Goal: Check status: Check status

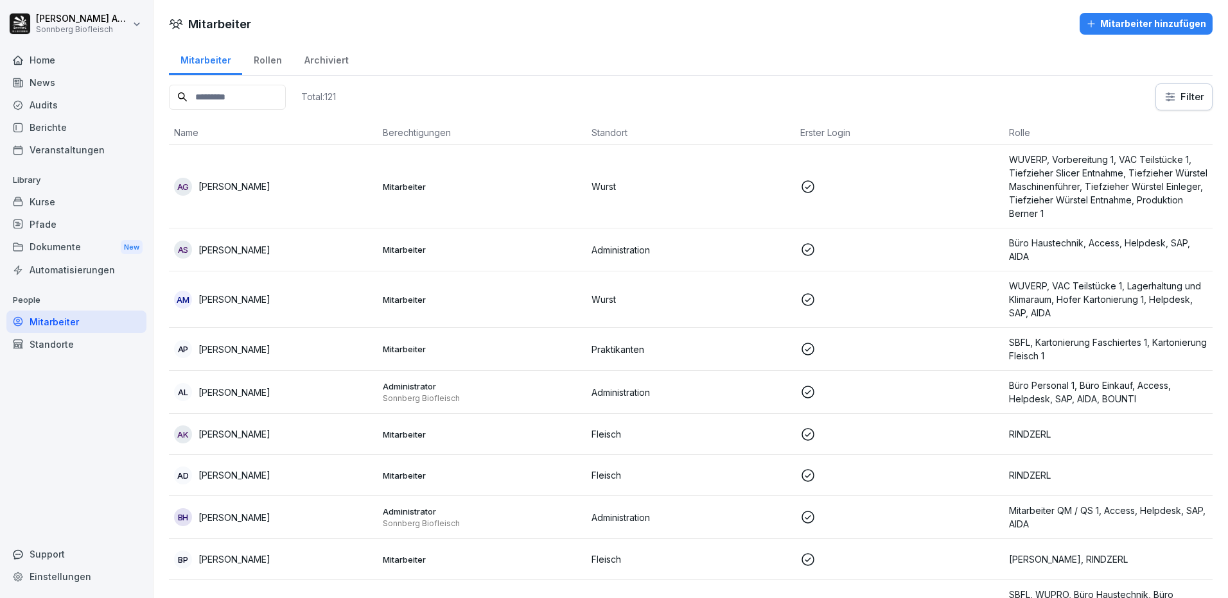
click at [234, 103] on input at bounding box center [227, 97] width 117 height 25
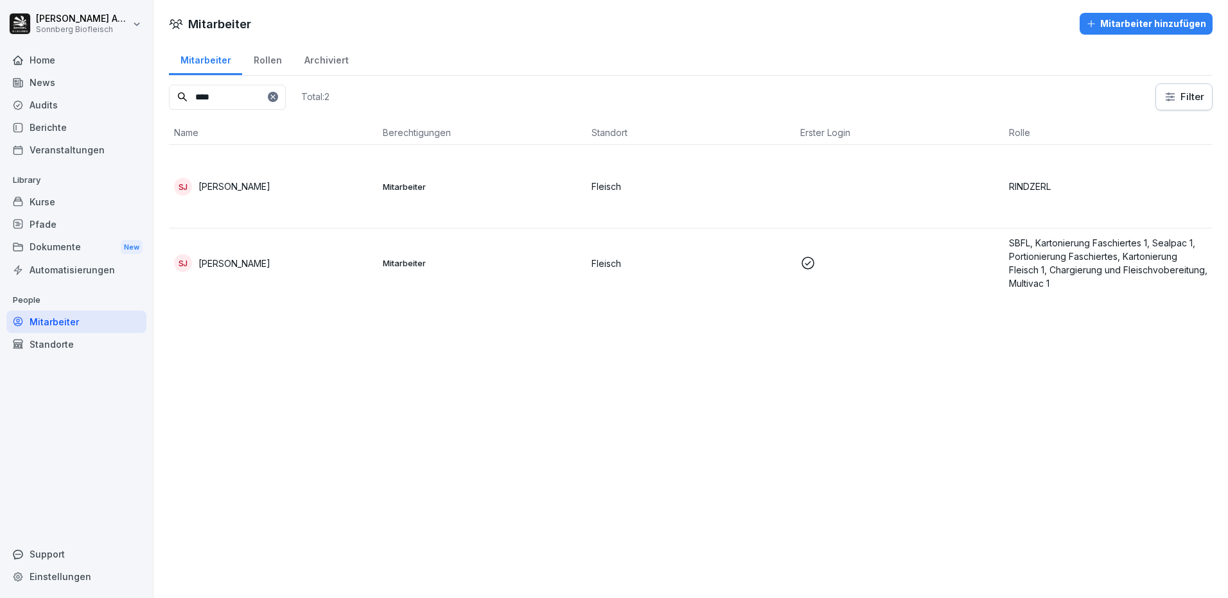
type input "****"
click at [270, 182] on div "SJ Sandor Jobbagy" at bounding box center [273, 187] width 198 height 18
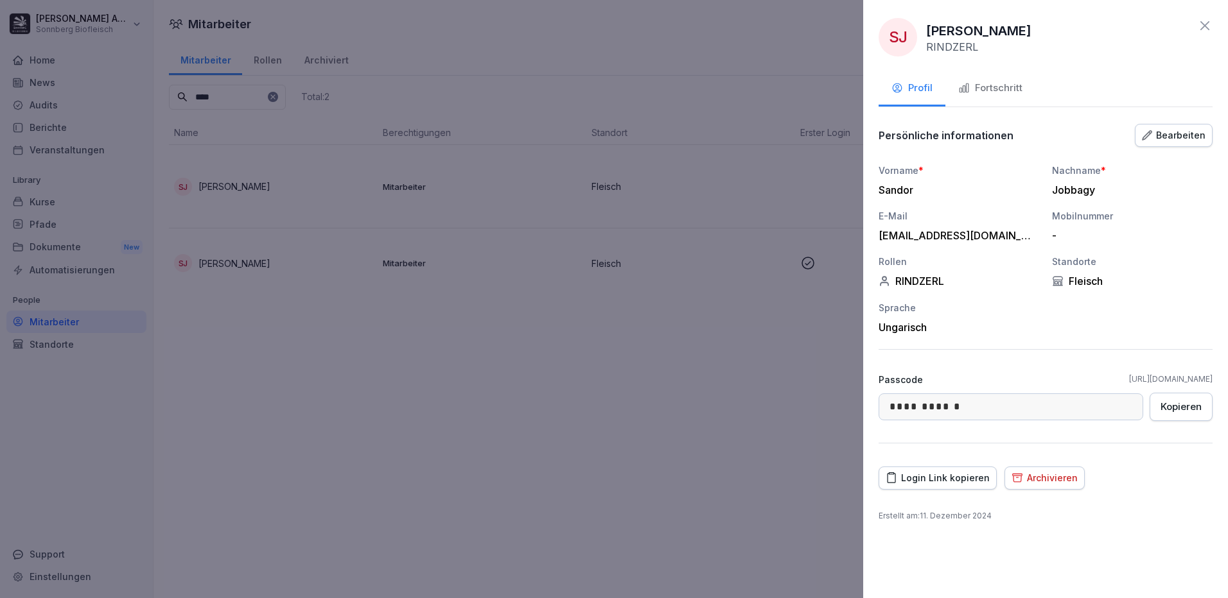
click at [949, 477] on div "Login Link kopieren" at bounding box center [937, 478] width 104 height 14
click at [990, 94] on div "Fortschritt" at bounding box center [990, 88] width 64 height 15
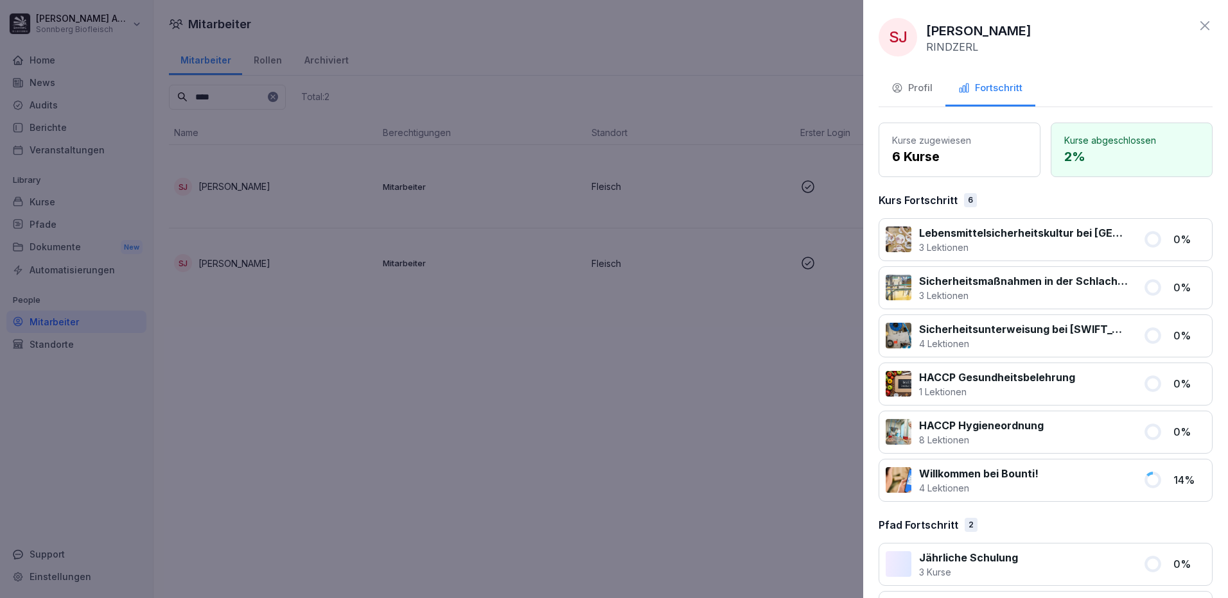
click at [427, 500] on div at bounding box center [614, 299] width 1228 height 598
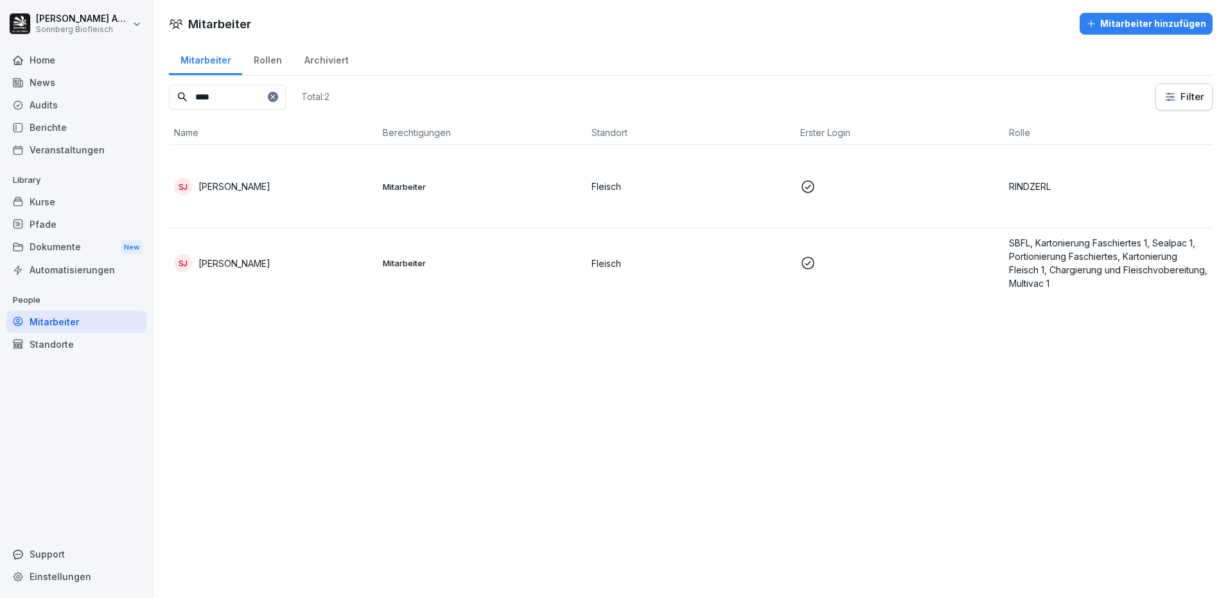
click at [232, 101] on input "****" at bounding box center [227, 97] width 117 height 25
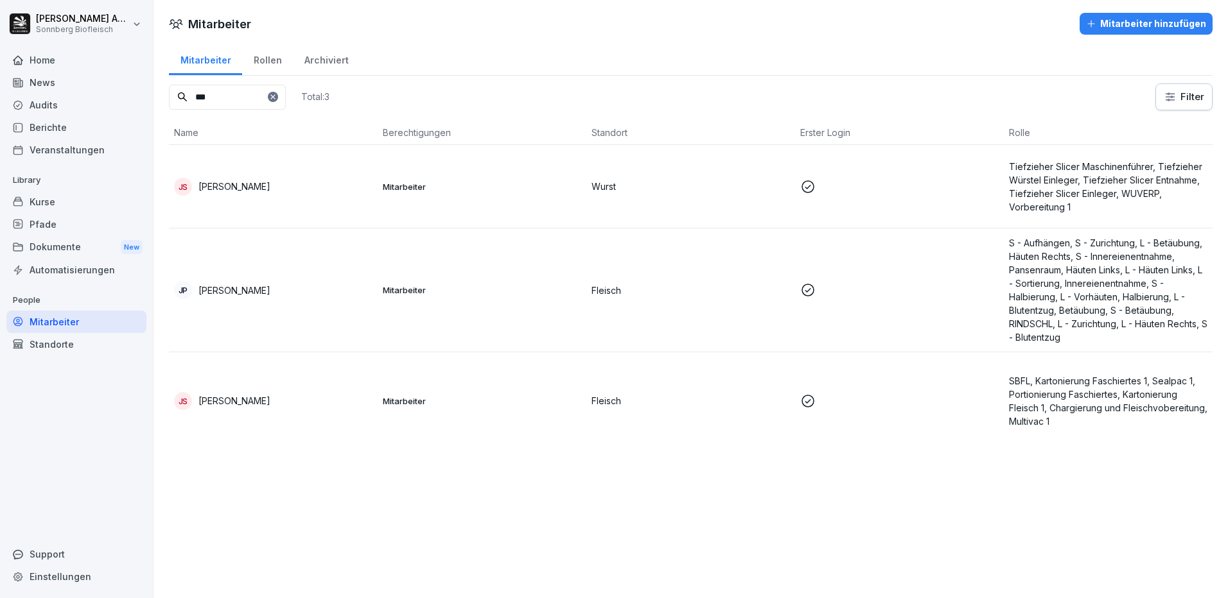
click at [255, 396] on div "JS Jan Silmbrod" at bounding box center [273, 401] width 198 height 18
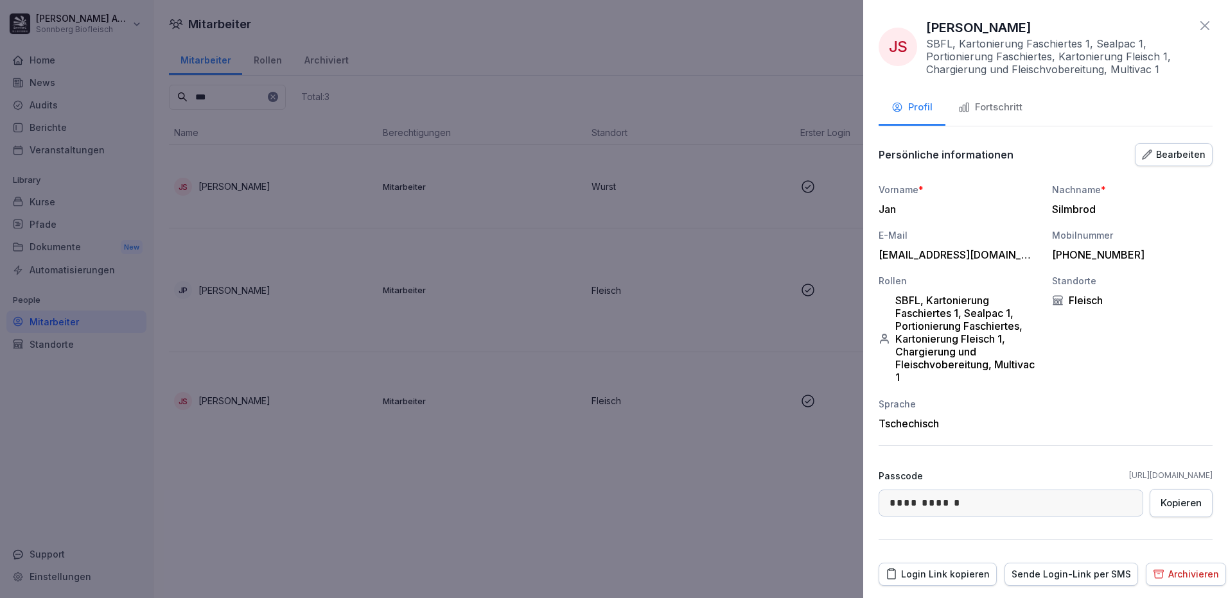
click at [1009, 116] on button "Fortschritt" at bounding box center [990, 108] width 90 height 35
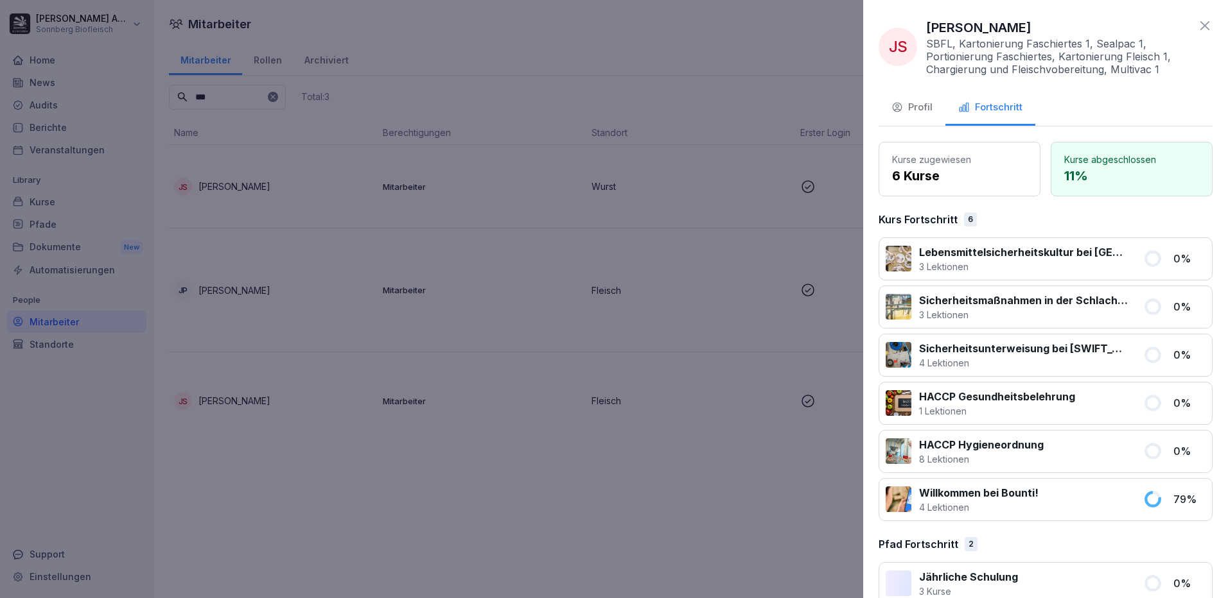
click at [905, 110] on div "Profil" at bounding box center [911, 107] width 41 height 15
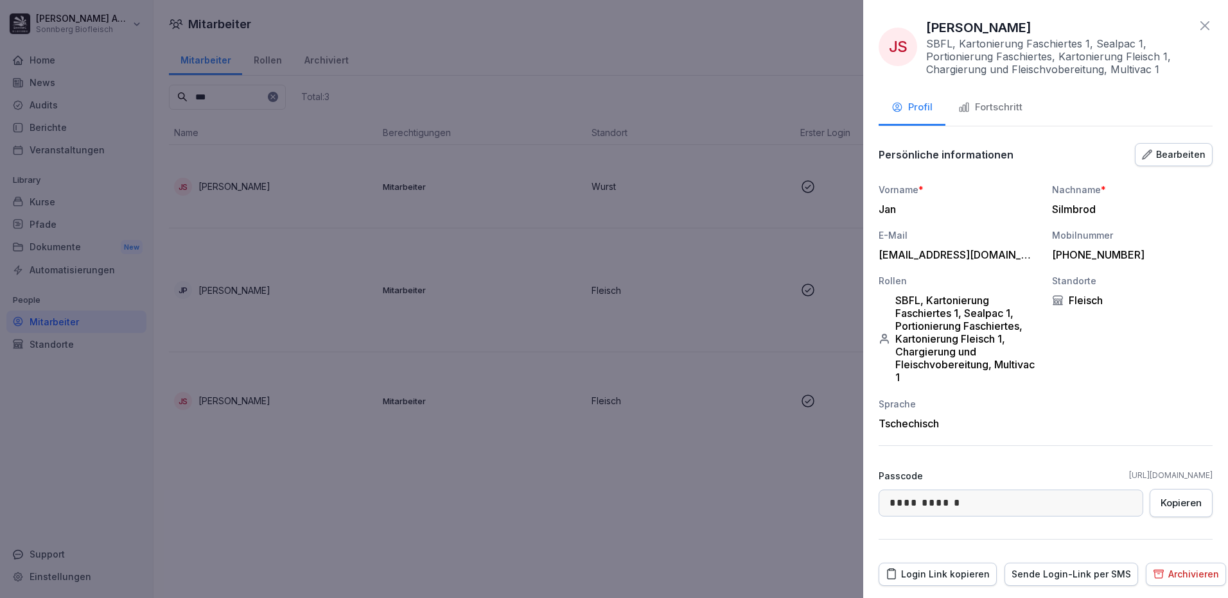
click at [1200, 28] on icon at bounding box center [1204, 25] width 9 height 9
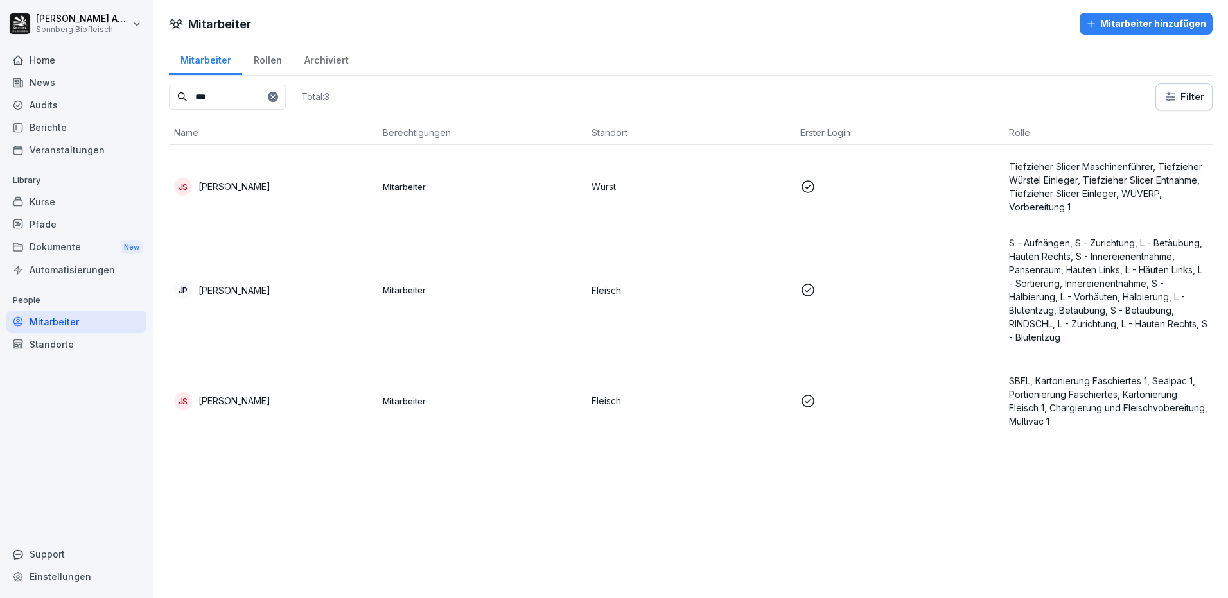
drag, startPoint x: 237, startPoint y: 100, endPoint x: 152, endPoint y: 98, distance: 85.4
click at [152, 98] on div "Nicole Anibas Sonnberg Biofleisch Home News Audits Berichte Veranstaltungen Lib…" at bounding box center [614, 299] width 1228 height 598
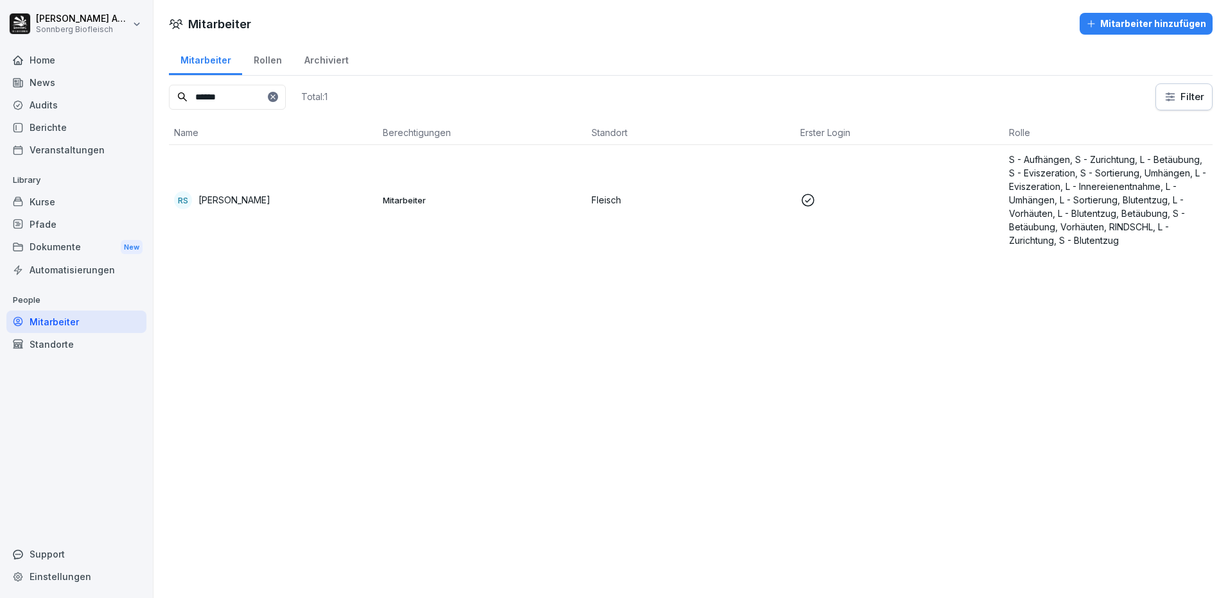
type input "******"
click at [256, 200] on p "[PERSON_NAME]" at bounding box center [234, 199] width 72 height 13
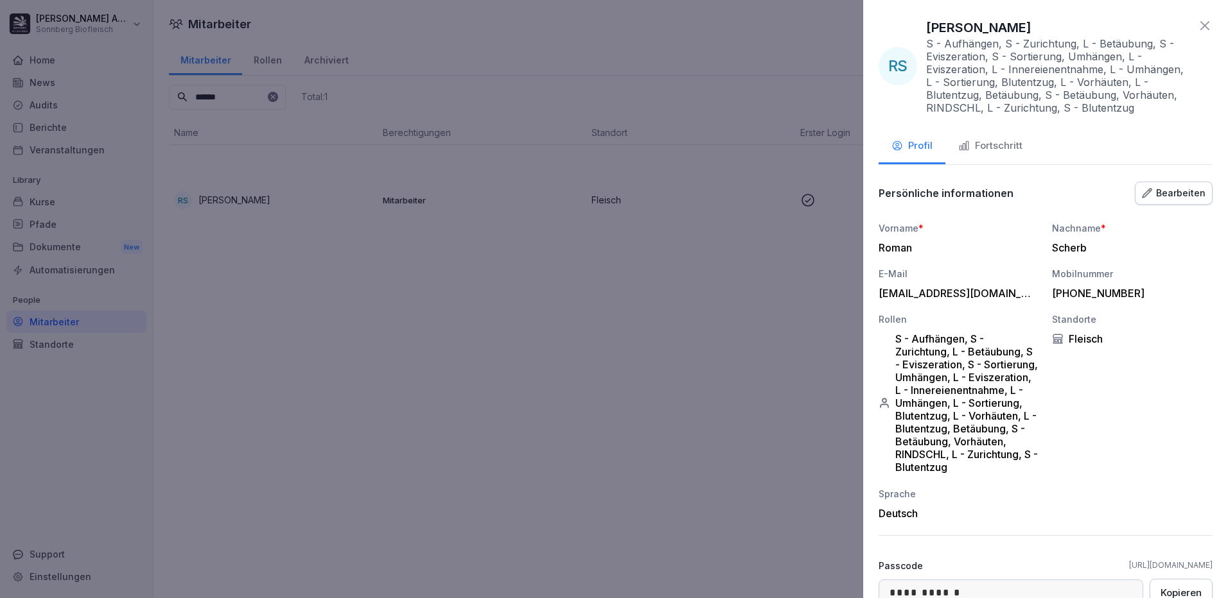
click at [973, 145] on div "Fortschritt" at bounding box center [990, 146] width 64 height 15
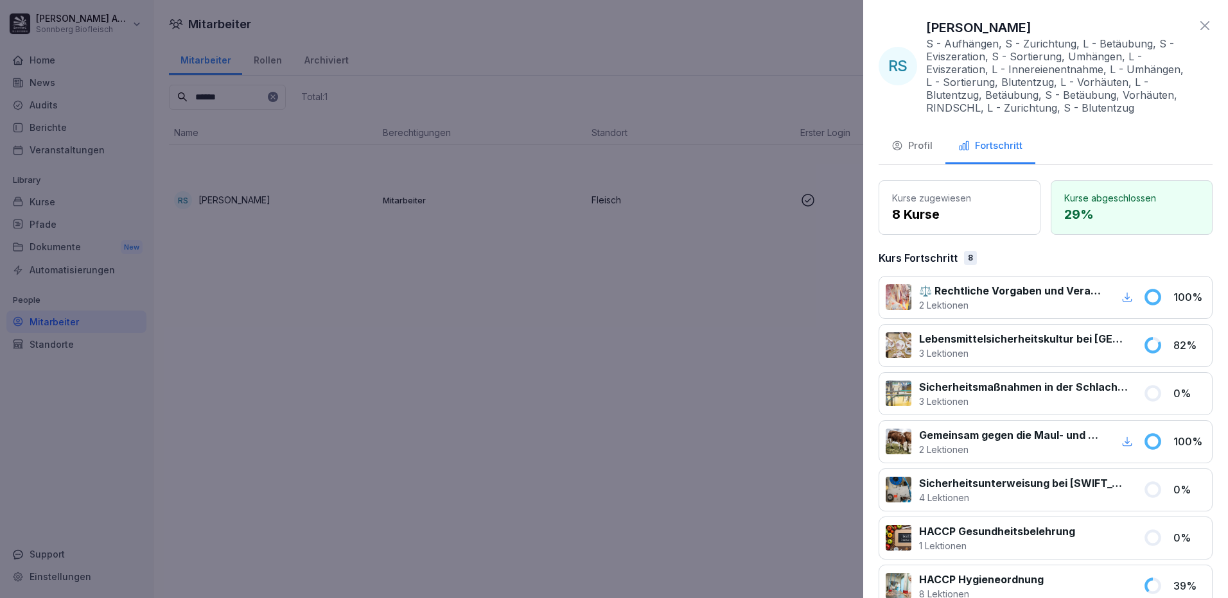
click at [919, 153] on div "Profil" at bounding box center [911, 146] width 41 height 15
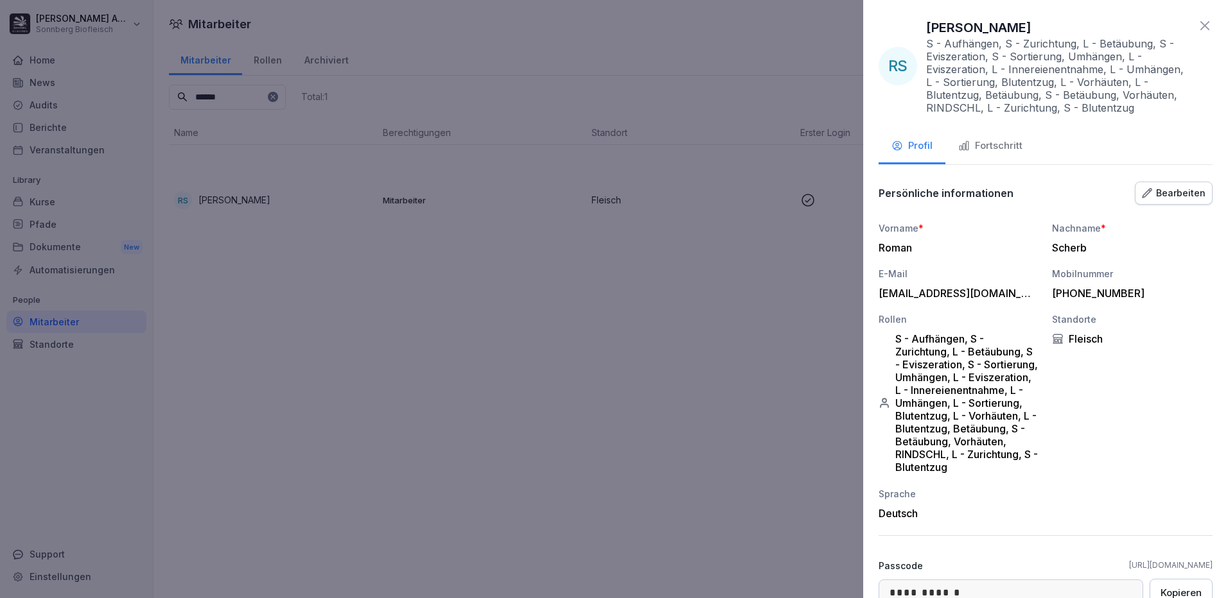
click at [1197, 27] on icon at bounding box center [1204, 25] width 15 height 15
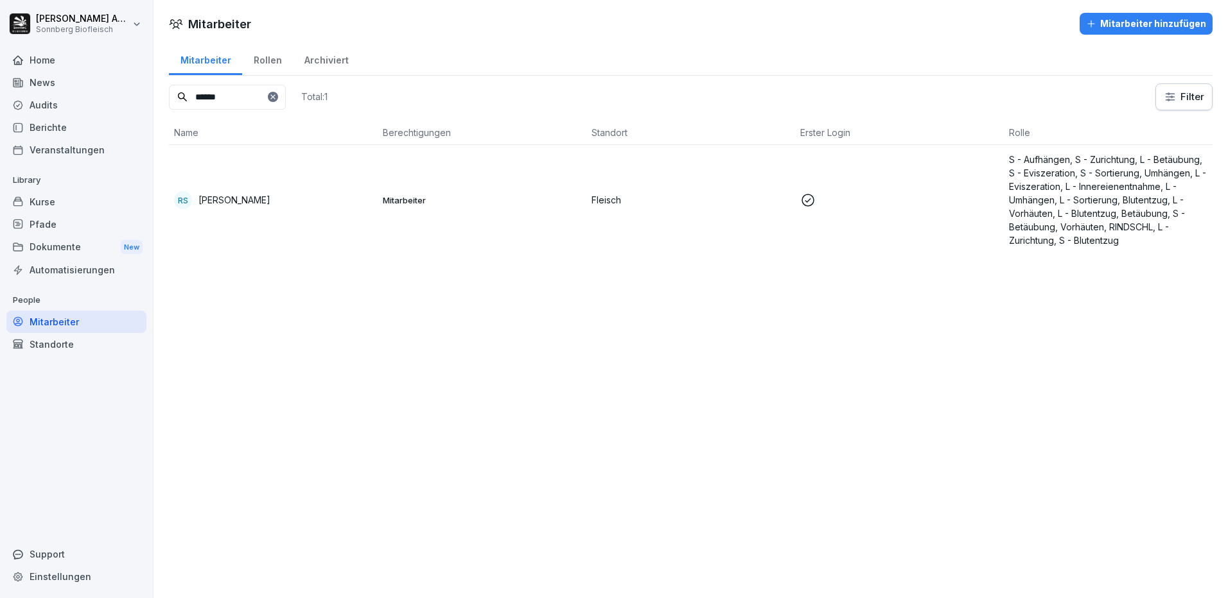
drag, startPoint x: 233, startPoint y: 98, endPoint x: 79, endPoint y: 83, distance: 154.8
click at [98, 87] on div "Nicole Anibas Sonnberg Biofleisch Home News Audits Berichte Veranstaltungen Lib…" at bounding box center [614, 299] width 1228 height 598
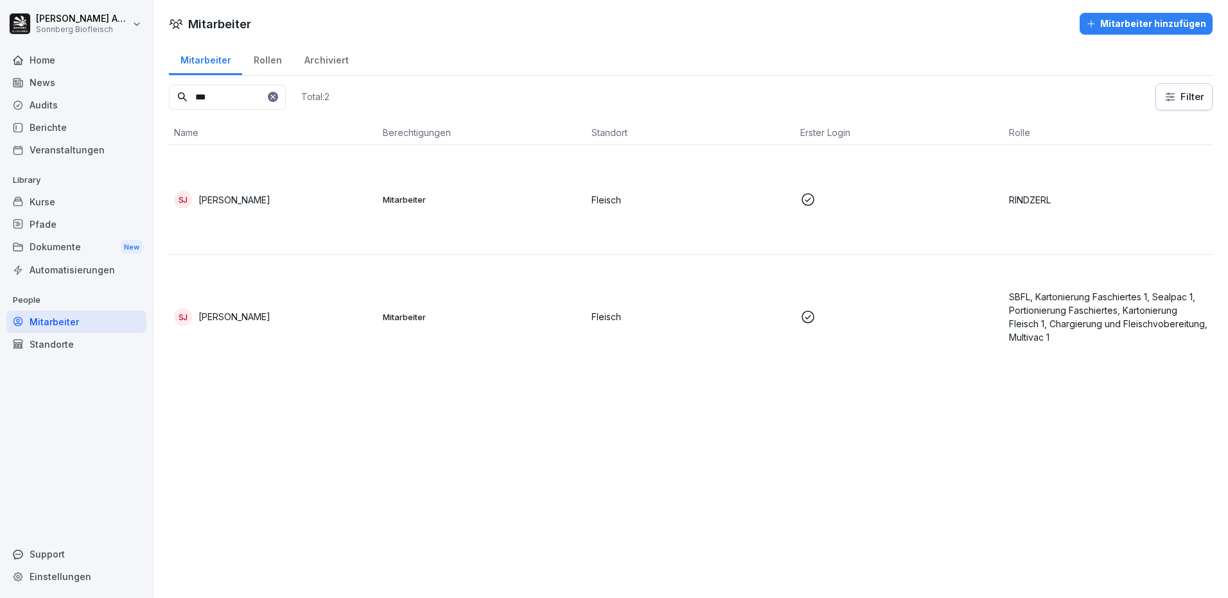
click at [226, 227] on td "[PERSON_NAME]" at bounding box center [273, 200] width 209 height 110
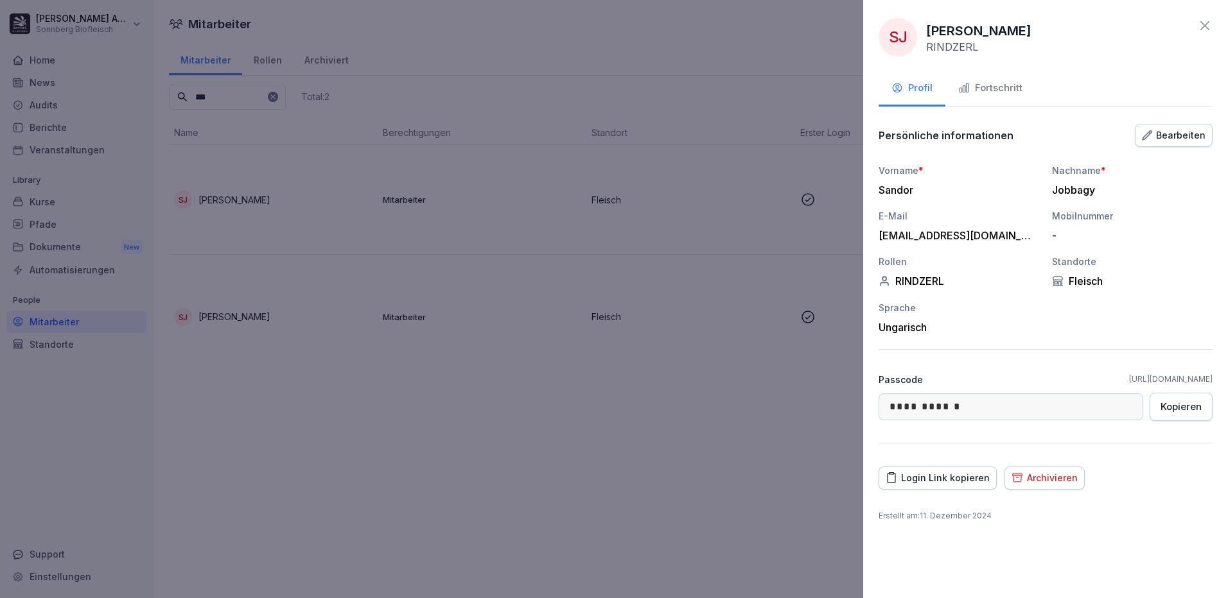
click at [995, 94] on div "Fortschritt" at bounding box center [990, 88] width 64 height 15
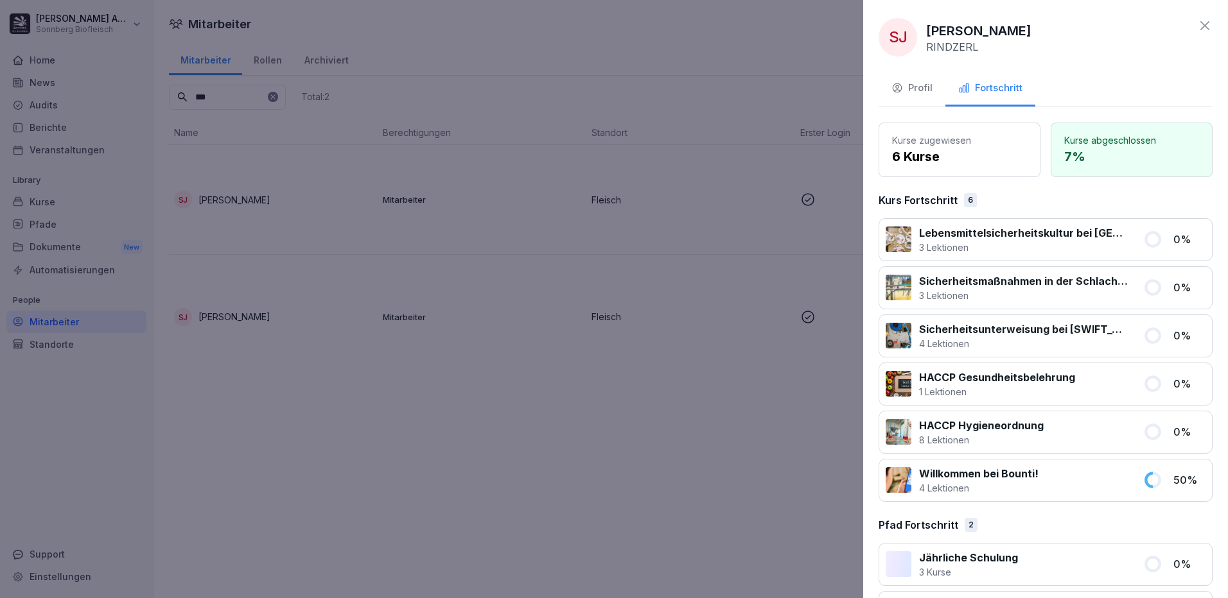
click at [923, 93] on div "Profil" at bounding box center [911, 88] width 41 height 15
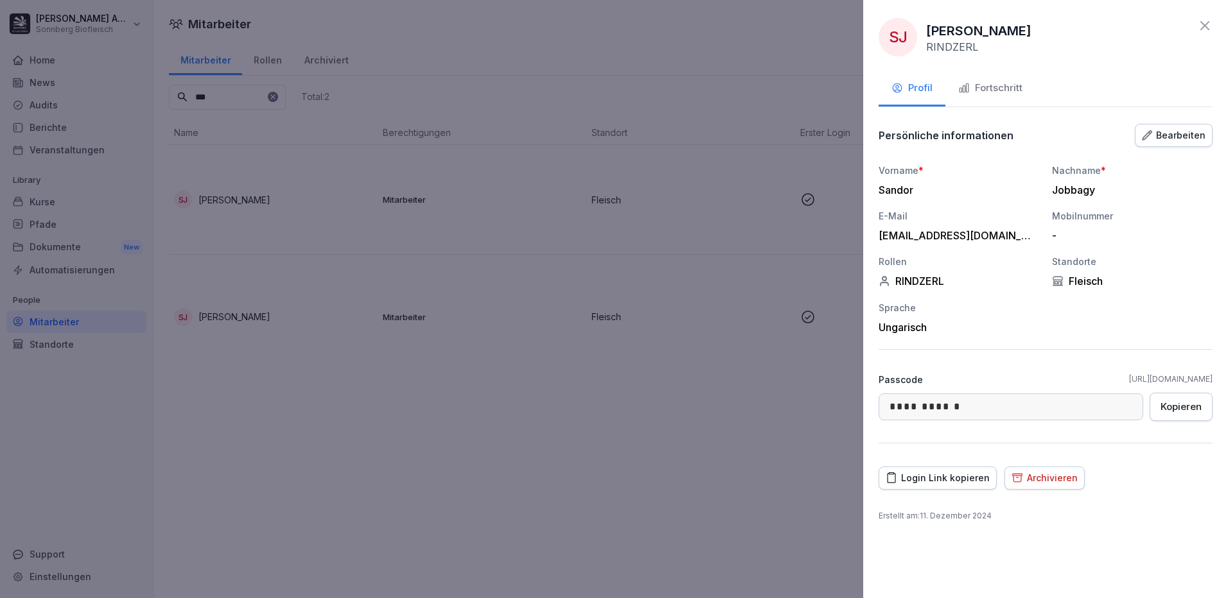
click at [399, 539] on div at bounding box center [614, 299] width 1228 height 598
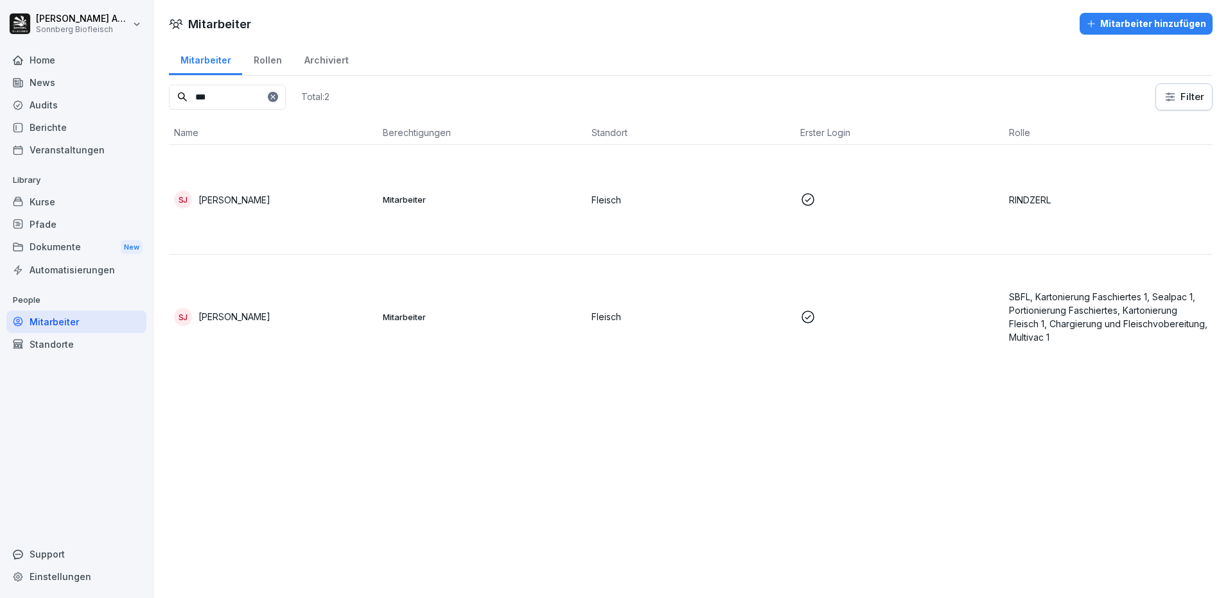
drag, startPoint x: 230, startPoint y: 98, endPoint x: 66, endPoint y: 66, distance: 166.7
click at [66, 66] on div "Nicole Anibas Sonnberg Biofleisch Home News Audits Berichte Veranstaltungen Lib…" at bounding box center [614, 299] width 1228 height 598
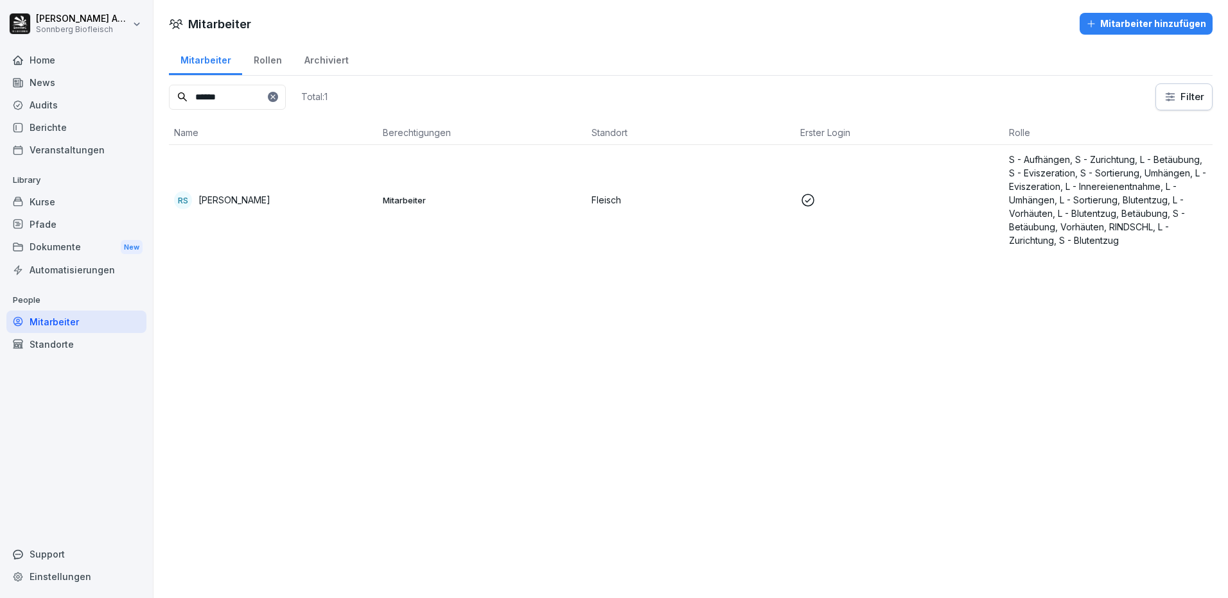
click at [281, 204] on div "RS Roman Scherb" at bounding box center [273, 200] width 198 height 18
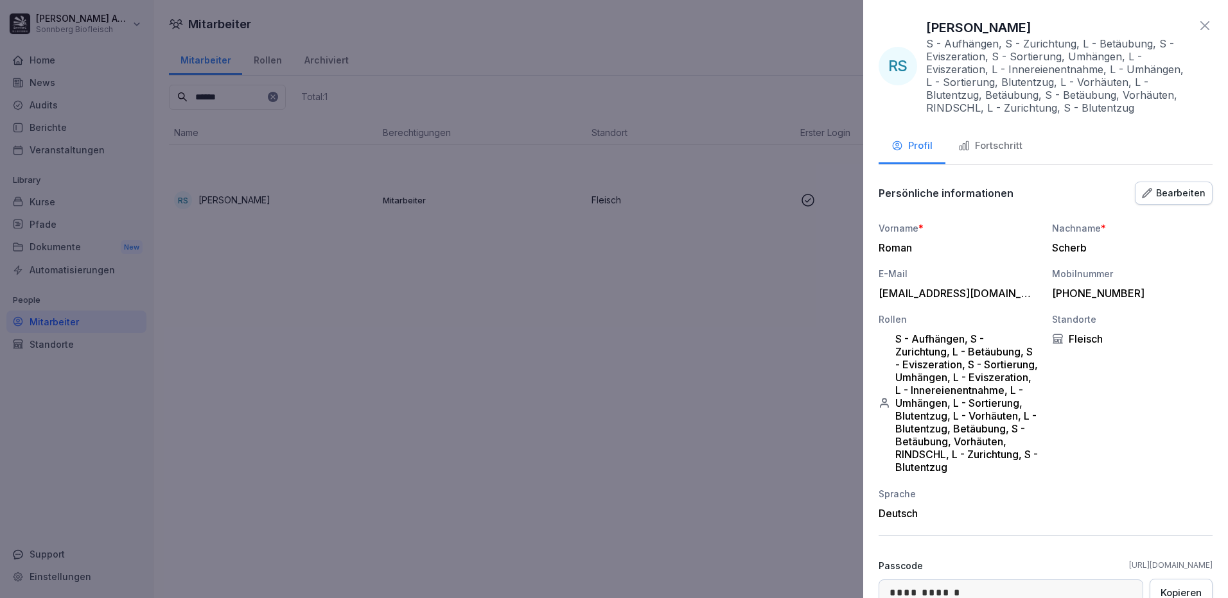
click at [990, 140] on div "Fortschritt" at bounding box center [990, 146] width 64 height 15
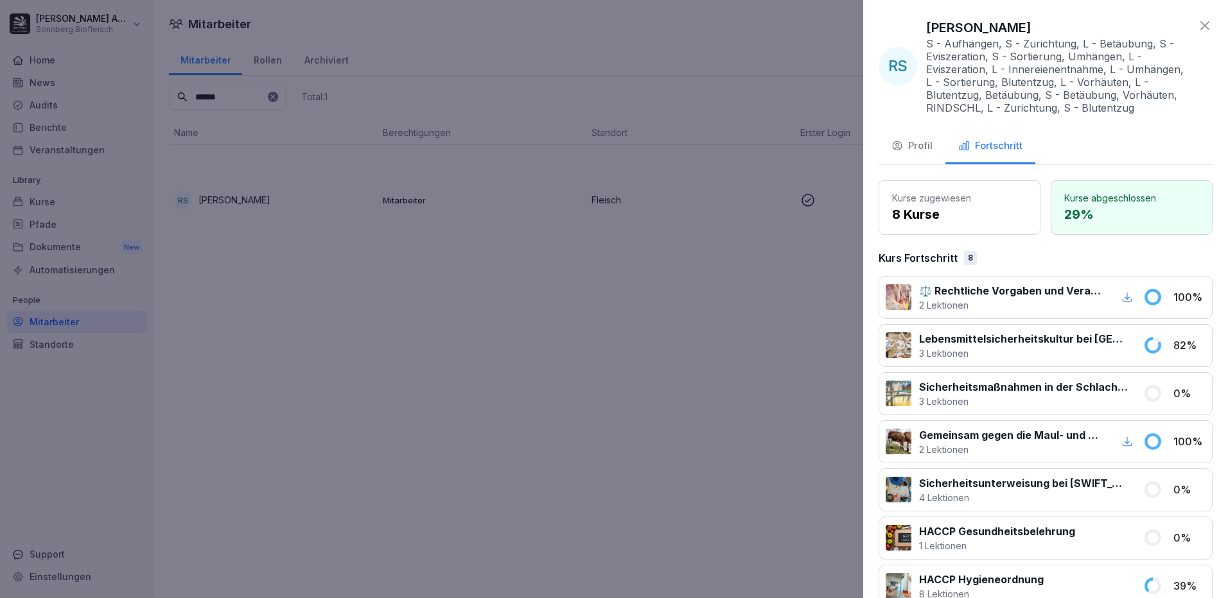
click at [435, 405] on div at bounding box center [614, 299] width 1228 height 598
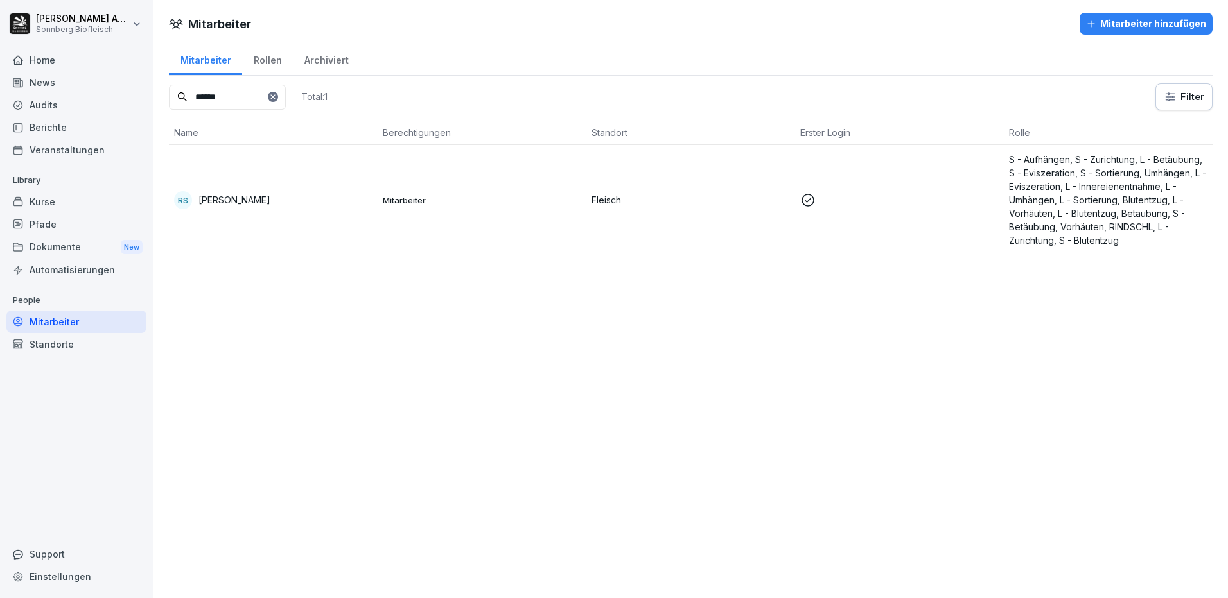
drag, startPoint x: 256, startPoint y: 101, endPoint x: 68, endPoint y: 76, distance: 189.7
click at [69, 76] on div "Nicole Anibas Sonnberg Biofleisch Home News Audits Berichte Veranstaltungen Lib…" at bounding box center [614, 299] width 1228 height 598
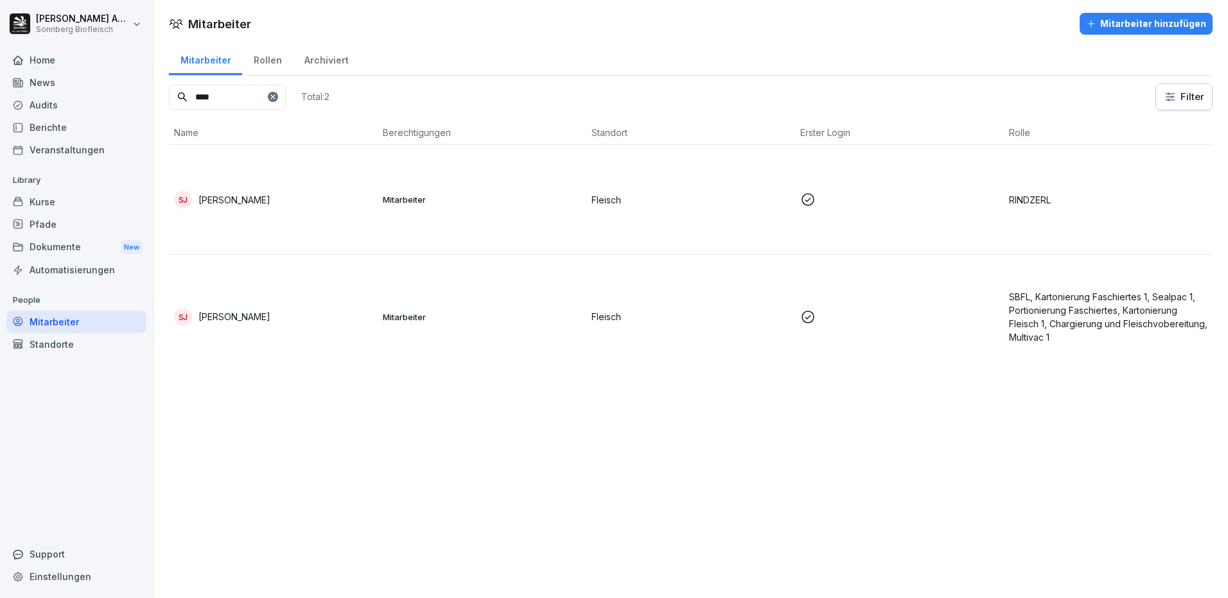
click at [220, 210] on td "SJ Sandor Jobbagy" at bounding box center [273, 200] width 209 height 110
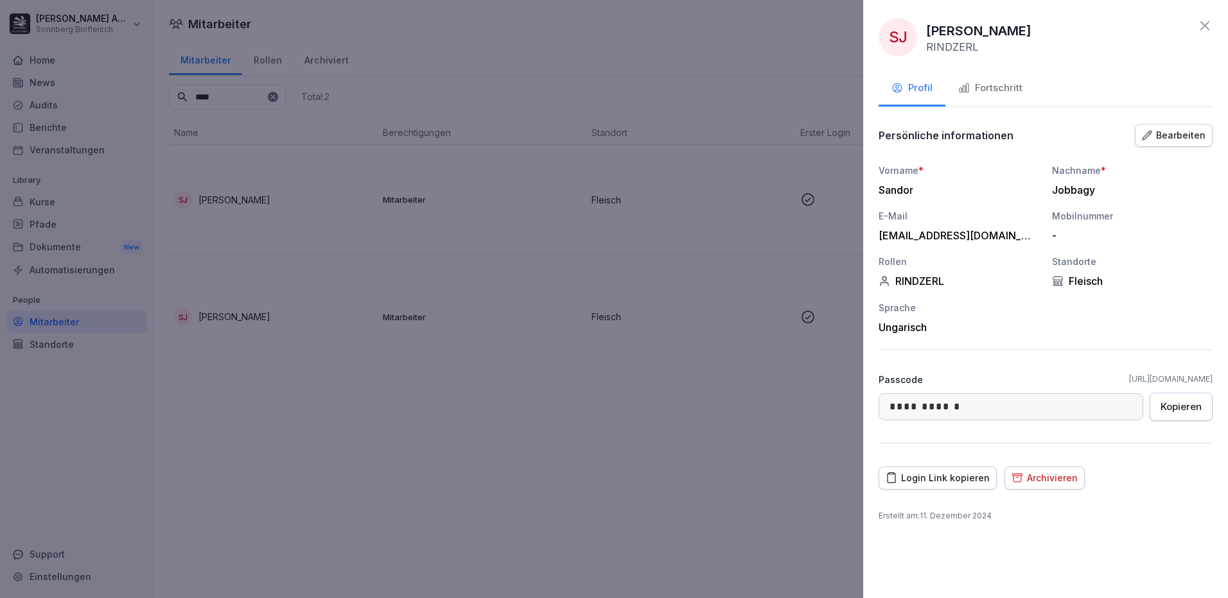
click at [999, 92] on div "Fortschritt" at bounding box center [990, 88] width 64 height 15
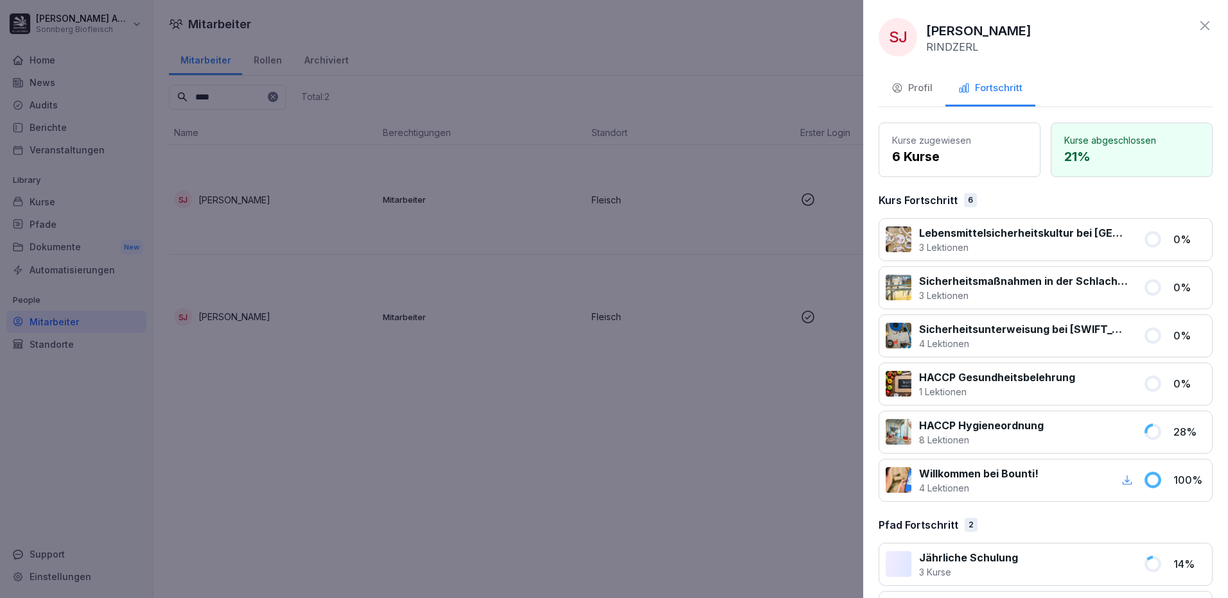
click at [574, 43] on div at bounding box center [614, 299] width 1228 height 598
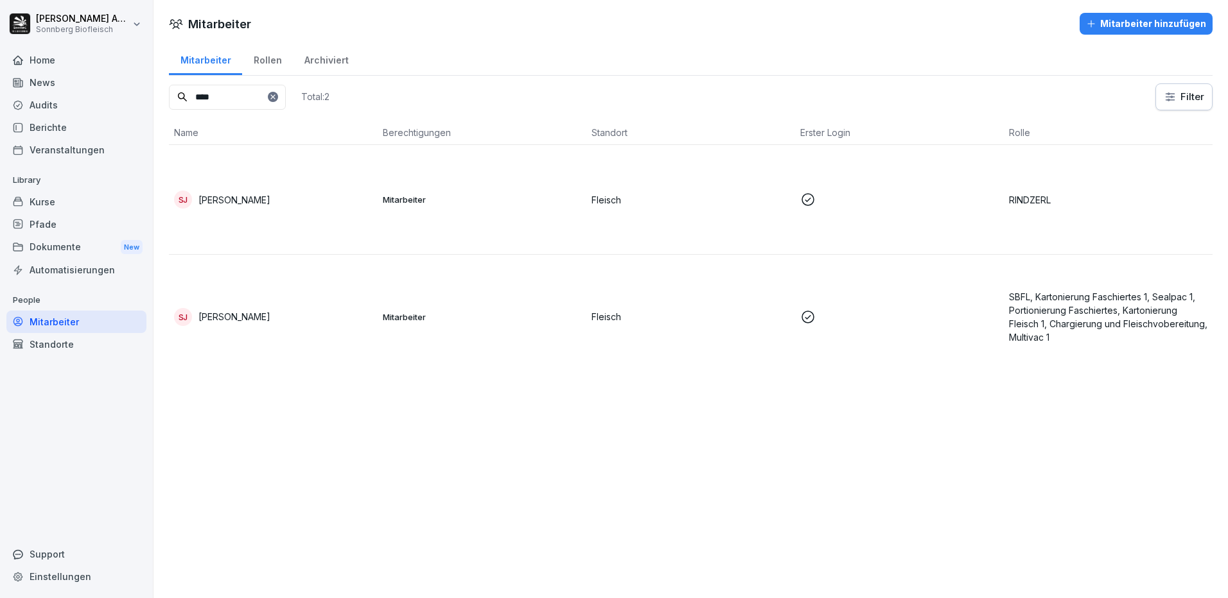
click at [226, 201] on p "[PERSON_NAME]" at bounding box center [234, 199] width 72 height 13
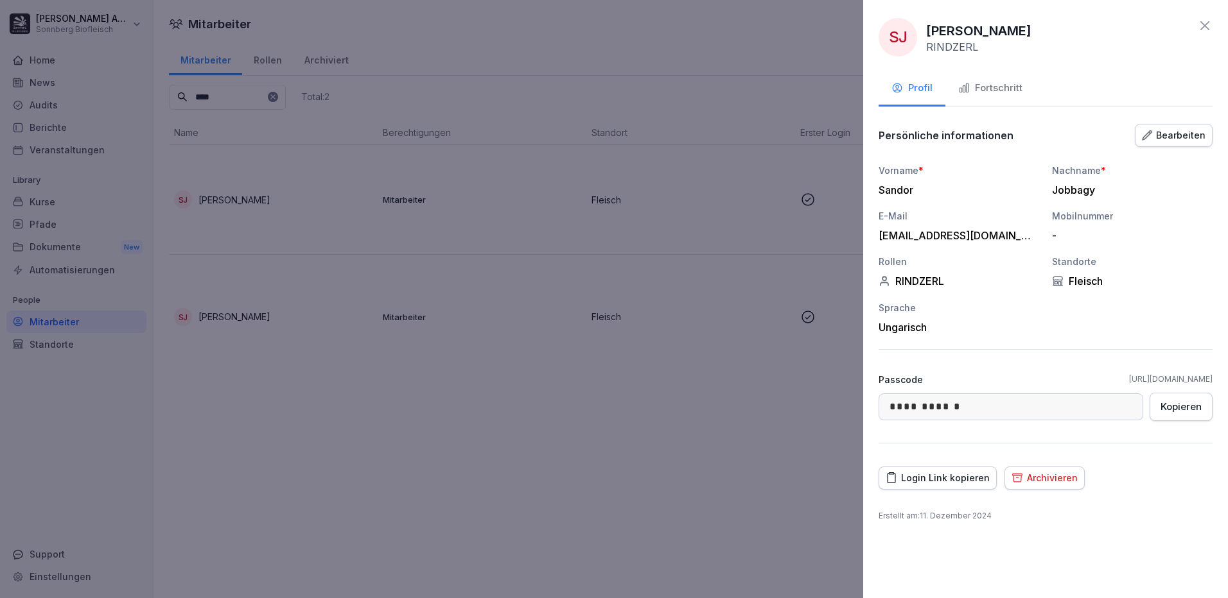
click at [982, 92] on div "Fortschritt" at bounding box center [990, 88] width 64 height 15
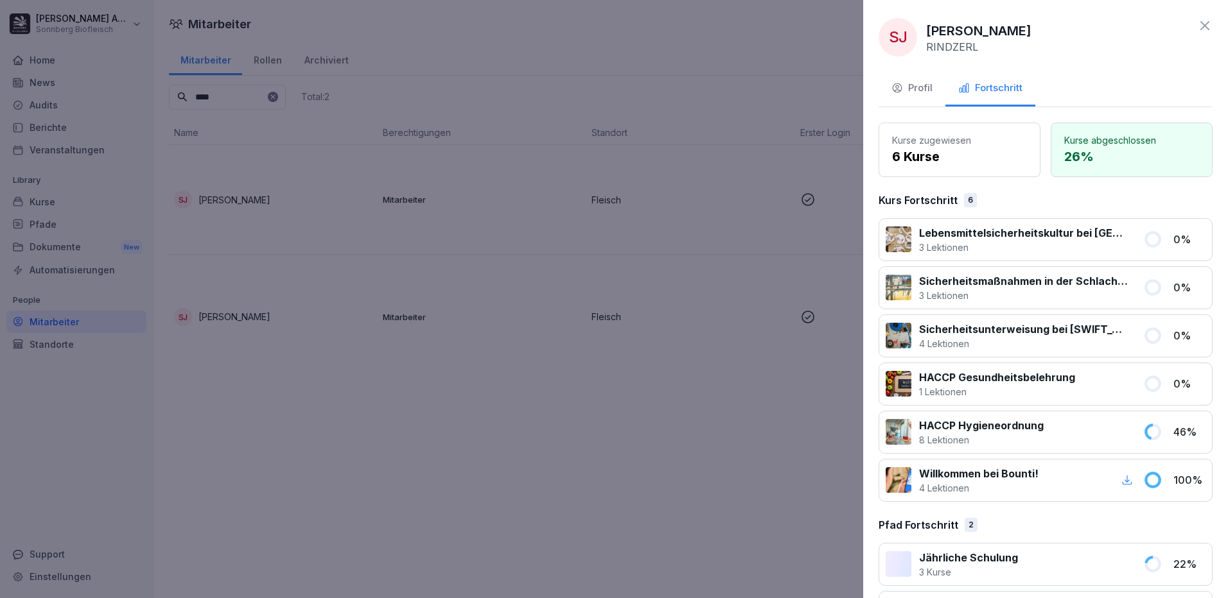
click at [921, 89] on div "Profil" at bounding box center [911, 88] width 41 height 15
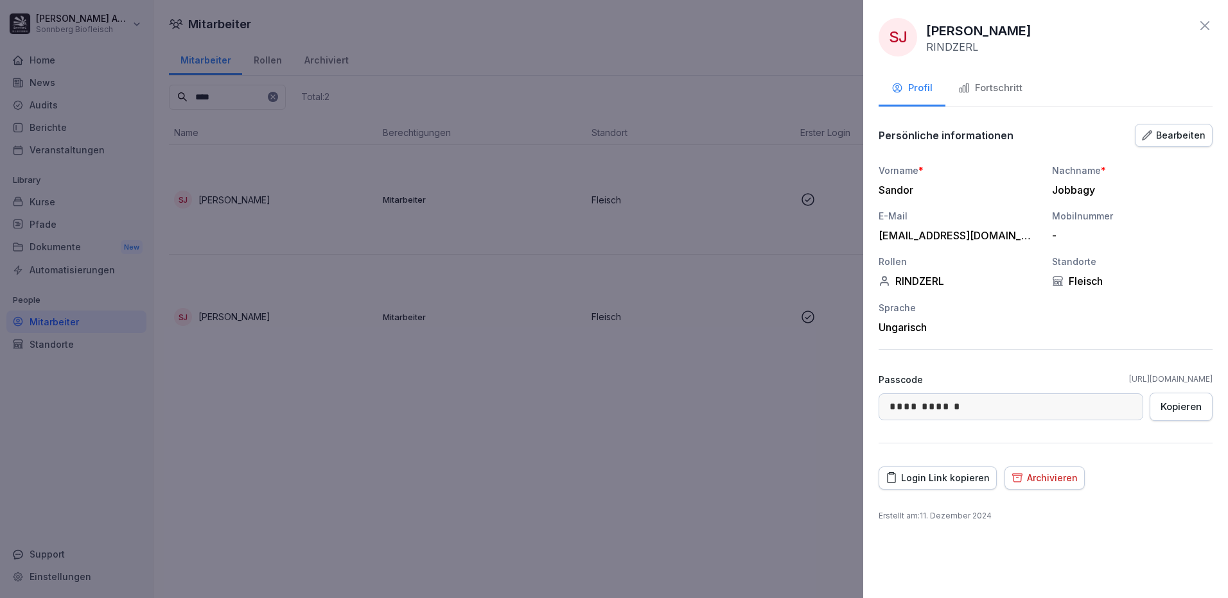
click at [339, 390] on div at bounding box center [614, 299] width 1228 height 598
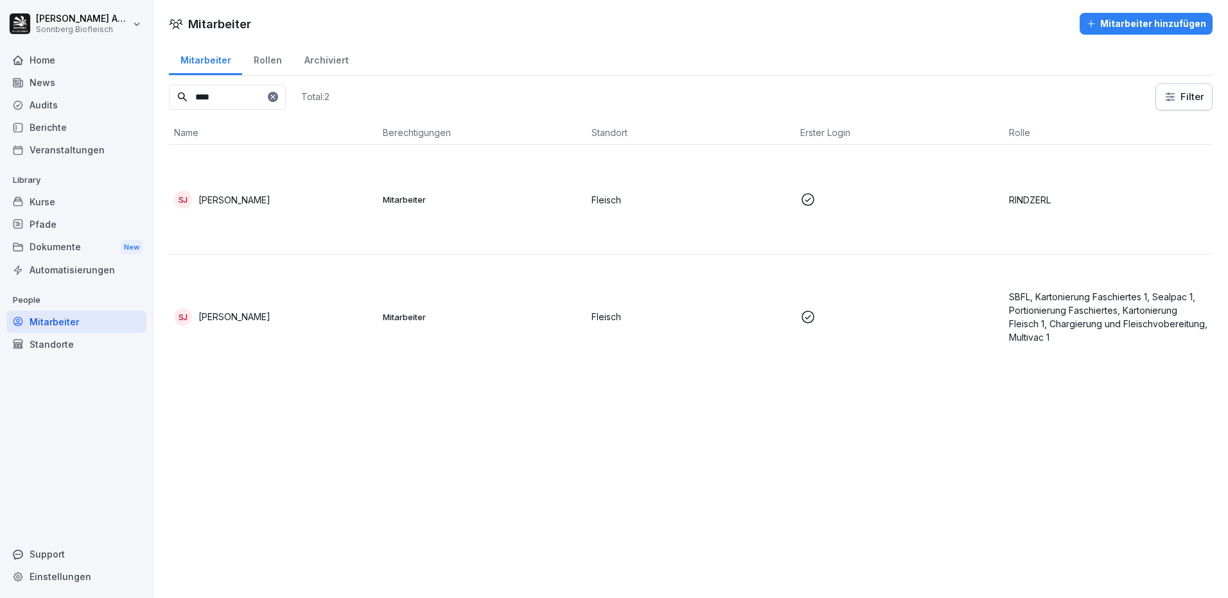
drag, startPoint x: 243, startPoint y: 103, endPoint x: 179, endPoint y: 91, distance: 66.0
click at [179, 91] on div "****" at bounding box center [227, 97] width 117 height 25
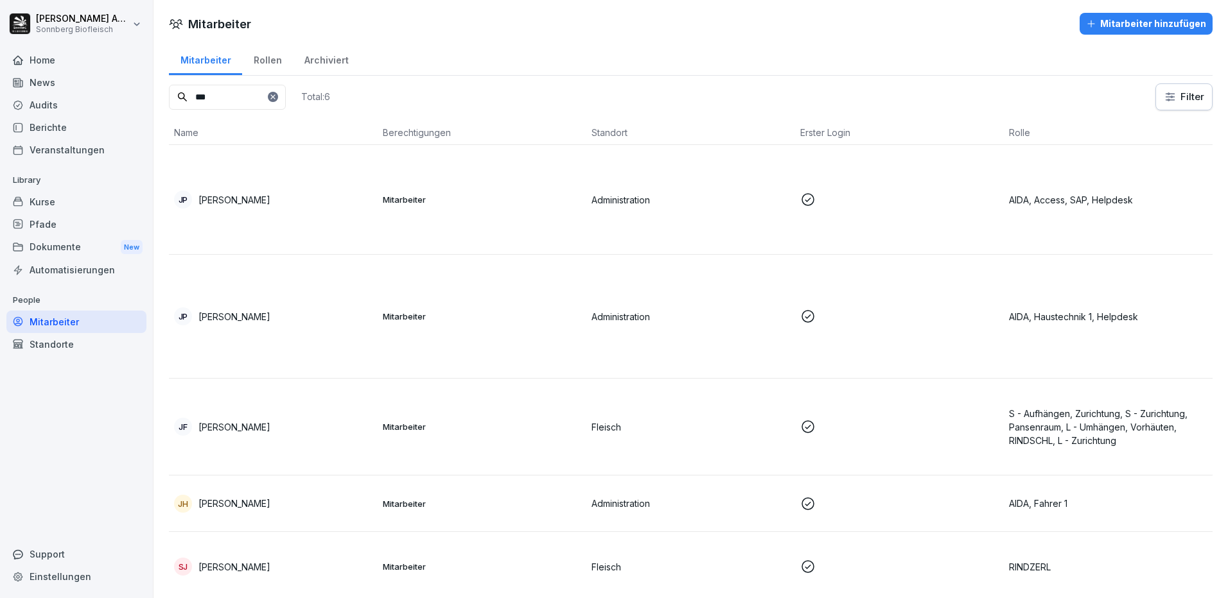
type input "****"
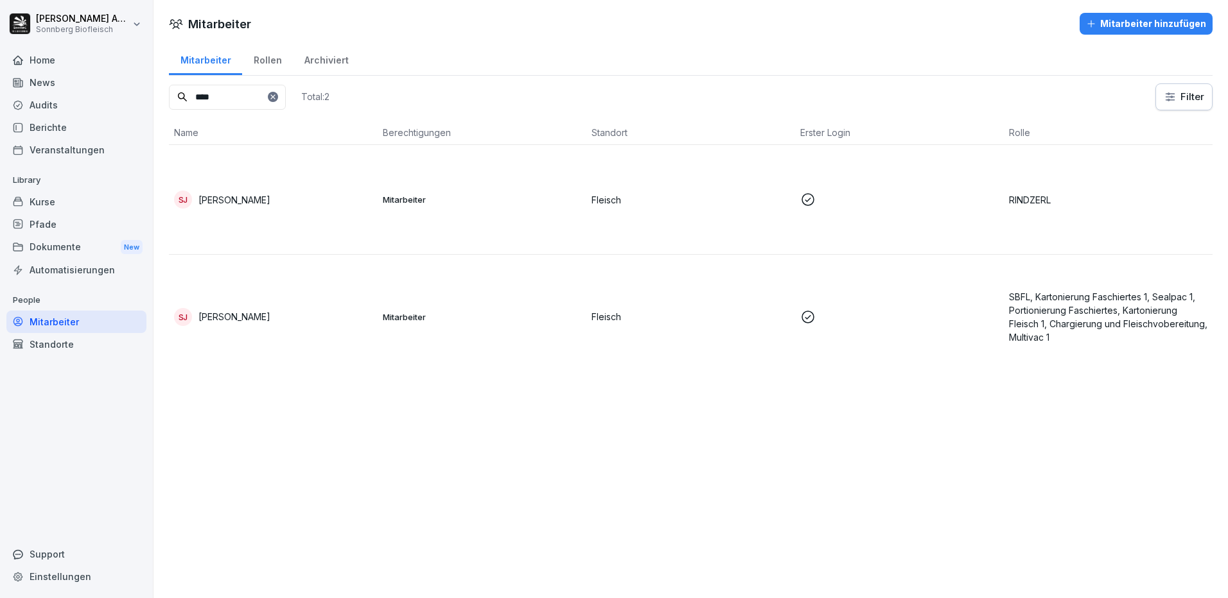
click at [277, 194] on div "SJ Sandor Jobbagy" at bounding box center [273, 200] width 198 height 18
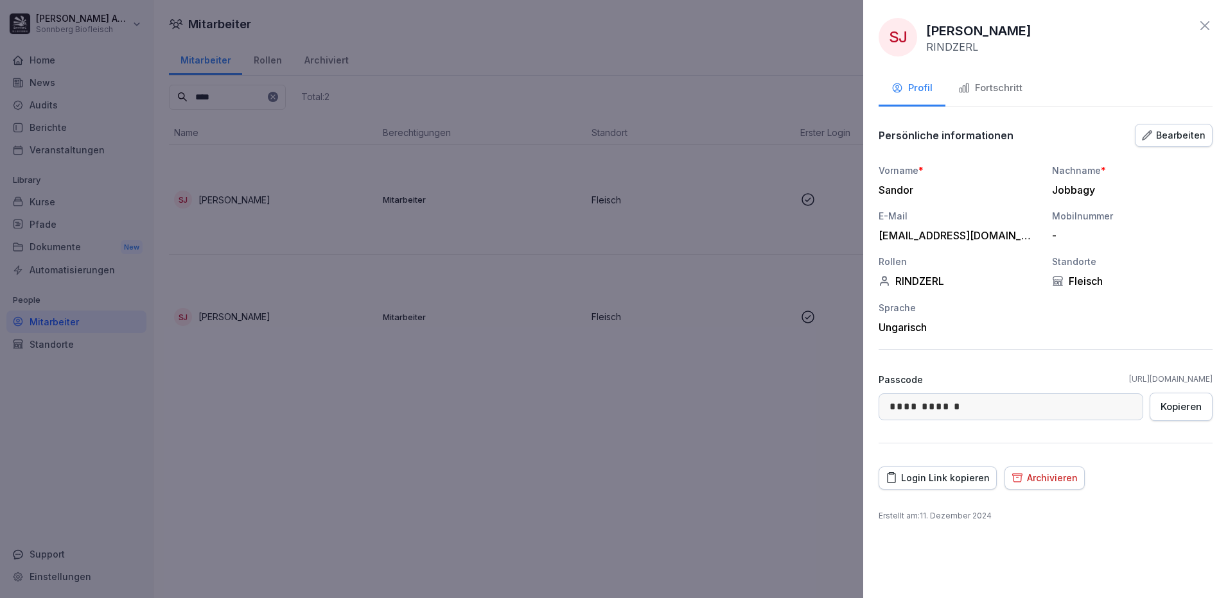
click at [1000, 92] on div "Fortschritt" at bounding box center [990, 88] width 64 height 15
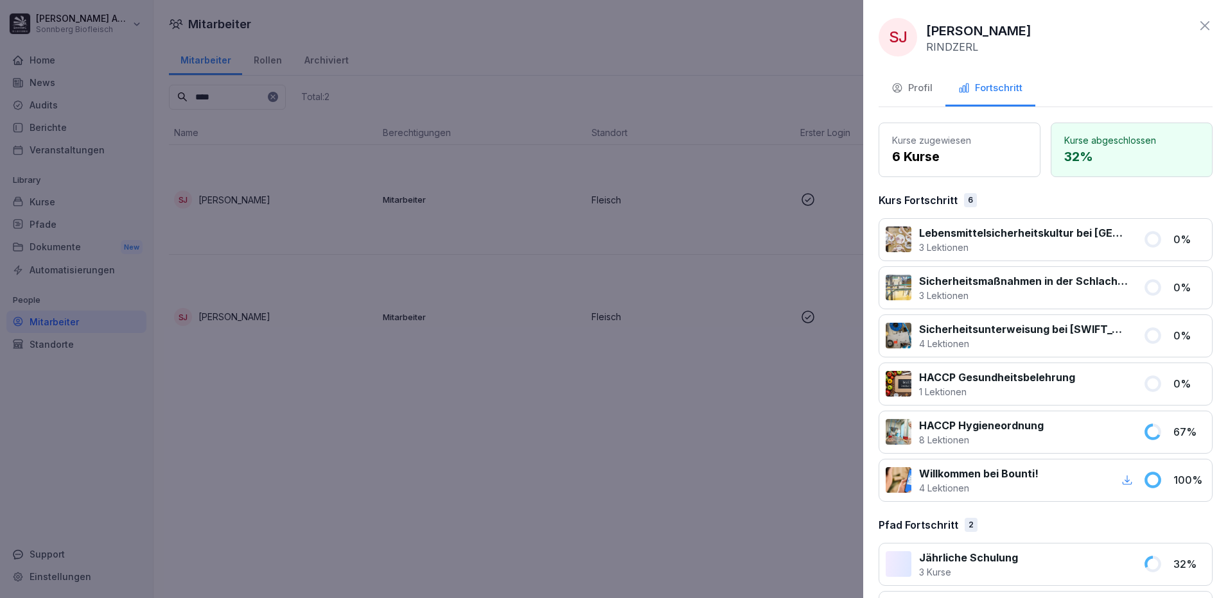
click at [1187, 26] on div "SJ Sandor Jobbagy RINDZERL" at bounding box center [1045, 37] width 334 height 39
click at [1197, 22] on icon at bounding box center [1204, 25] width 15 height 15
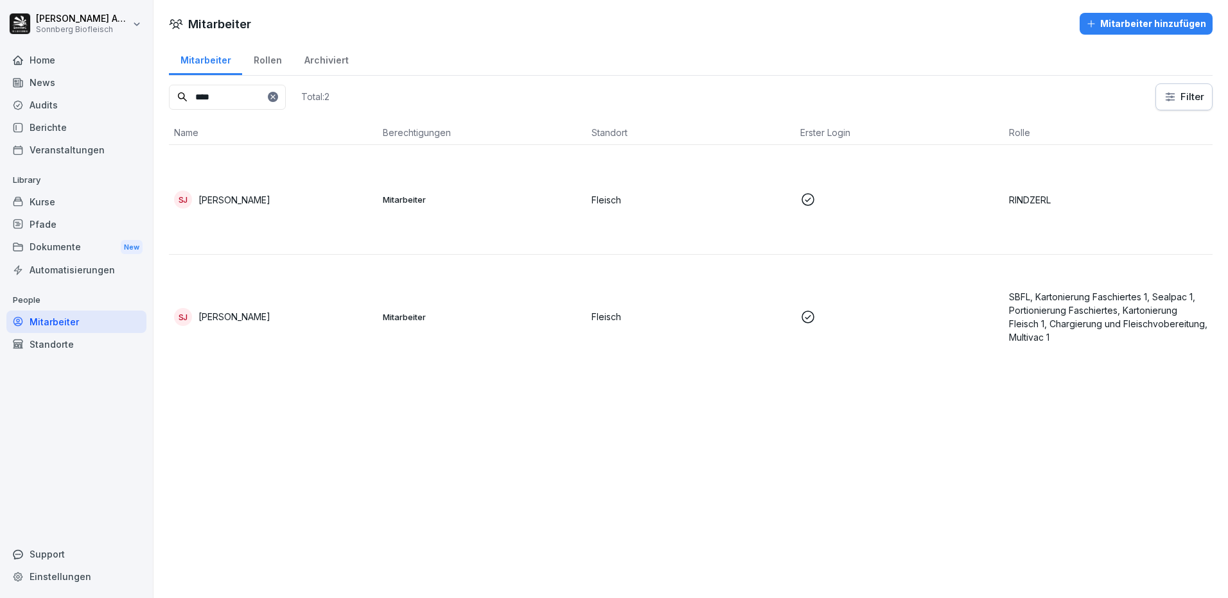
drag, startPoint x: 252, startPoint y: 91, endPoint x: 153, endPoint y: 82, distance: 99.2
click at [155, 83] on div "Mitarbeiter Rollen Archiviert **** Total: 2 Filter Name Berechtigungen Standort…" at bounding box center [690, 215] width 1074 height 347
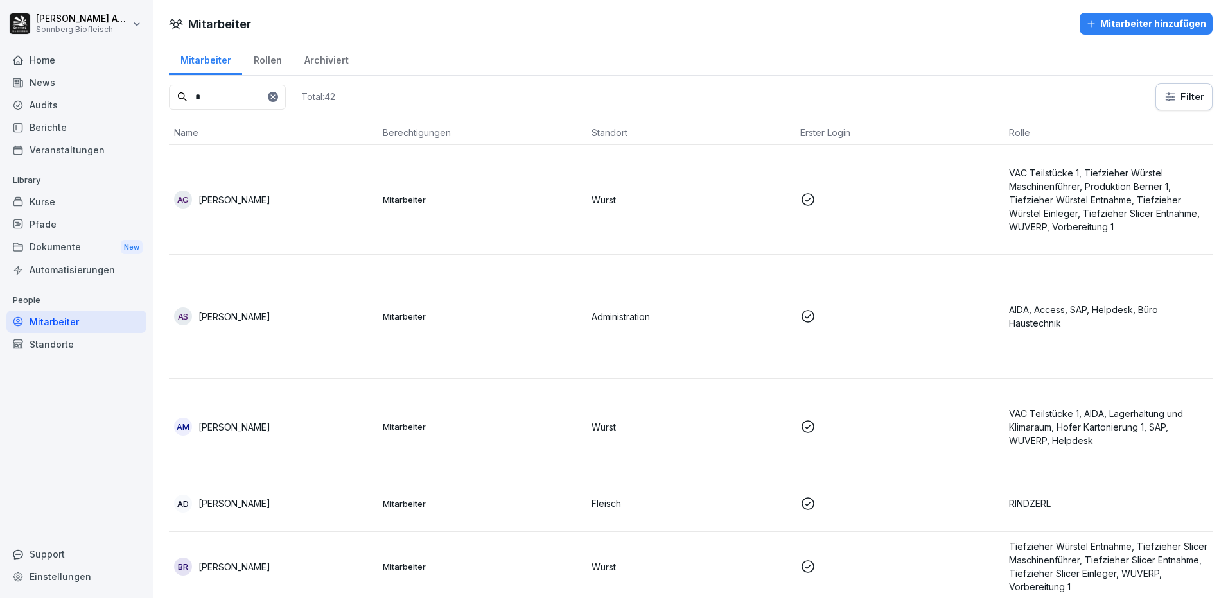
type input "*"
click at [240, 508] on p "[PERSON_NAME]" at bounding box center [234, 503] width 72 height 13
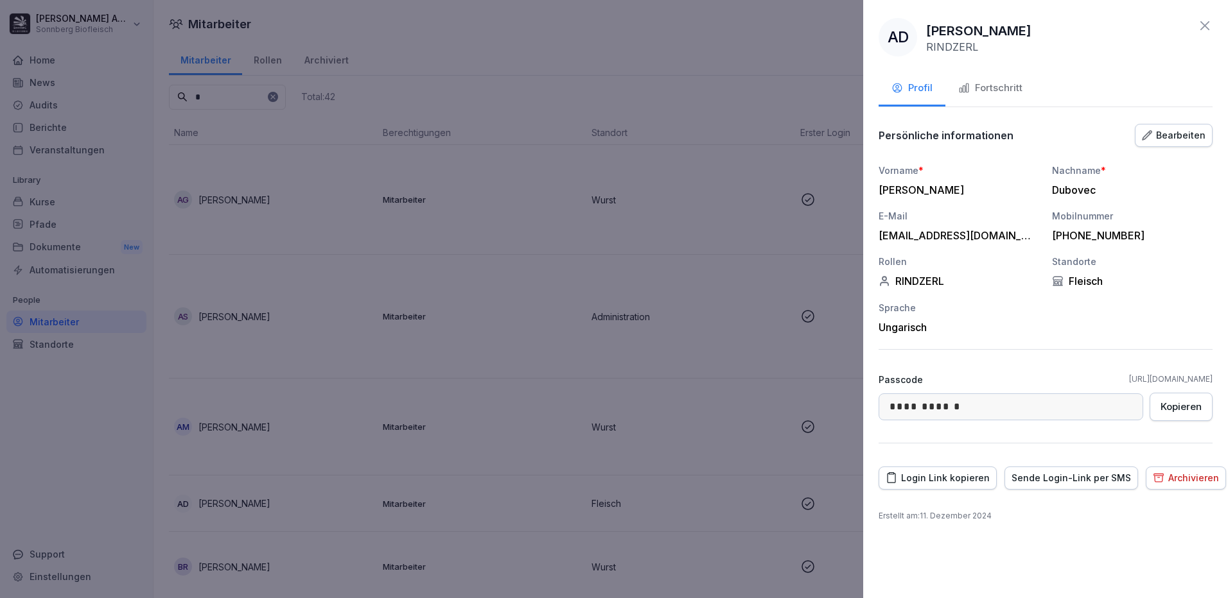
click at [1000, 81] on div "Fortschritt" at bounding box center [990, 88] width 64 height 15
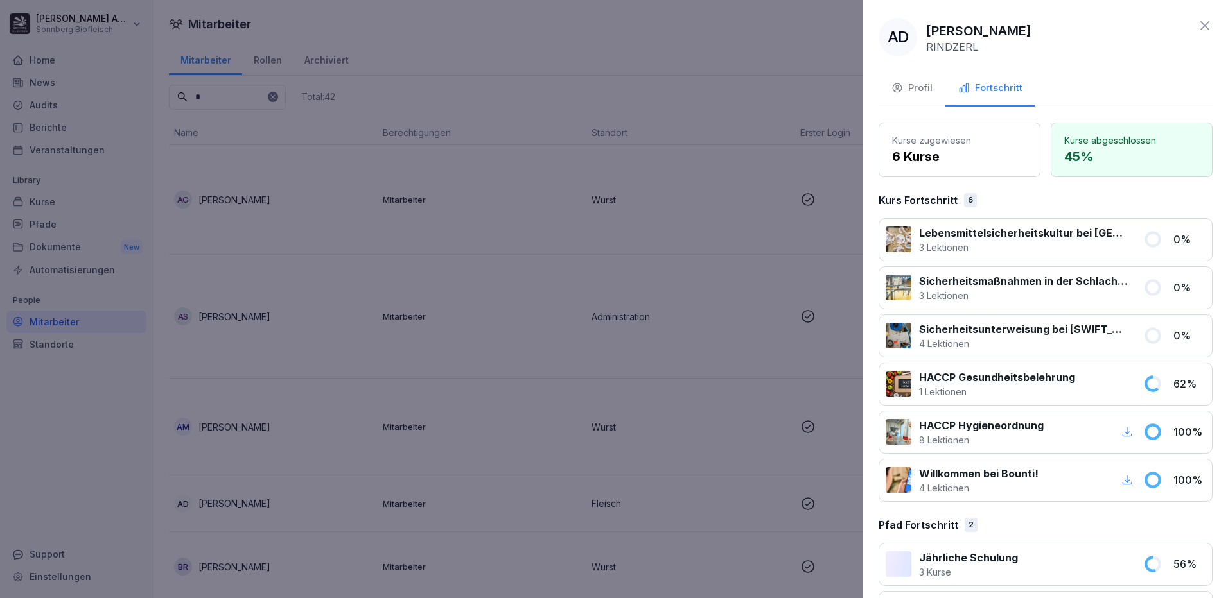
click at [922, 89] on div "Profil" at bounding box center [911, 88] width 41 height 15
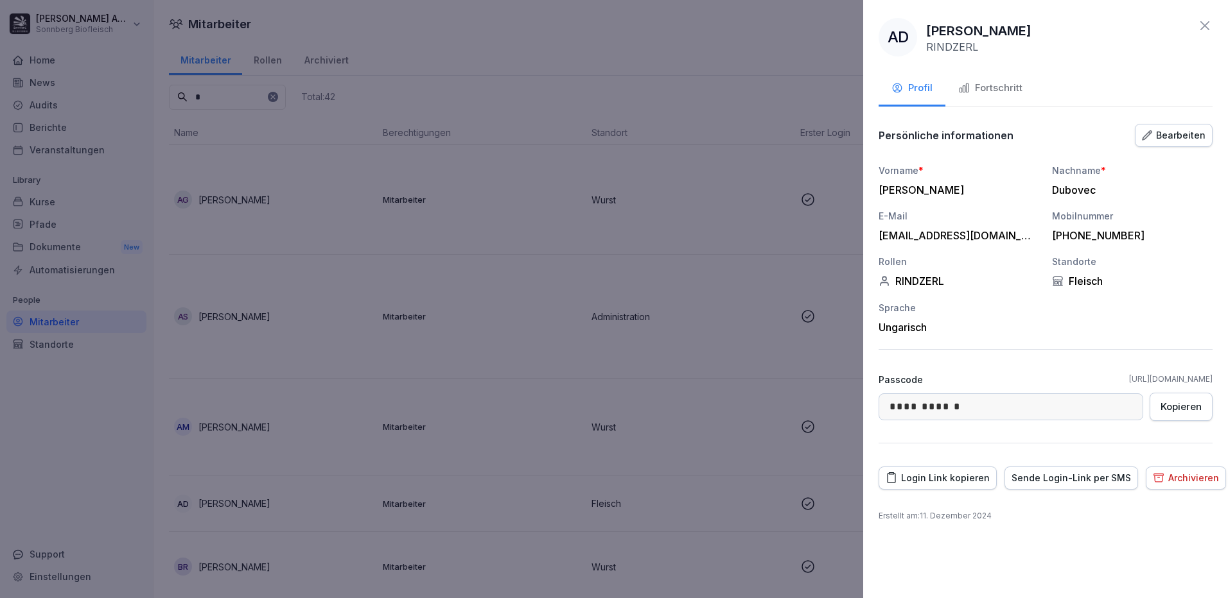
click at [1208, 22] on icon at bounding box center [1204, 25] width 9 height 9
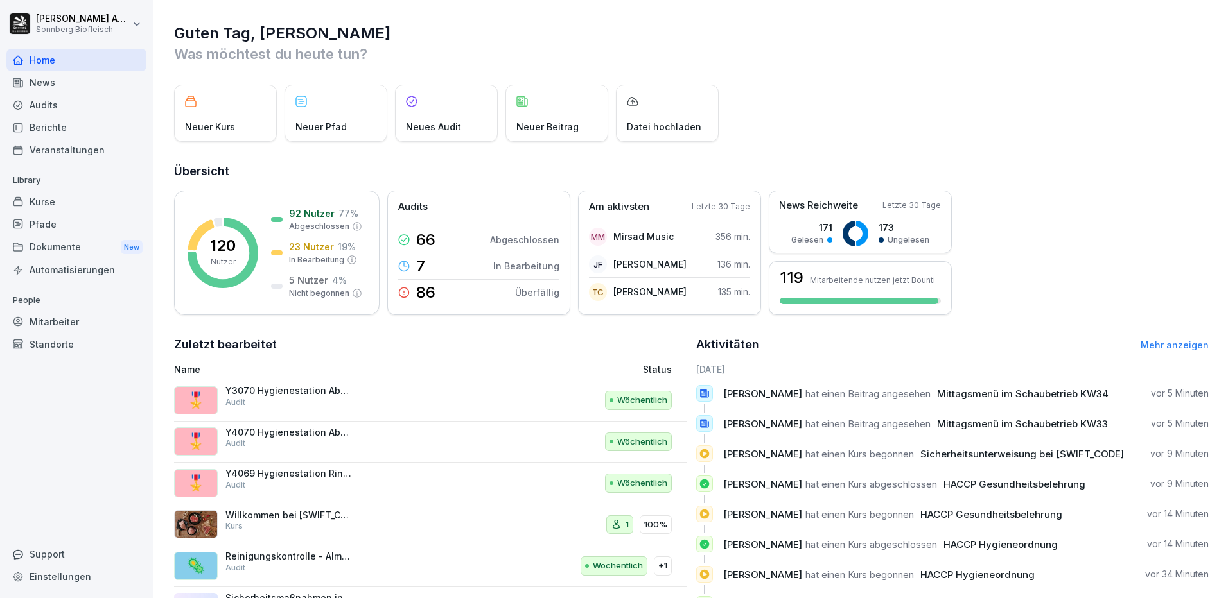
click at [49, 318] on div "Mitarbeiter" at bounding box center [76, 322] width 140 height 22
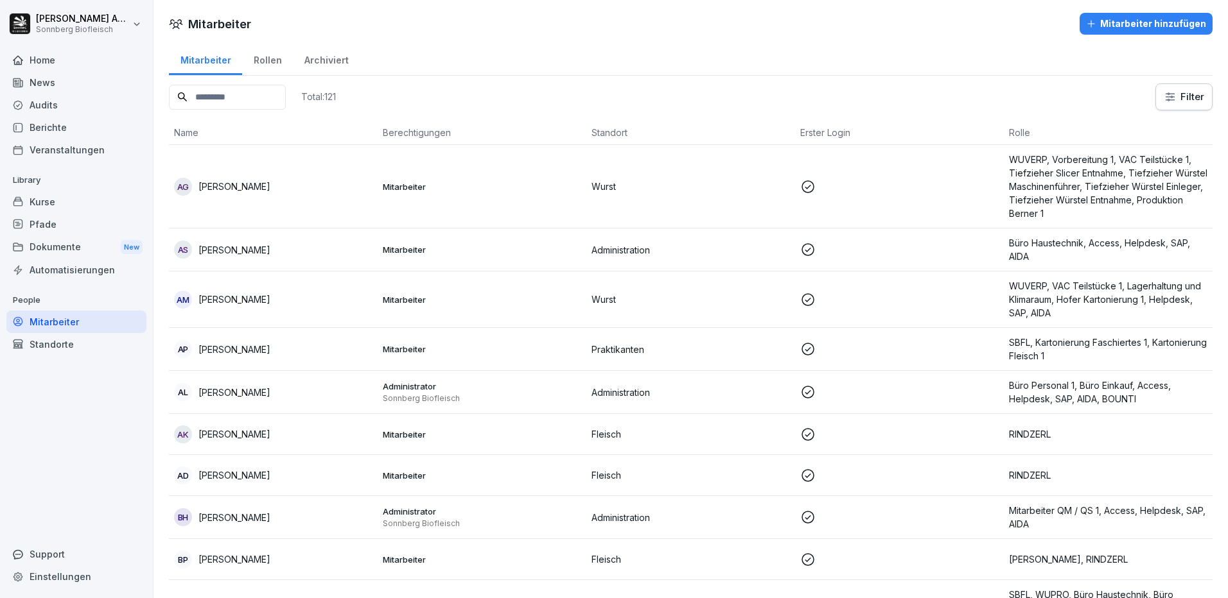
click at [278, 96] on input at bounding box center [227, 97] width 117 height 25
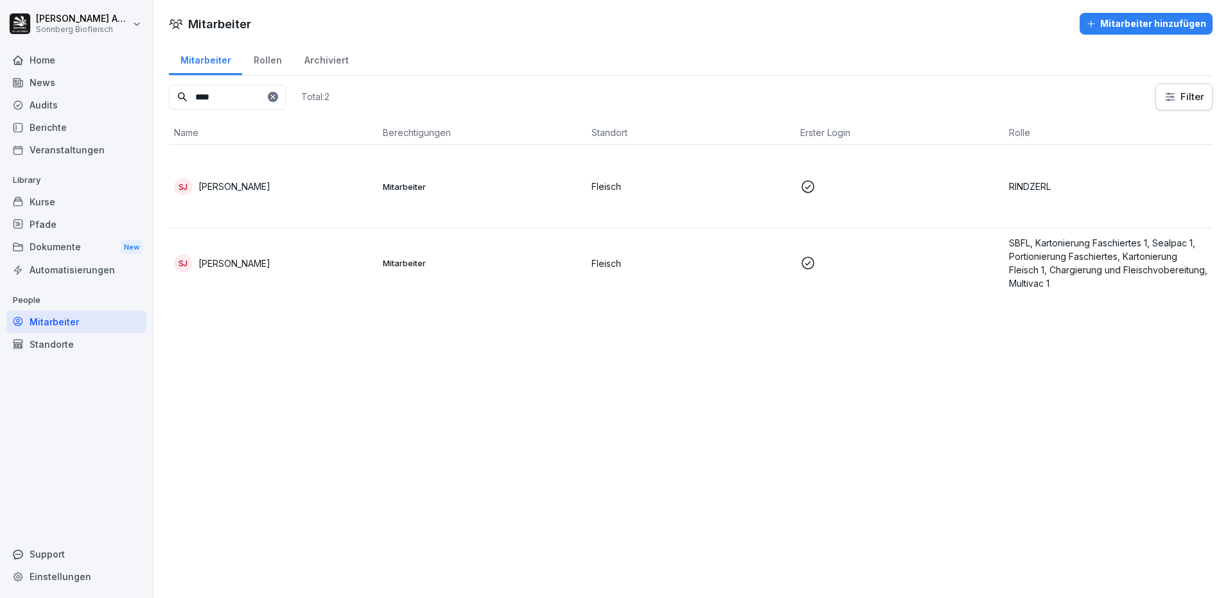
click at [257, 198] on td "SJ Sandor Jobbagy" at bounding box center [273, 186] width 209 height 83
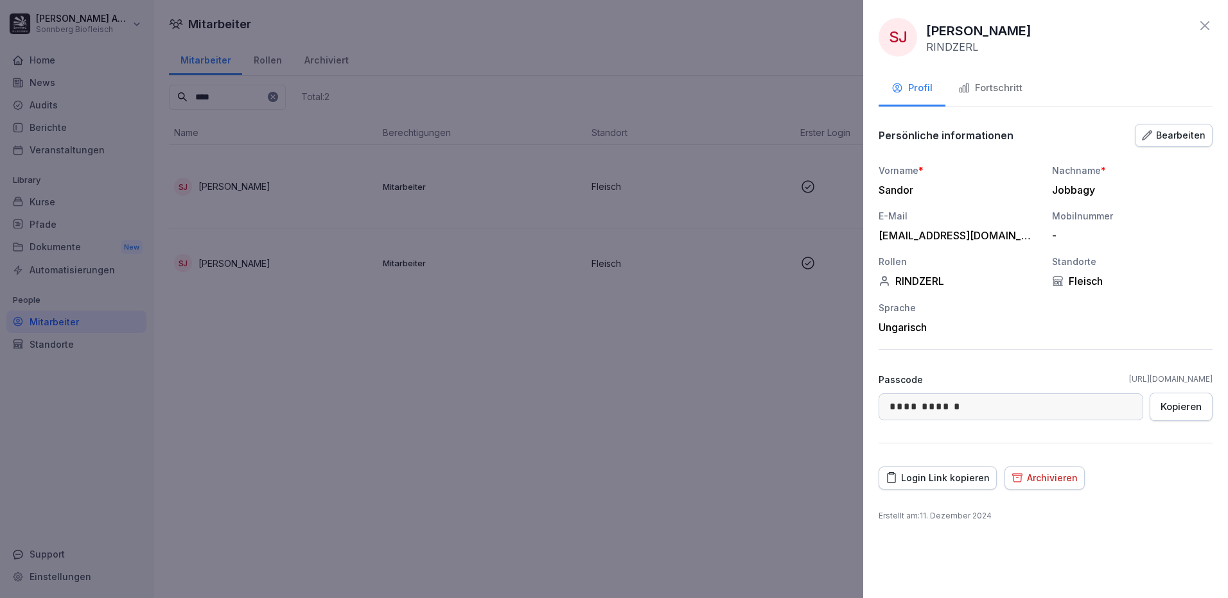
click at [994, 78] on button "Fortschritt" at bounding box center [990, 89] width 90 height 35
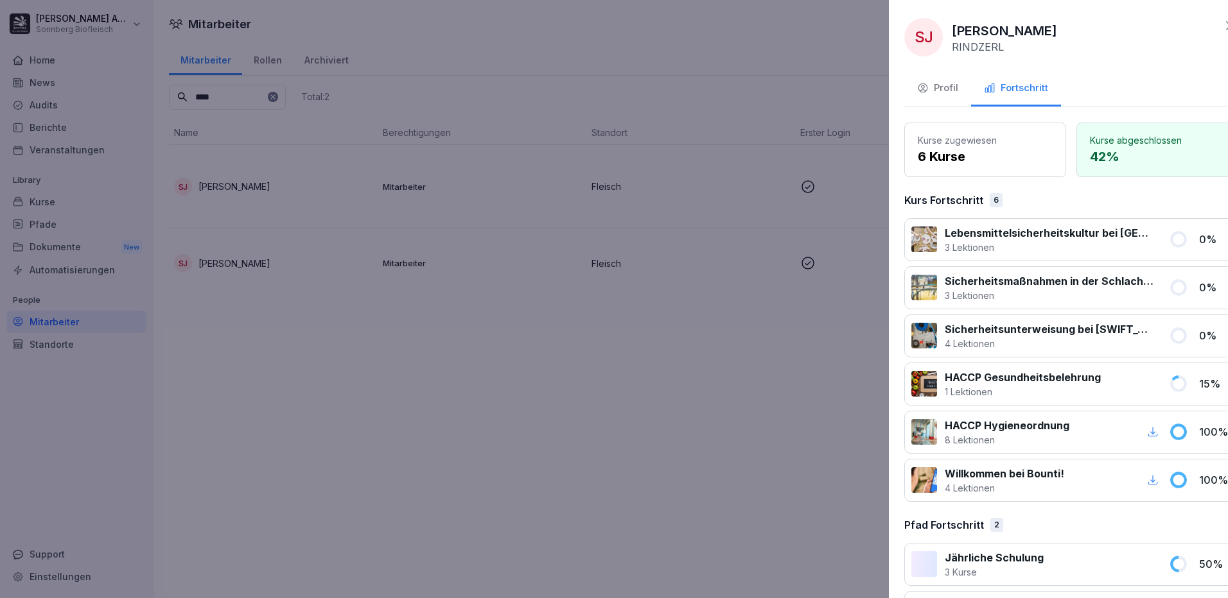
click at [247, 471] on div at bounding box center [614, 299] width 1228 height 598
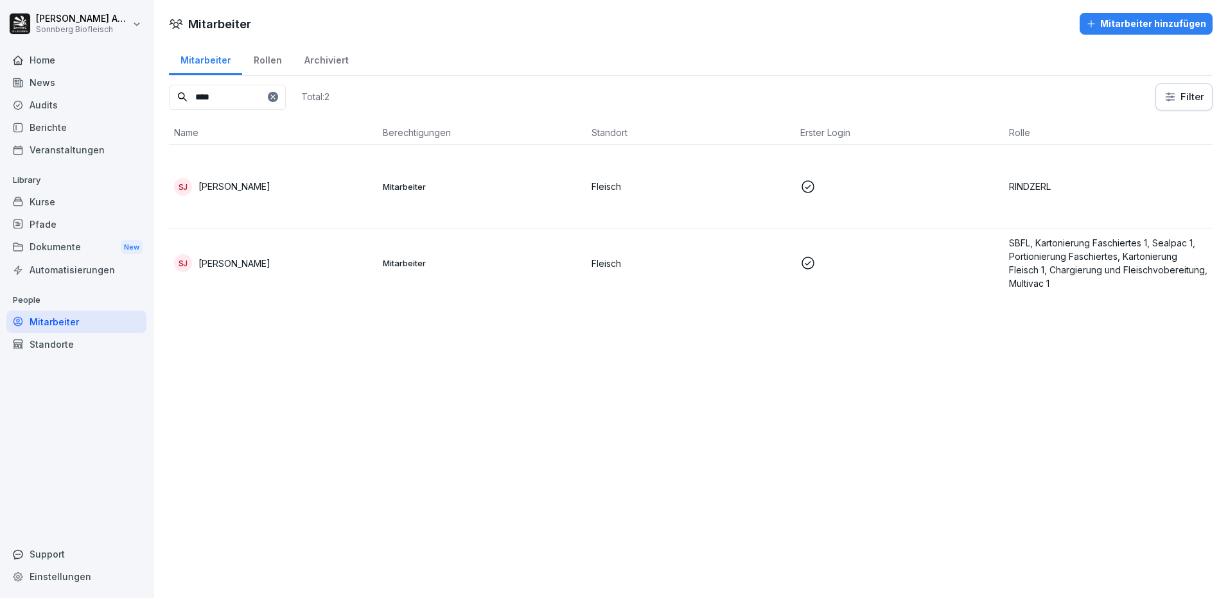
drag, startPoint x: 240, startPoint y: 100, endPoint x: 142, endPoint y: 111, distance: 98.3
click at [142, 111] on div "Nicole Anibas Sonnberg Biofleisch Home News Audits Berichte Veranstaltungen Lib…" at bounding box center [614, 299] width 1228 height 598
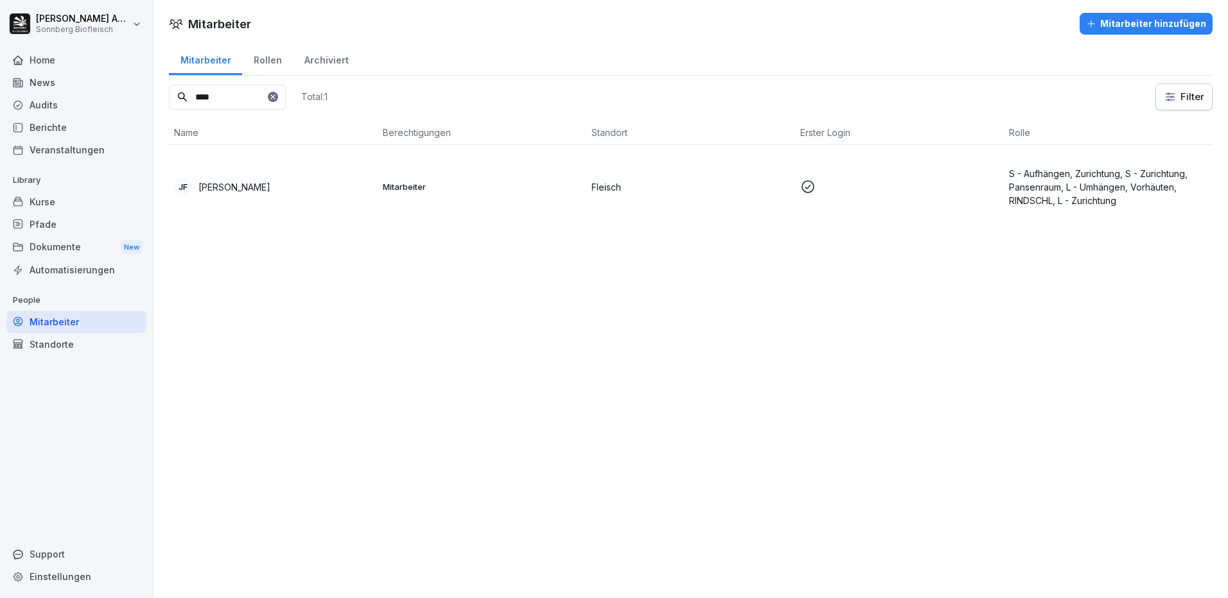
click at [243, 189] on p "[PERSON_NAME]" at bounding box center [234, 186] width 72 height 13
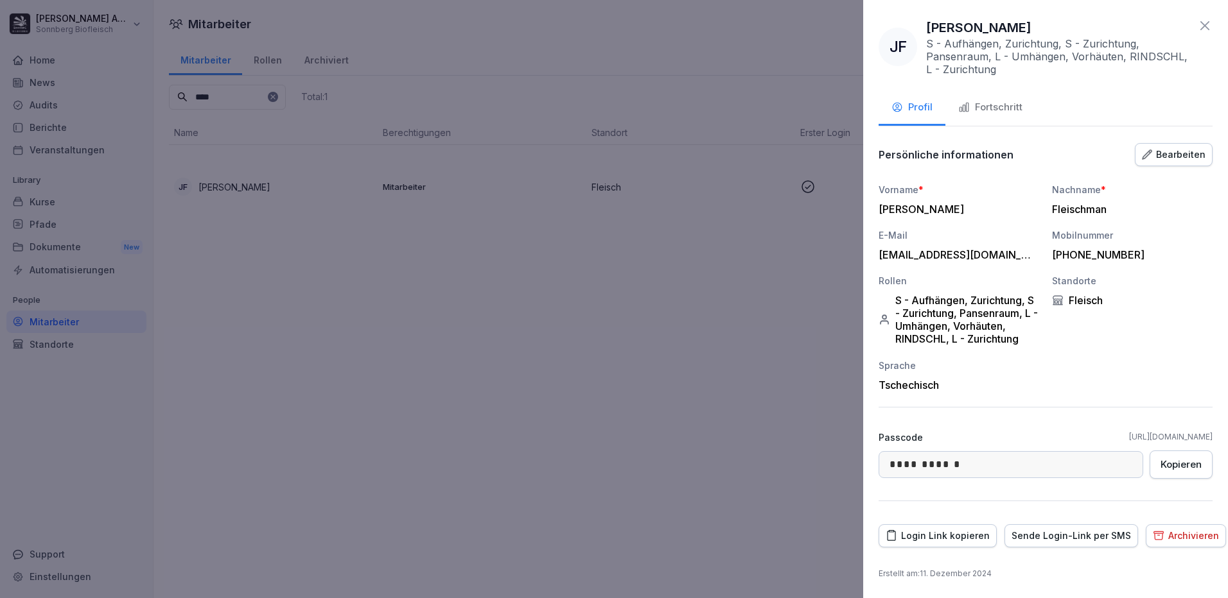
click at [1007, 114] on div "Fortschritt" at bounding box center [990, 107] width 64 height 15
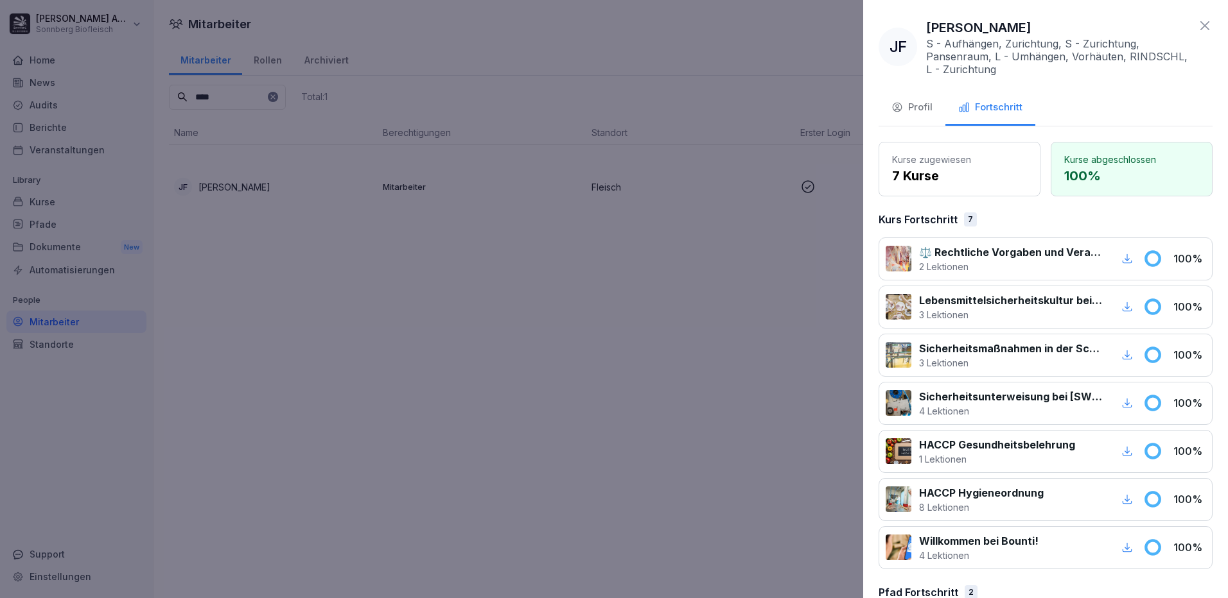
click at [924, 112] on div "Profil" at bounding box center [911, 107] width 41 height 15
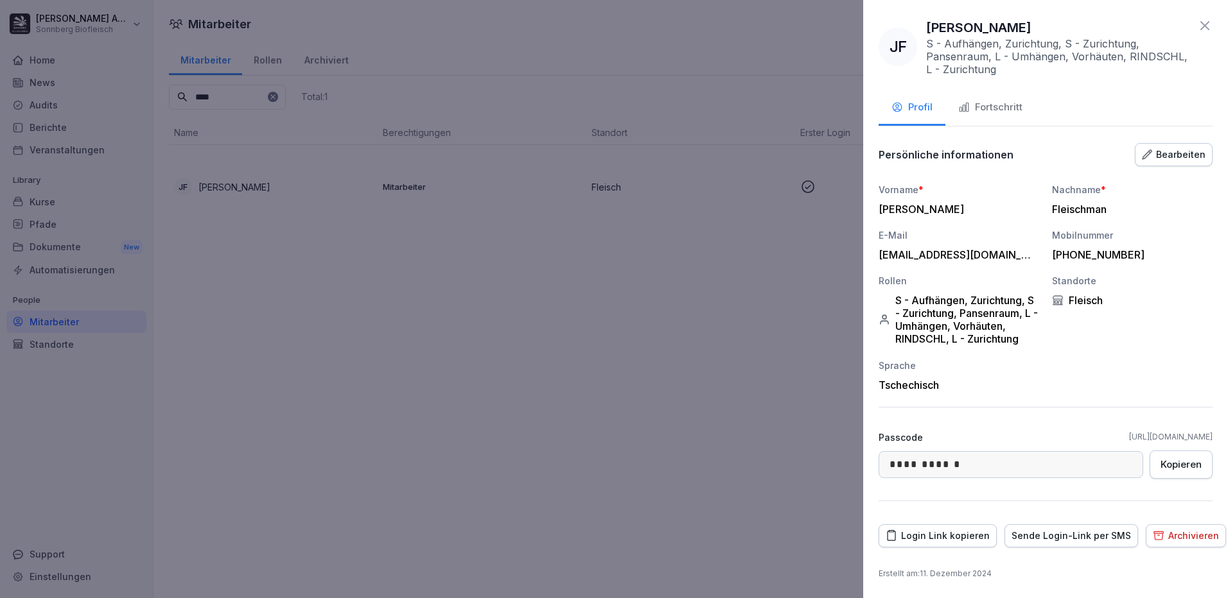
click at [1197, 21] on icon at bounding box center [1204, 25] width 15 height 15
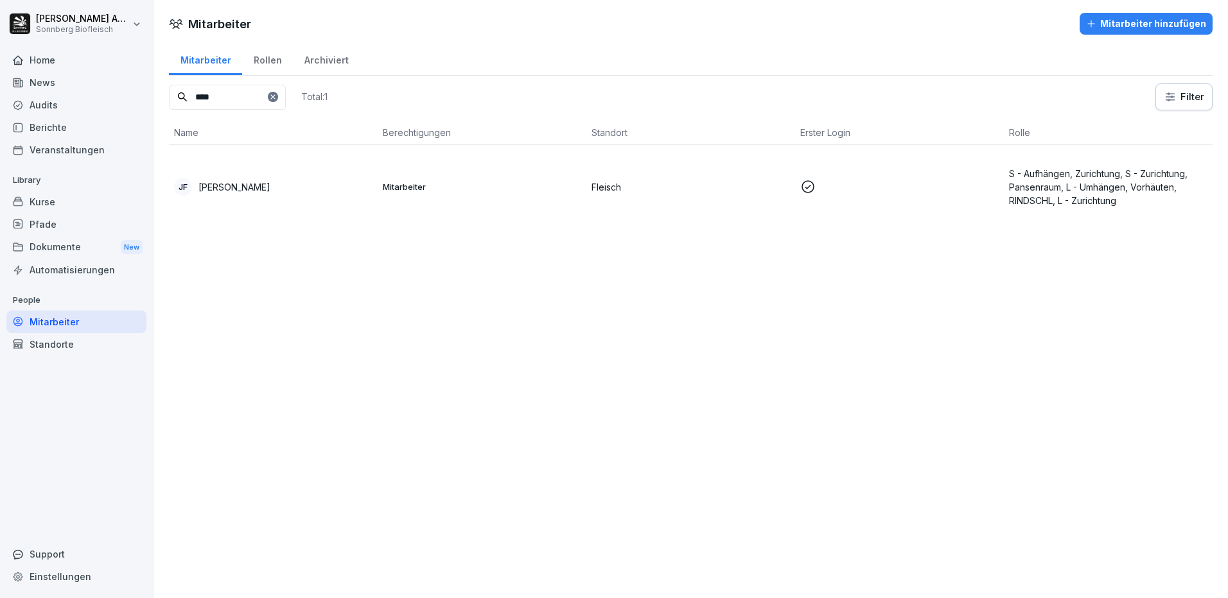
drag, startPoint x: 243, startPoint y: 94, endPoint x: 48, endPoint y: 83, distance: 195.5
click at [49, 84] on div "Nicole Anibas Sonnberg Biofleisch Home News Audits Berichte Veranstaltungen Lib…" at bounding box center [614, 299] width 1228 height 598
type input "*"
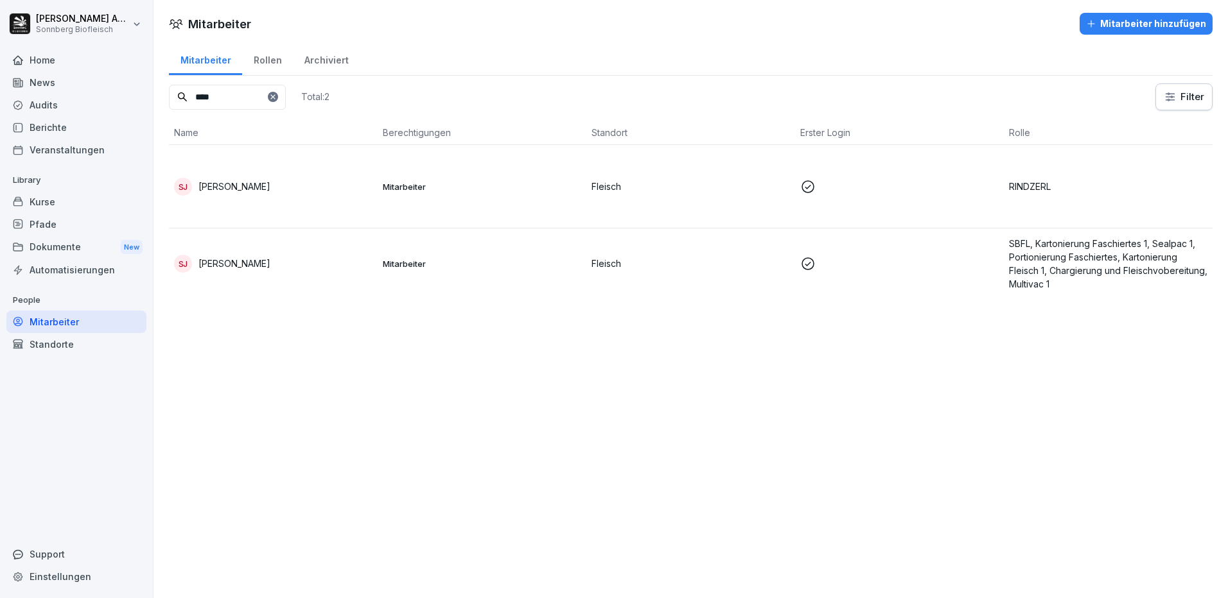
type input "****"
click at [305, 171] on td "SJ Sandor Jobbagy" at bounding box center [273, 186] width 209 height 83
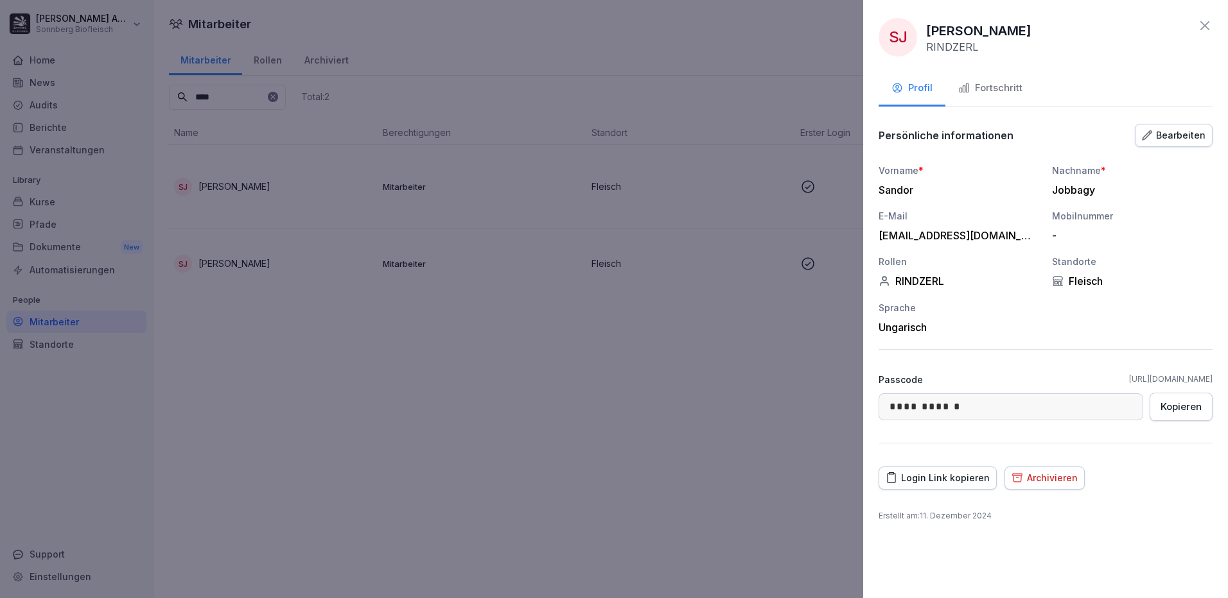
click at [1008, 91] on div "Fortschritt" at bounding box center [990, 88] width 64 height 15
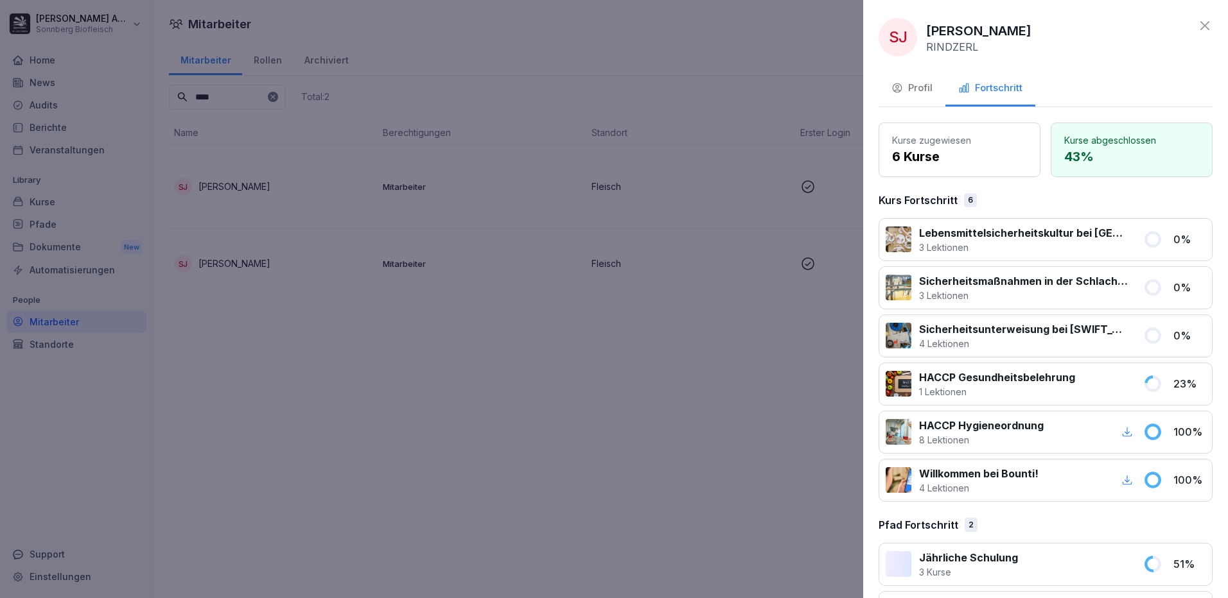
click at [256, 383] on div at bounding box center [614, 299] width 1228 height 598
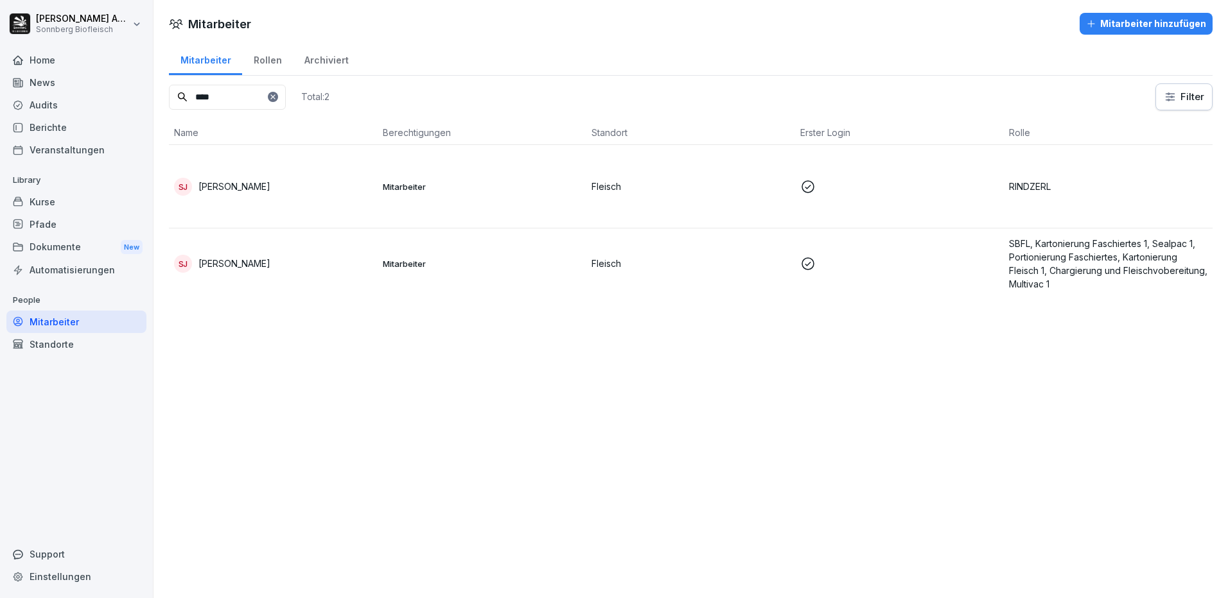
click at [33, 197] on div "Kurse" at bounding box center [76, 202] width 140 height 22
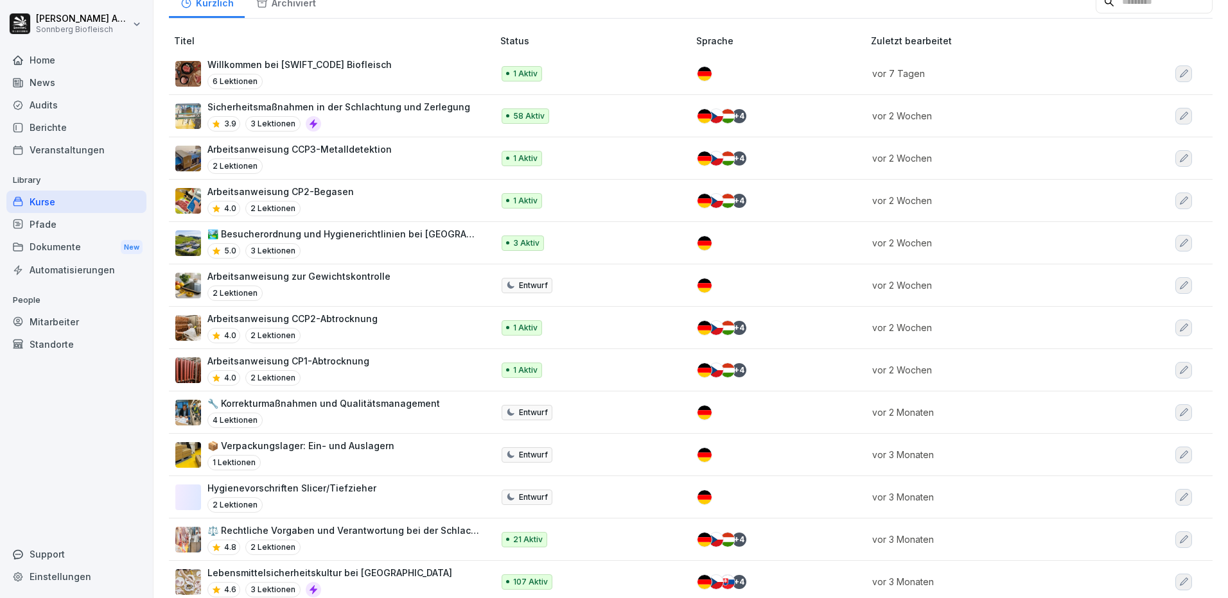
scroll to position [457, 0]
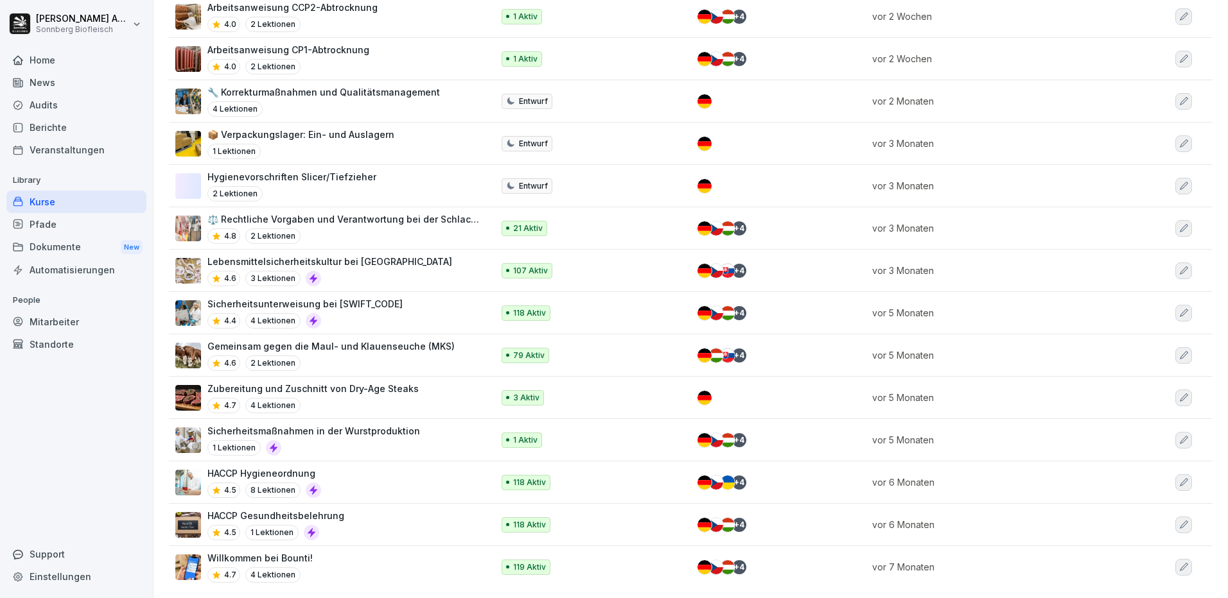
click at [51, 326] on div "Mitarbeiter" at bounding box center [76, 322] width 140 height 22
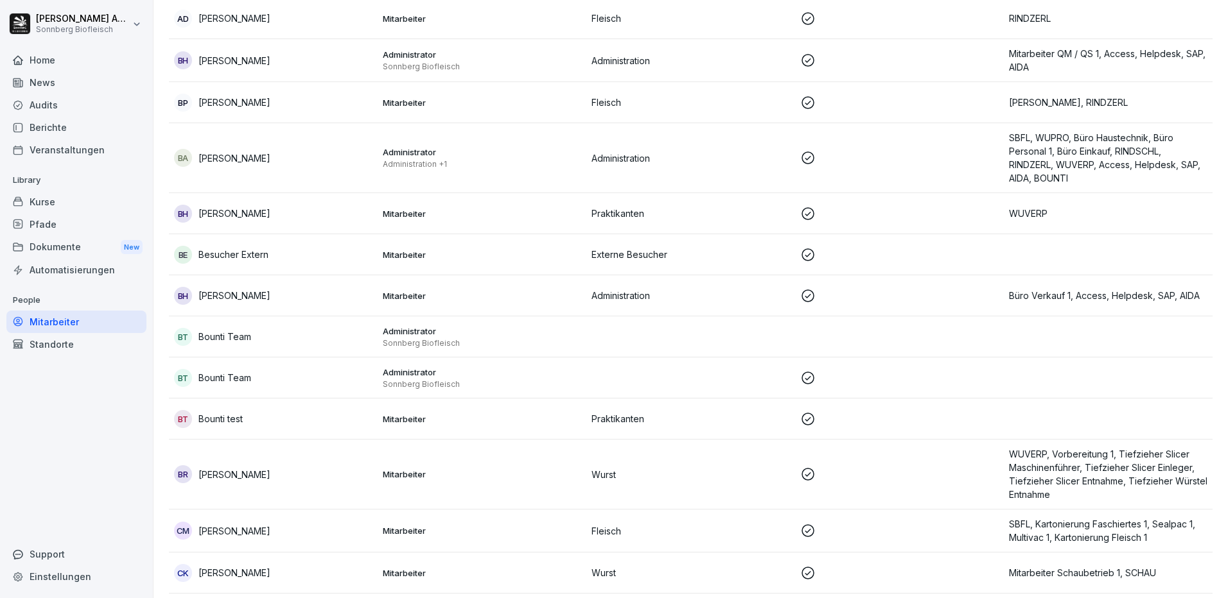
scroll to position [13, 0]
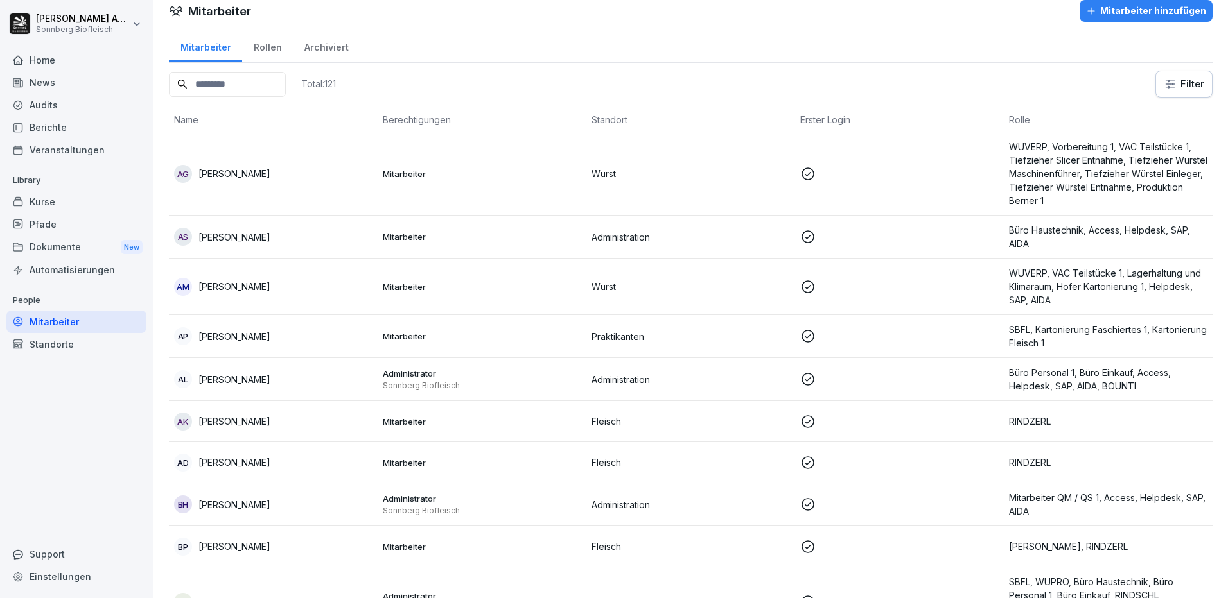
click at [229, 91] on input at bounding box center [227, 84] width 117 height 25
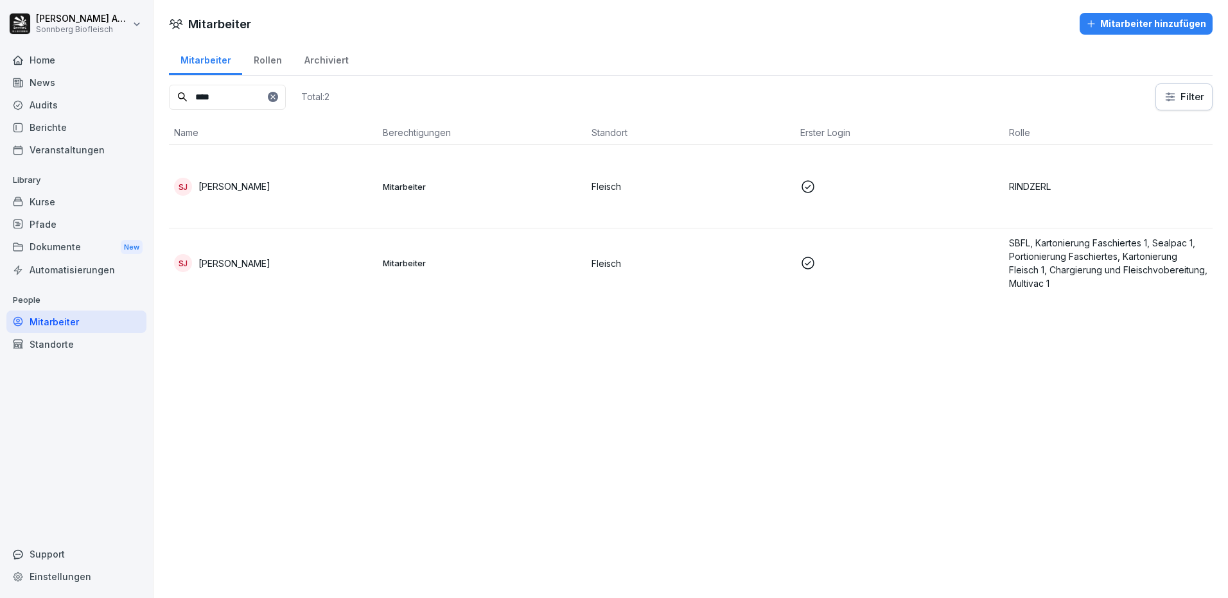
type input "****"
click at [257, 173] on td "SJ Sandor Jobbagy" at bounding box center [273, 186] width 209 height 83
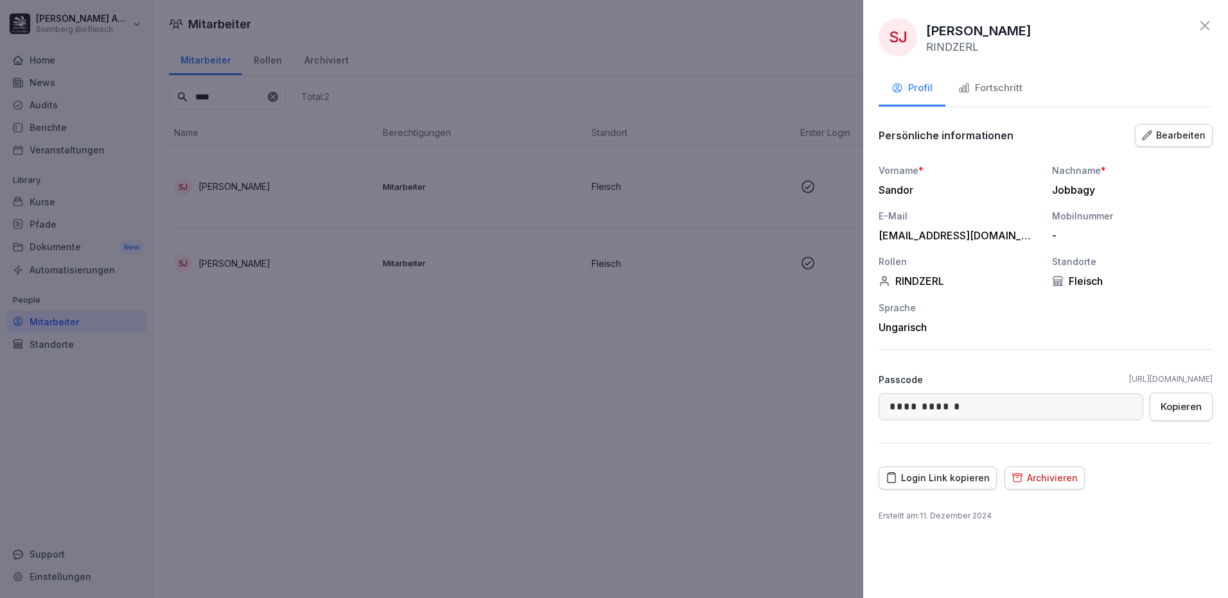
click at [1015, 90] on div "Fortschritt" at bounding box center [990, 88] width 64 height 15
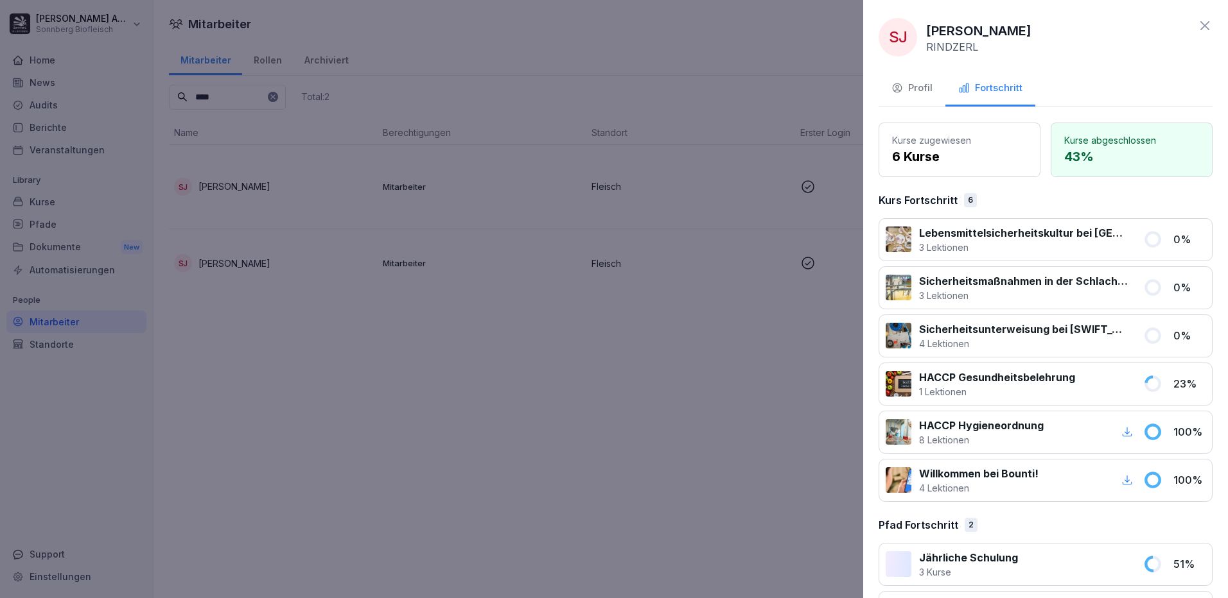
click at [1197, 28] on icon at bounding box center [1204, 25] width 15 height 15
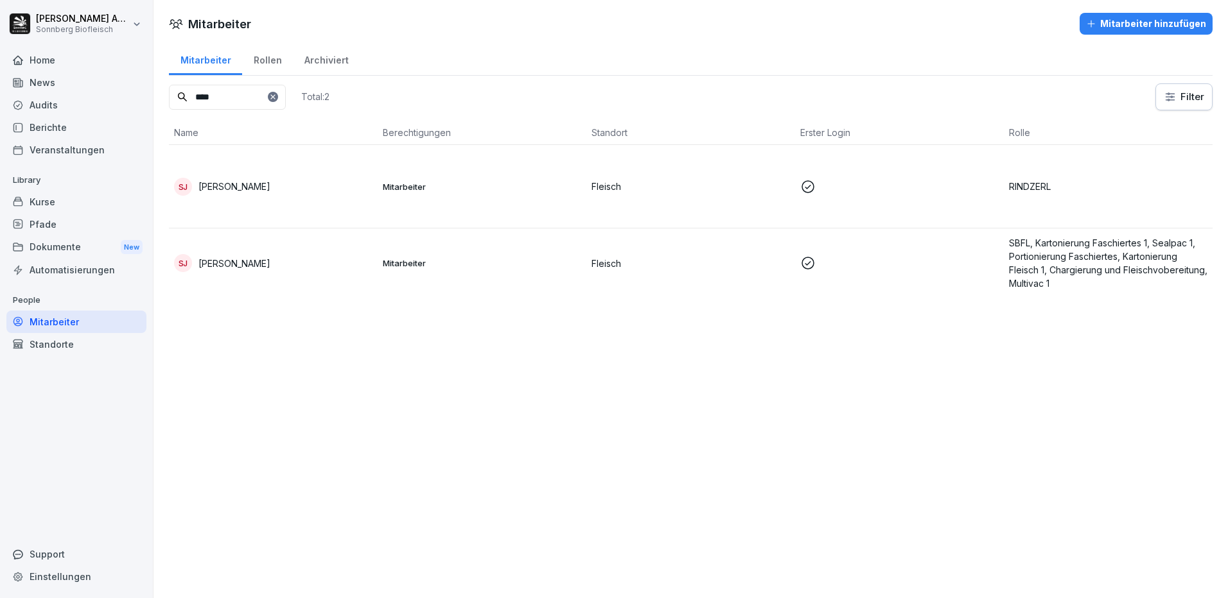
click at [62, 192] on div "Kurse" at bounding box center [76, 202] width 140 height 22
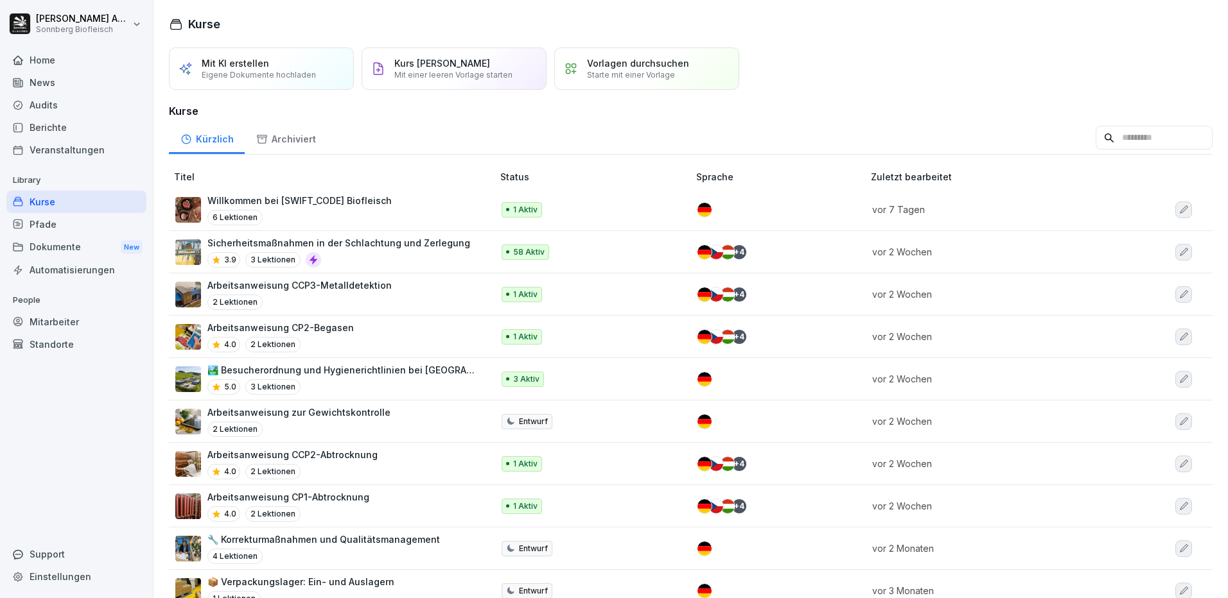
click at [1106, 134] on input at bounding box center [1153, 138] width 117 height 24
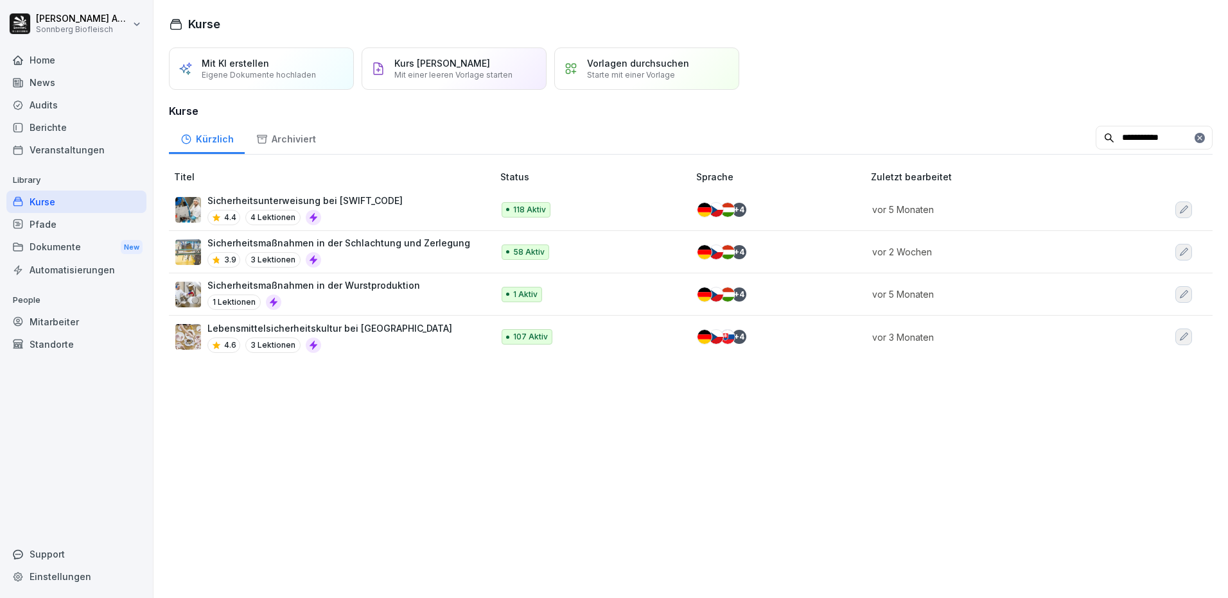
type input "**********"
click at [374, 209] on div "Sicherheitsunterweisung bei SONNBERG 4.4 4 Lektionen" at bounding box center [304, 209] width 195 height 31
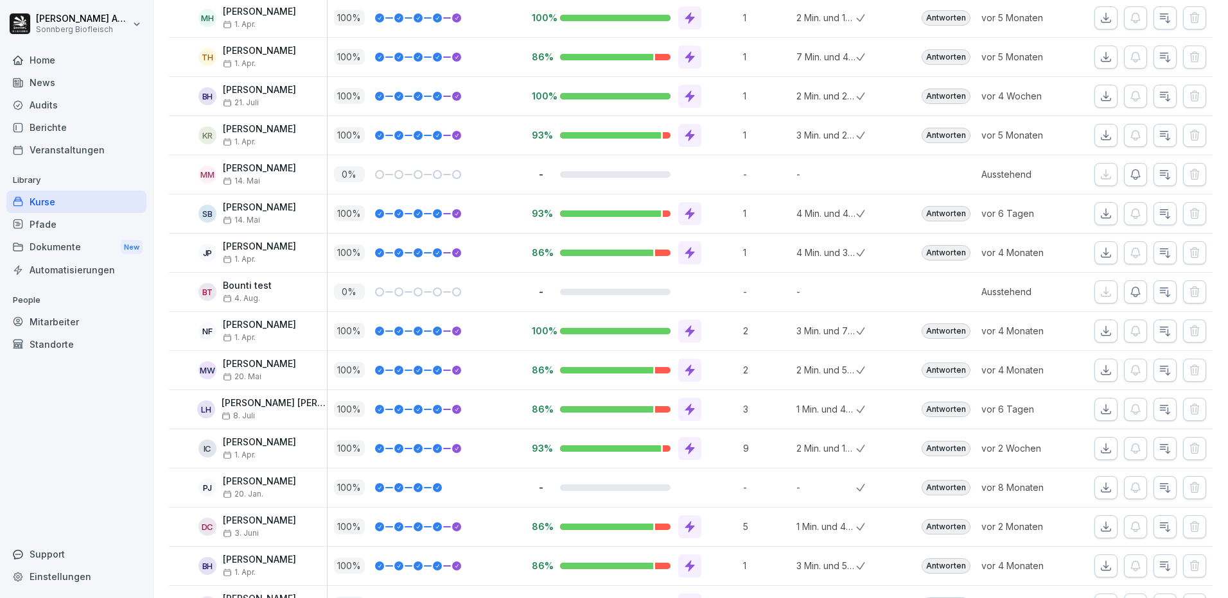
scroll to position [4174, 0]
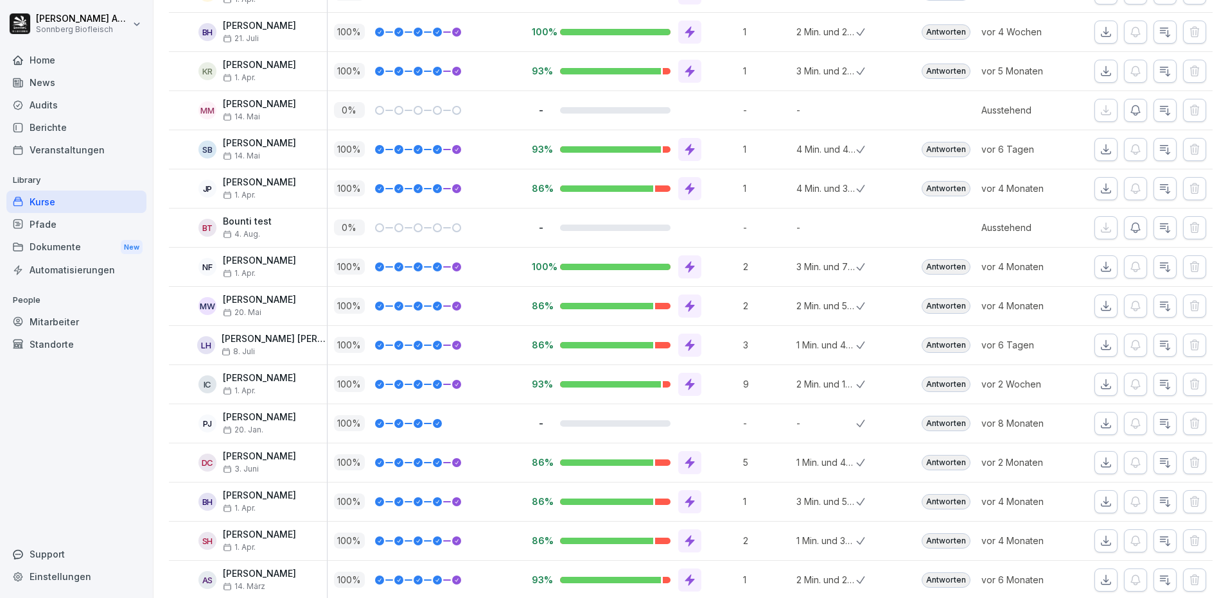
click at [685, 537] on icon at bounding box center [689, 541] width 13 height 13
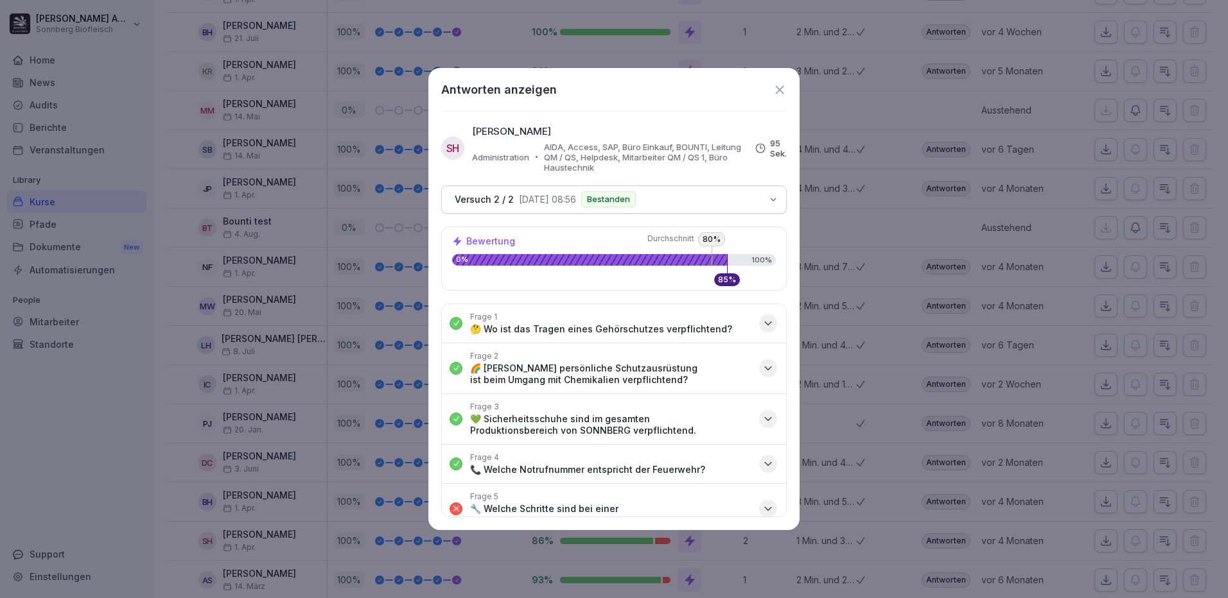
scroll to position [64, 0]
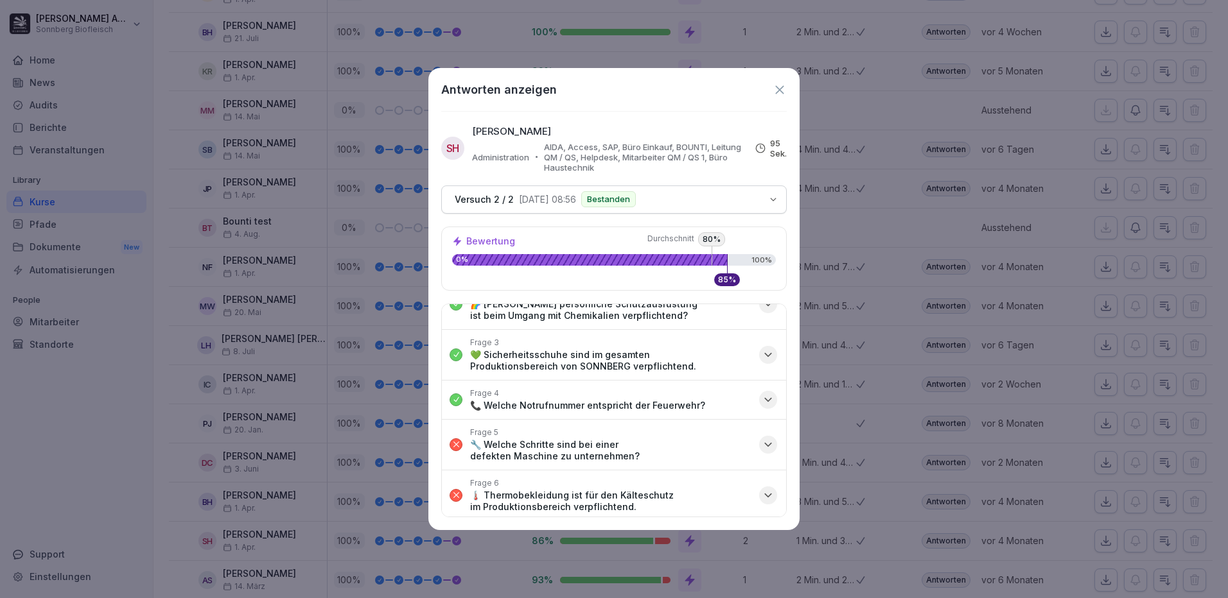
click at [762, 448] on icon "button" at bounding box center [768, 445] width 13 height 13
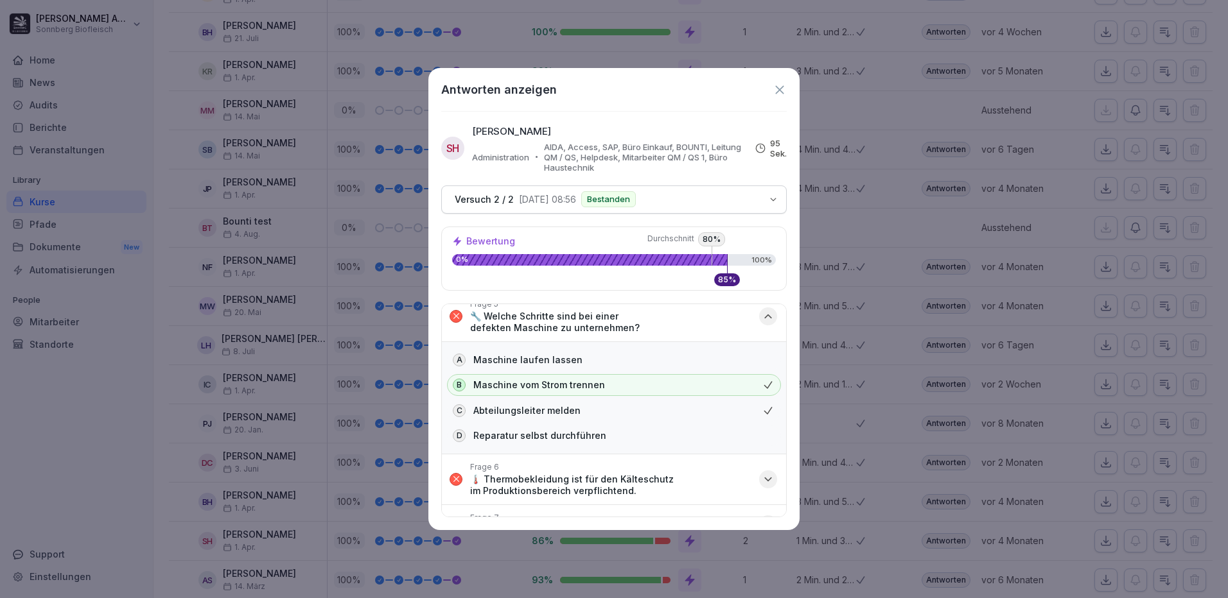
scroll to position [128, 0]
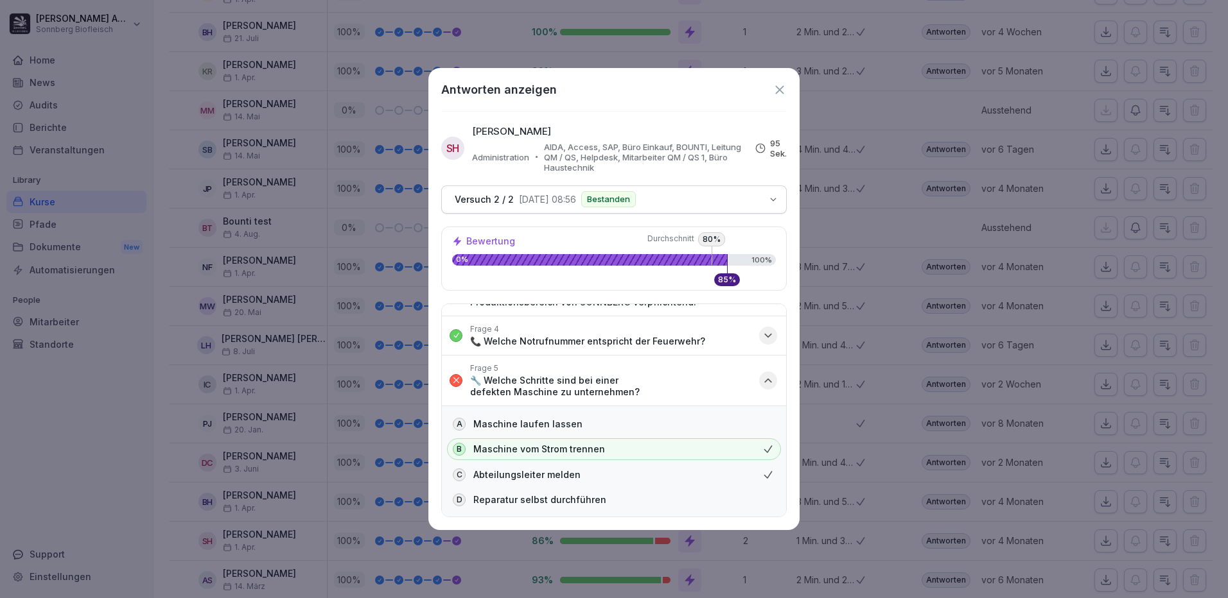
click at [762, 384] on icon "button" at bounding box center [768, 380] width 13 height 13
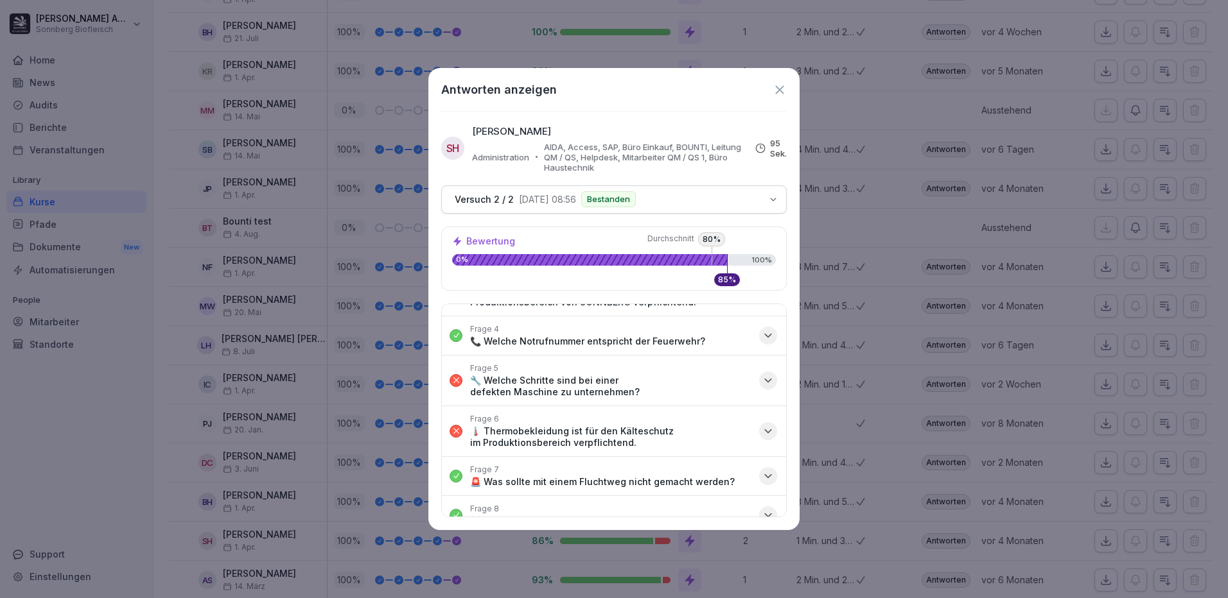
click at [700, 434] on p "🌡️ Thermobekleidung ist für den Kälteschutz im Produktionsbereich verpflichtend." at bounding box center [610, 437] width 281 height 23
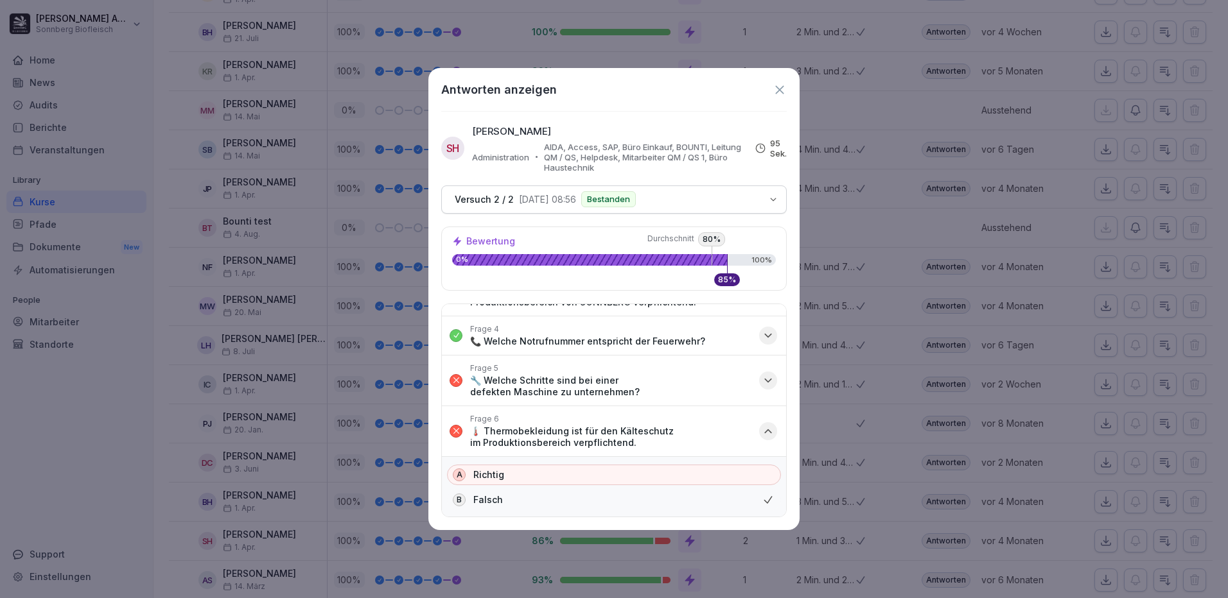
scroll to position [193, 0]
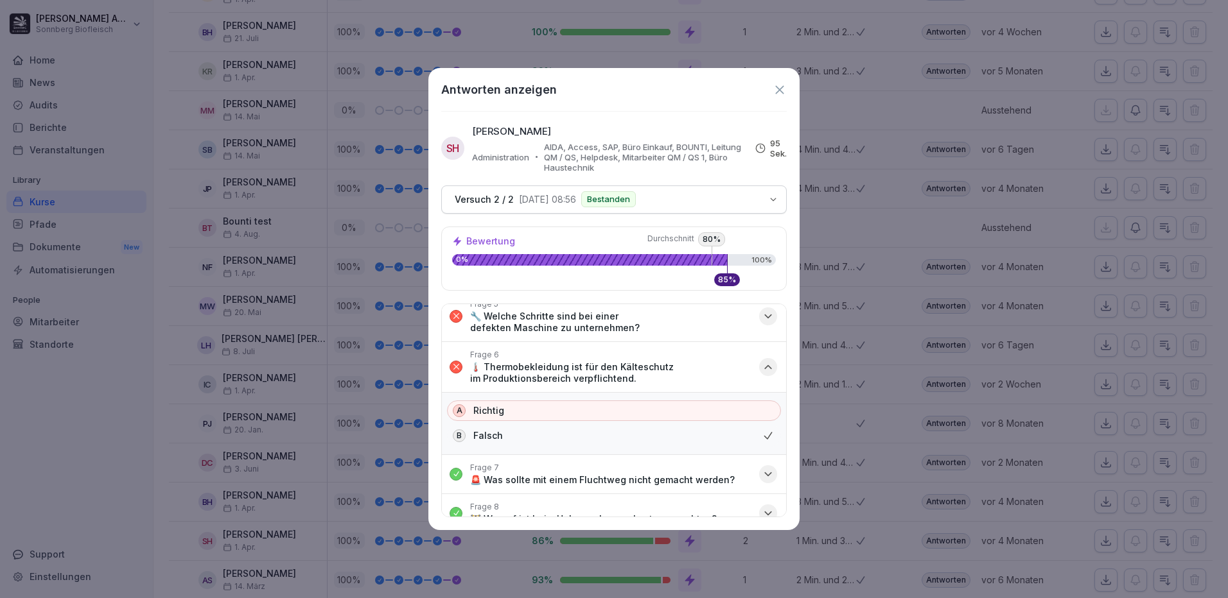
click at [679, 383] on p "🌡️ Thermobekleidung ist für den Kälteschutz im Produktionsbereich verpflichtend." at bounding box center [610, 373] width 281 height 23
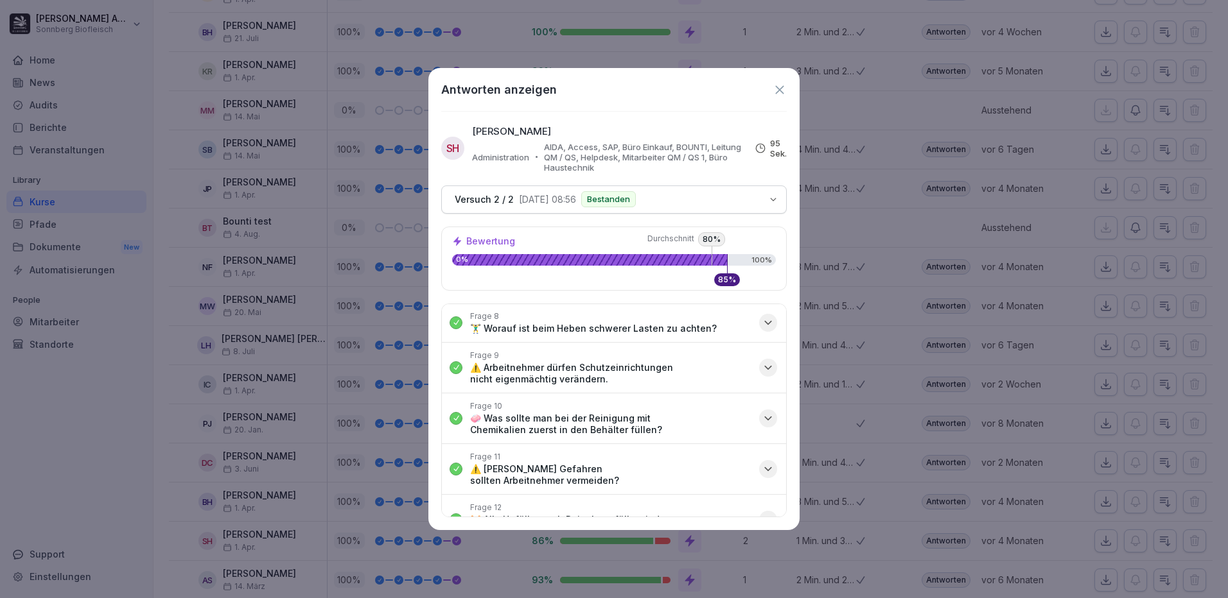
scroll to position [415, 0]
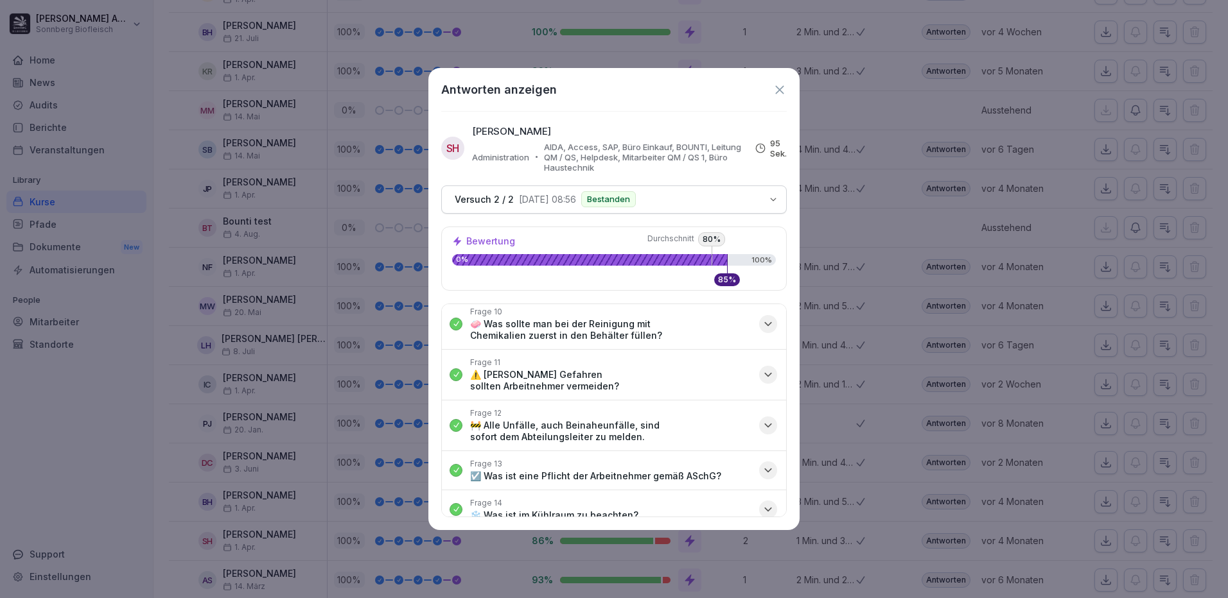
click at [776, 91] on icon at bounding box center [779, 90] width 14 height 14
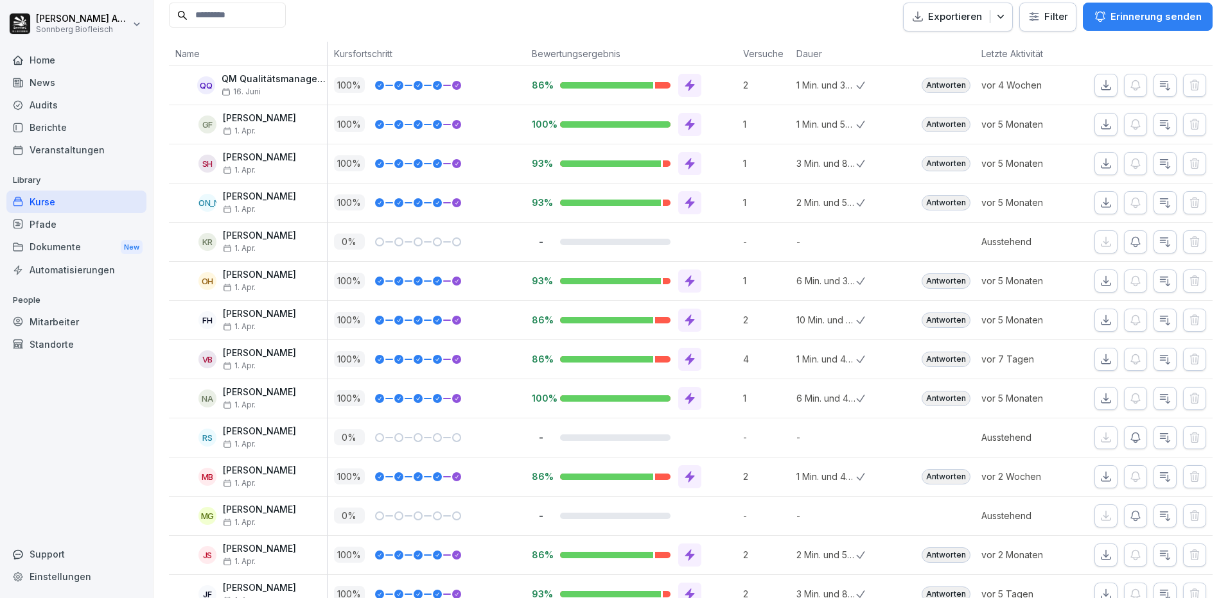
scroll to position [0, 0]
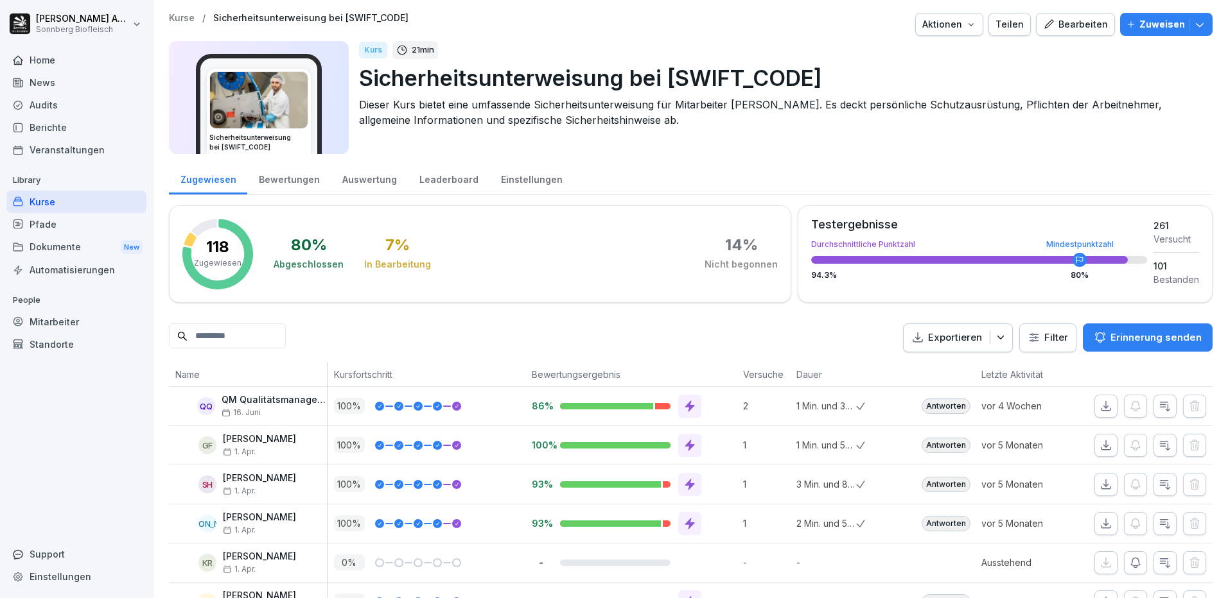
click at [40, 324] on div "Mitarbeiter" at bounding box center [76, 322] width 140 height 22
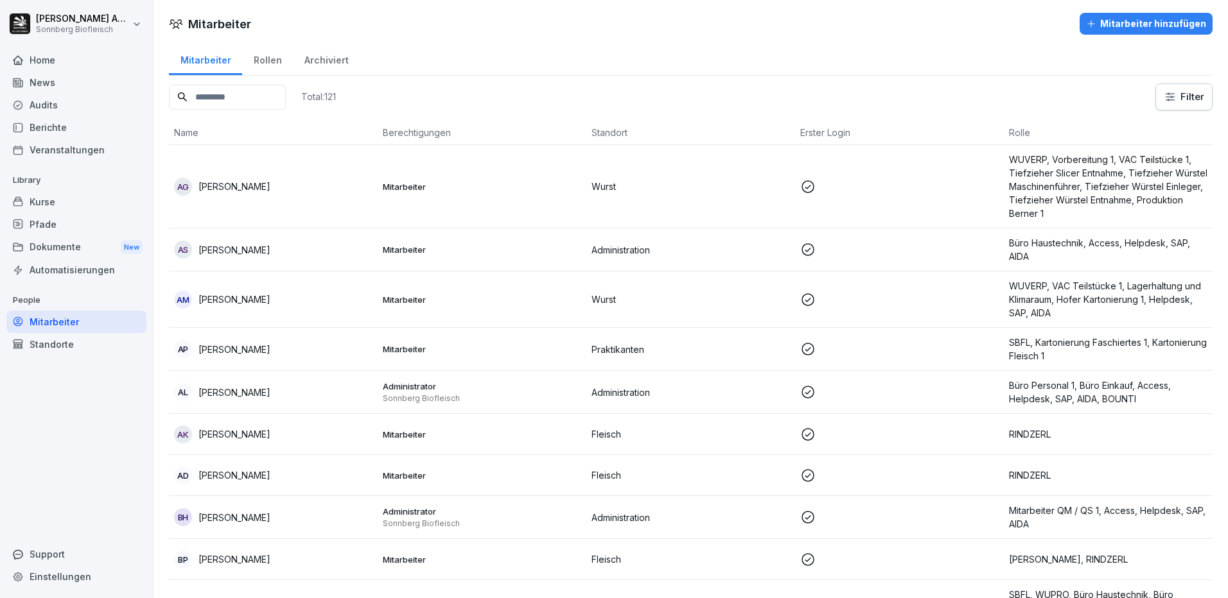
click at [218, 105] on input at bounding box center [227, 97] width 117 height 25
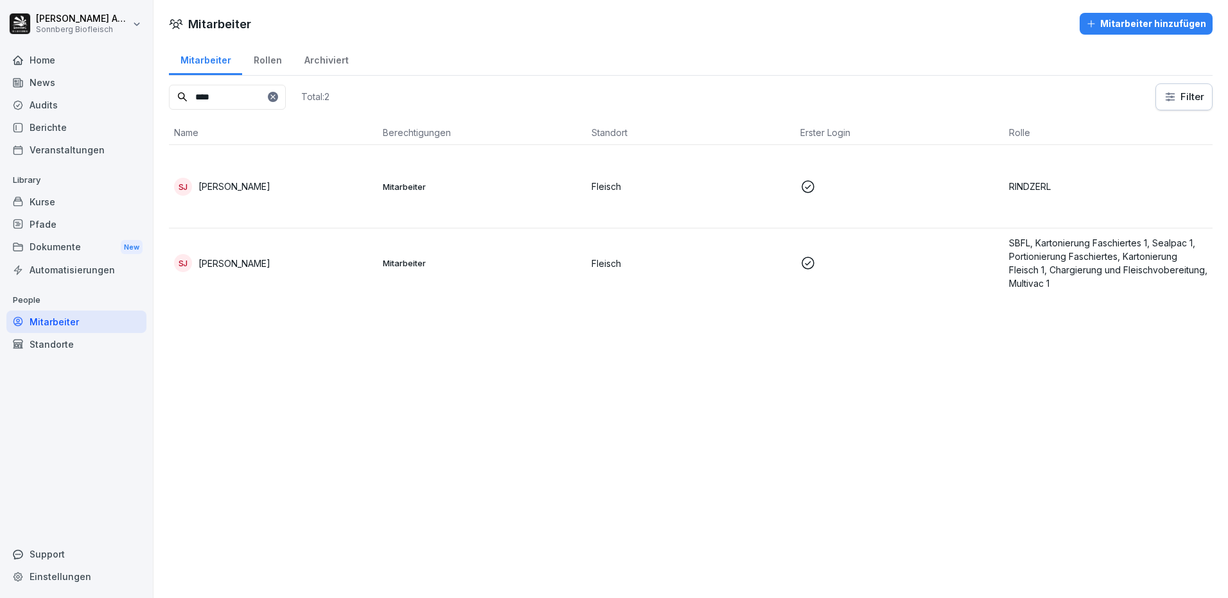
type input "****"
click at [217, 192] on p "[PERSON_NAME]" at bounding box center [234, 186] width 72 height 13
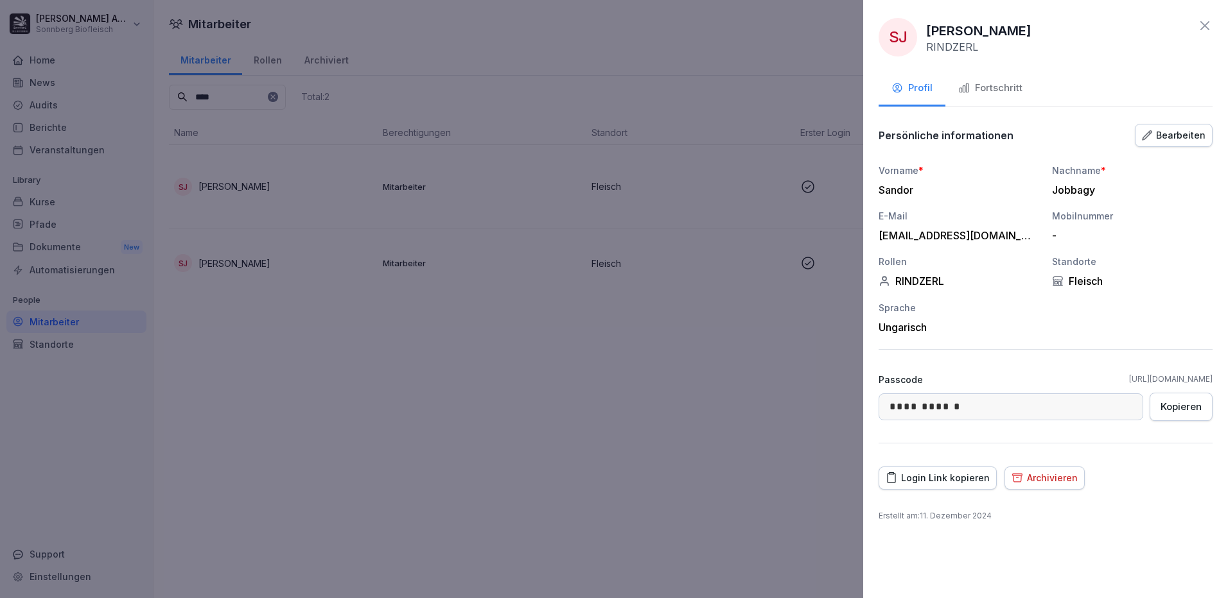
click at [998, 88] on div "Fortschritt" at bounding box center [990, 88] width 64 height 15
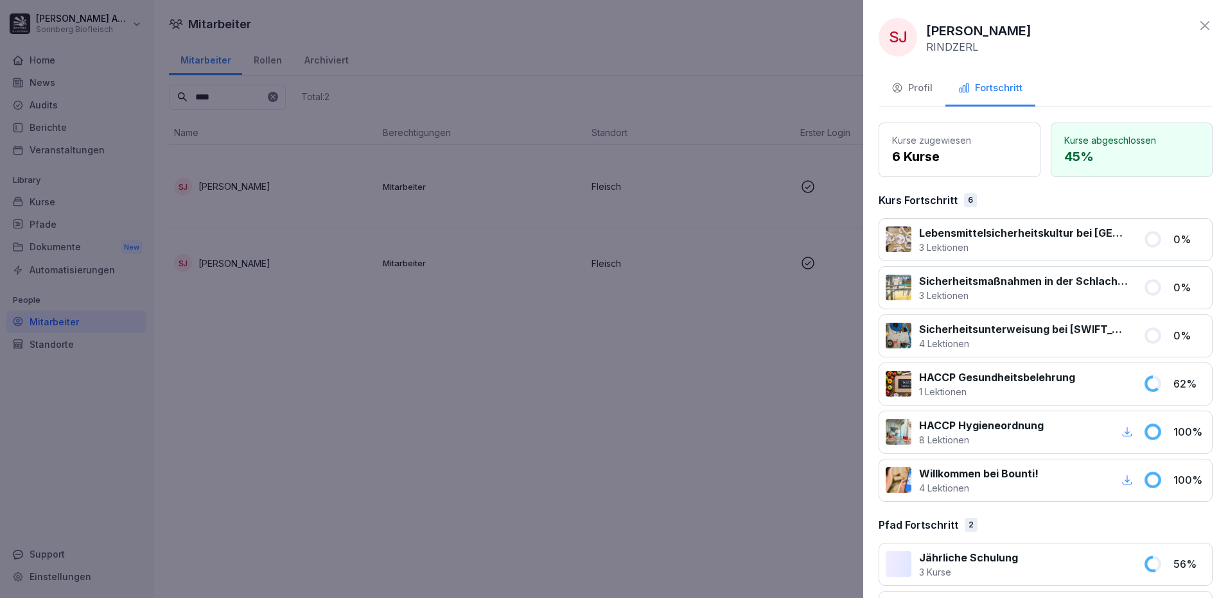
click at [347, 389] on div at bounding box center [614, 299] width 1228 height 598
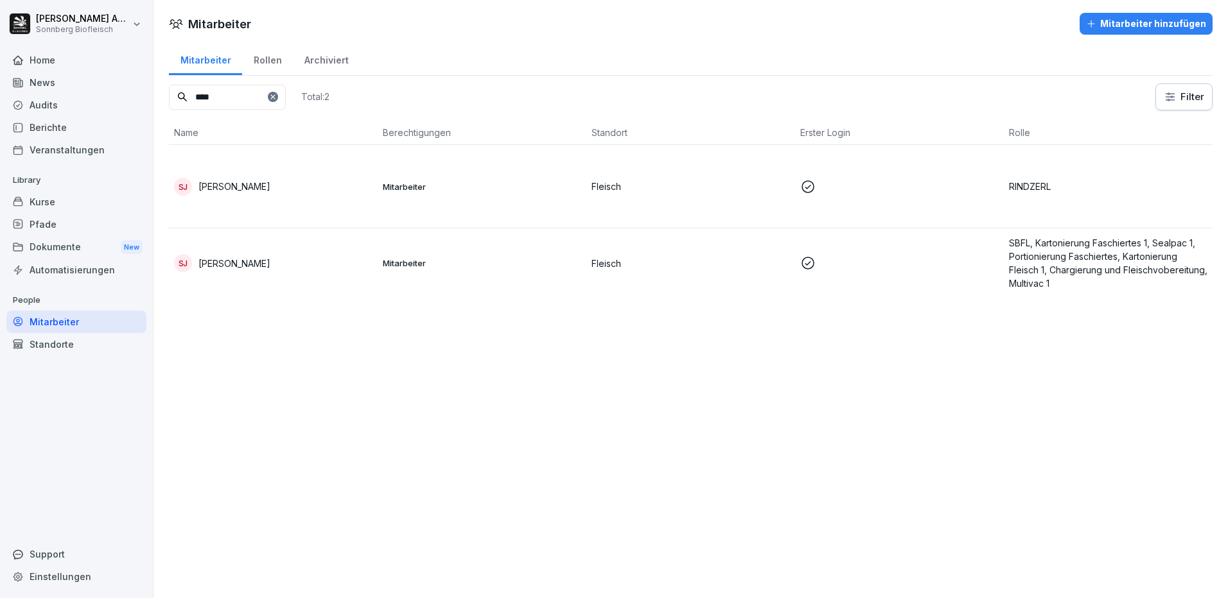
click at [38, 209] on div "Kurse" at bounding box center [76, 202] width 140 height 22
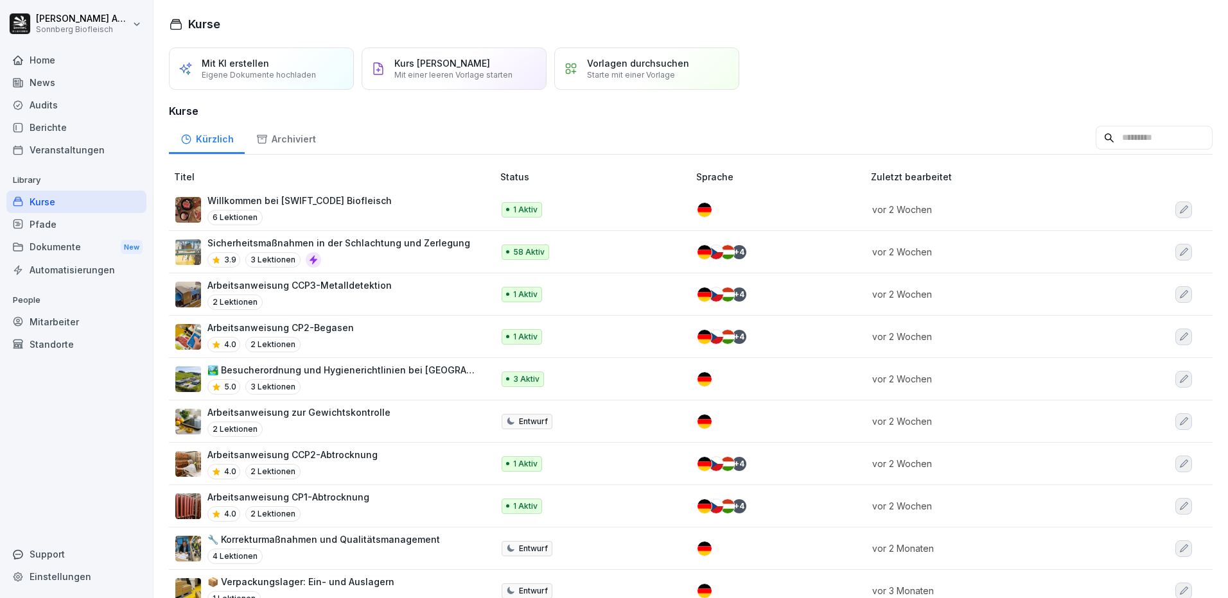
drag, startPoint x: 1085, startPoint y: 144, endPoint x: 1094, endPoint y: 143, distance: 9.0
click at [1095, 144] on input at bounding box center [1153, 138] width 117 height 24
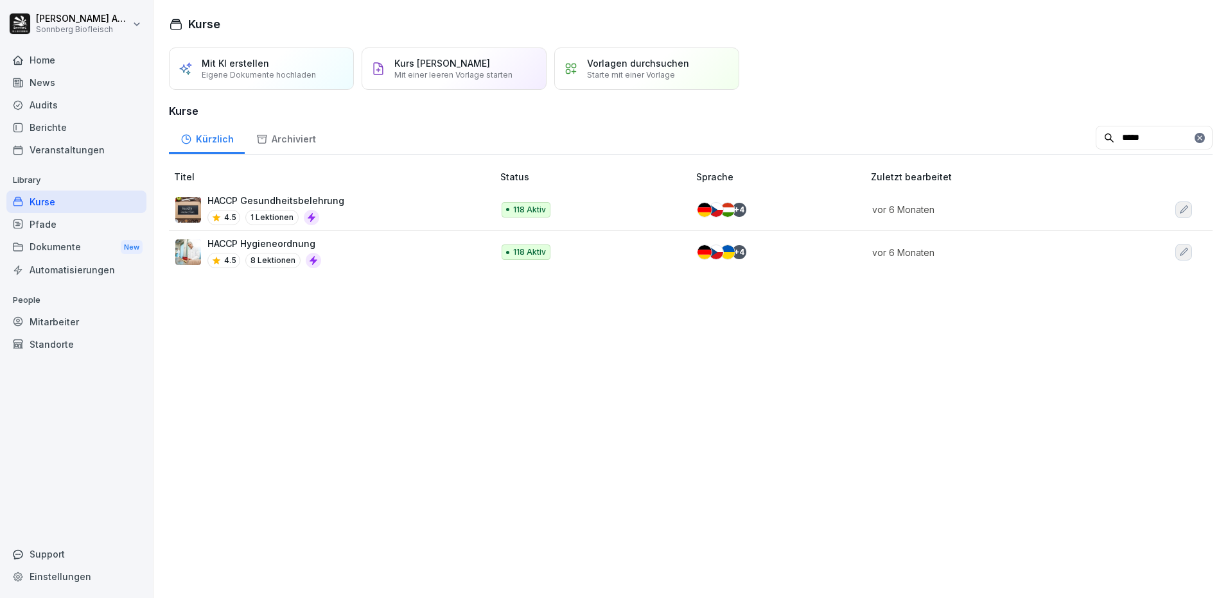
type input "*****"
click at [372, 251] on div "HACCP Hygieneordnung 4.5 8 Lektionen" at bounding box center [327, 252] width 304 height 31
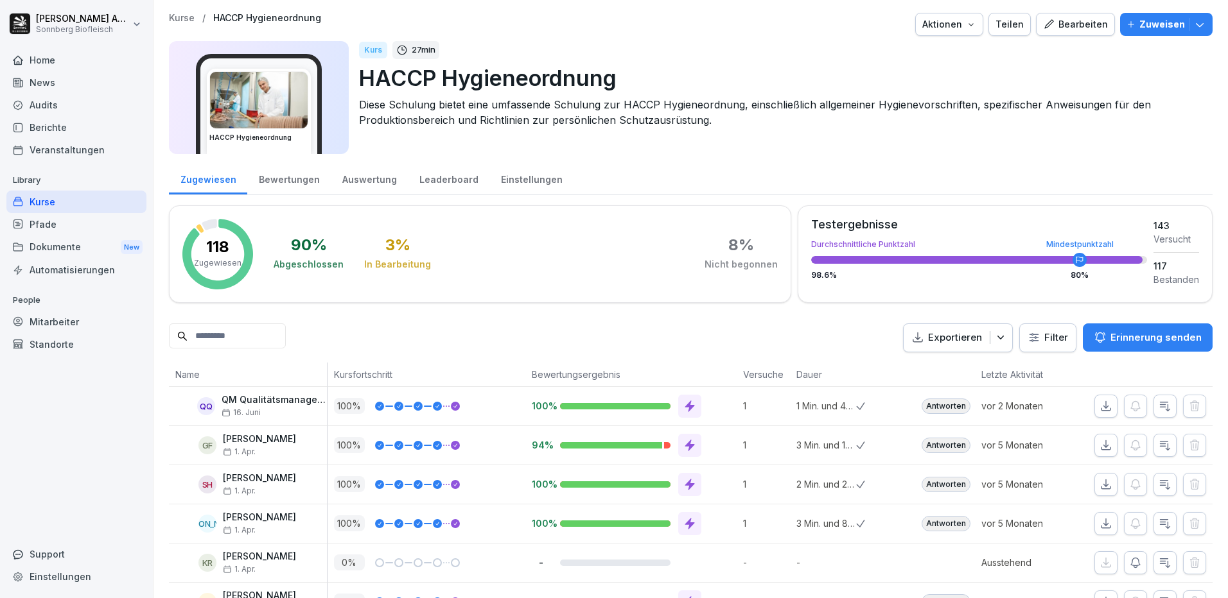
click at [76, 317] on div "Mitarbeiter" at bounding box center [76, 322] width 140 height 22
click at [100, 320] on div "Mitarbeiter" at bounding box center [76, 322] width 140 height 22
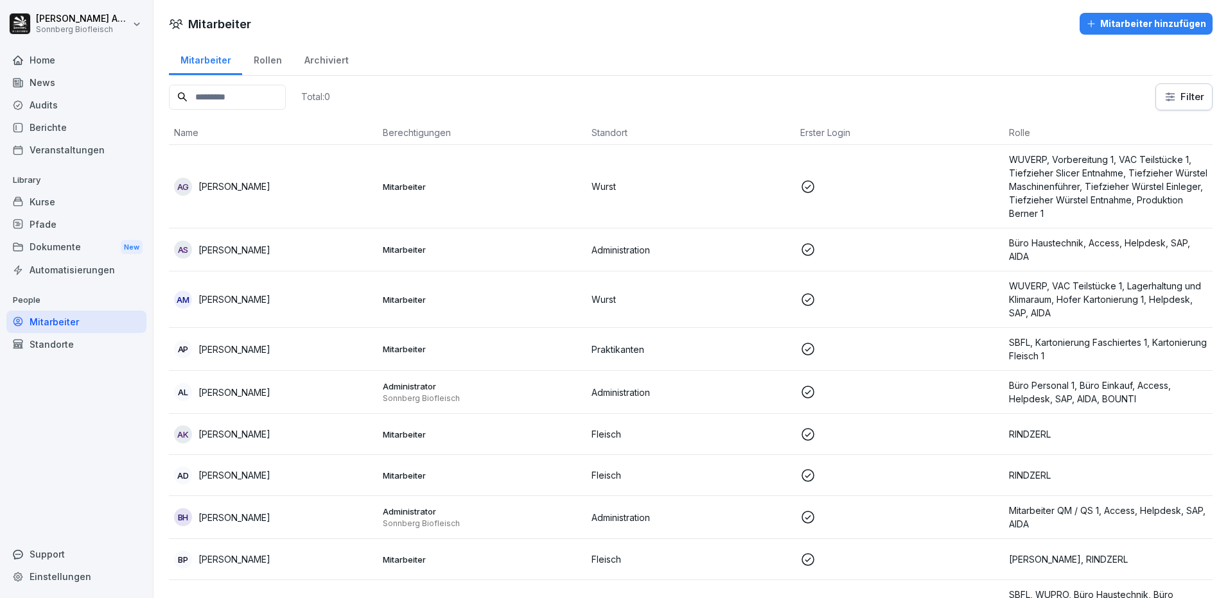
click at [100, 320] on div "Mitarbeiter" at bounding box center [76, 322] width 140 height 22
click at [233, 109] on input at bounding box center [227, 97] width 117 height 25
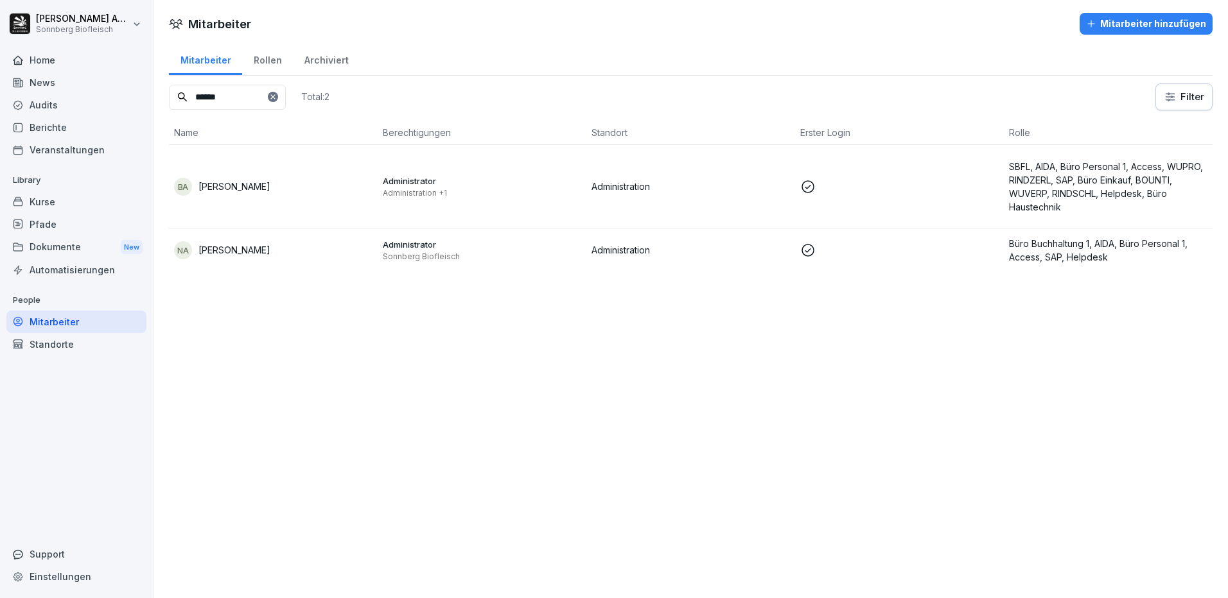
type input "******"
click at [214, 257] on div "NA Nicole Anibas" at bounding box center [273, 250] width 198 height 18
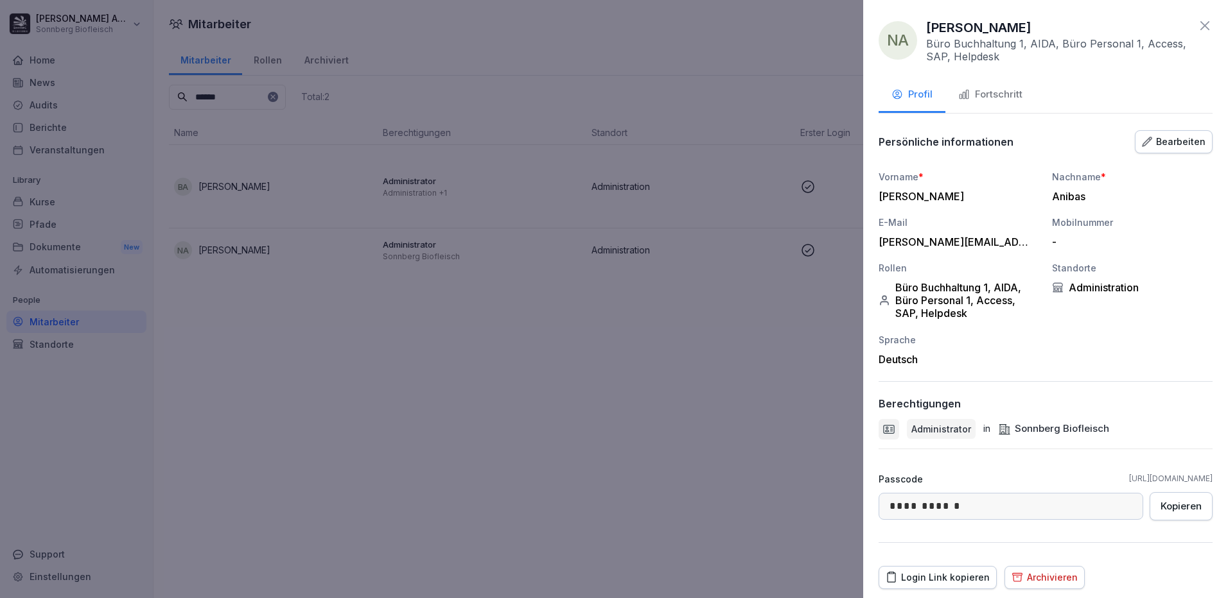
click at [1013, 98] on div "Fortschritt" at bounding box center [990, 94] width 64 height 15
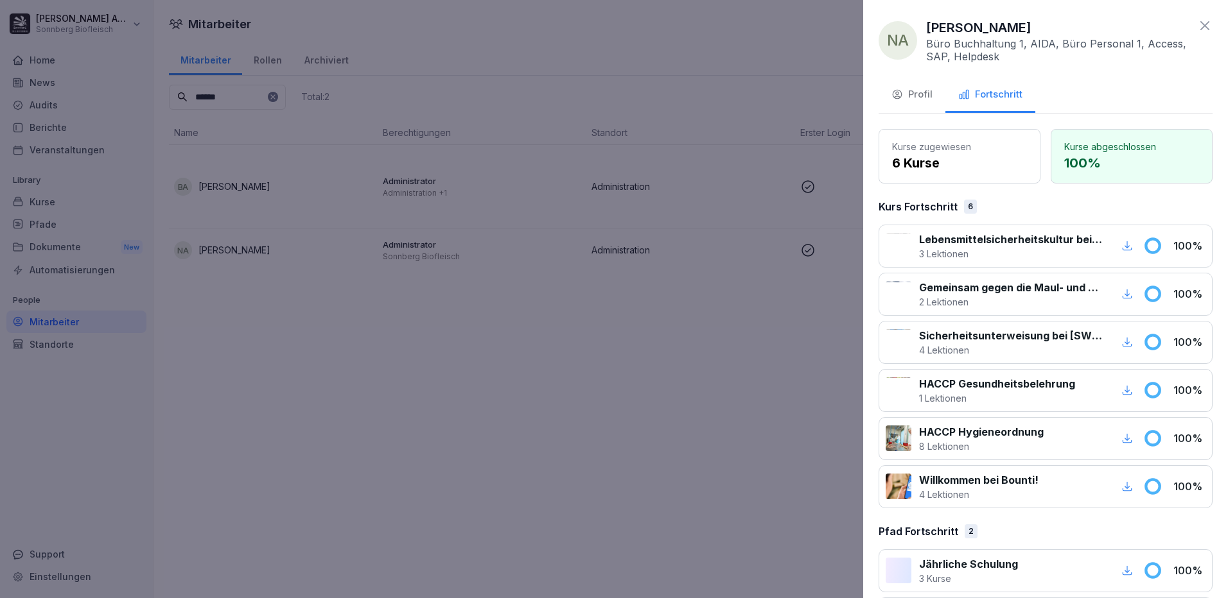
click at [415, 383] on div at bounding box center [614, 299] width 1228 height 598
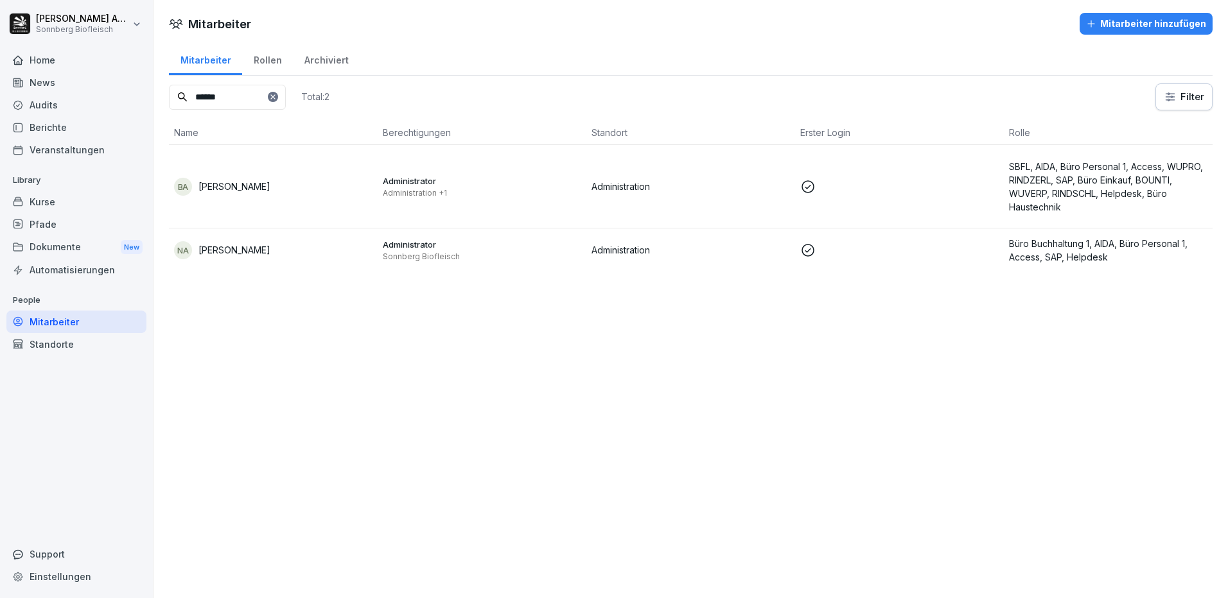
click at [46, 196] on div "Kurse" at bounding box center [76, 202] width 140 height 22
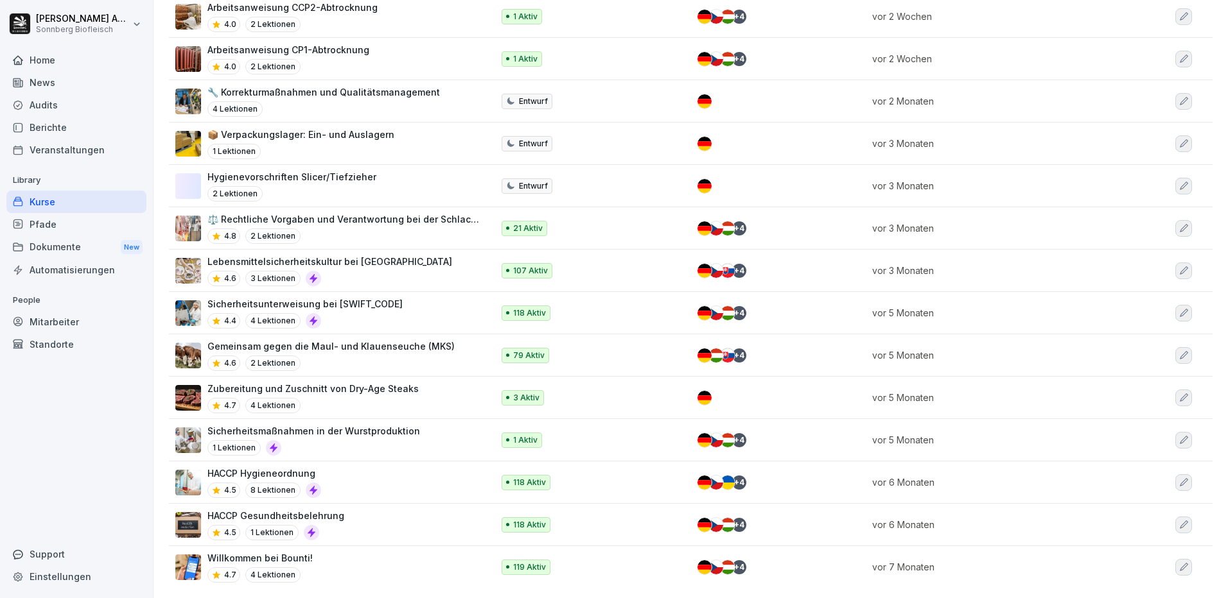
scroll to position [457, 0]
click at [391, 509] on div "HACCP Gesundheitsbelehrung 4.5 1 Lektionen" at bounding box center [327, 524] width 304 height 31
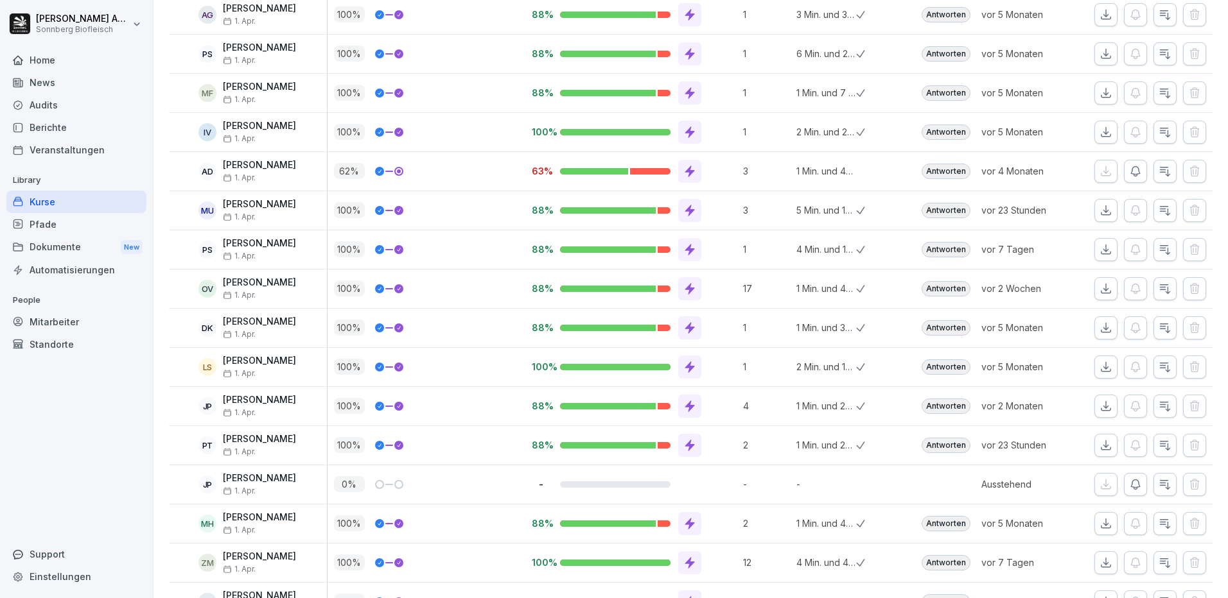
scroll to position [2966, 0]
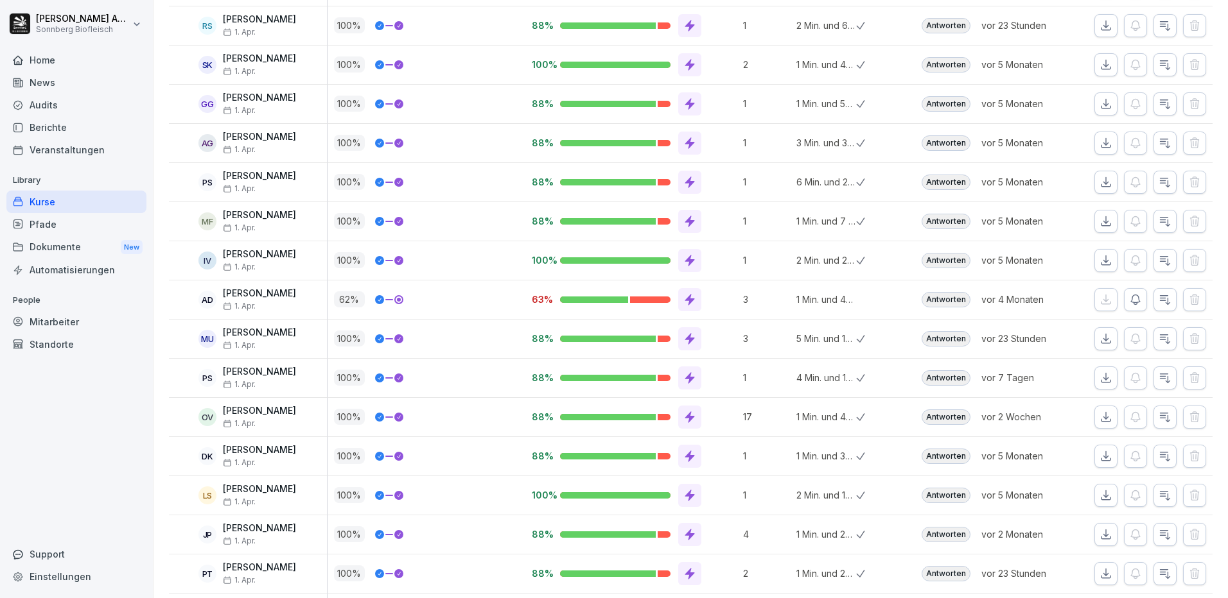
click at [49, 312] on div "Mitarbeiter" at bounding box center [76, 322] width 140 height 22
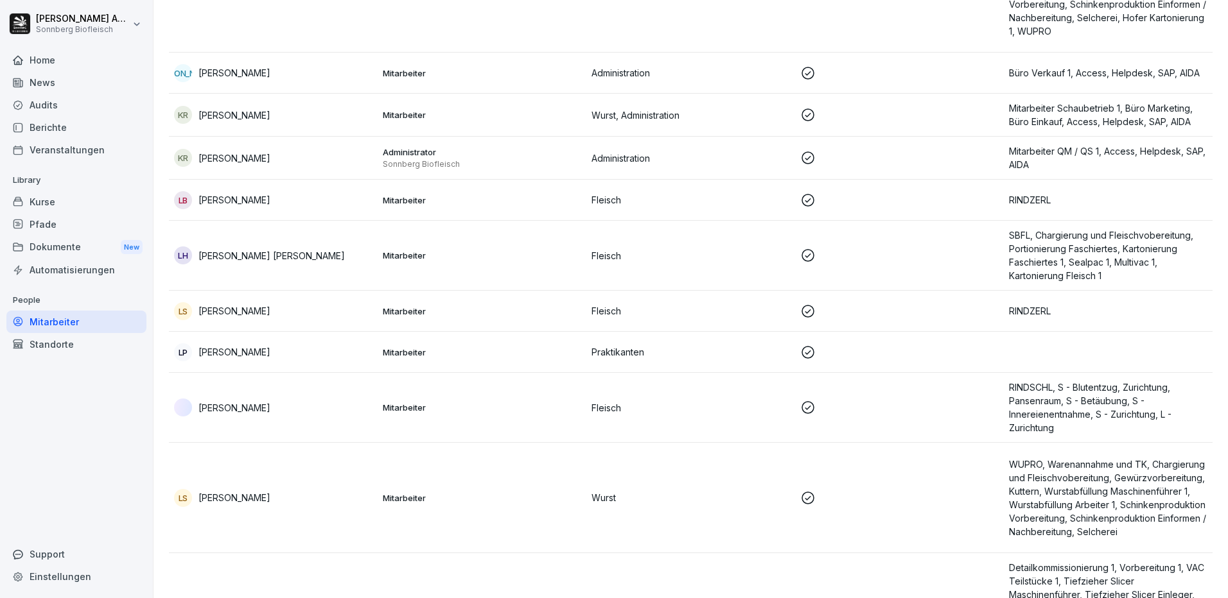
scroll to position [13, 0]
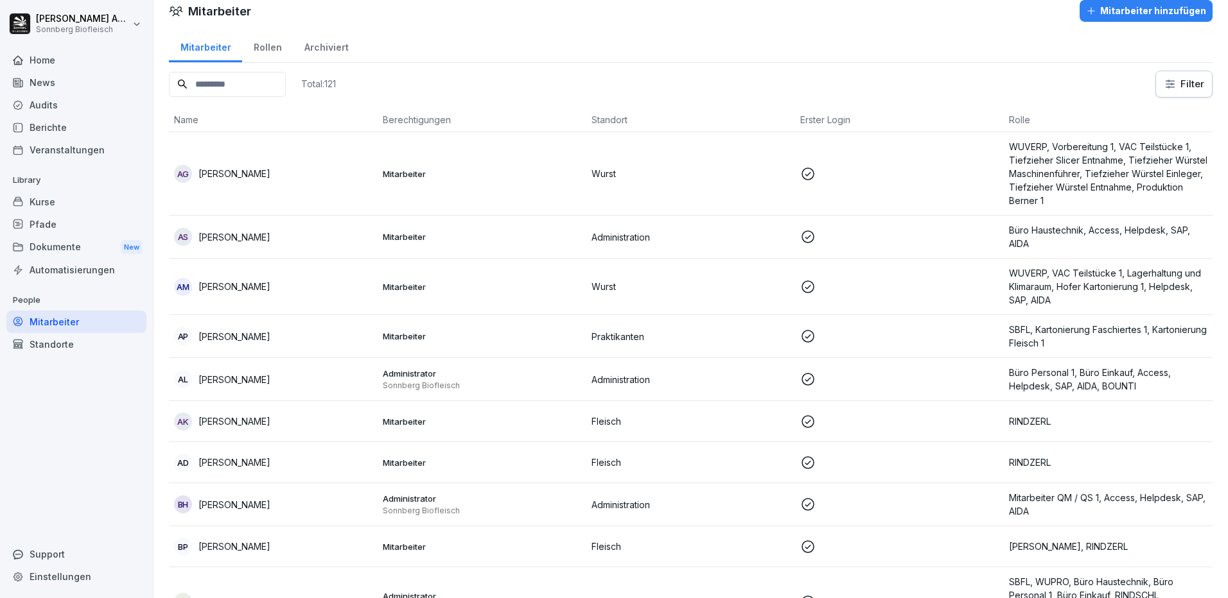
click at [232, 85] on input at bounding box center [227, 84] width 117 height 25
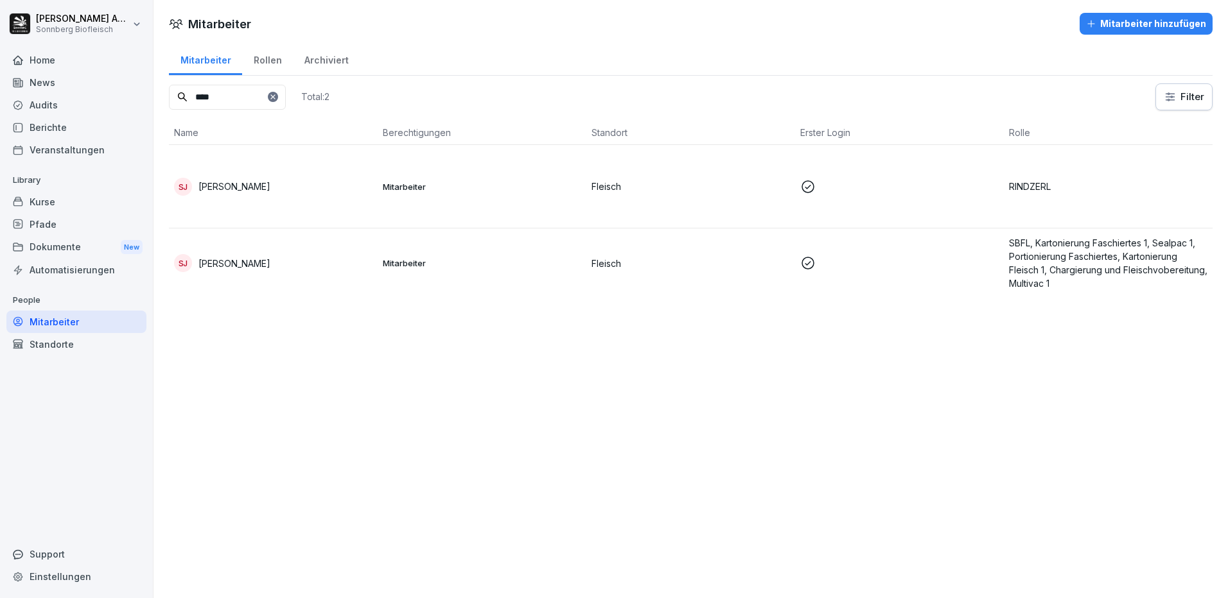
scroll to position [0, 0]
type input "****"
click at [247, 178] on div "[PERSON_NAME]" at bounding box center [273, 187] width 198 height 18
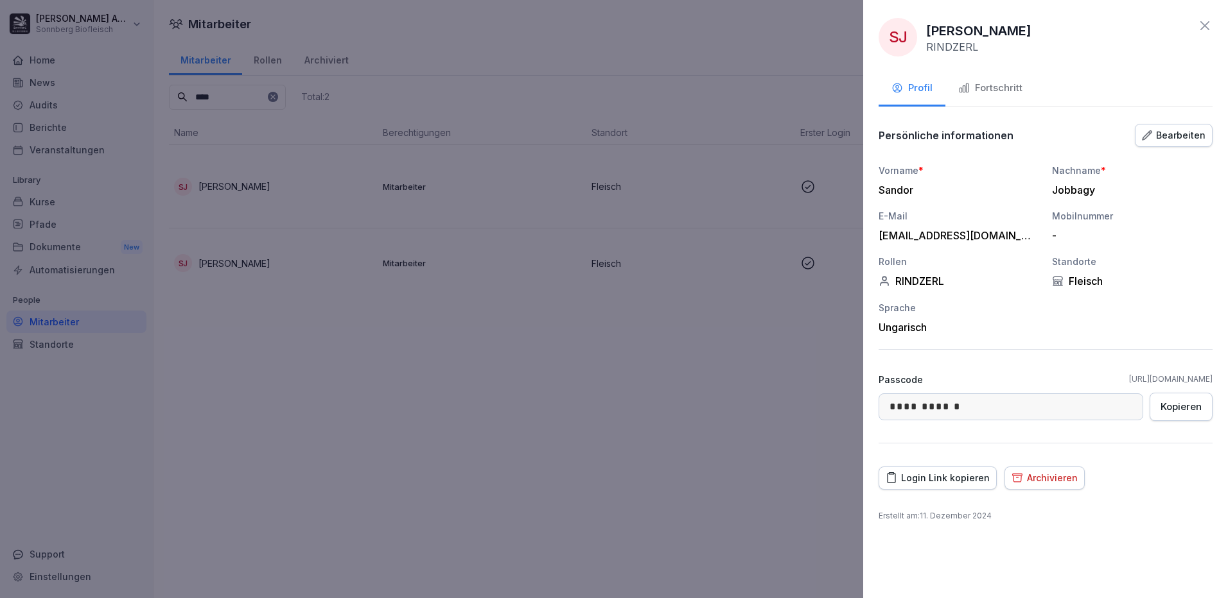
click at [1020, 88] on div "Fortschritt" at bounding box center [990, 88] width 64 height 15
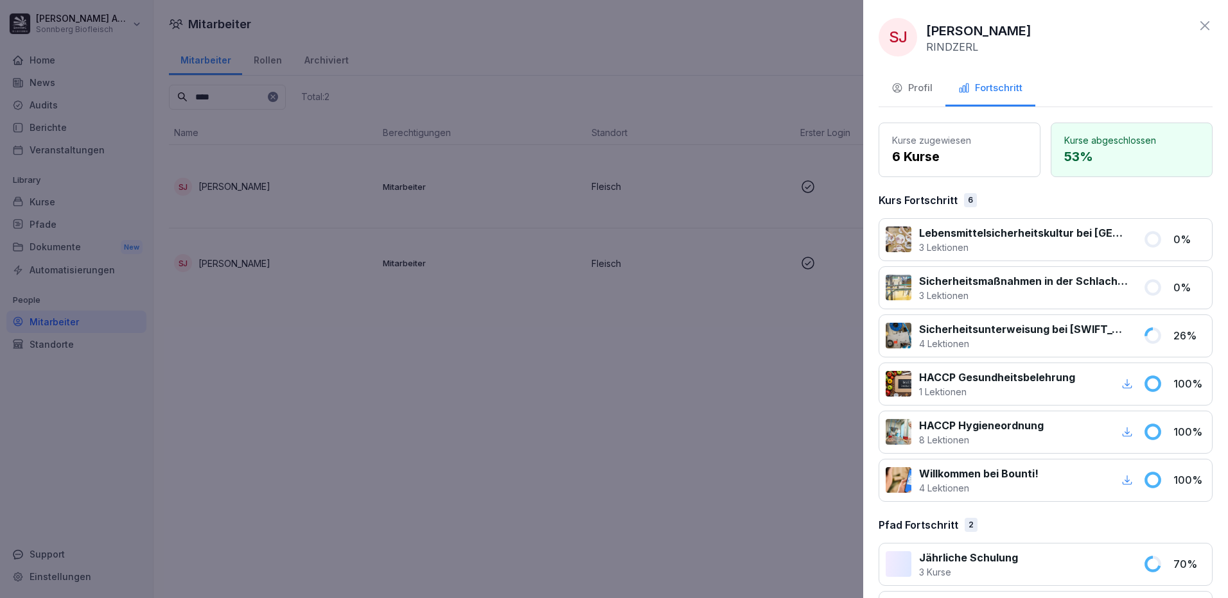
click at [312, 381] on div at bounding box center [614, 299] width 1228 height 598
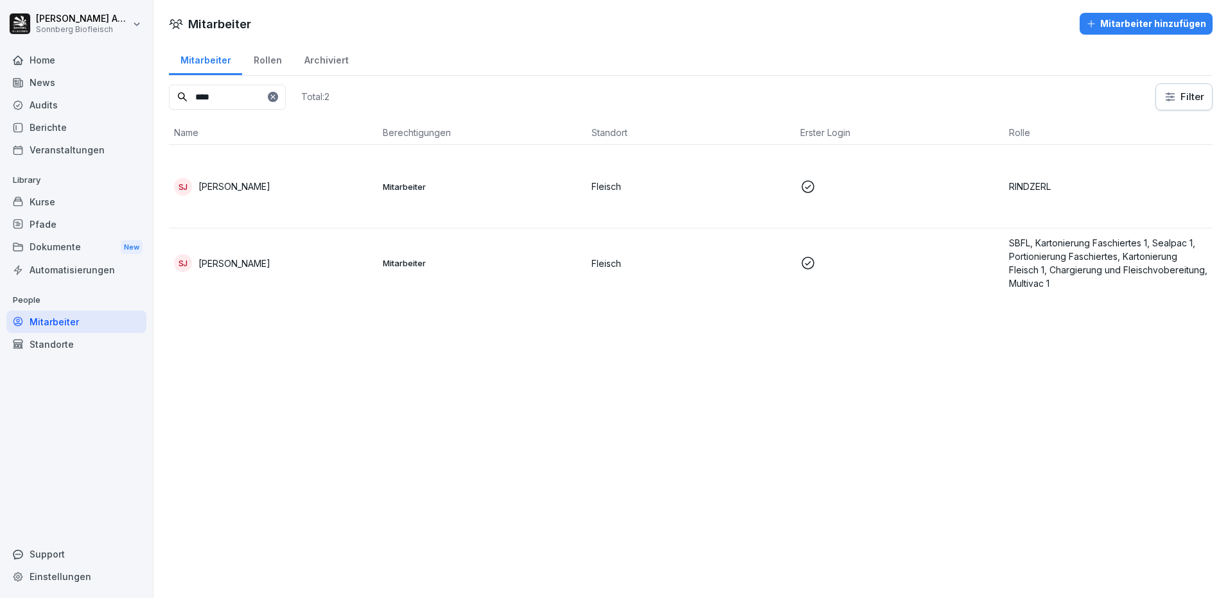
click at [60, 209] on div "Kurse" at bounding box center [76, 202] width 140 height 22
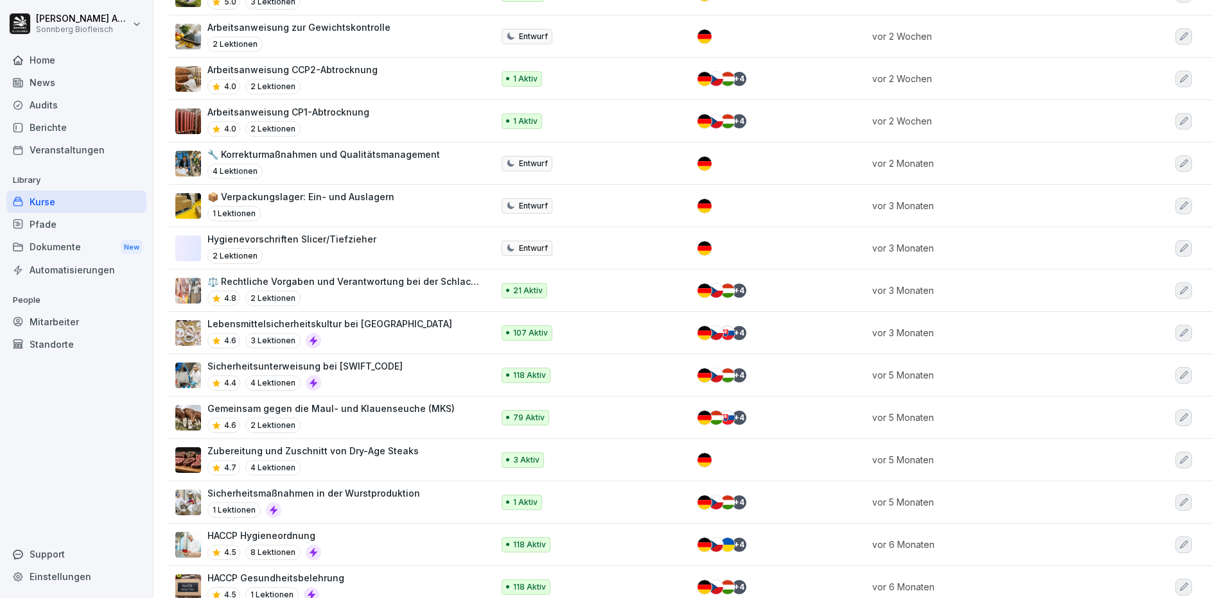
scroll to position [457, 0]
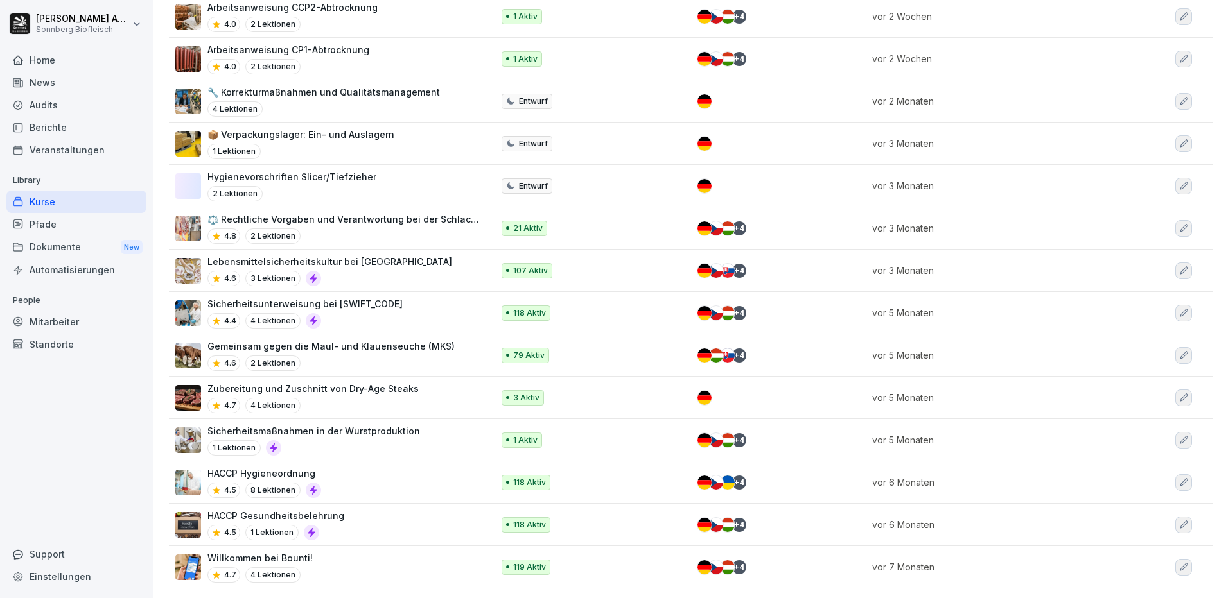
click at [367, 509] on div "HACCP Gesundheitsbelehrung 4.5 1 Lektionen" at bounding box center [327, 524] width 304 height 31
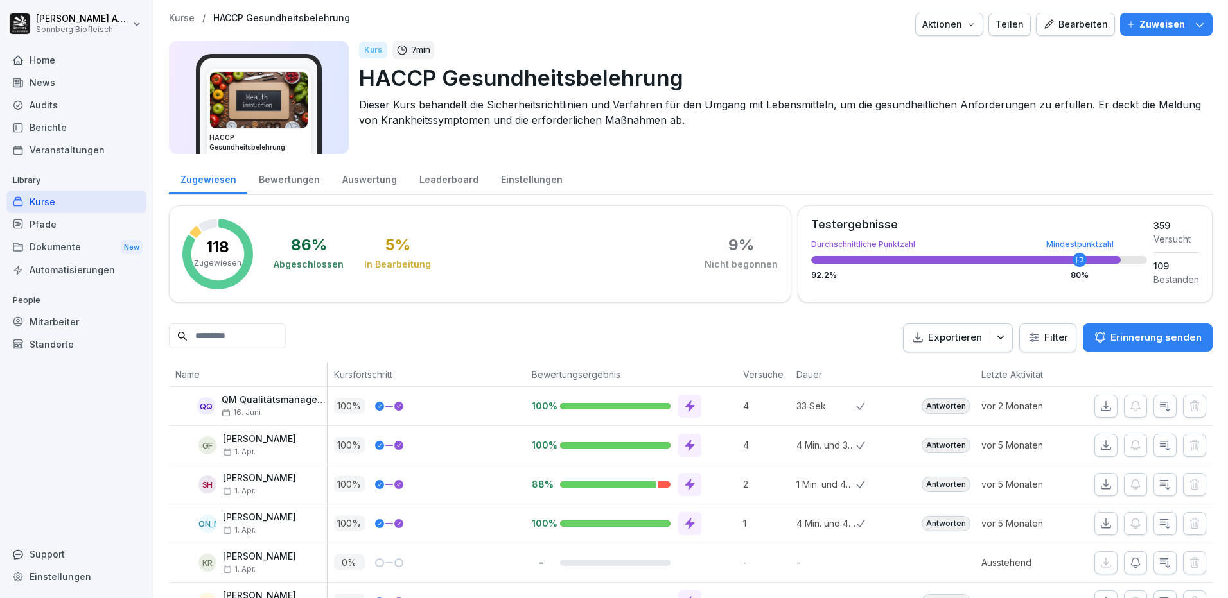
click at [242, 340] on input at bounding box center [227, 336] width 117 height 25
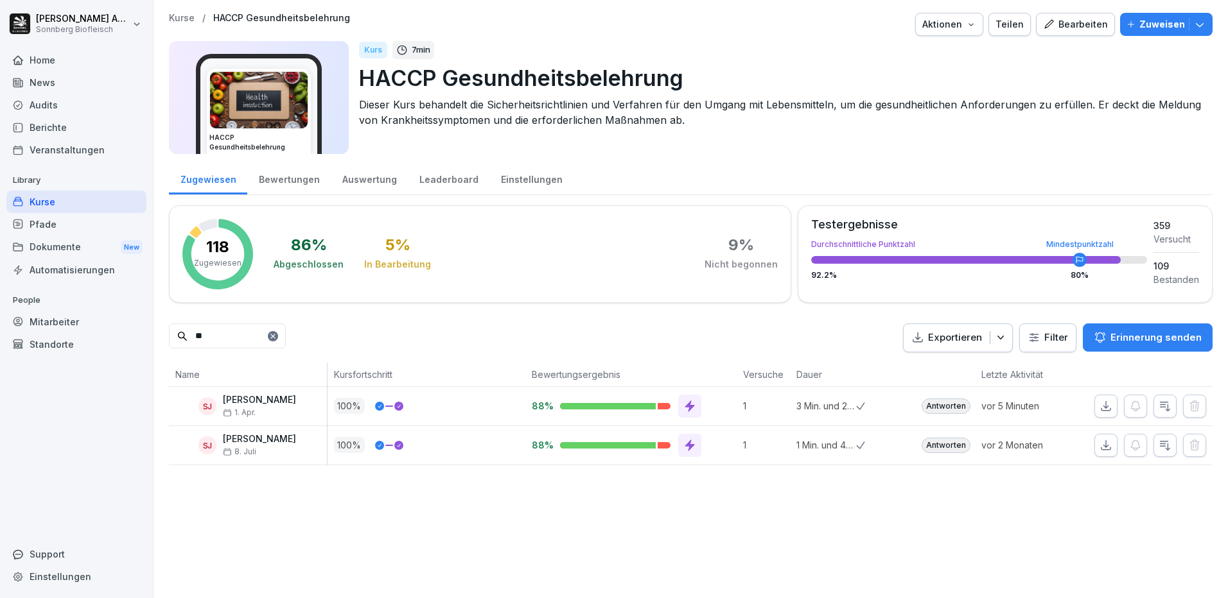
type input "*"
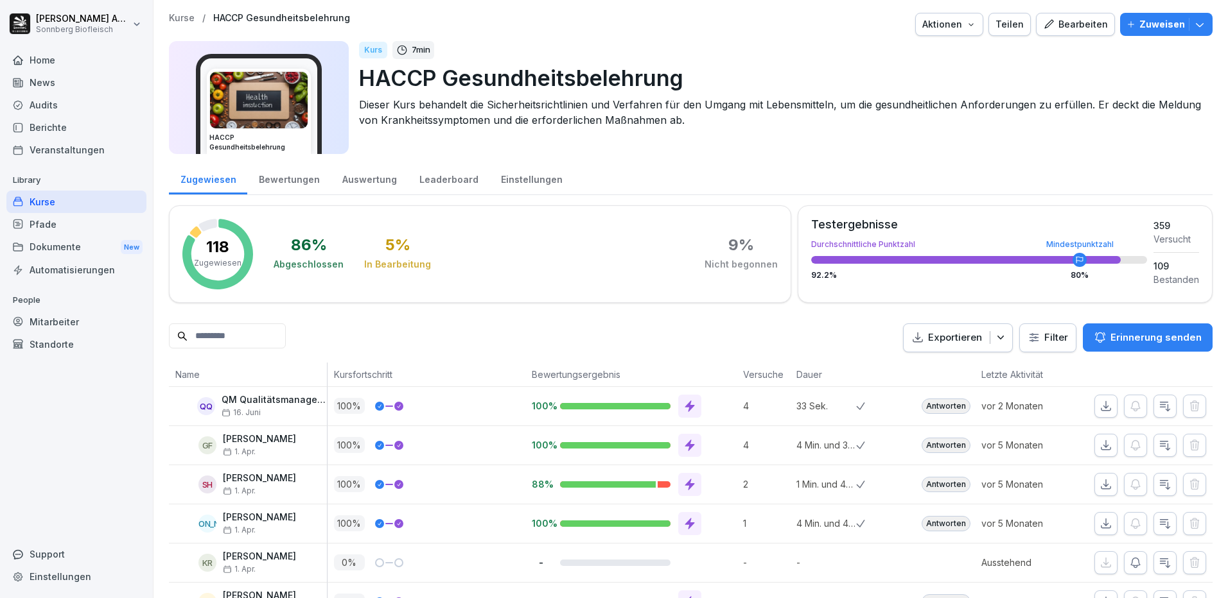
click at [51, 323] on div "Mitarbeiter" at bounding box center [76, 322] width 140 height 22
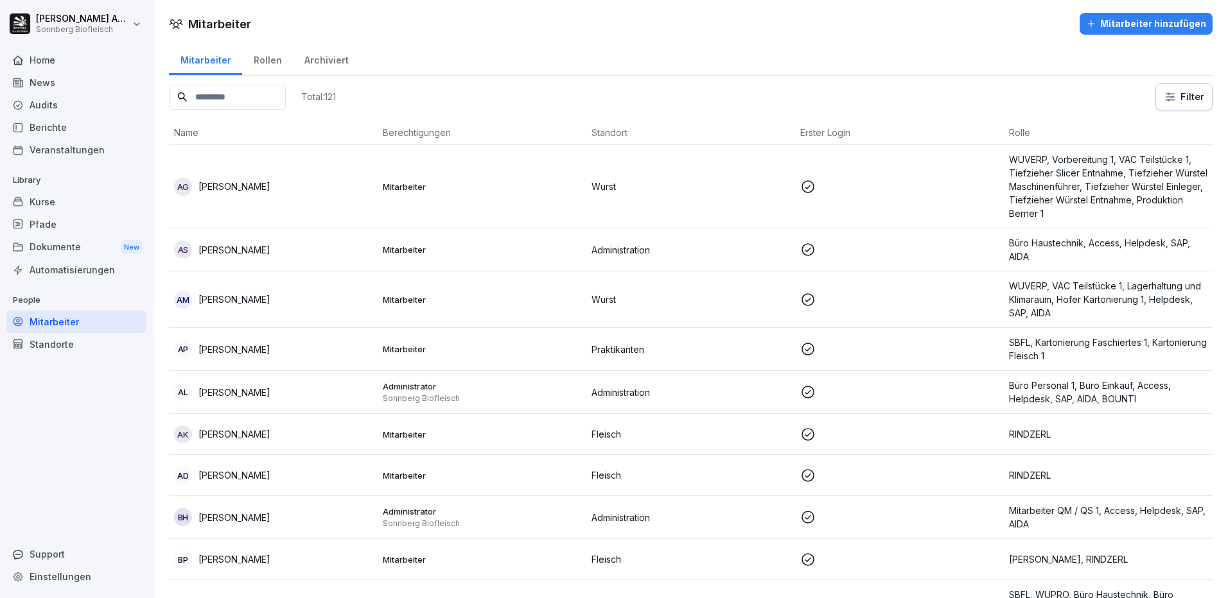
click at [282, 103] on input at bounding box center [227, 97] width 117 height 25
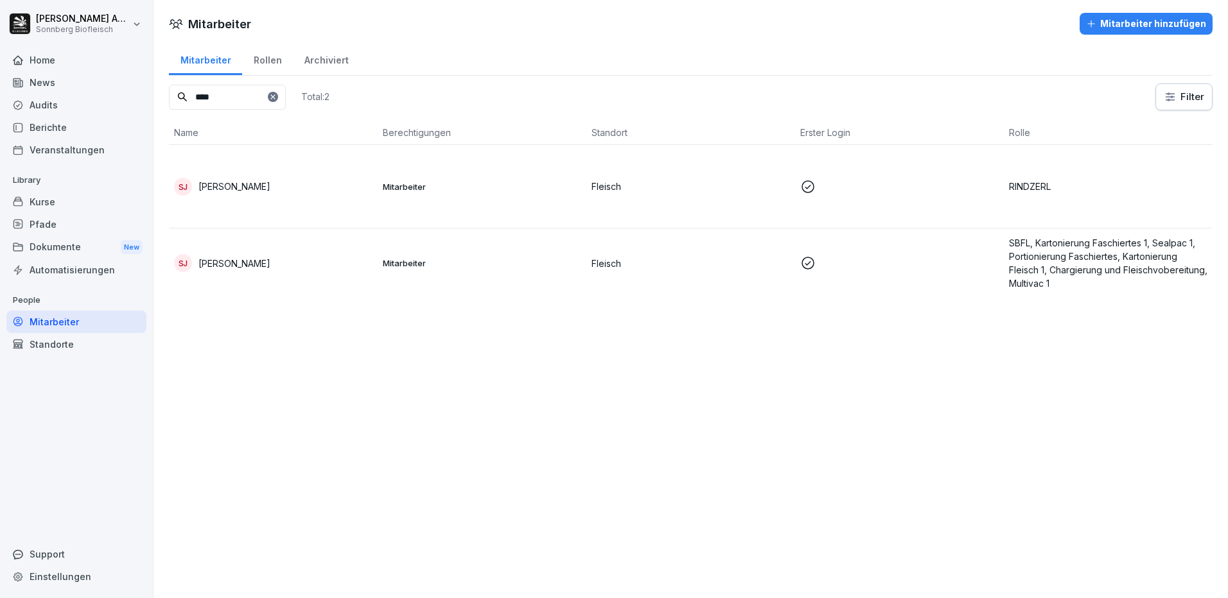
type input "****"
click at [250, 191] on p "[PERSON_NAME]" at bounding box center [234, 186] width 72 height 13
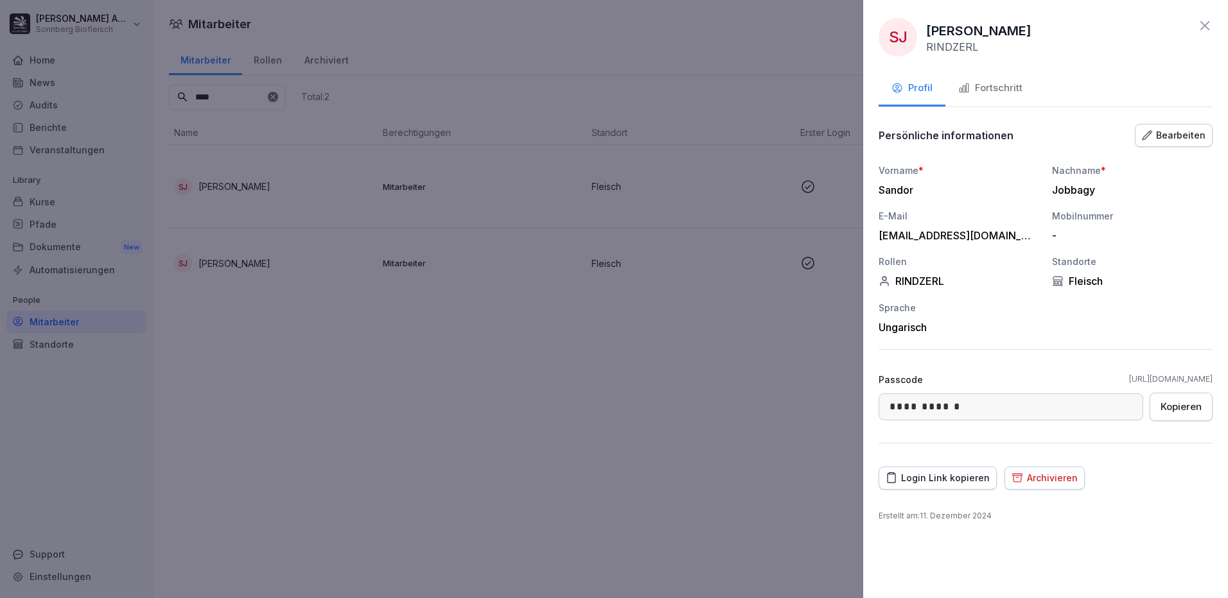
click at [1010, 84] on div "Fortschritt" at bounding box center [990, 88] width 64 height 15
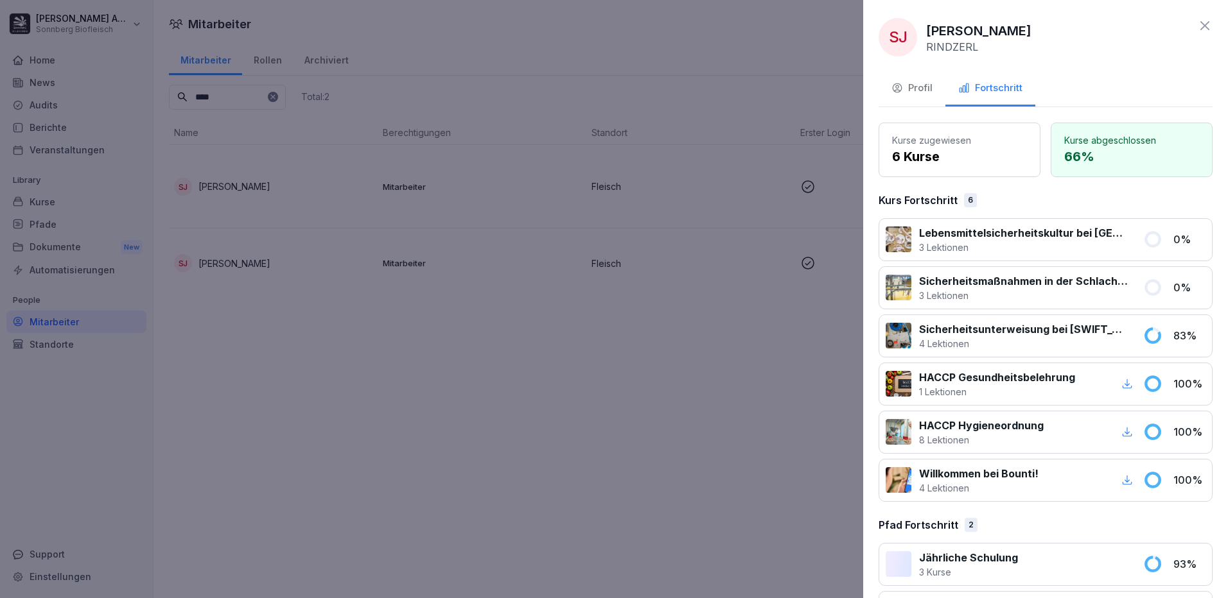
click at [918, 92] on div "Profil" at bounding box center [911, 88] width 41 height 15
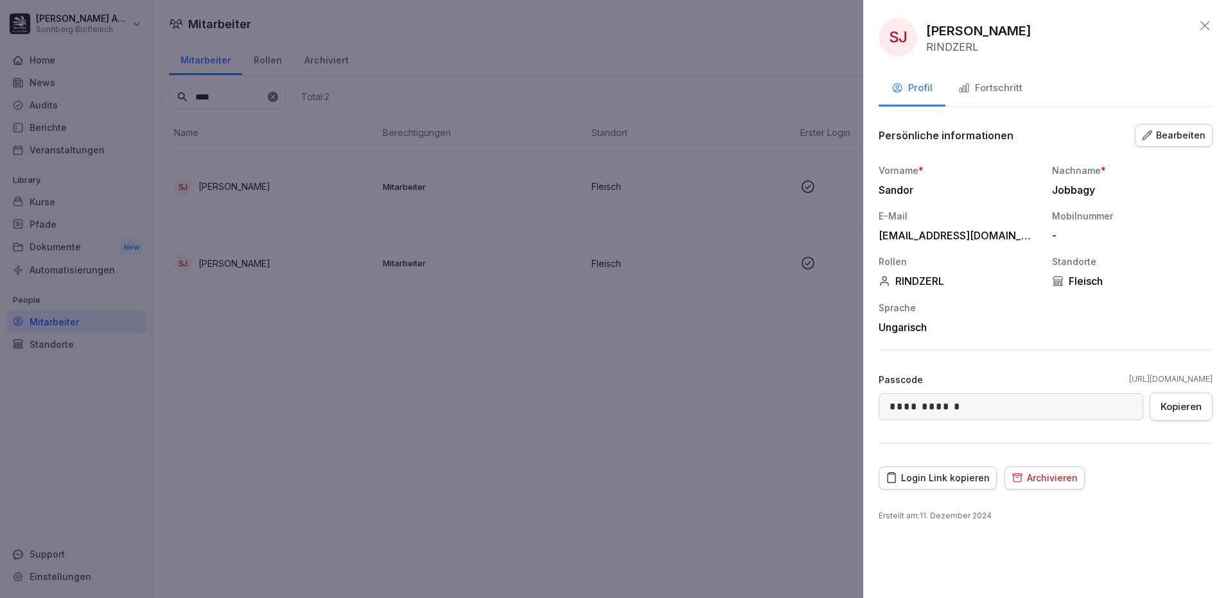
click at [272, 507] on div at bounding box center [614, 299] width 1228 height 598
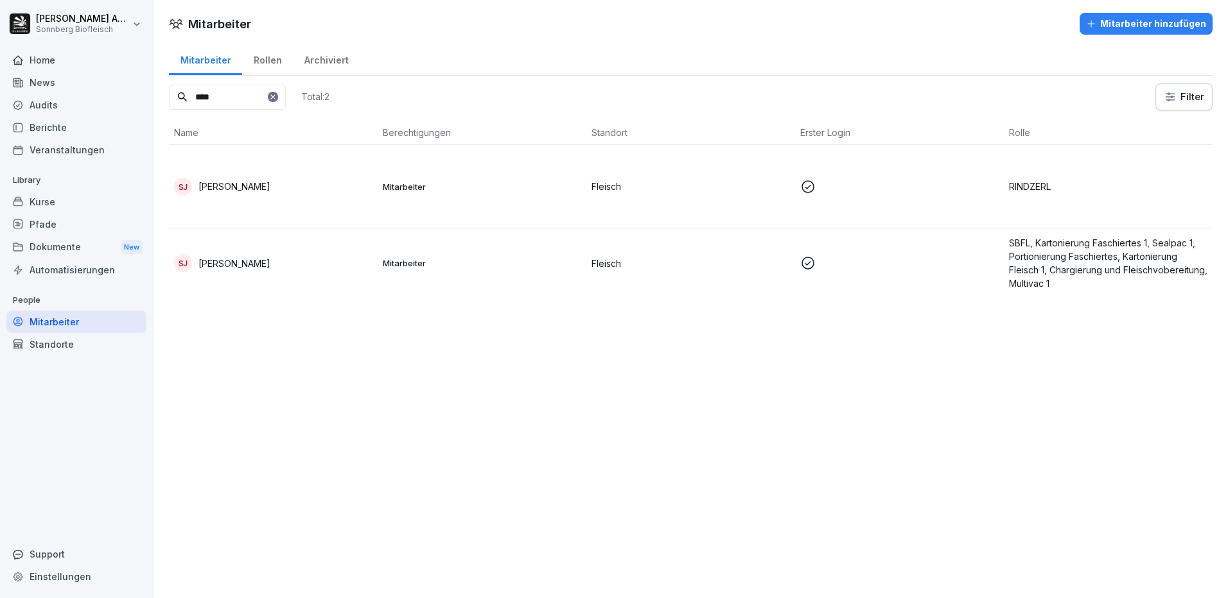
click at [44, 207] on div "Kurse" at bounding box center [76, 202] width 140 height 22
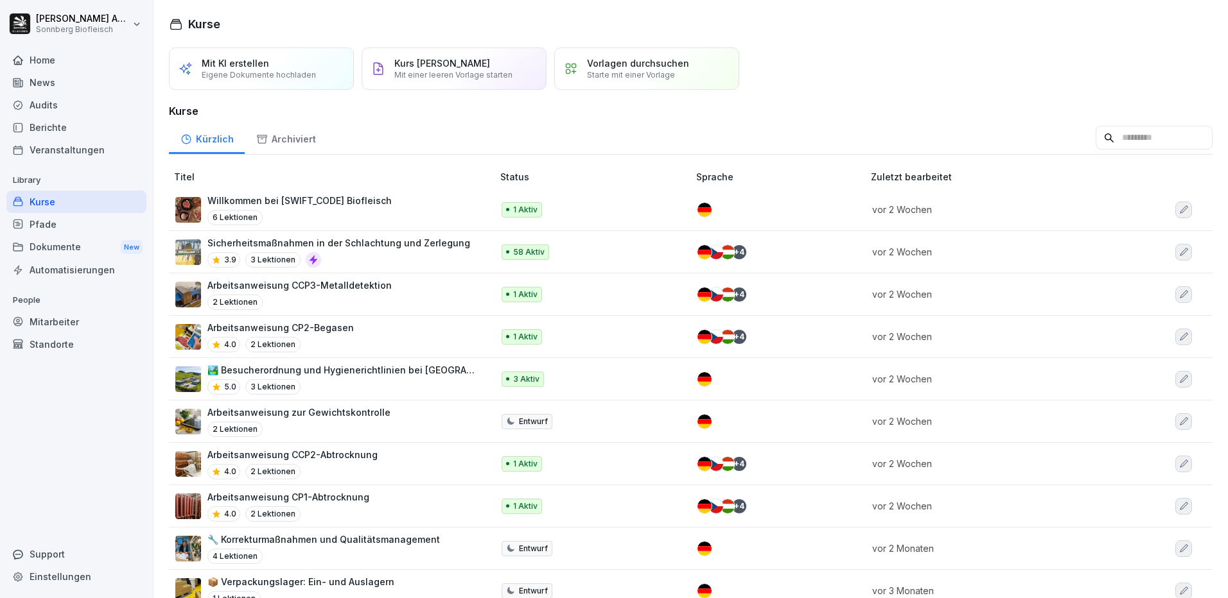
click at [1133, 128] on input at bounding box center [1153, 138] width 117 height 24
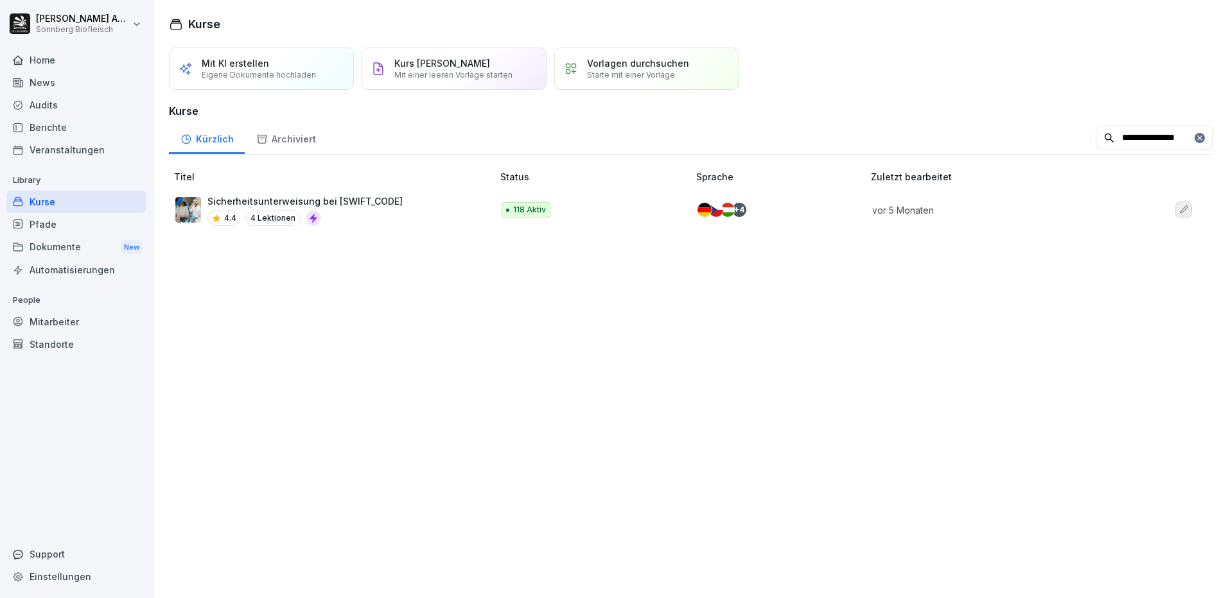
type input "**********"
click at [407, 222] on div "Sicherheitsunterweisung bei SONNBERG 4.4 4 Lektionen" at bounding box center [327, 210] width 304 height 31
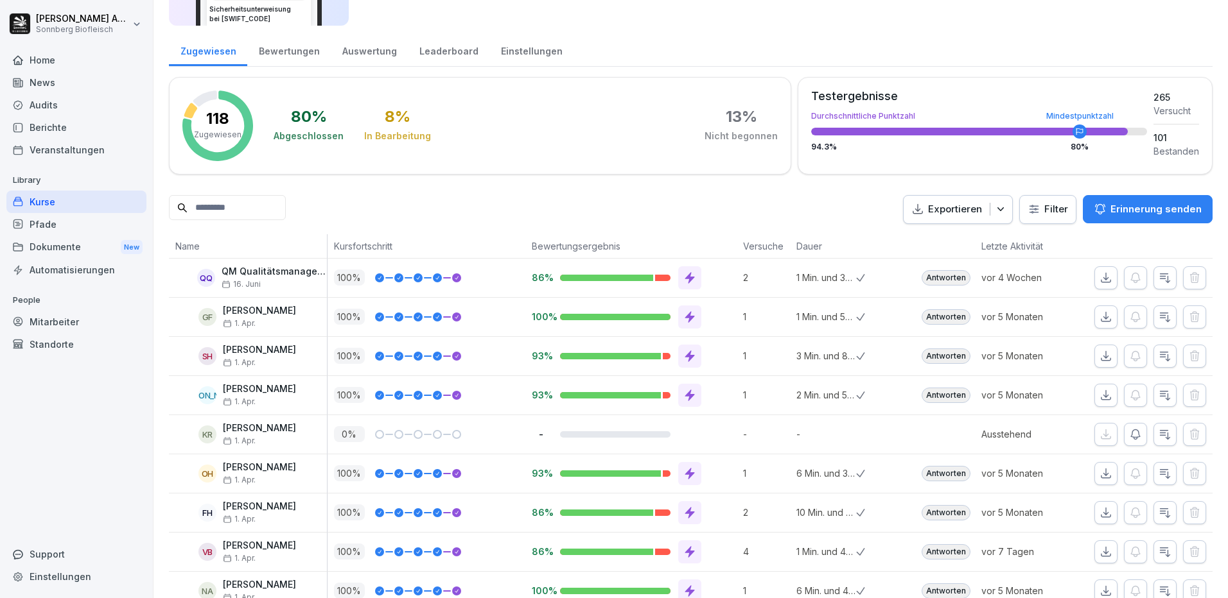
scroll to position [193, 0]
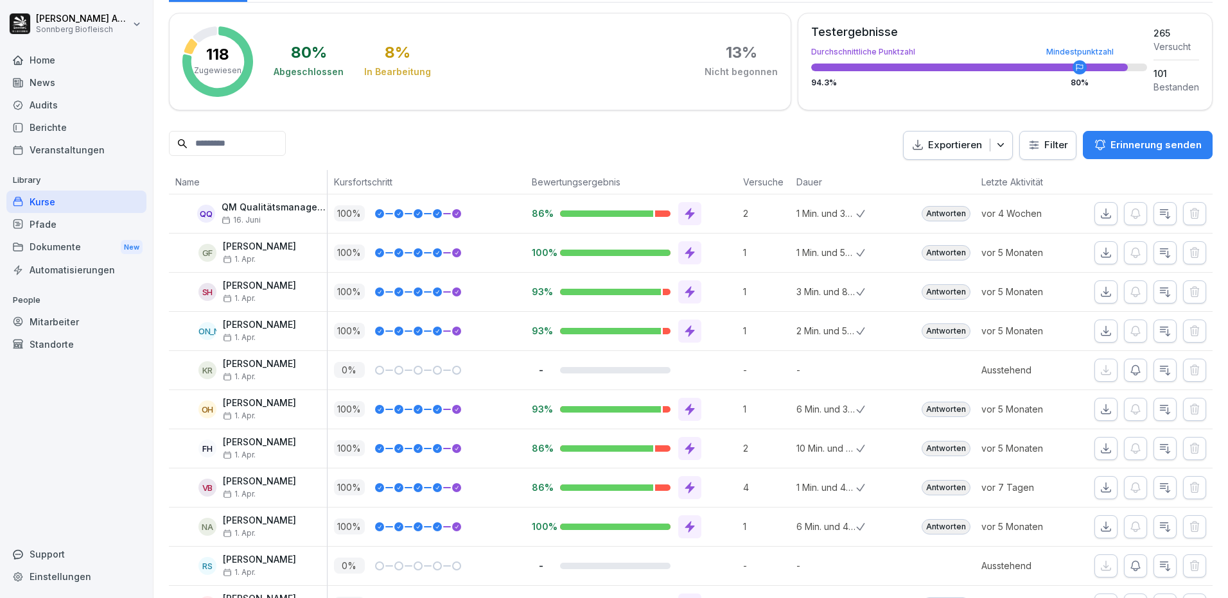
click at [240, 147] on input at bounding box center [227, 143] width 117 height 25
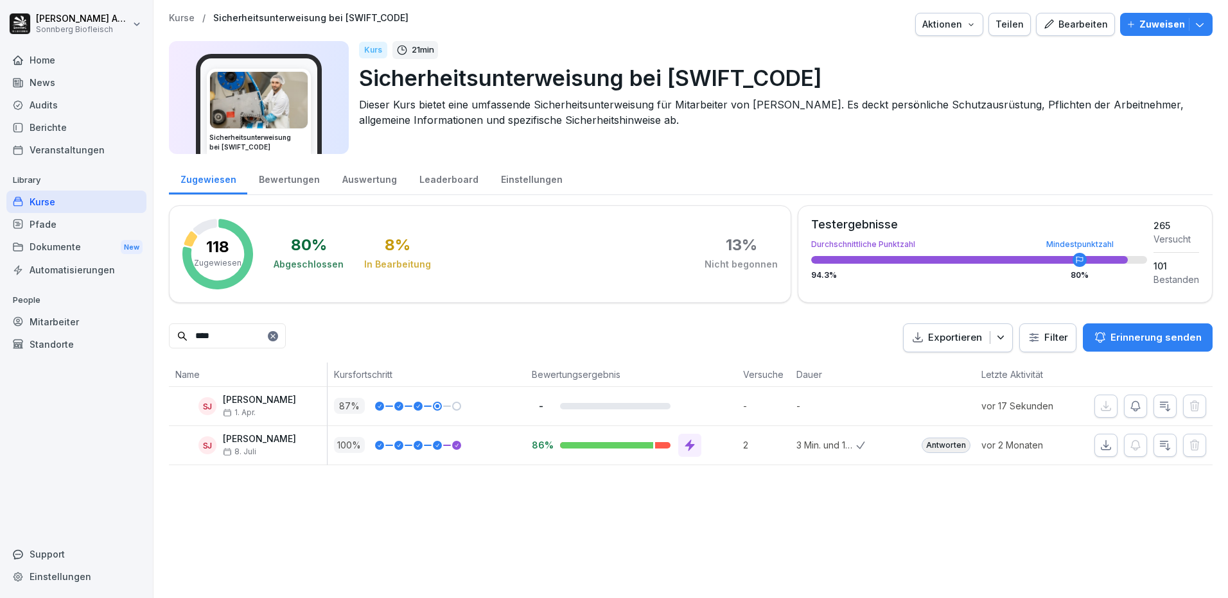
drag, startPoint x: 221, startPoint y: 344, endPoint x: 140, endPoint y: 322, distance: 83.6
click at [140, 322] on div "Nicole Anibas Sonnberg Biofleisch Home News Audits Berichte Veranstaltungen Lib…" at bounding box center [614, 299] width 1228 height 598
type input "******"
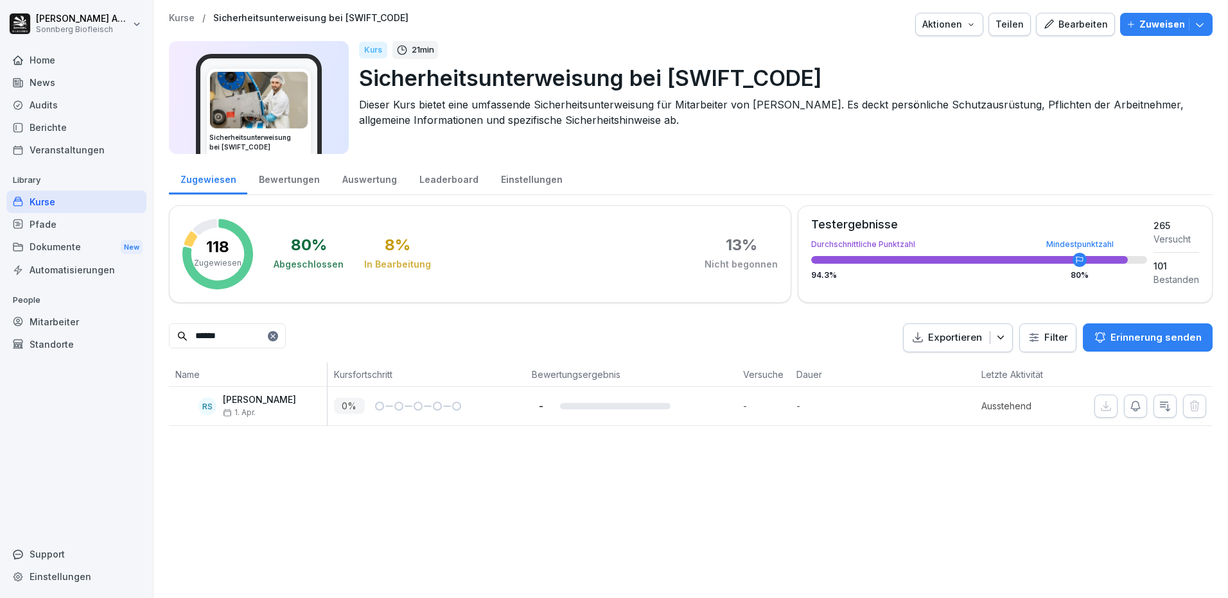
drag, startPoint x: 241, startPoint y: 338, endPoint x: 155, endPoint y: 331, distance: 85.7
click at [156, 331] on div "Kurse / Sicherheitsunterweisung bei SONNBERG Aktionen Teilen Bearbeiten Zuweise…" at bounding box center [690, 219] width 1074 height 439
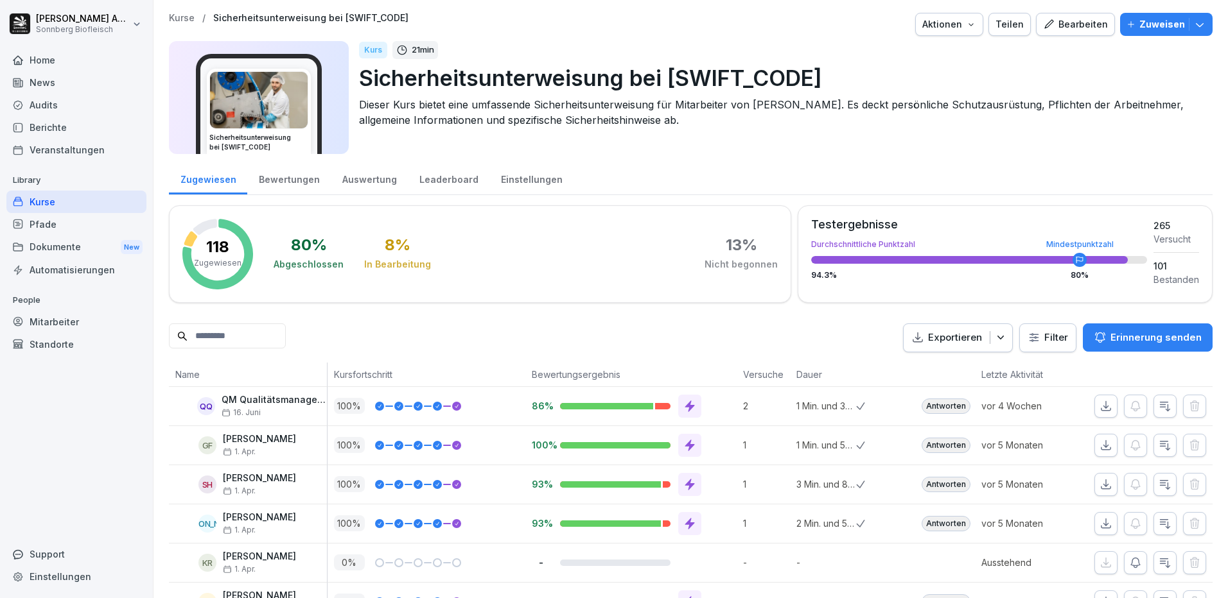
click at [24, 322] on div "Mitarbeiter" at bounding box center [76, 322] width 140 height 22
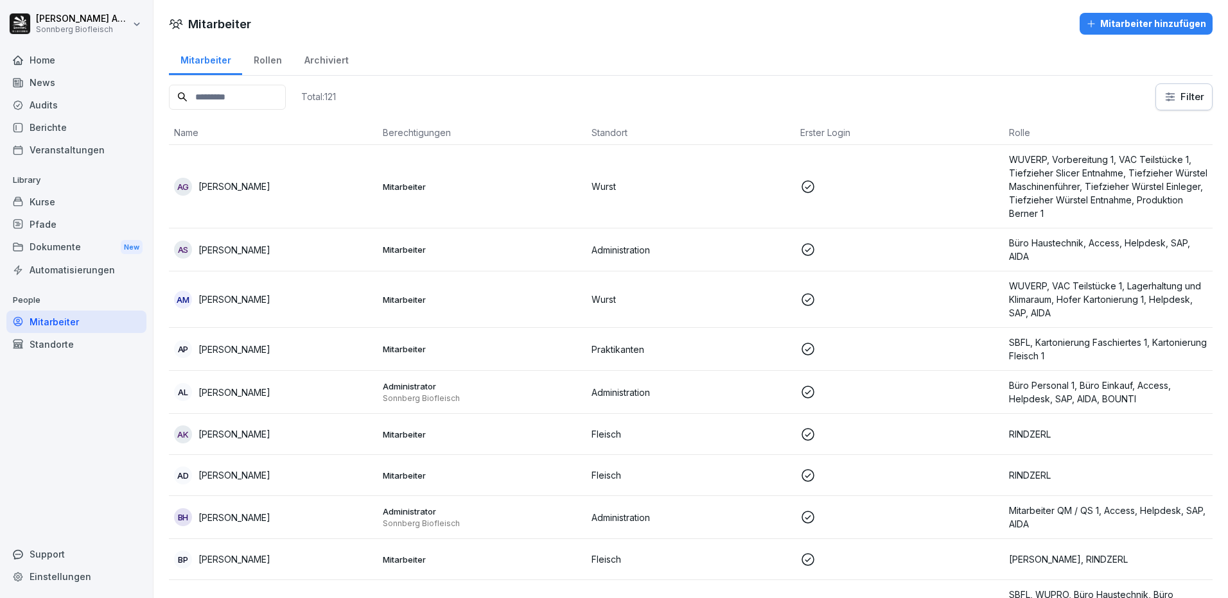
click at [246, 101] on input at bounding box center [227, 97] width 117 height 25
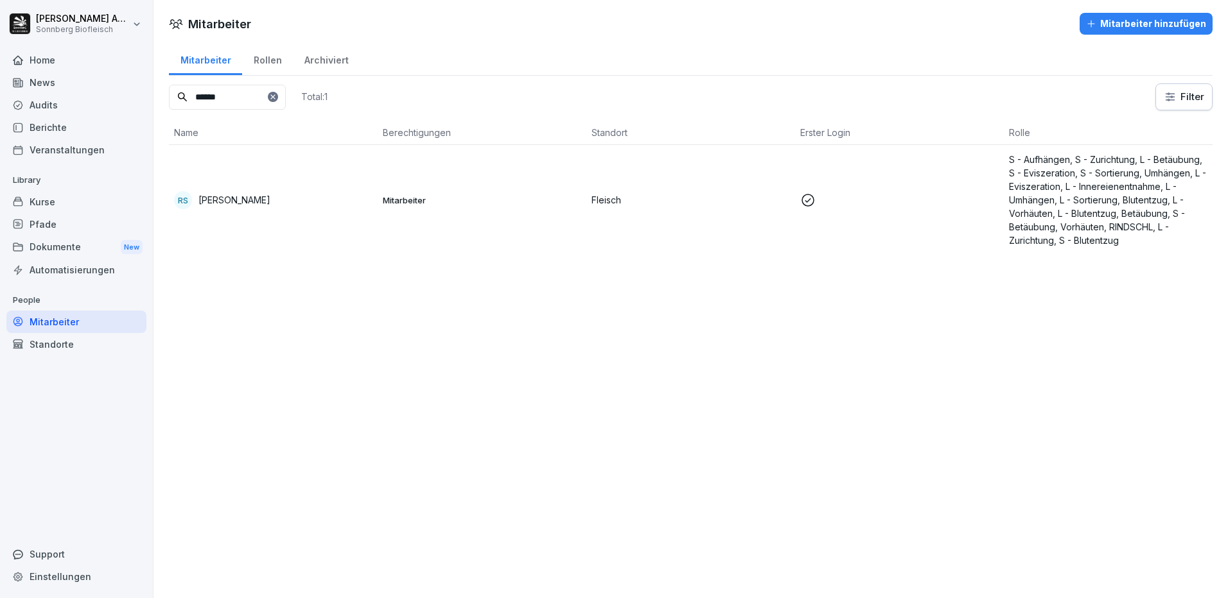
type input "******"
click at [252, 202] on p "[PERSON_NAME]" at bounding box center [234, 199] width 72 height 13
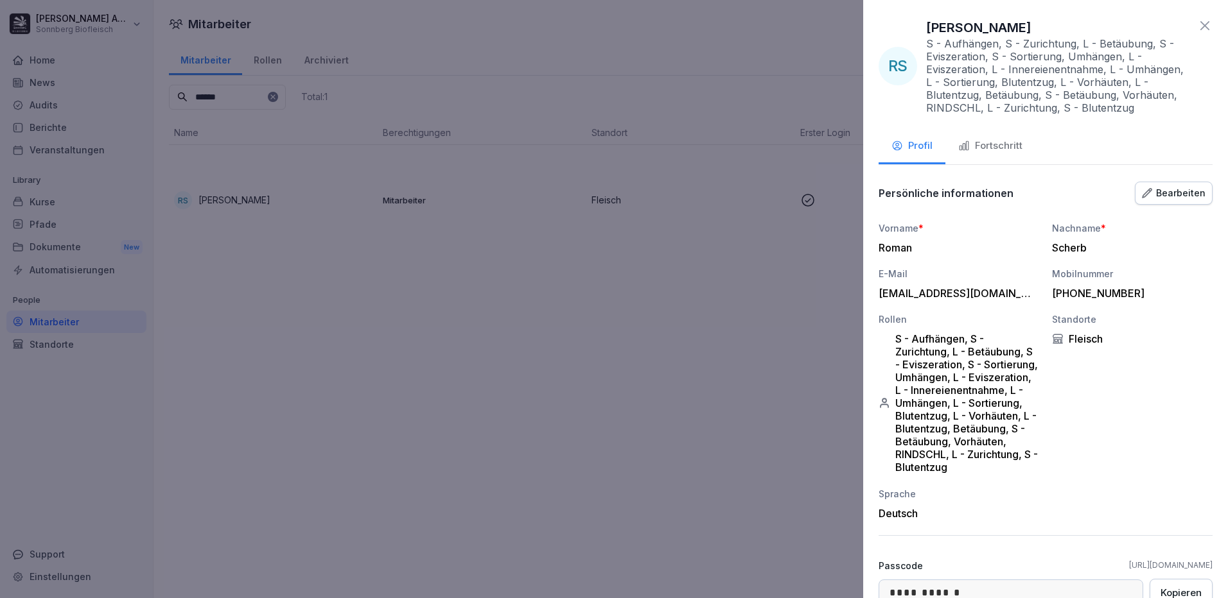
scroll to position [64, 0]
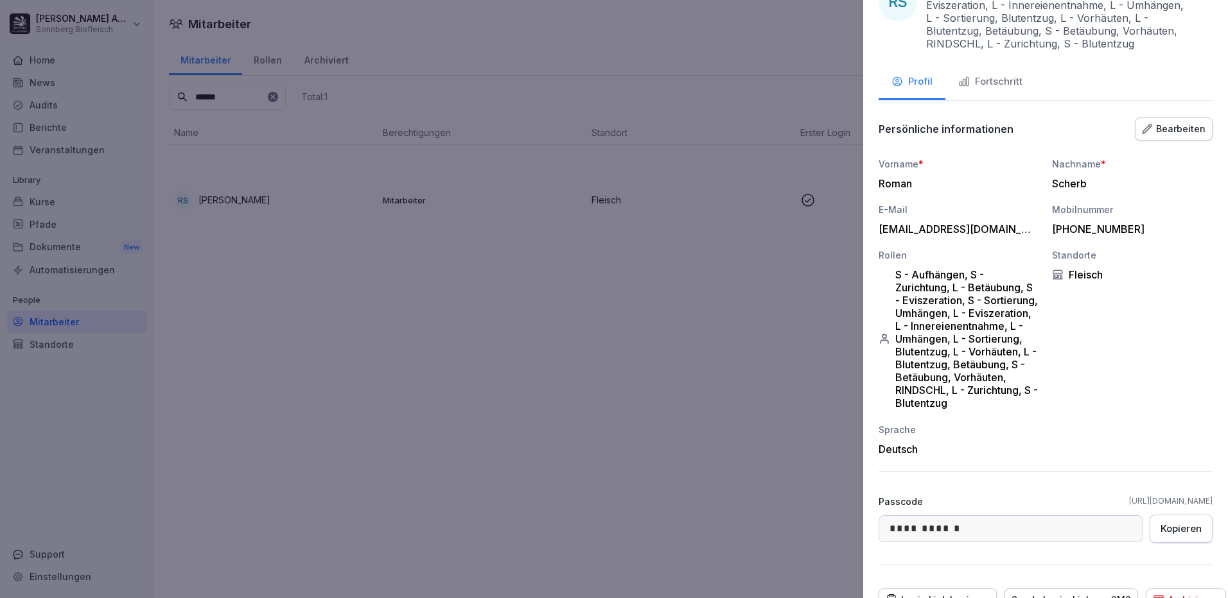
click at [998, 90] on button "Fortschritt" at bounding box center [990, 82] width 90 height 35
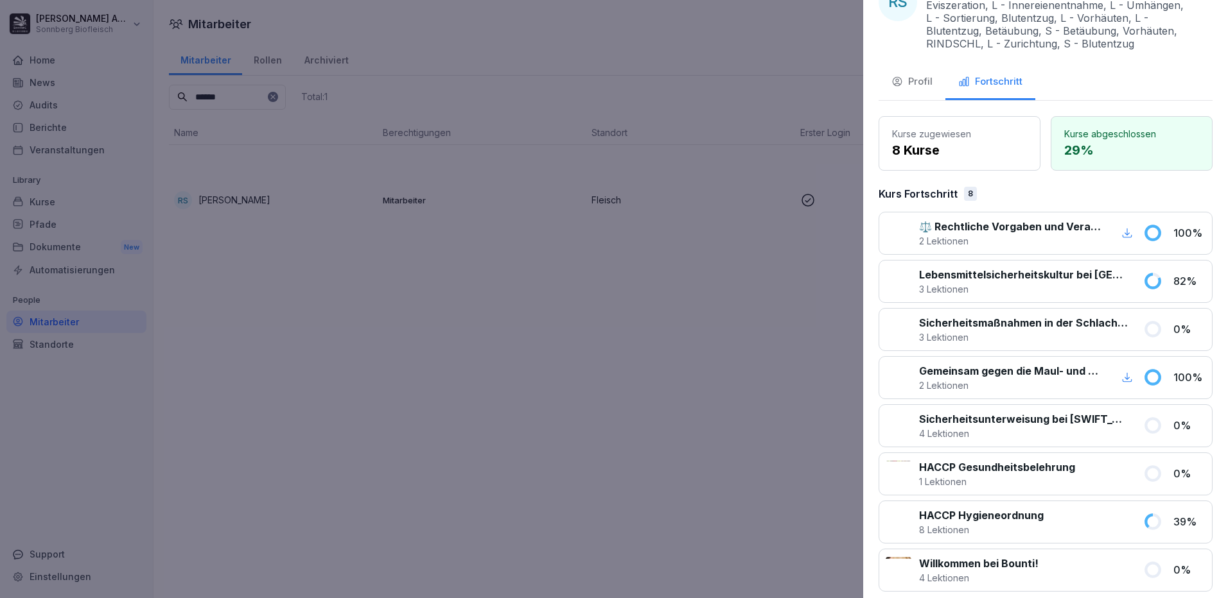
scroll to position [193, 0]
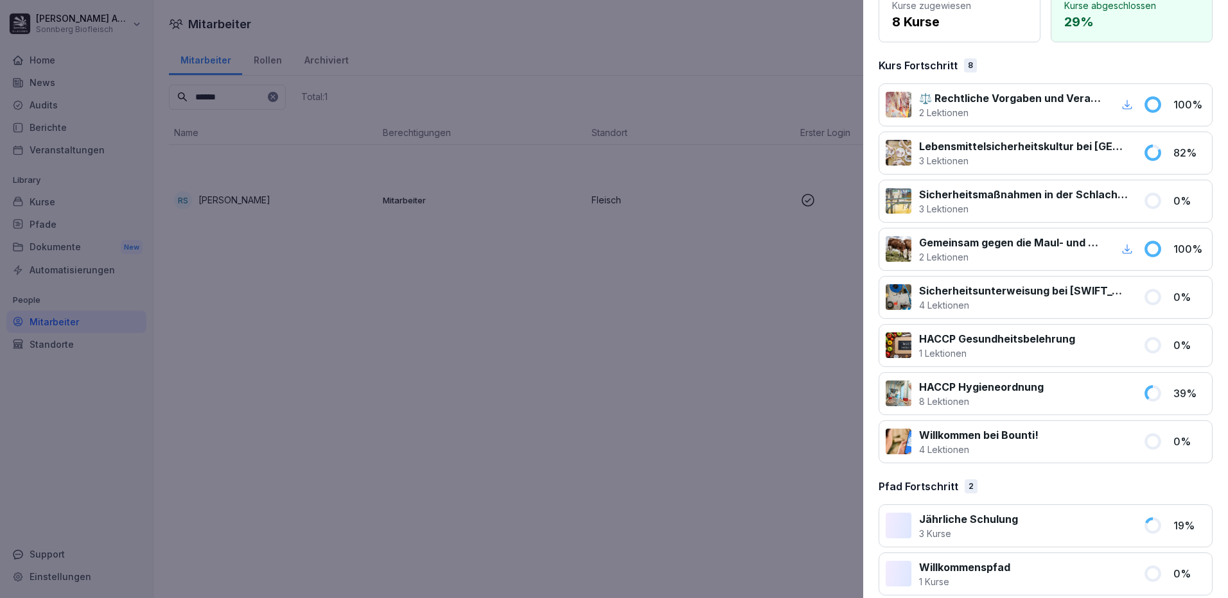
click at [216, 434] on div at bounding box center [614, 299] width 1228 height 598
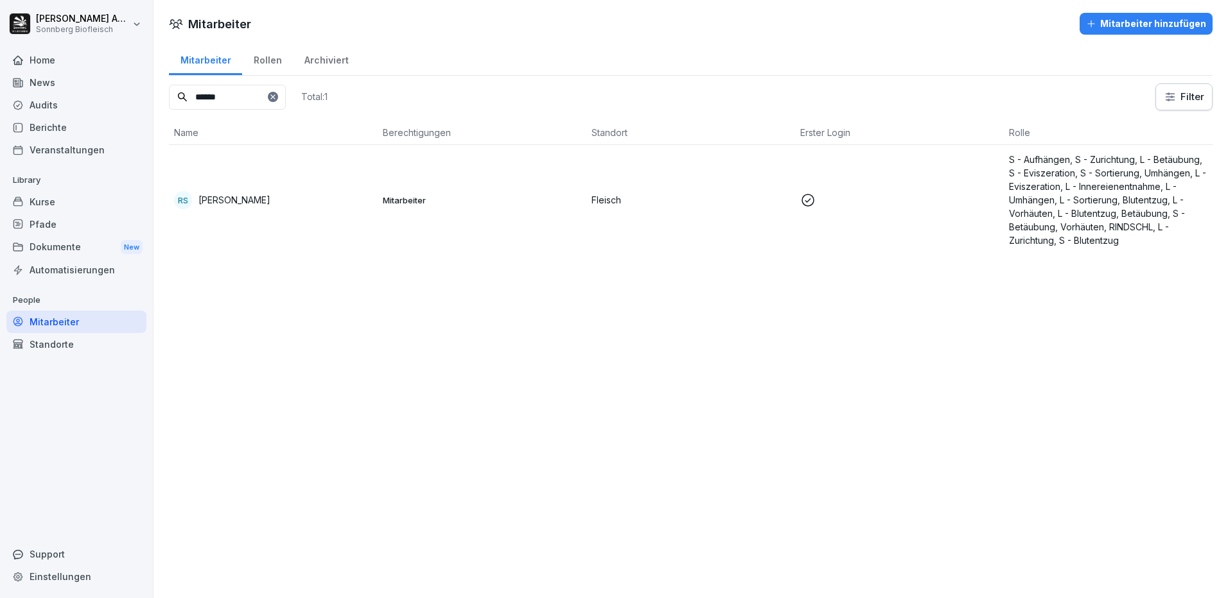
click at [48, 198] on div "Kurse" at bounding box center [76, 202] width 140 height 22
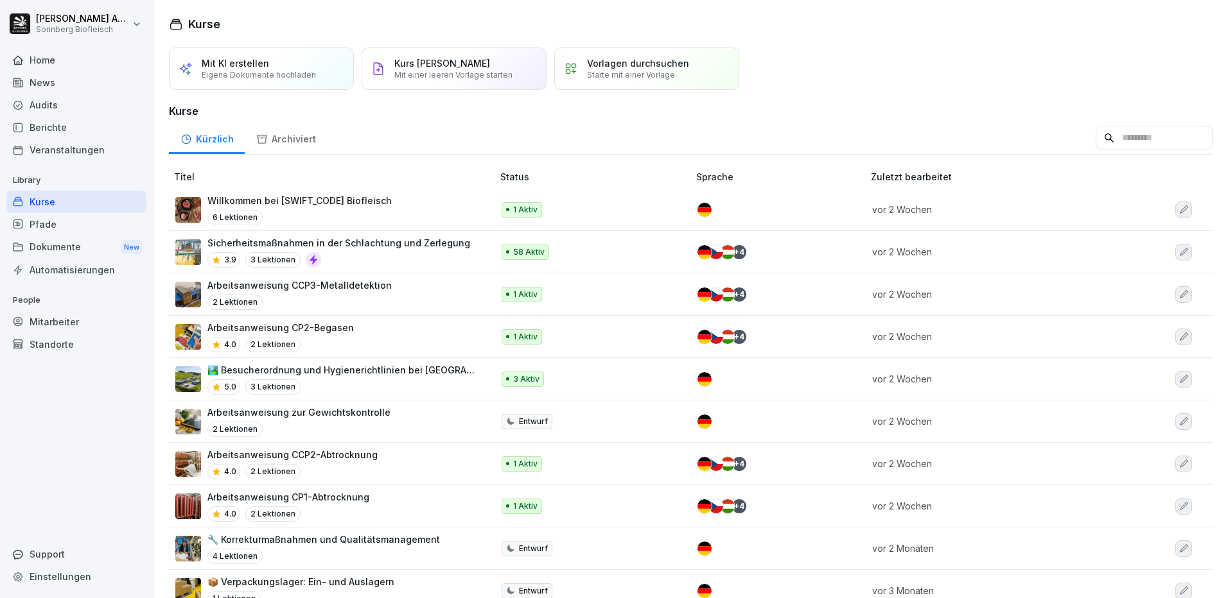
click at [1095, 142] on input at bounding box center [1153, 138] width 117 height 24
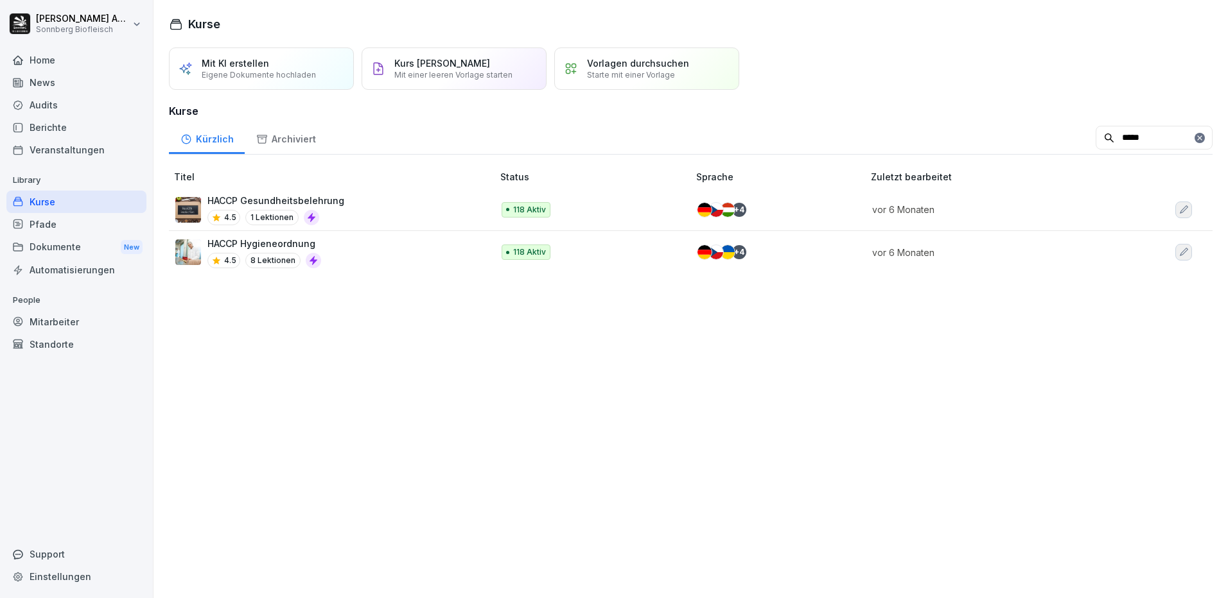
type input "*****"
click at [342, 253] on div "HACCP Hygieneordnung 4.5 8 Lektionen" at bounding box center [327, 252] width 304 height 31
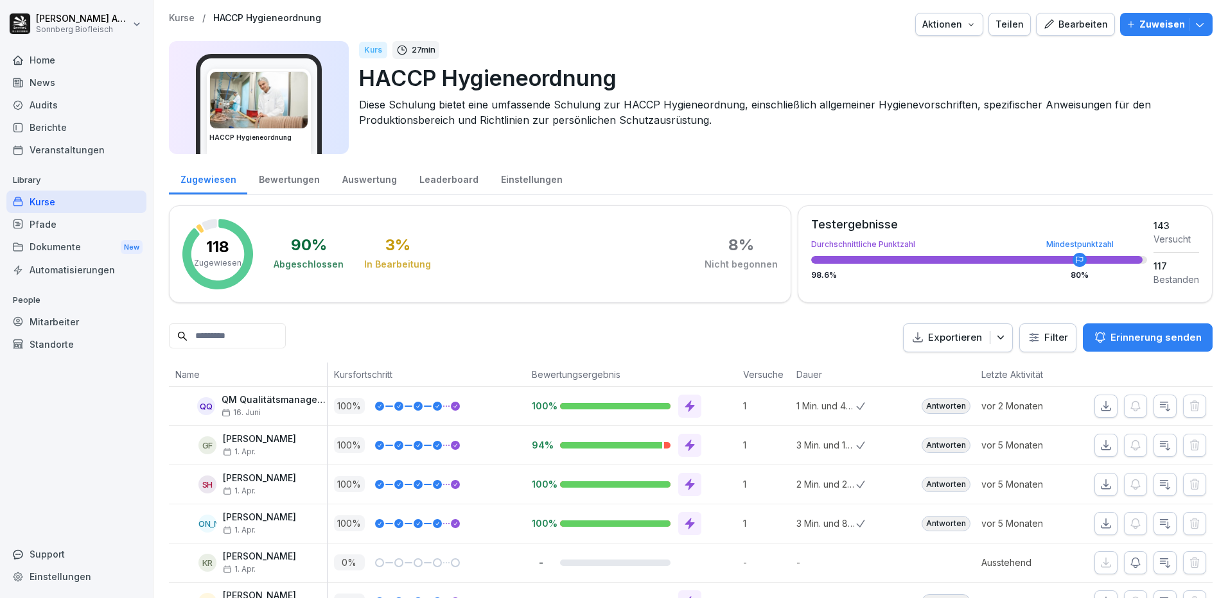
click at [243, 328] on input at bounding box center [227, 336] width 117 height 25
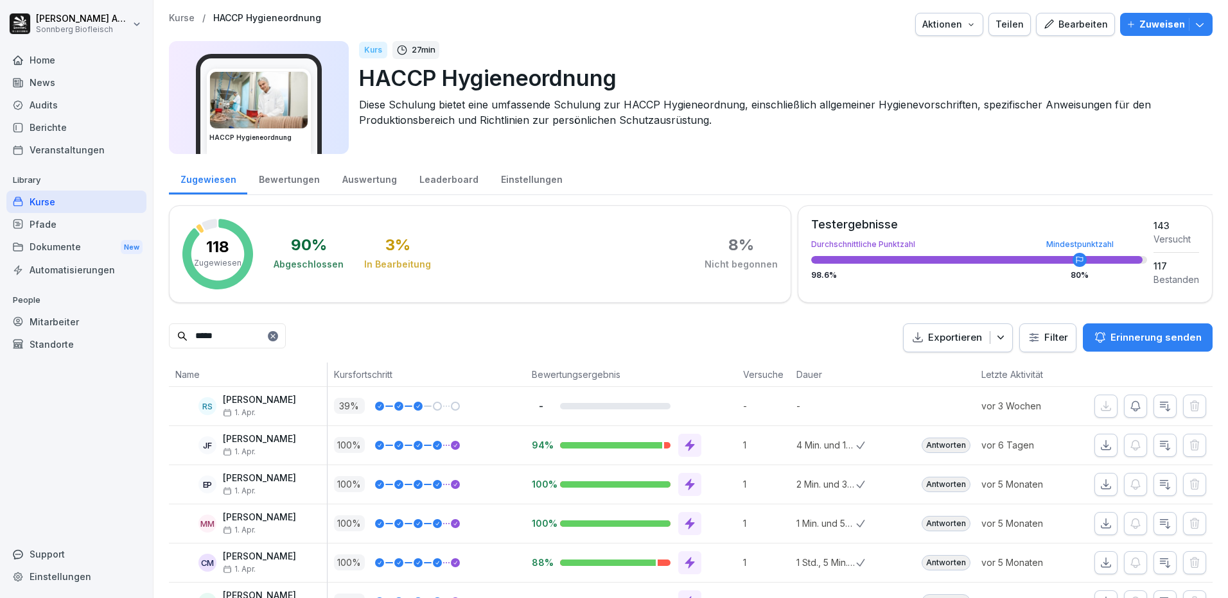
type input "******"
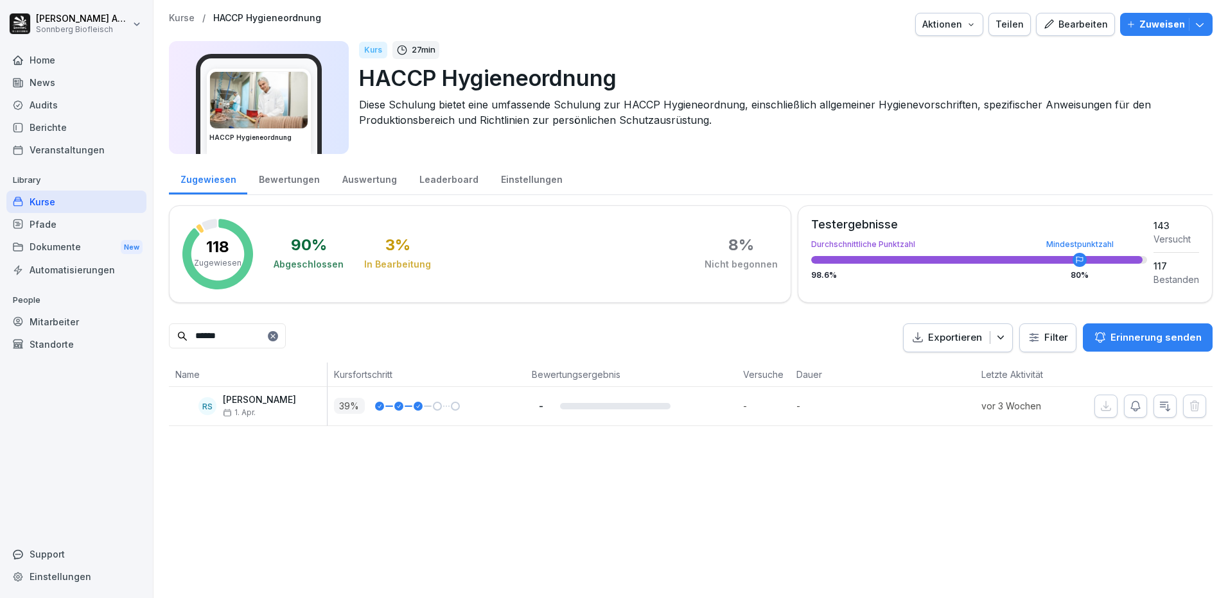
drag, startPoint x: 236, startPoint y: 336, endPoint x: 154, endPoint y: 338, distance: 82.2
click at [155, 338] on div "Kurse / HACCP Hygieneordnung Aktionen Teilen Bearbeiten Zuweisen HACCP Hygieneo…" at bounding box center [690, 219] width 1074 height 439
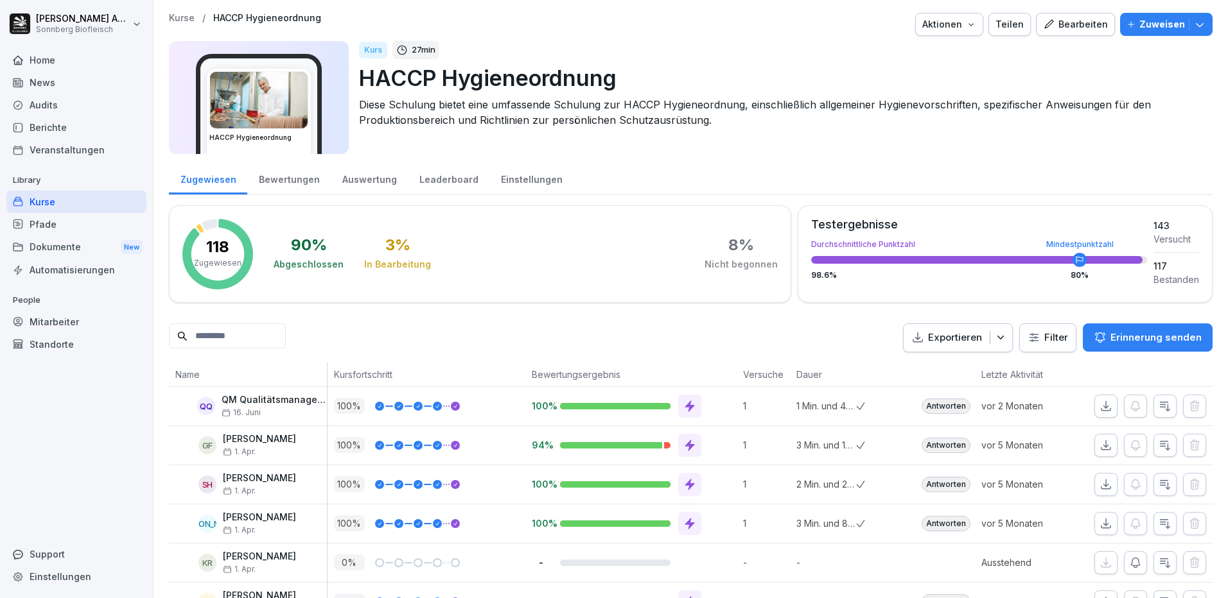
click at [69, 315] on div "Mitarbeiter" at bounding box center [76, 322] width 140 height 22
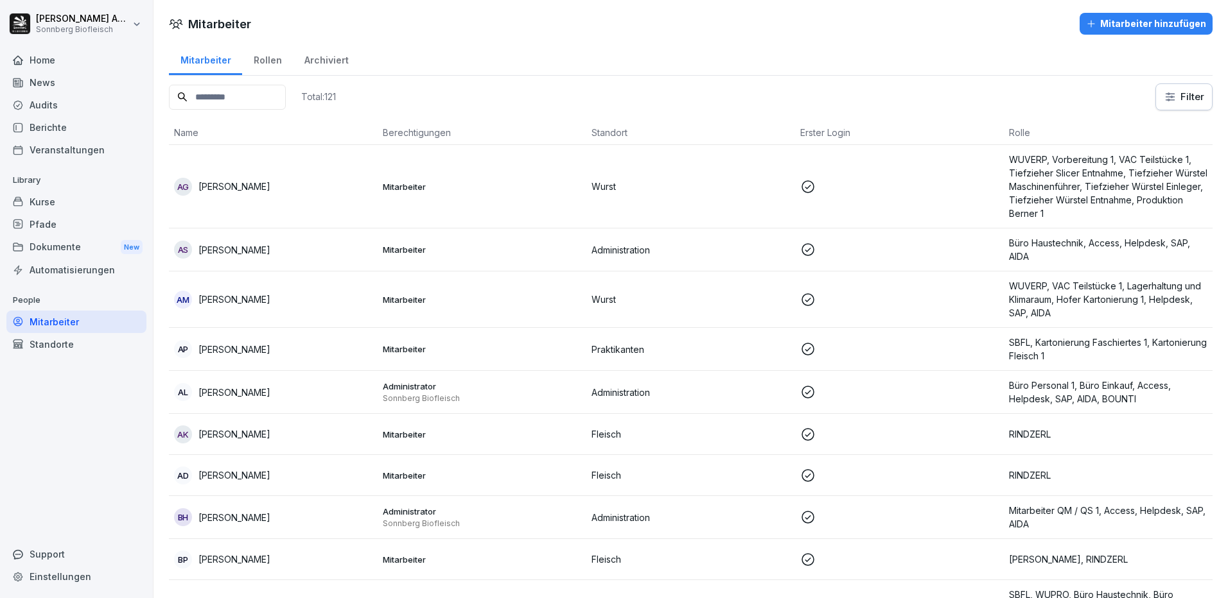
click at [243, 101] on input at bounding box center [227, 97] width 117 height 25
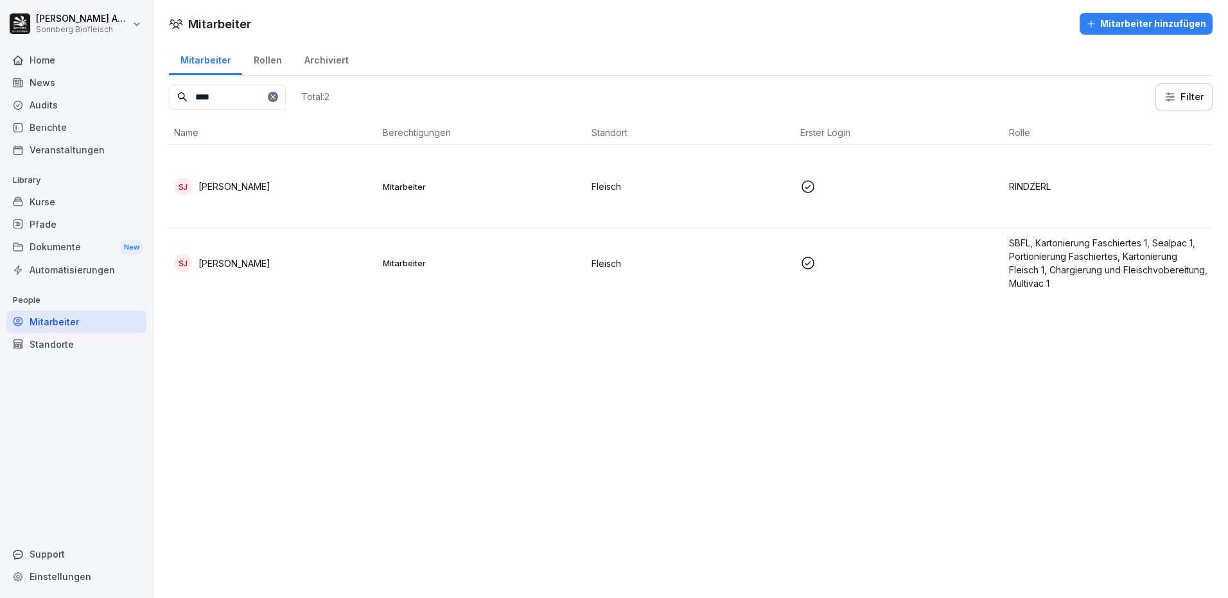
type input "****"
click at [250, 177] on td "[PERSON_NAME]" at bounding box center [273, 186] width 209 height 83
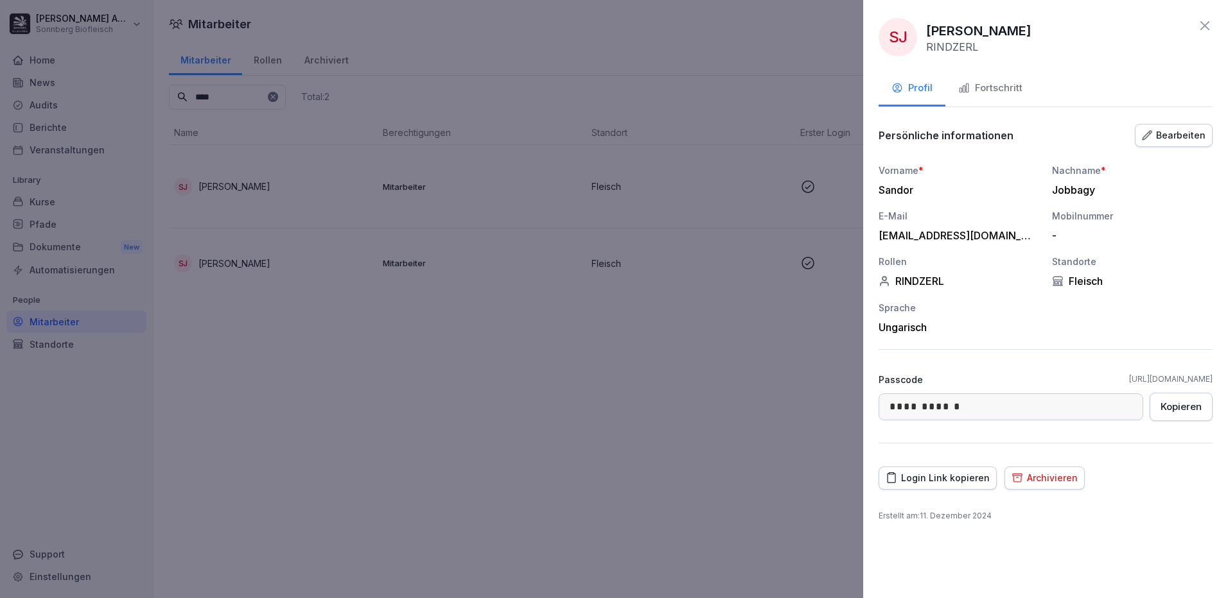
click at [998, 83] on div "Fortschritt" at bounding box center [990, 88] width 64 height 15
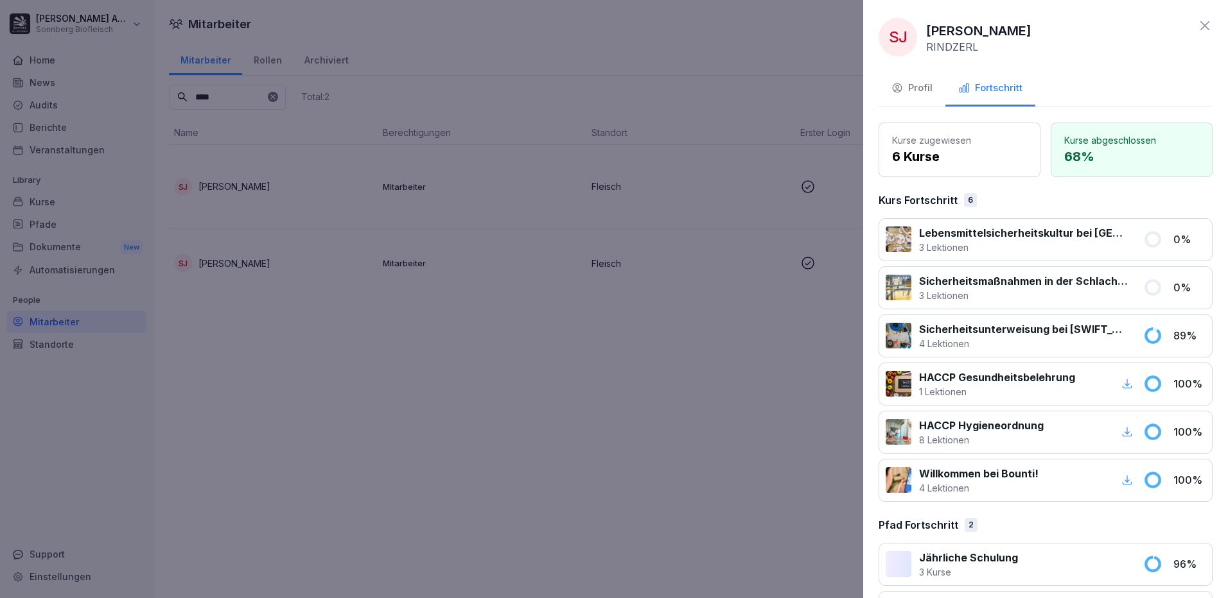
click at [598, 457] on div at bounding box center [614, 299] width 1228 height 598
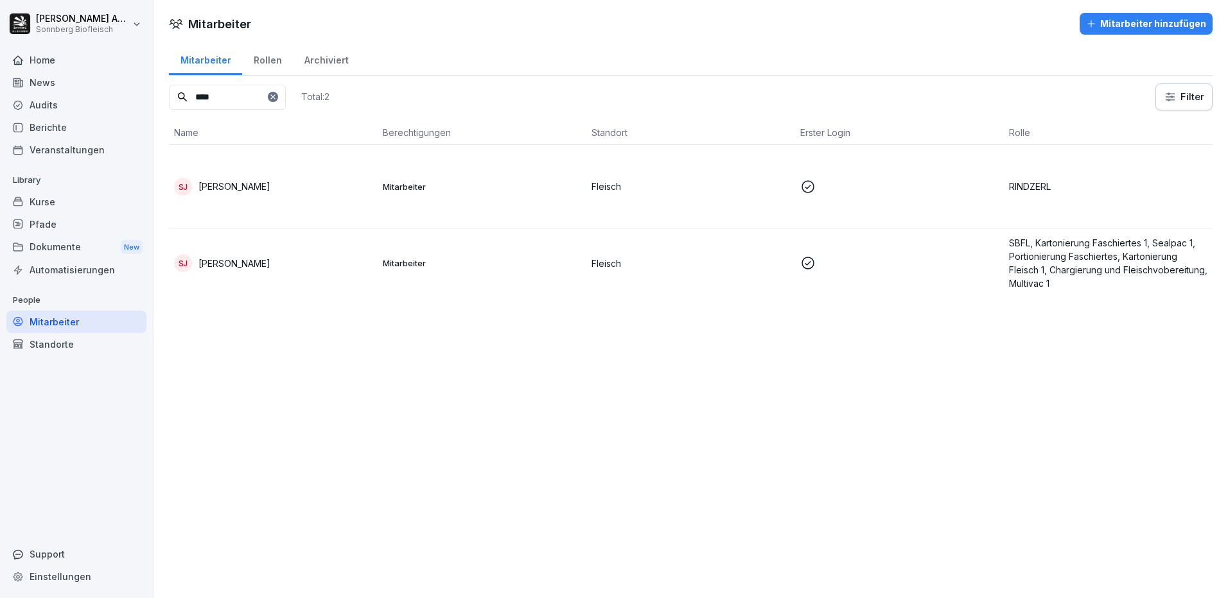
click at [48, 207] on div "Kurse" at bounding box center [76, 202] width 140 height 22
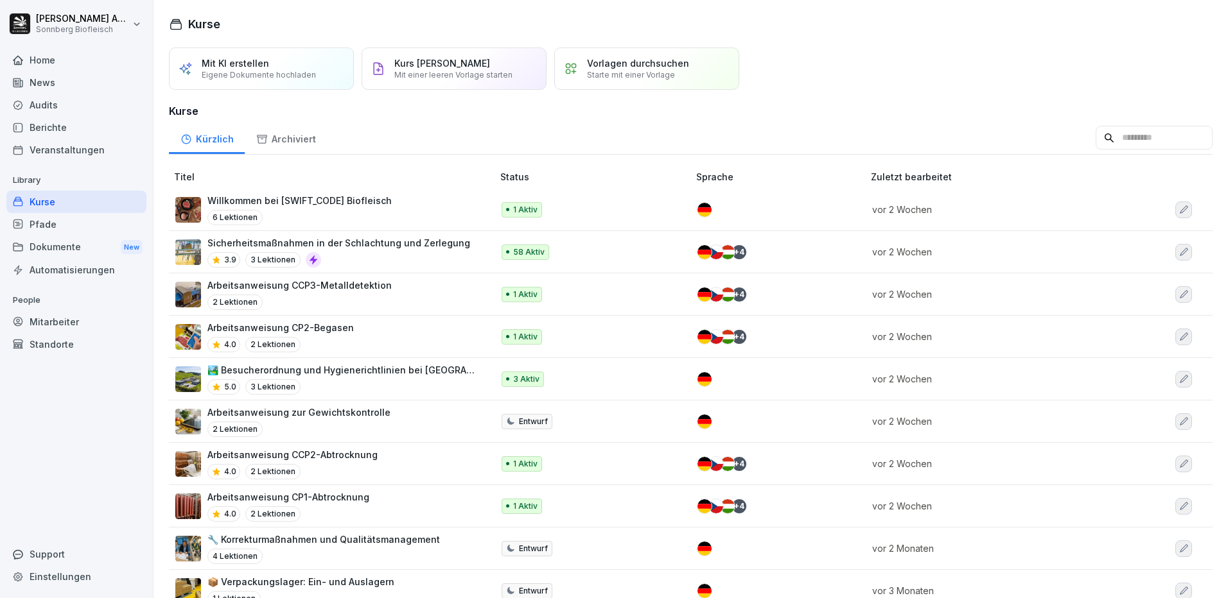
click at [1126, 132] on input at bounding box center [1153, 138] width 117 height 24
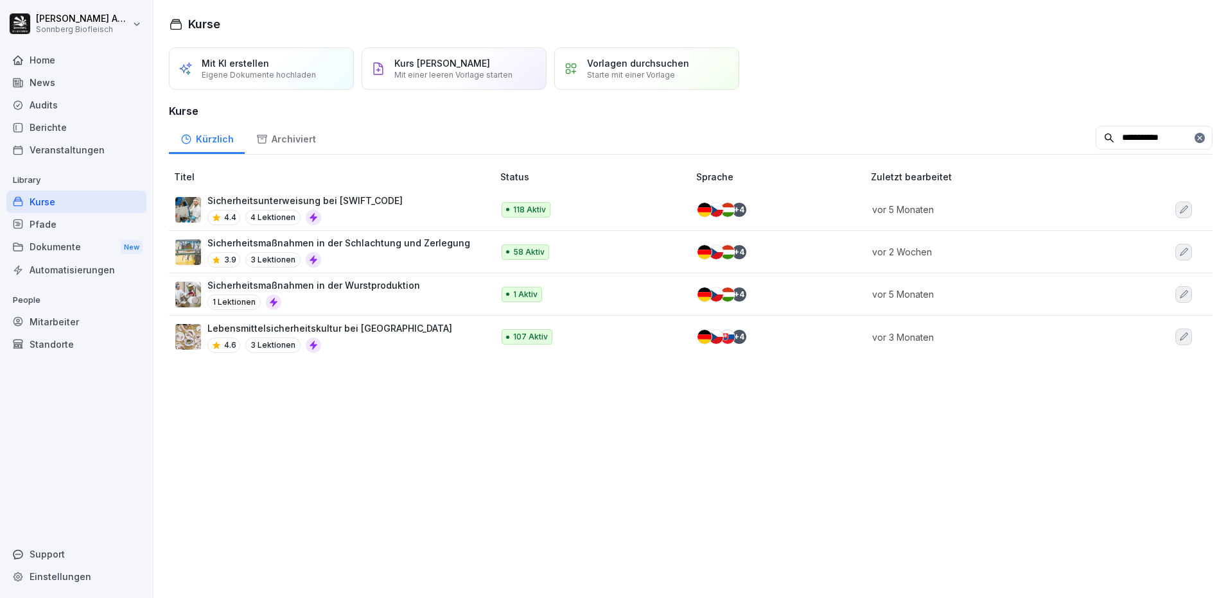
type input "**********"
click at [380, 214] on div "4.4 4 Lektionen" at bounding box center [304, 217] width 195 height 15
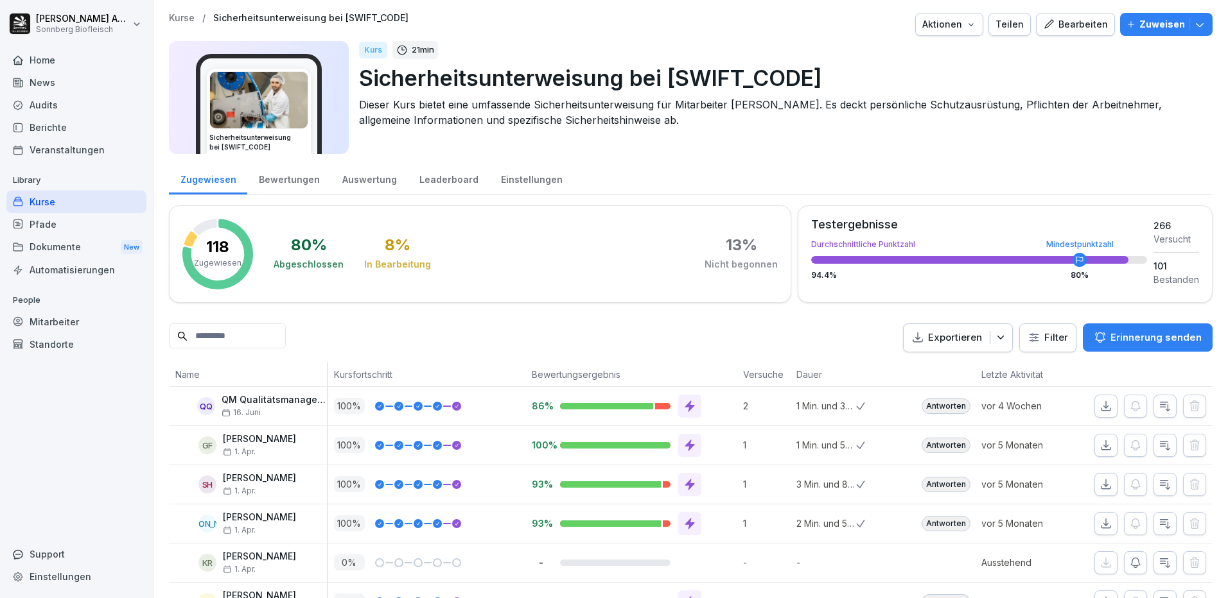
click at [225, 343] on input at bounding box center [227, 336] width 117 height 25
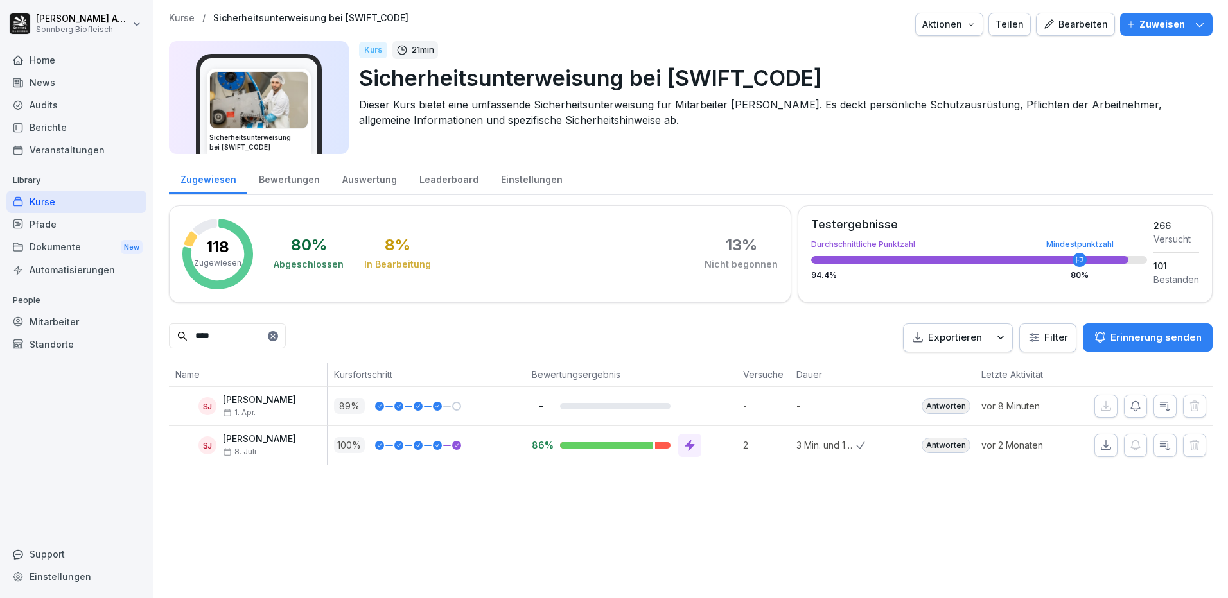
drag, startPoint x: 237, startPoint y: 344, endPoint x: 168, endPoint y: 335, distance: 69.9
click at [168, 335] on div "Kurse / Sicherheitsunterweisung bei SONNBERG Aktionen Teilen Bearbeiten Zuweise…" at bounding box center [690, 239] width 1074 height 478
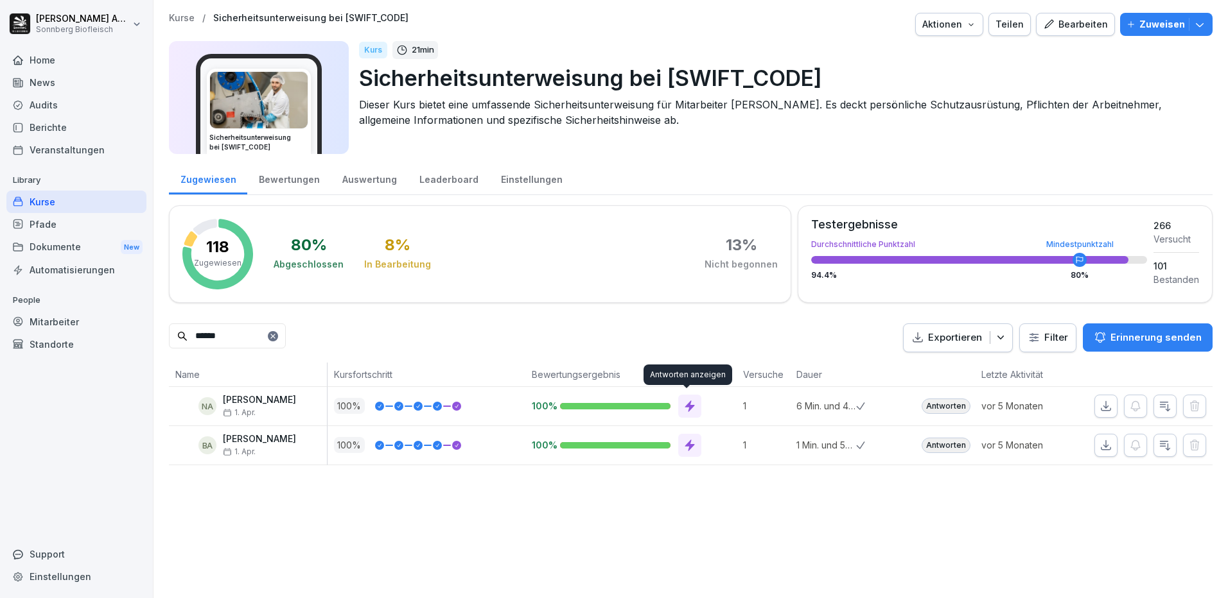
click at [683, 408] on icon at bounding box center [689, 406] width 13 height 13
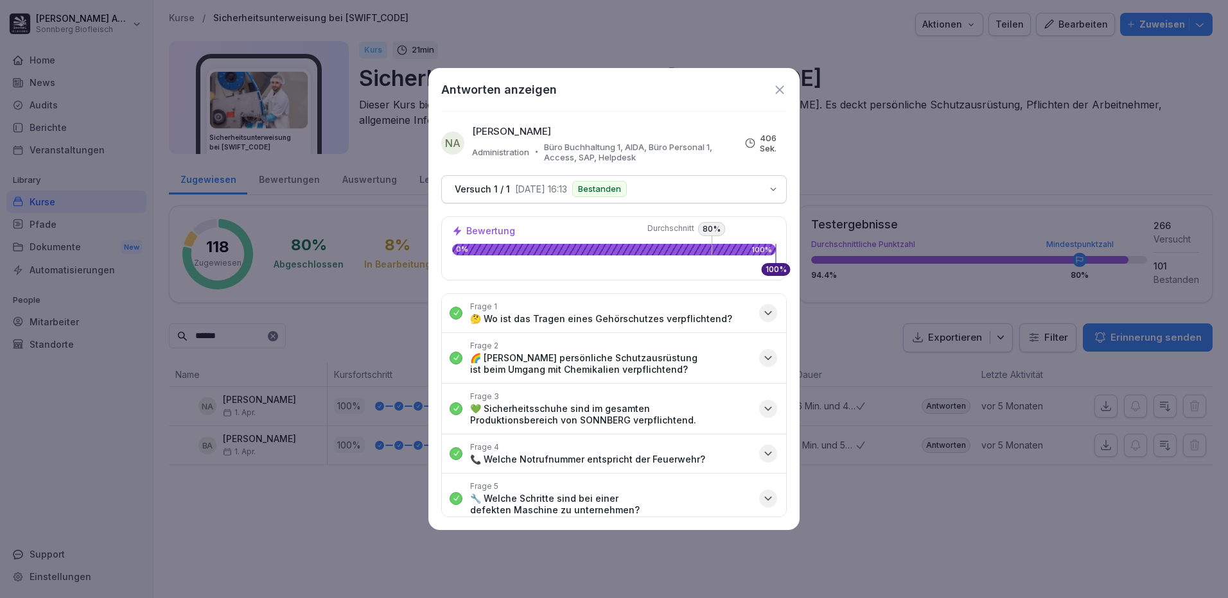
click at [744, 313] on button "Frage 1 🤔 Wo ist das Tragen eines Gehörschutzes verpflichtend?" at bounding box center [614, 313] width 344 height 39
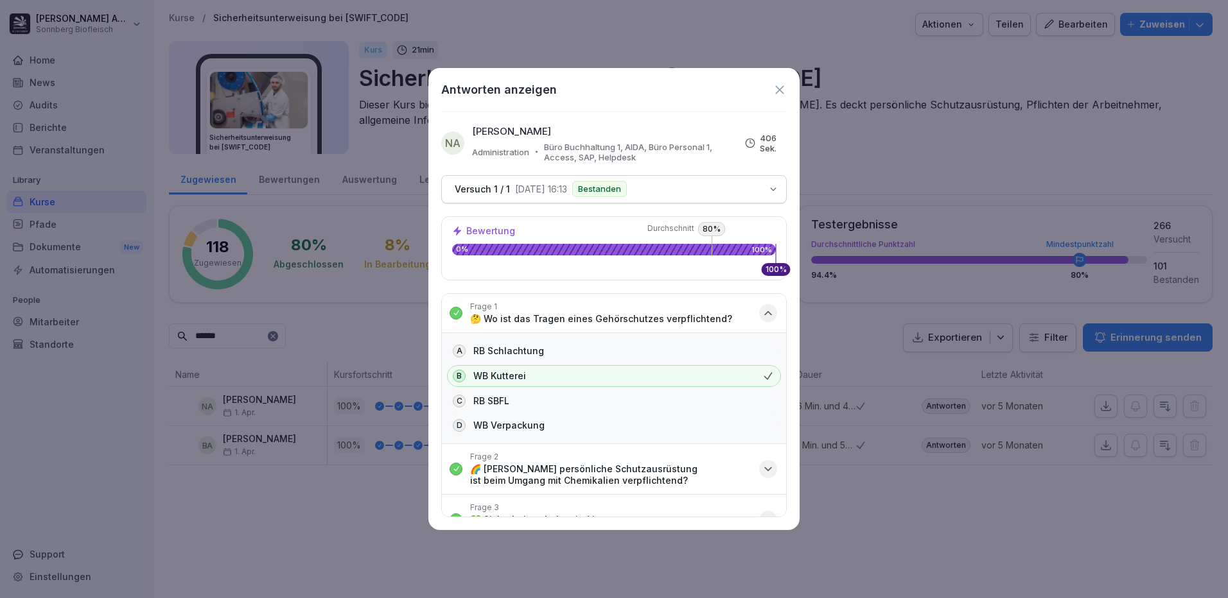
click at [744, 313] on button "Frage 1 🤔 Wo ist das Tragen eines Gehörschutzes verpflichtend?" at bounding box center [614, 313] width 344 height 39
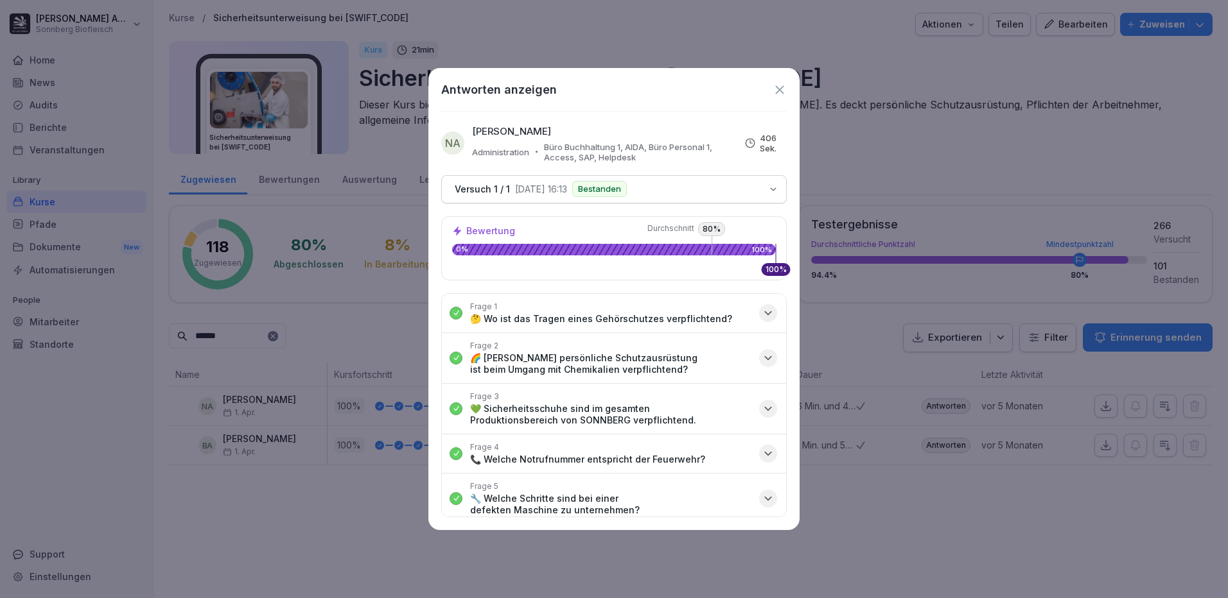
click at [762, 363] on icon "button" at bounding box center [768, 358] width 13 height 13
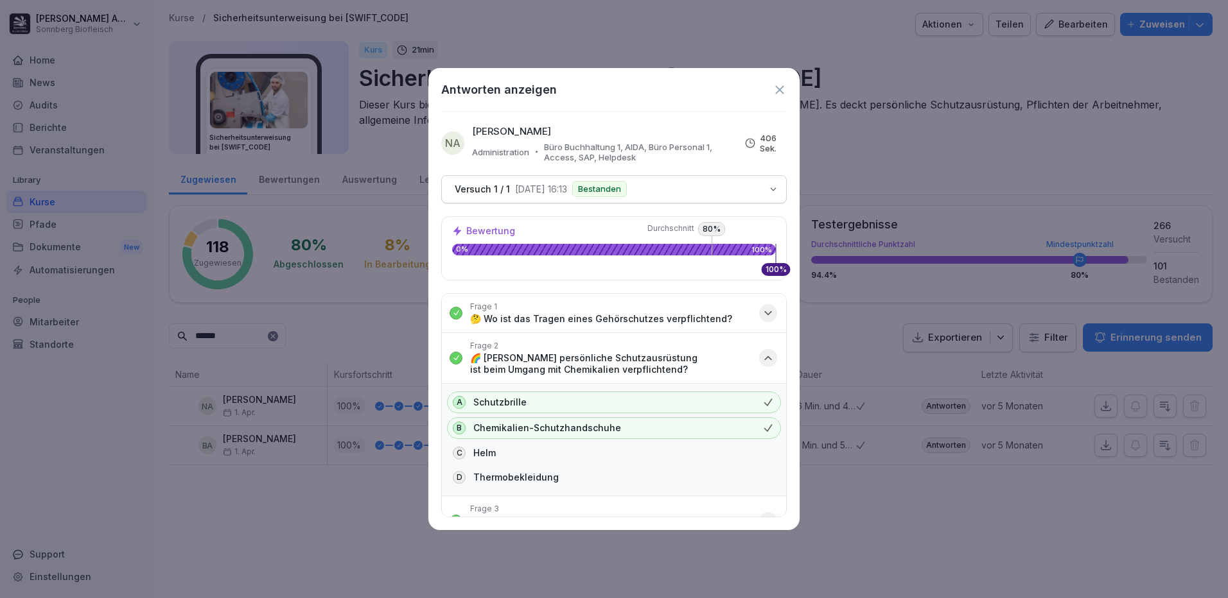
click at [762, 363] on icon "button" at bounding box center [768, 358] width 13 height 13
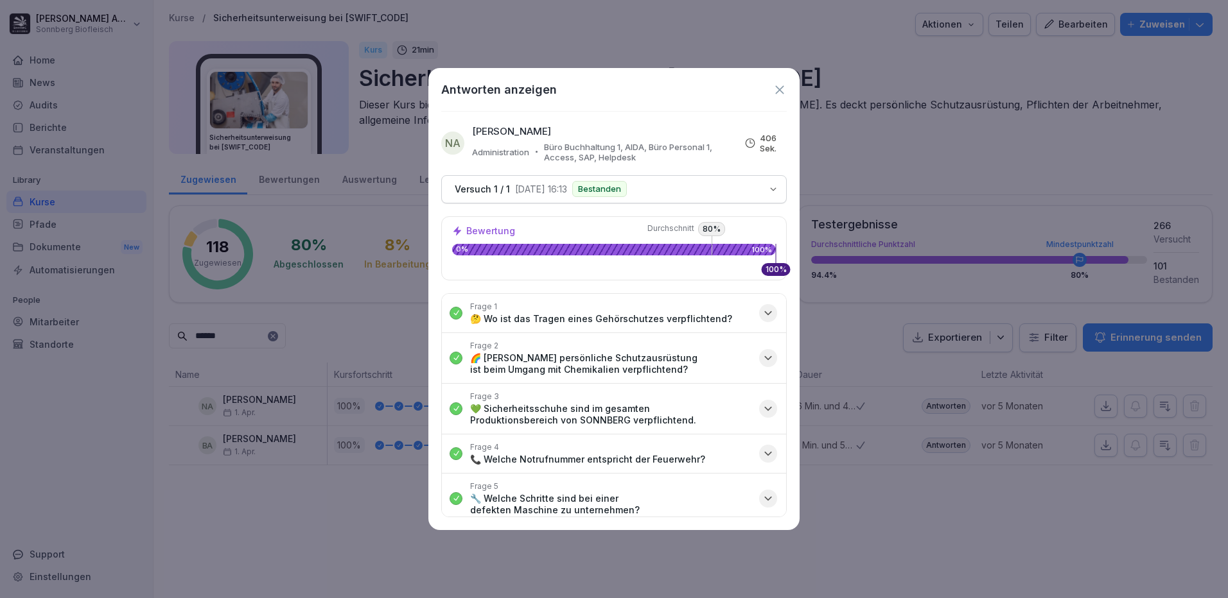
click at [762, 406] on icon "button" at bounding box center [768, 409] width 13 height 13
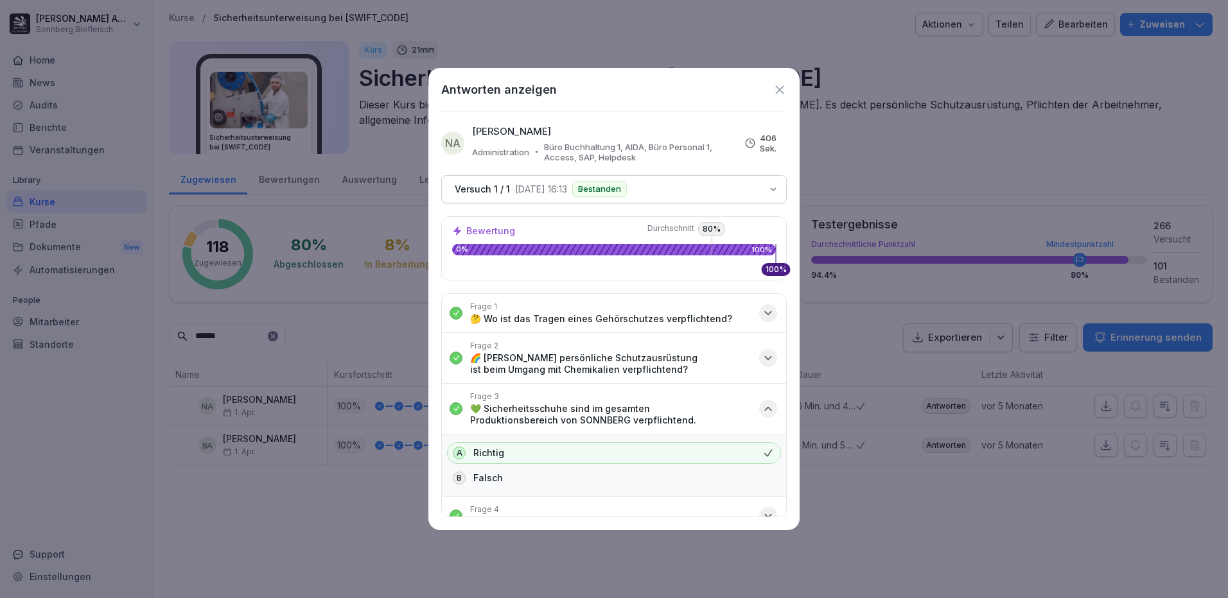
click at [762, 406] on icon "button" at bounding box center [768, 409] width 13 height 13
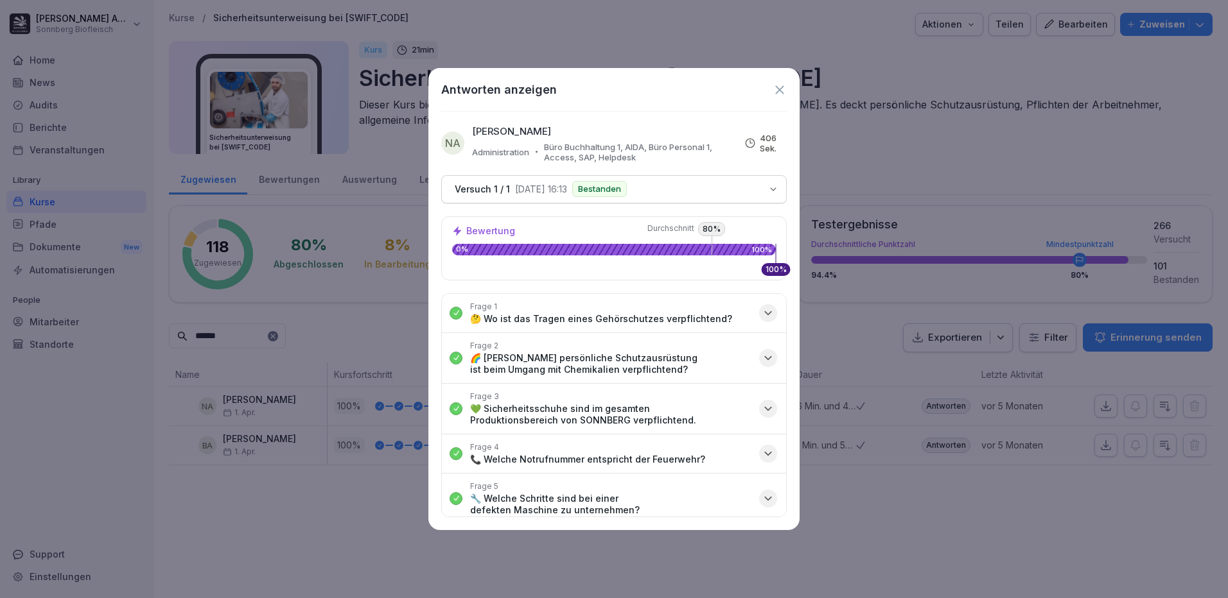
scroll to position [64, 0]
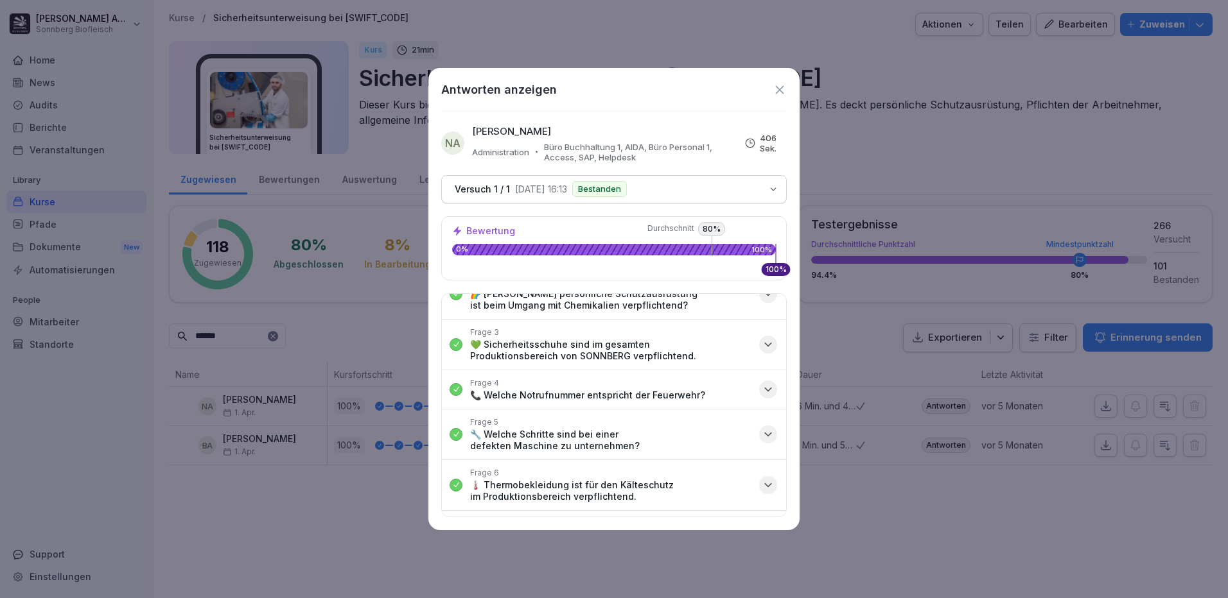
click at [745, 421] on button "Frage 5 🔧 Welche Schritte sind bei einer defekten Maschine zu unternehmen?" at bounding box center [614, 435] width 344 height 50
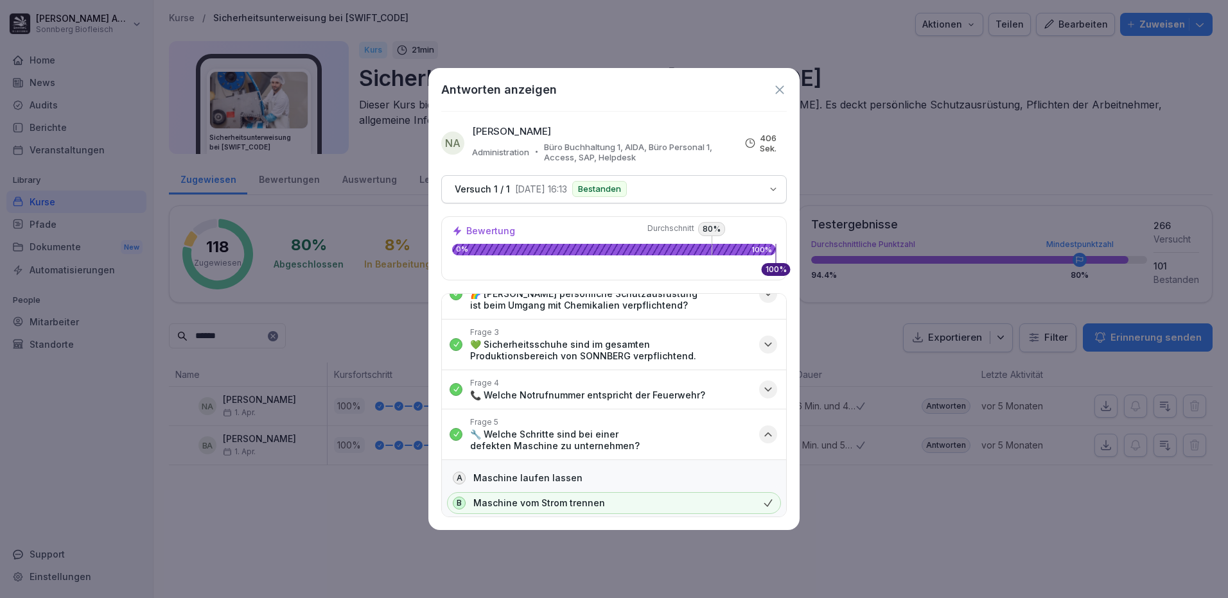
scroll to position [128, 0]
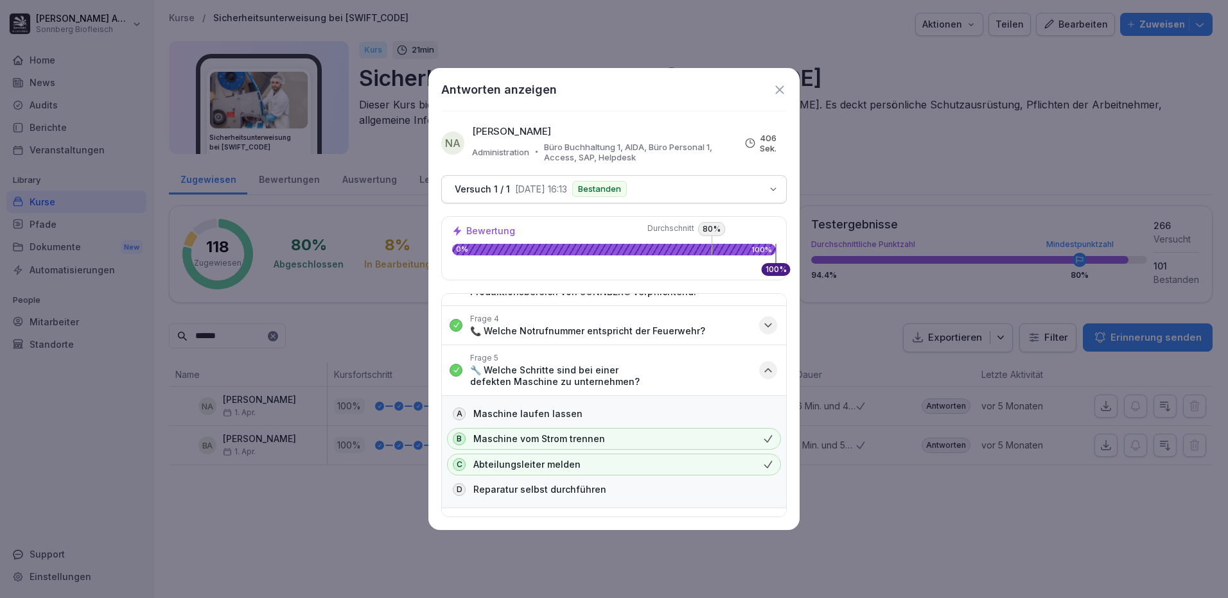
click at [744, 373] on button "Frage 5 🔧 Welche Schritte sind bei einer defekten Maschine zu unternehmen?" at bounding box center [614, 370] width 344 height 50
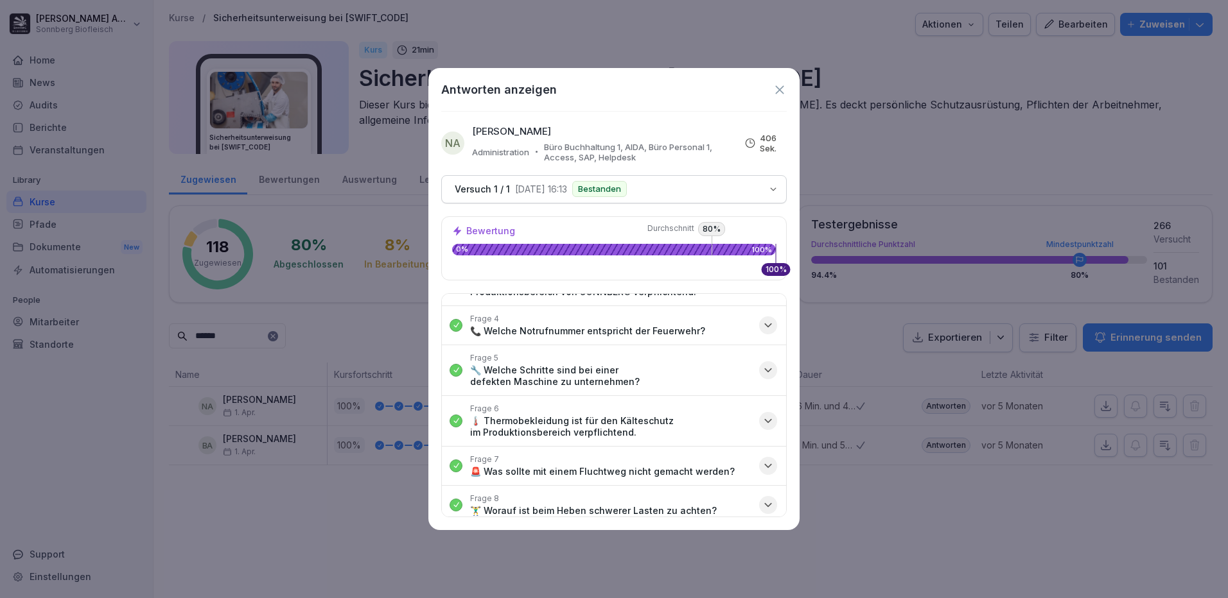
click at [742, 424] on button "Frage 6 🌡️ Thermobekleidung ist für den Kälteschutz im Produktionsbereich verpf…" at bounding box center [614, 421] width 344 height 50
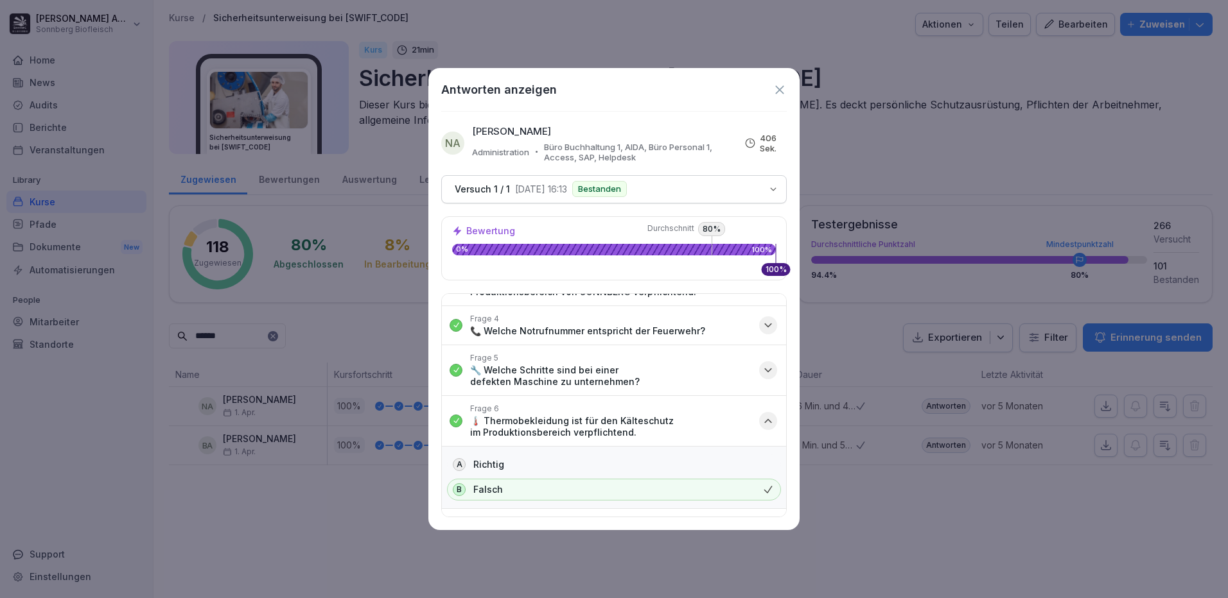
click at [742, 424] on button "Frage 6 🌡️ Thermobekleidung ist für den Kälteschutz im Produktionsbereich verpf…" at bounding box center [614, 421] width 344 height 50
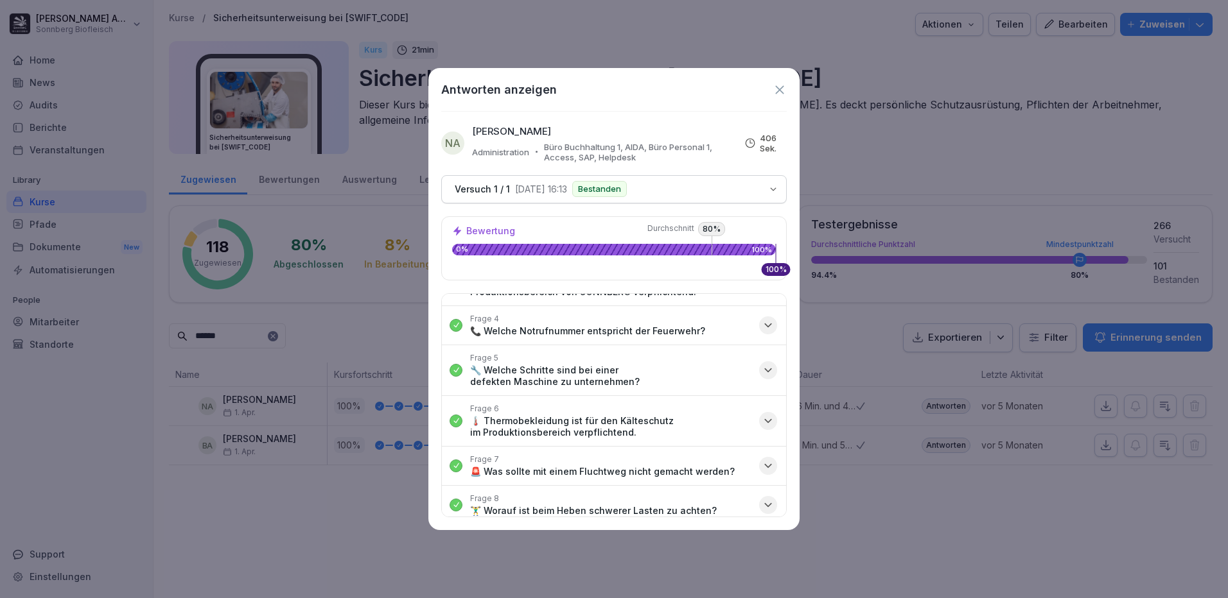
scroll to position [193, 0]
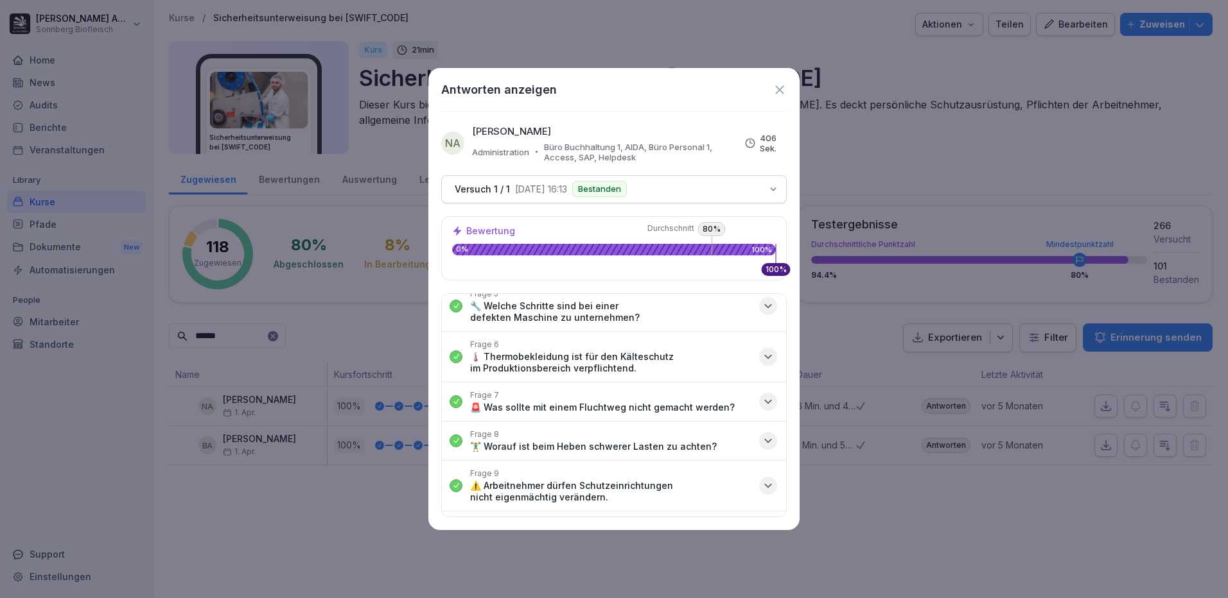
click at [740, 406] on button "Frage 7 🚨 Was sollte mit einem Fluchtweg nicht gemacht werden?" at bounding box center [614, 402] width 344 height 39
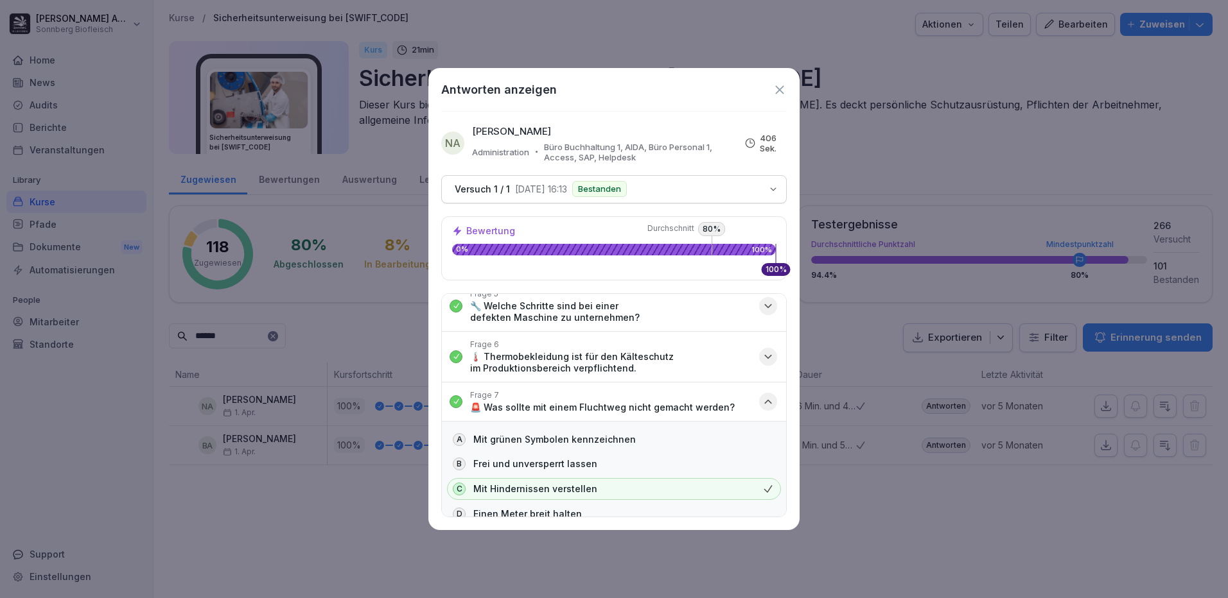
scroll to position [257, 0]
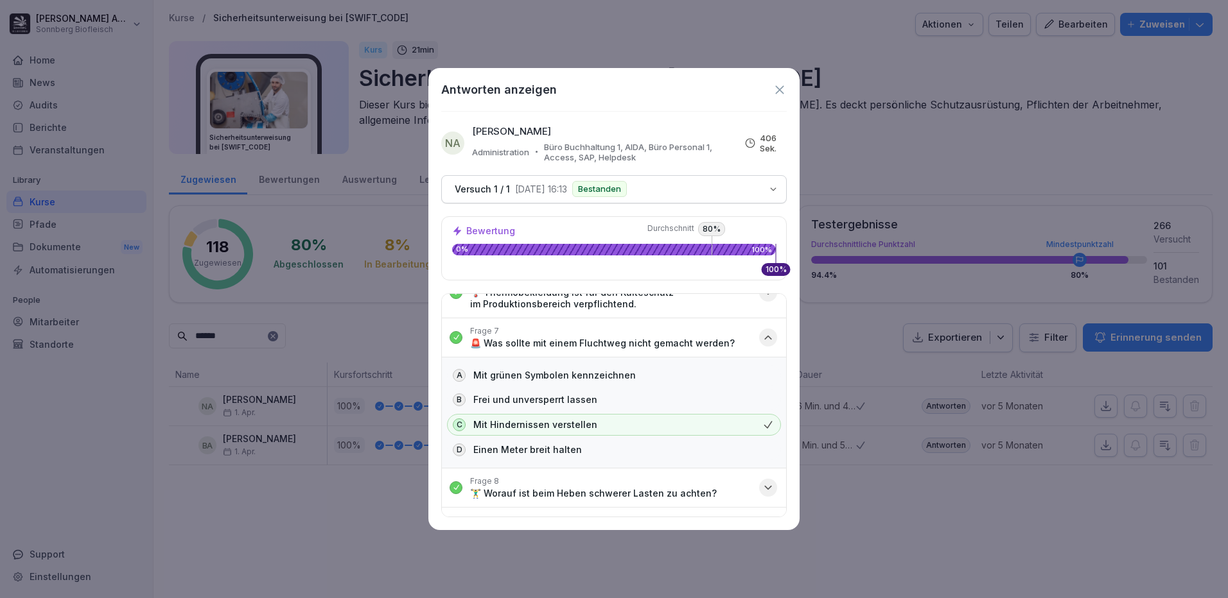
click at [745, 335] on button "Frage 7 🚨 Was sollte mit einem Fluchtweg nicht gemacht werden?" at bounding box center [614, 337] width 344 height 39
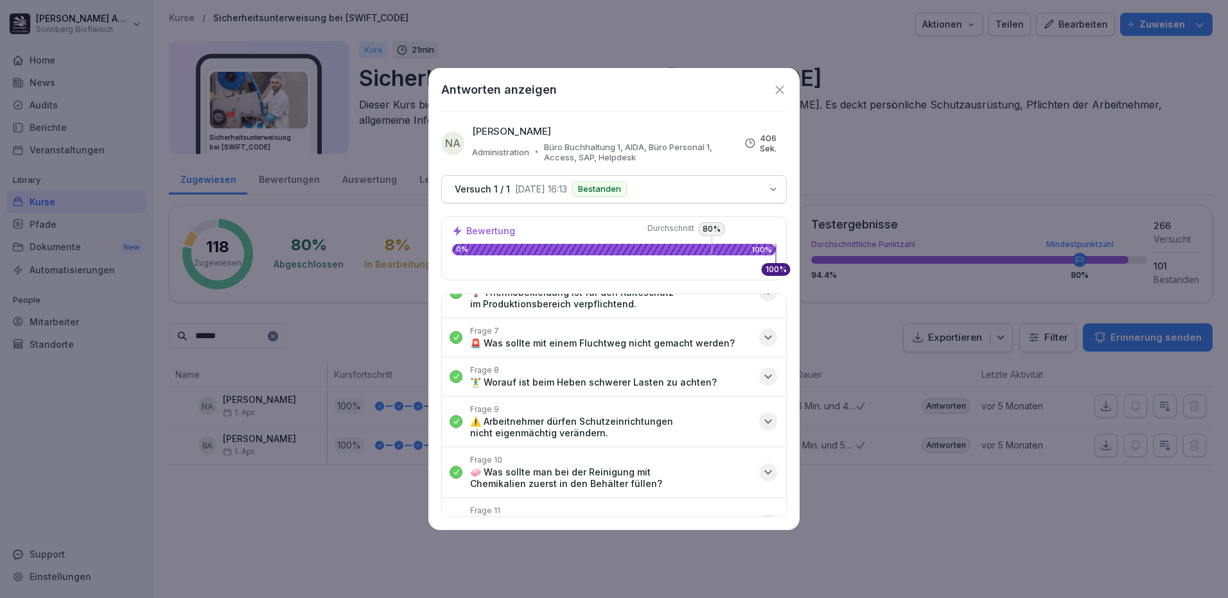
click at [737, 383] on button "Frage 8 🏋️‍♂️ Worauf ist beim Heben schwerer Lasten zu achten?" at bounding box center [614, 377] width 344 height 39
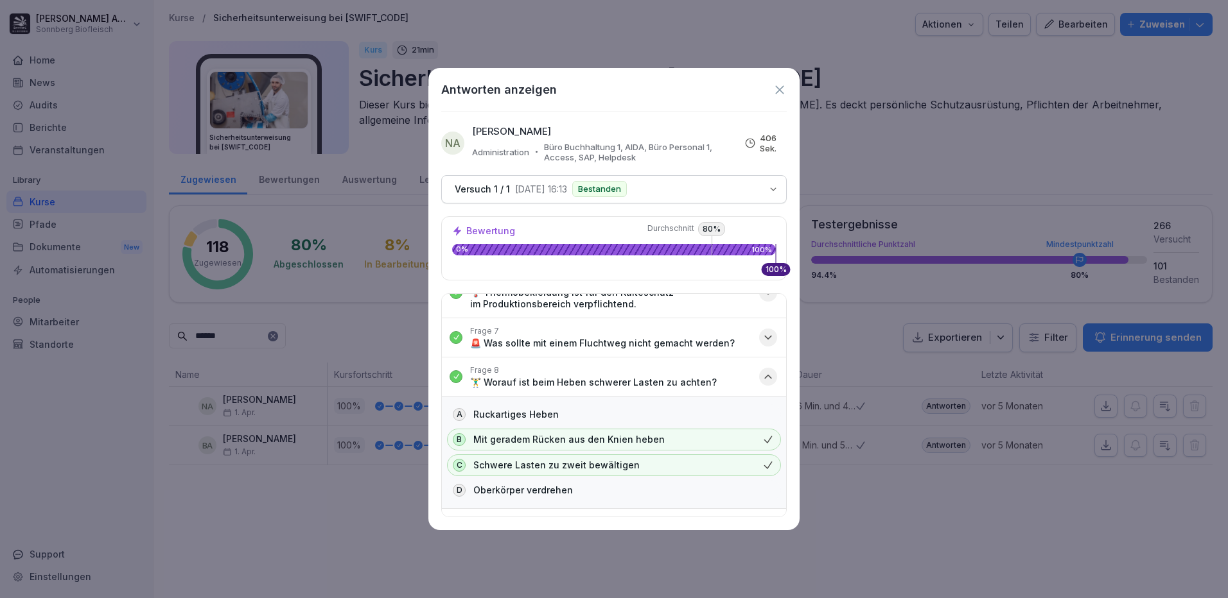
click at [737, 383] on button "Frage 8 🏋️‍♂️ Worauf ist beim Heben schwerer Lasten zu achten?" at bounding box center [614, 377] width 344 height 39
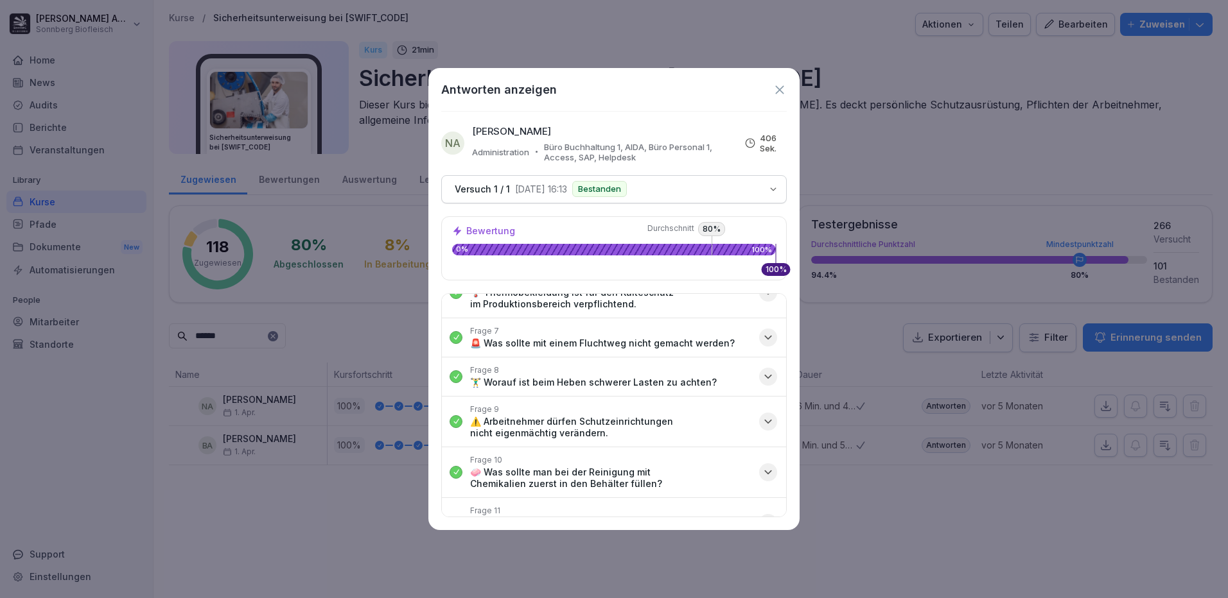
click at [719, 420] on p "⚠️ Arbeitnehmer dürfen Schutzeinrichtungen nicht eigenmächtig verändern." at bounding box center [610, 427] width 281 height 23
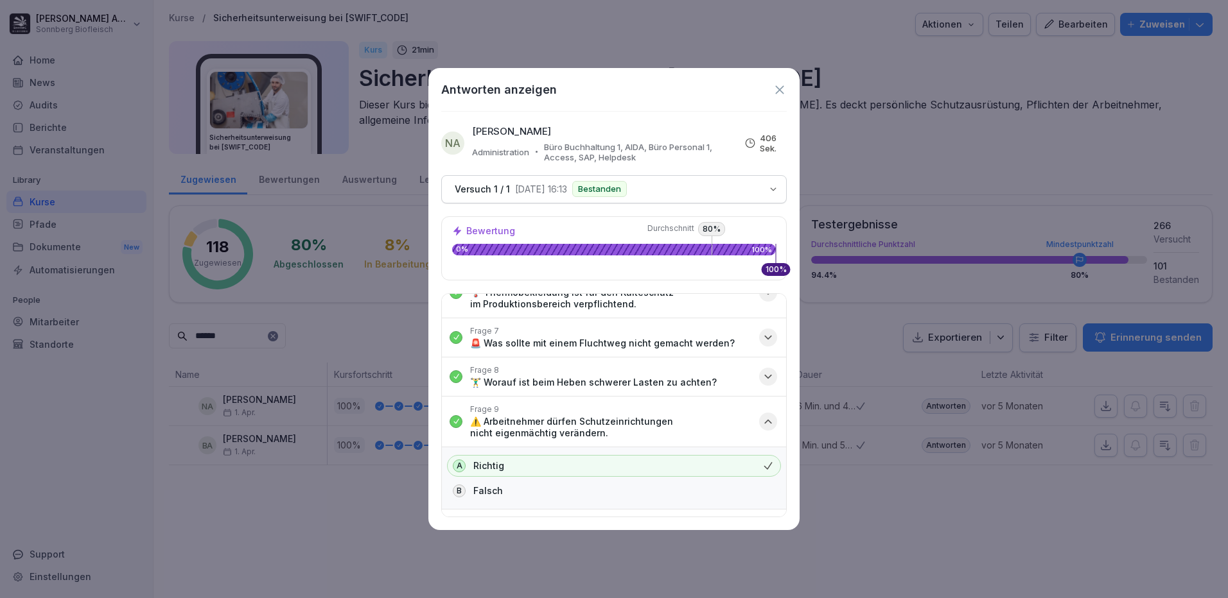
click at [719, 420] on p "⚠️ Arbeitnehmer dürfen Schutzeinrichtungen nicht eigenmächtig verändern." at bounding box center [610, 427] width 281 height 23
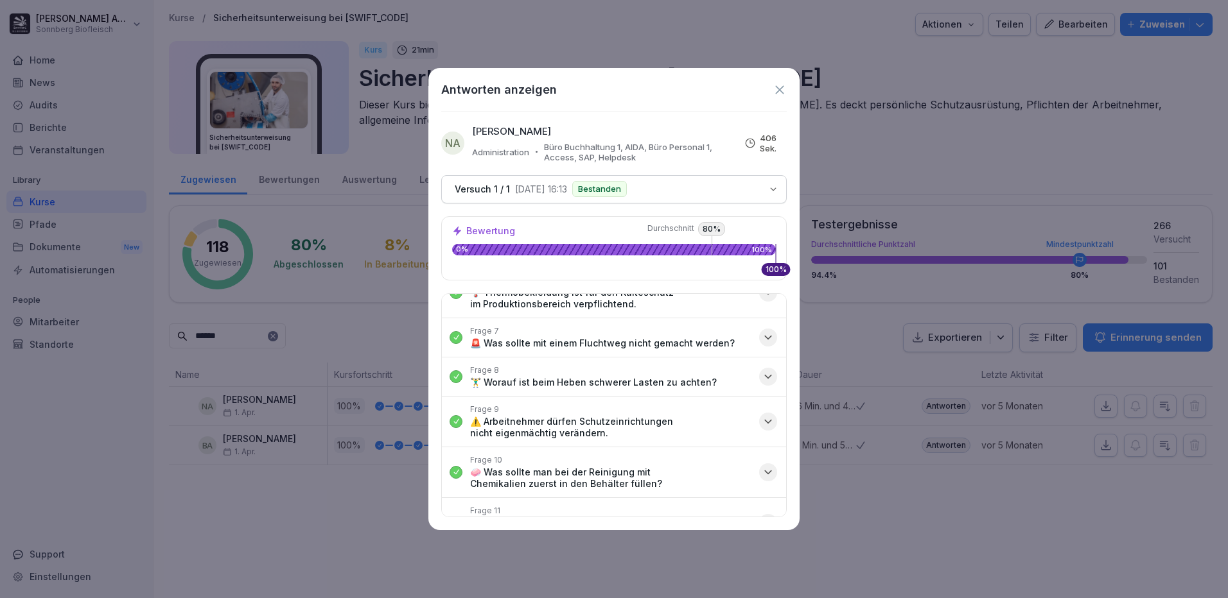
scroll to position [321, 0]
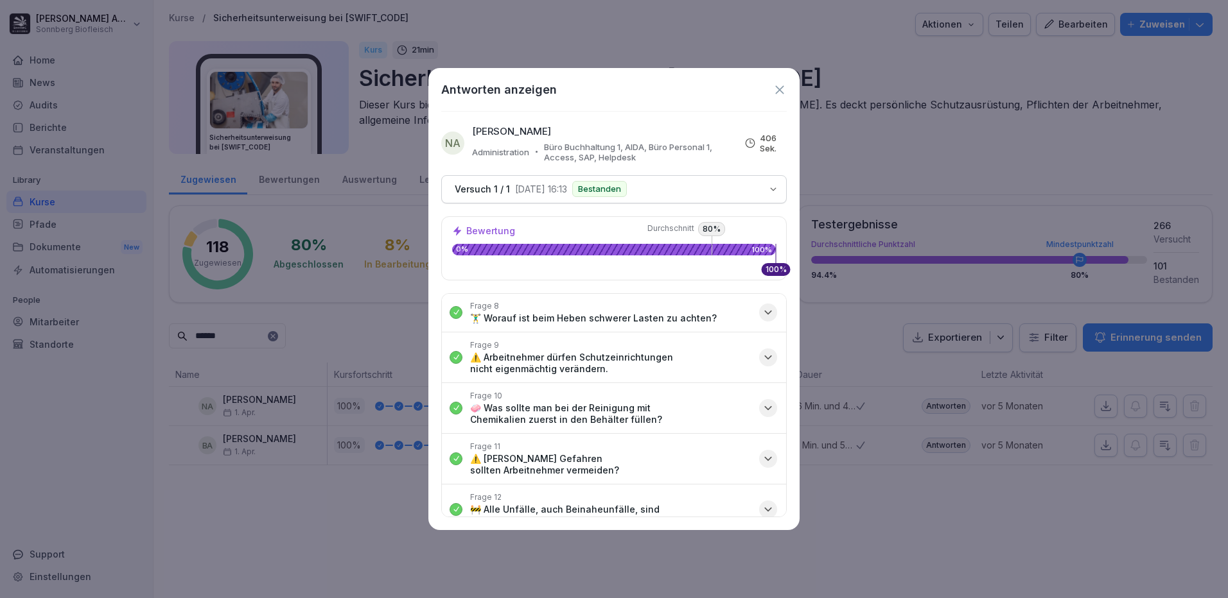
click at [716, 414] on p "🧼 Was sollte man bei der Reinigung mit Chemikalien zuerst in den Behälter fülle…" at bounding box center [610, 414] width 281 height 23
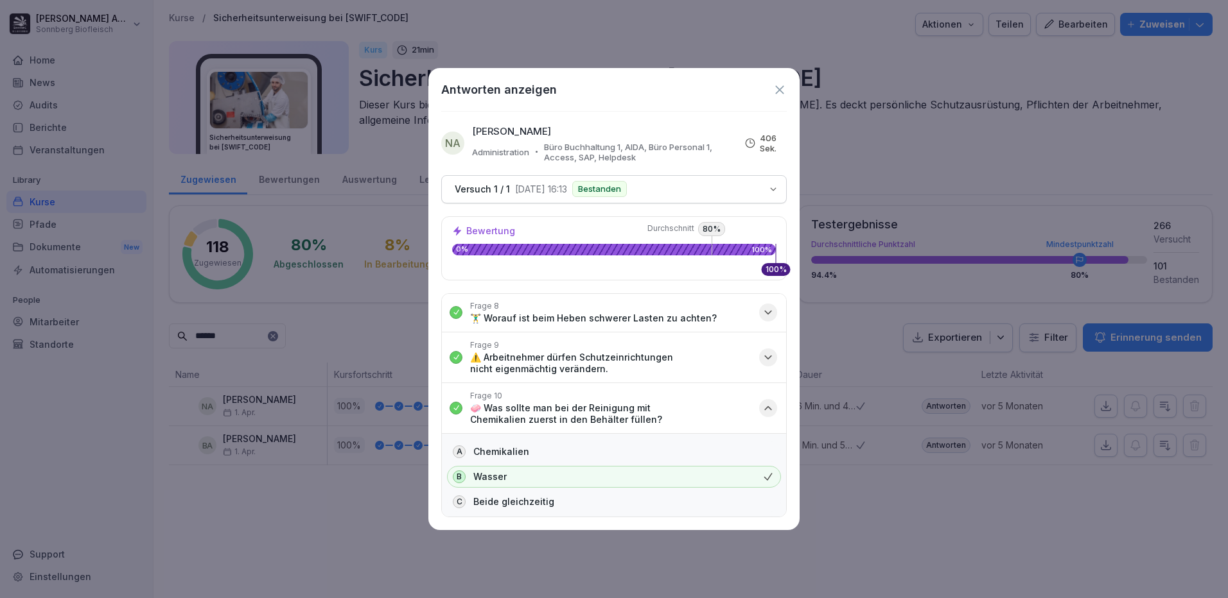
click at [716, 414] on p "🧼 Was sollte man bei der Reinigung mit Chemikalien zuerst in den Behälter fülle…" at bounding box center [610, 414] width 281 height 23
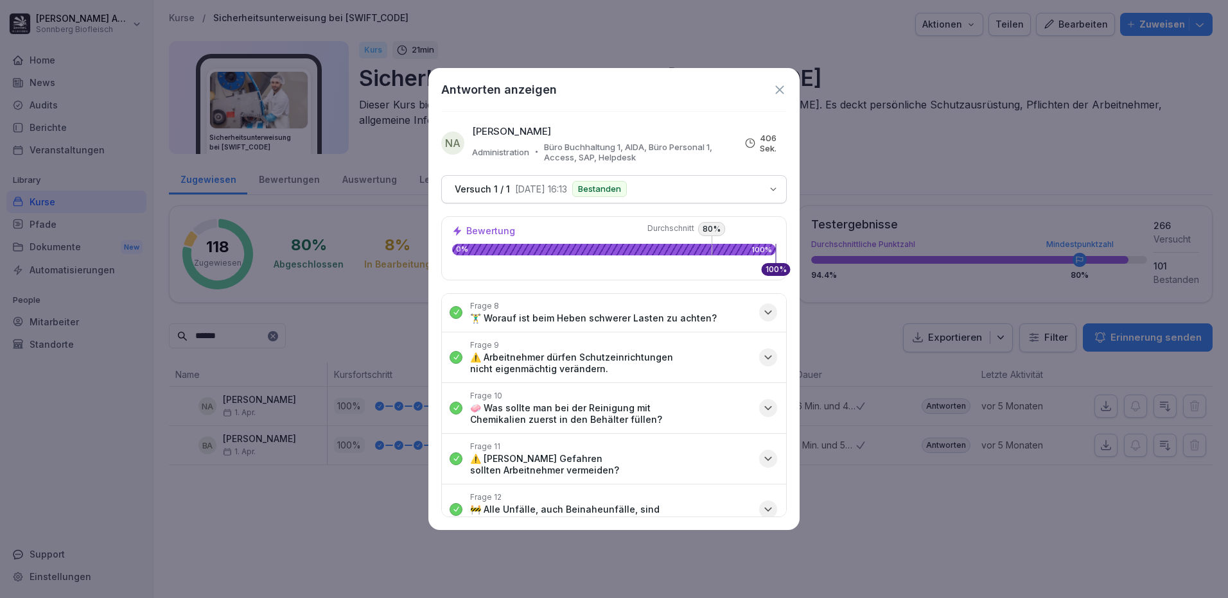
scroll to position [385, 0]
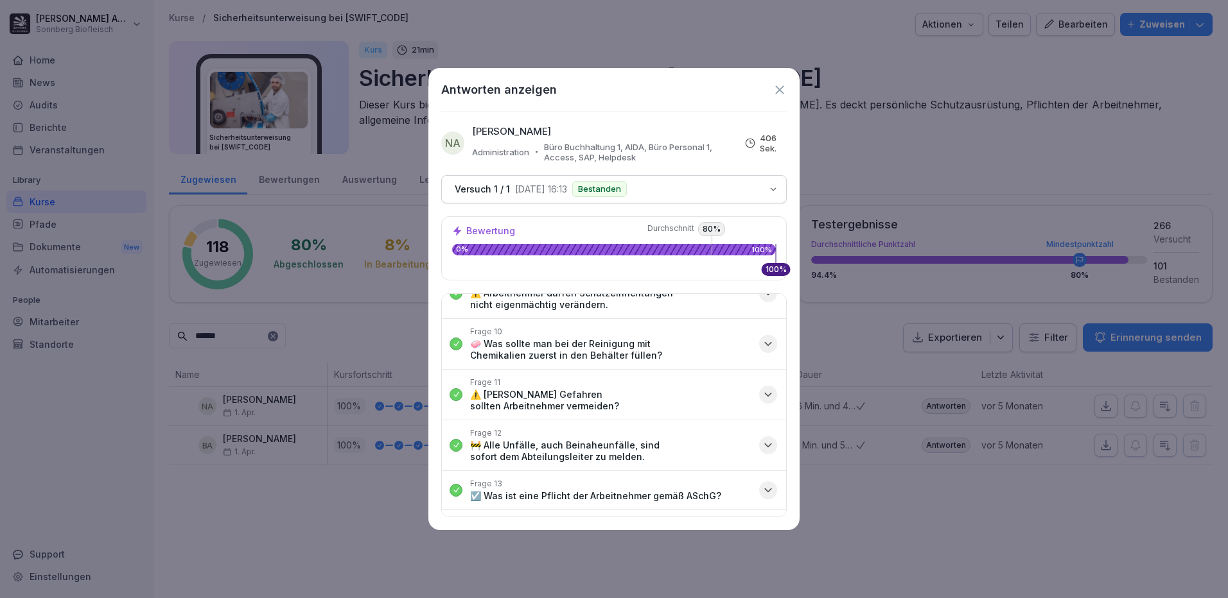
click at [719, 383] on button "Frage 11 ⚠️ Welche Gefahren sollten Arbeitnehmer vermeiden?" at bounding box center [614, 395] width 344 height 50
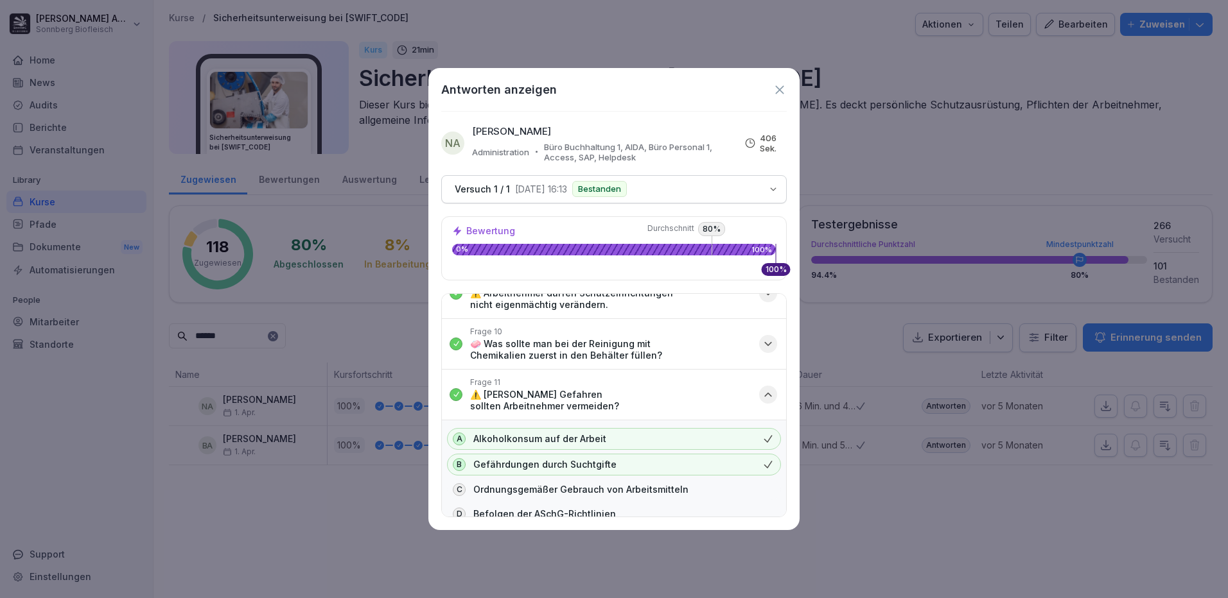
click at [719, 383] on button "Frage 11 ⚠️ Welche Gefahren sollten Arbeitnehmer vermeiden?" at bounding box center [614, 395] width 344 height 50
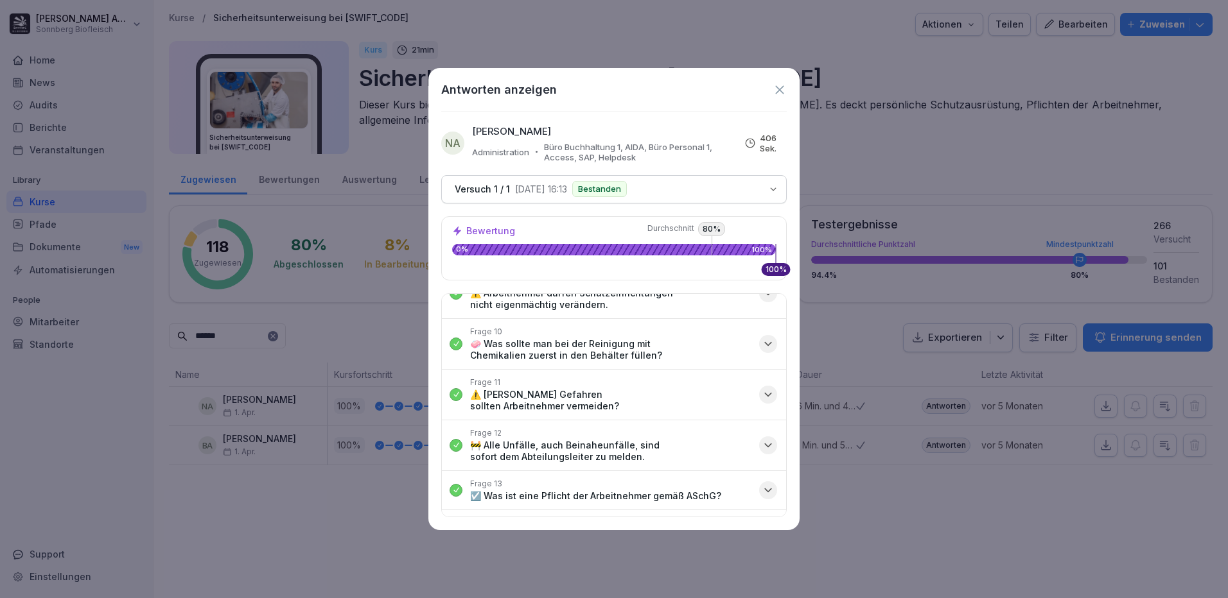
scroll to position [405, 0]
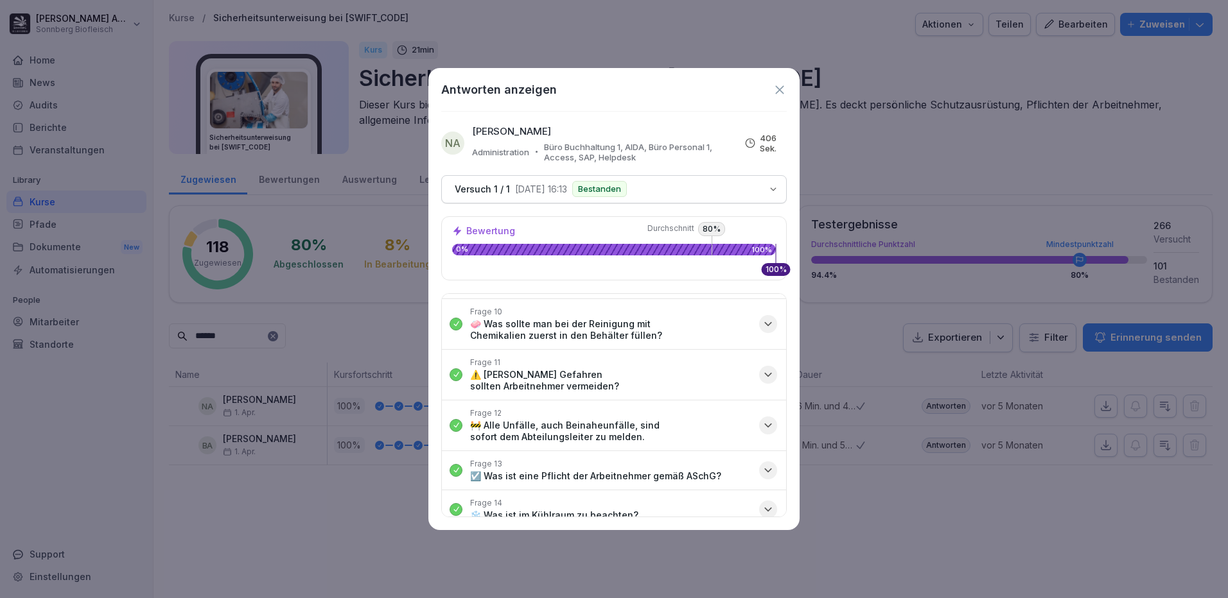
click at [722, 467] on button "Frage 13 ☑️ Was ist eine Pflicht der Arbeitnehmer gemäß ASchG?" at bounding box center [614, 470] width 344 height 39
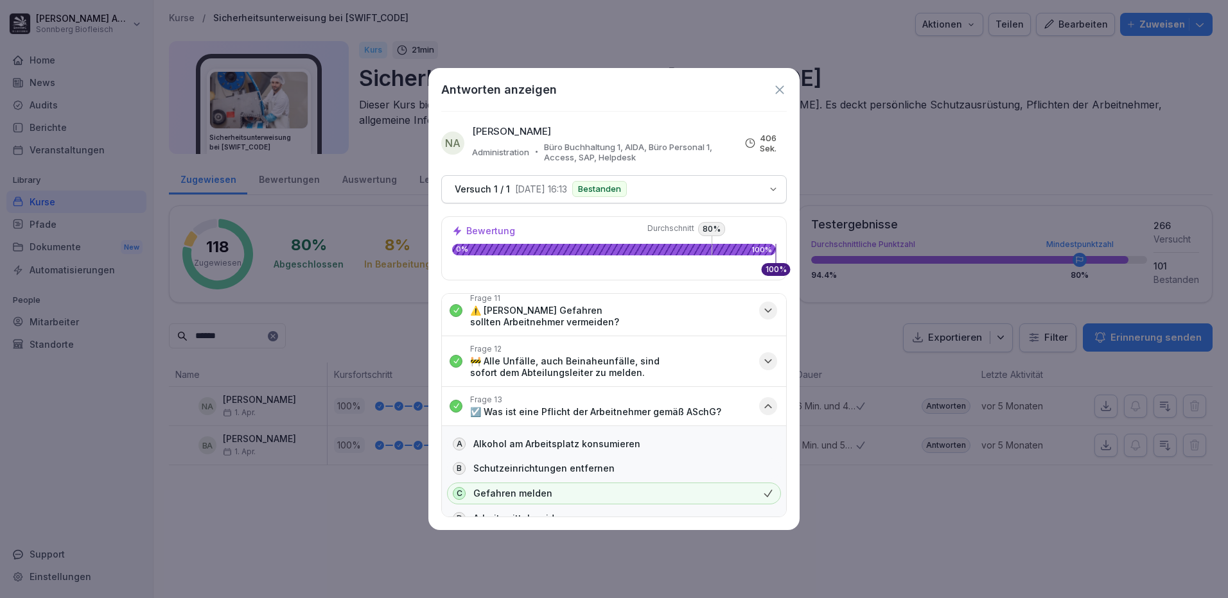
click at [701, 406] on p "☑️ Was ist eine Pflicht der Arbeitnehmer gemäß ASchG?" at bounding box center [595, 412] width 251 height 12
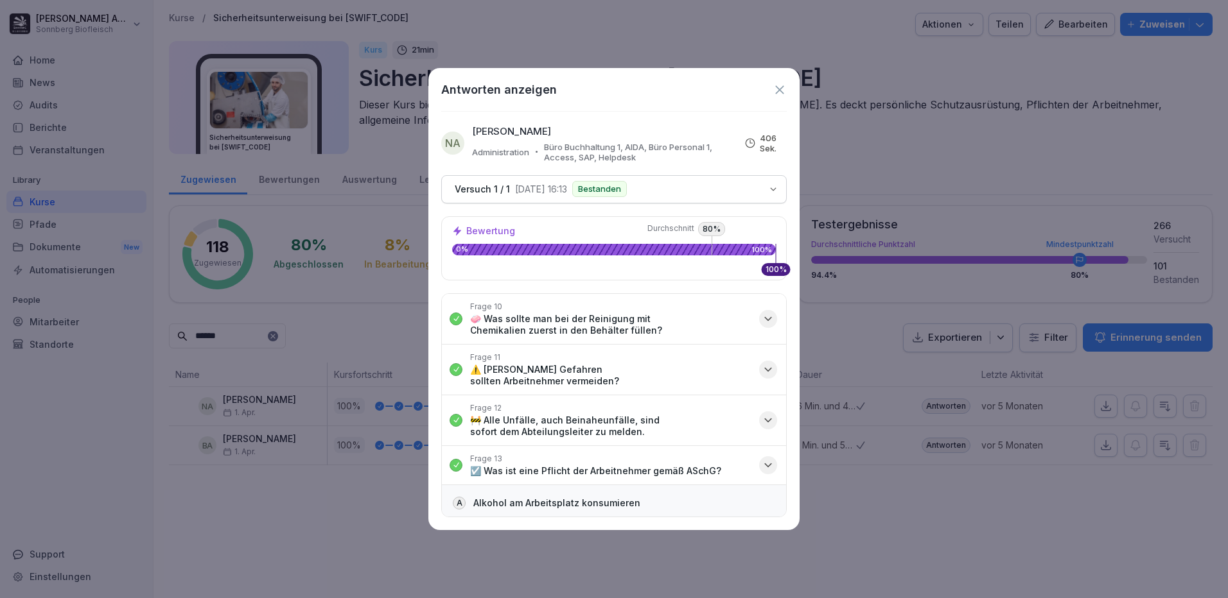
scroll to position [405, 0]
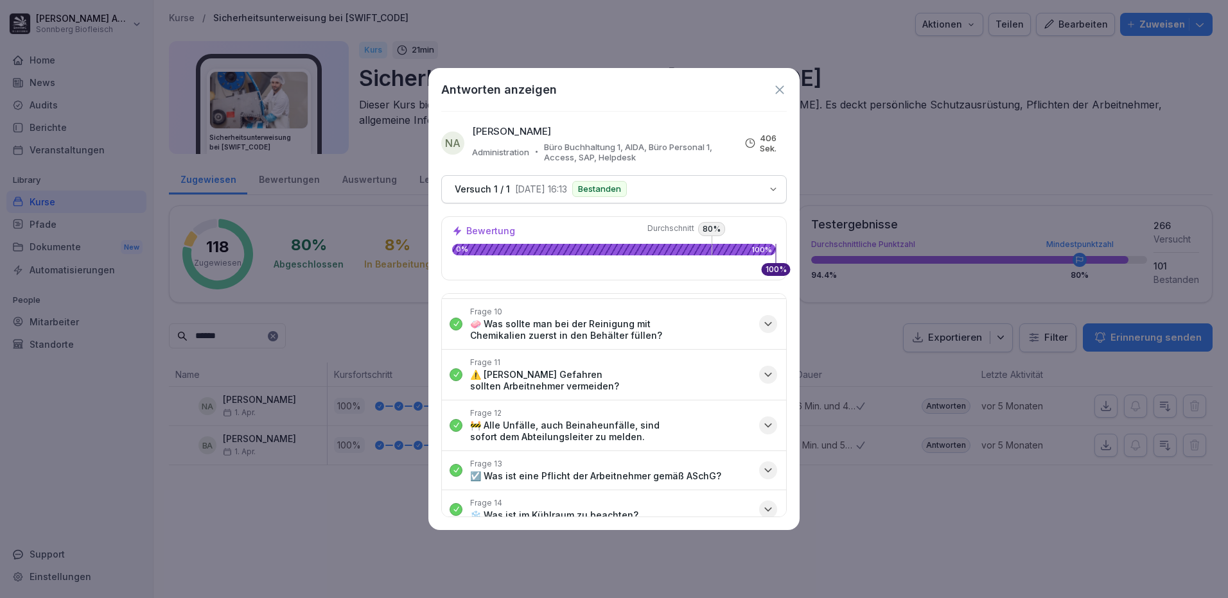
click at [659, 493] on button "Frage 14 ❄️ Was ist im Kühlraum zu beachten?" at bounding box center [614, 510] width 344 height 39
click at [659, 494] on button "Frage 14 ❄️ Was ist im Kühlraum zu beachten?" at bounding box center [614, 510] width 344 height 39
click at [740, 493] on button "Frage 14 ❄️ Was ist im Kühlraum zu beachten?" at bounding box center [614, 510] width 344 height 39
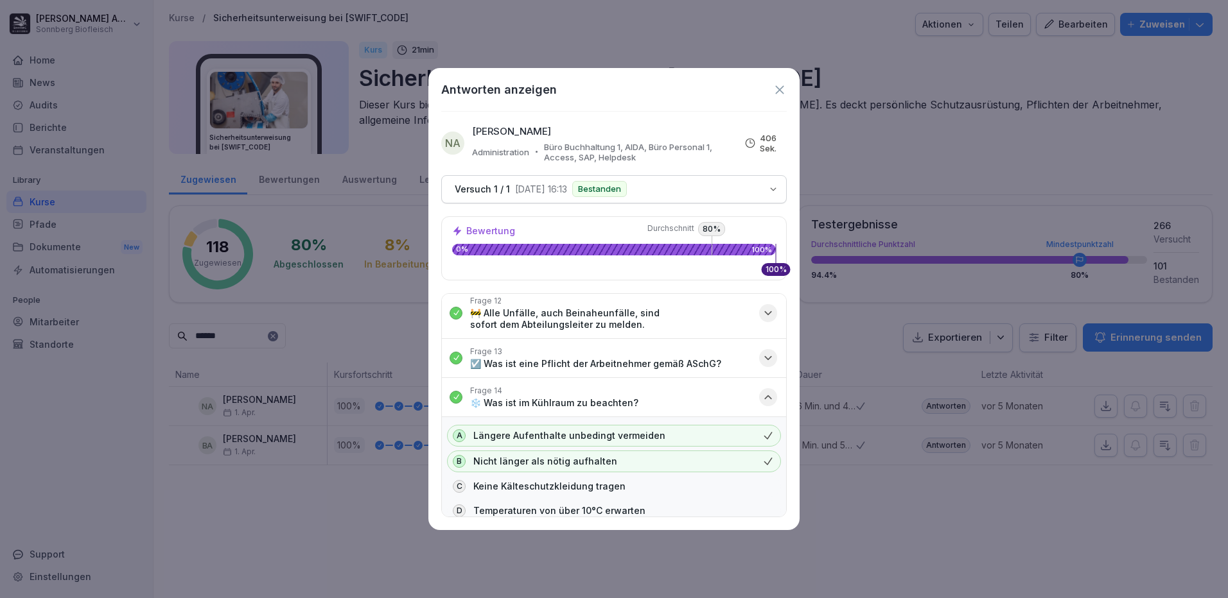
scroll to position [133, 0]
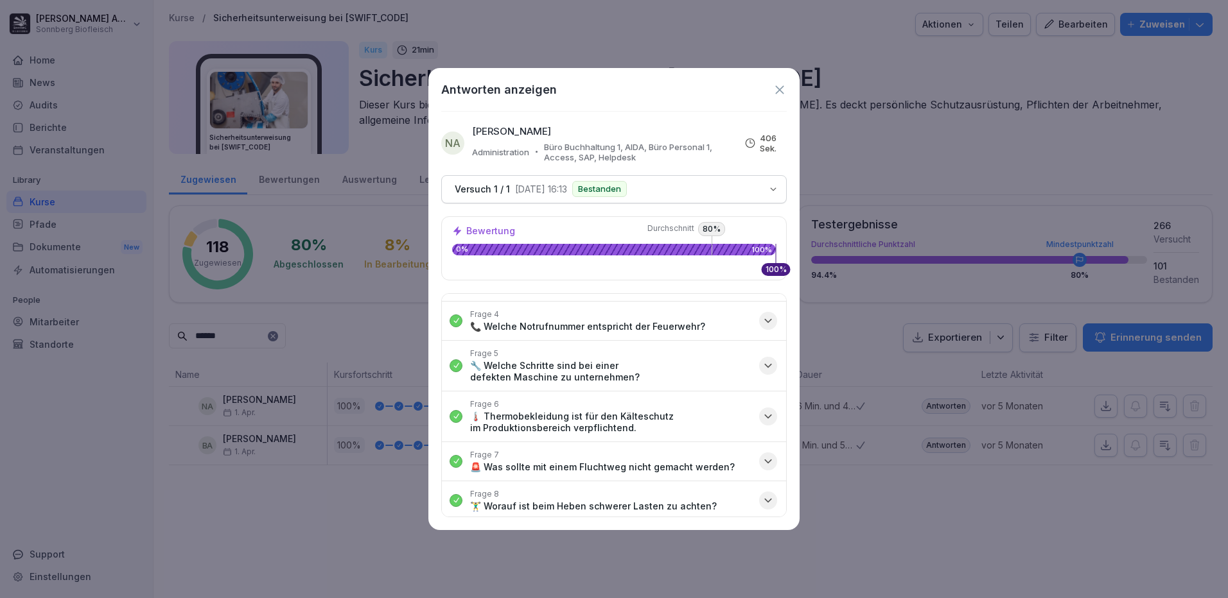
click at [774, 92] on icon at bounding box center [779, 90] width 14 height 14
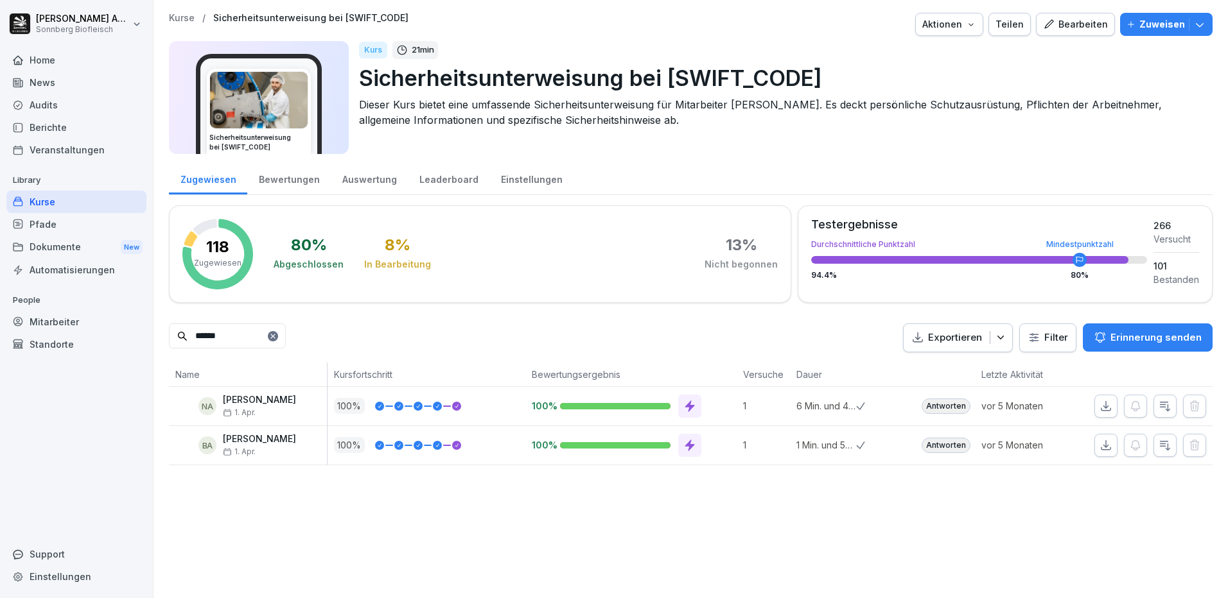
drag, startPoint x: 247, startPoint y: 333, endPoint x: 168, endPoint y: 327, distance: 79.8
click at [168, 327] on div "Kurse / Sicherheitsunterweisung bei SONNBERG Aktionen Teilen Bearbeiten Zuweise…" at bounding box center [690, 239] width 1074 height 478
type input "****"
click at [42, 325] on div "Mitarbeiter" at bounding box center [76, 322] width 140 height 22
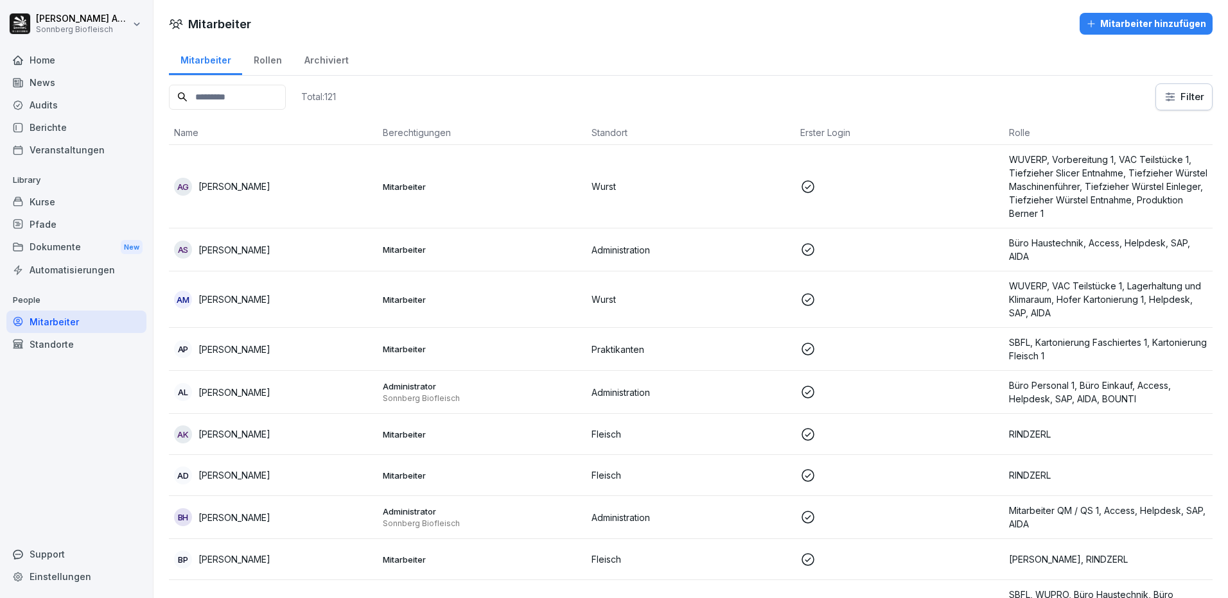
click at [253, 100] on input at bounding box center [227, 97] width 117 height 25
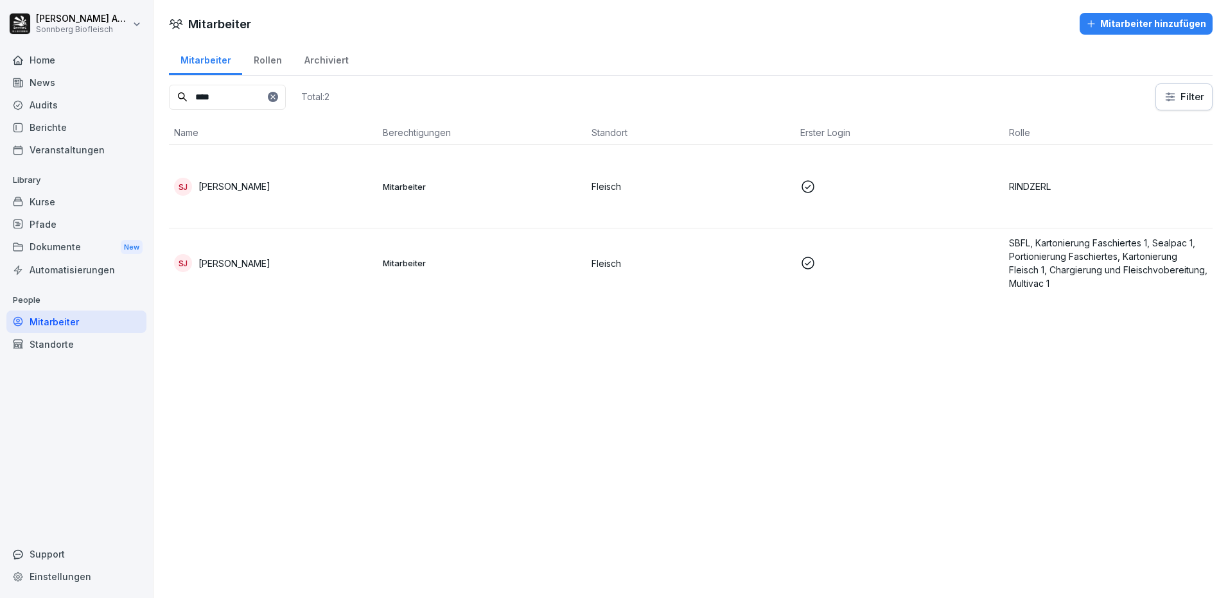
type input "****"
click at [269, 183] on div "[PERSON_NAME]" at bounding box center [273, 187] width 198 height 18
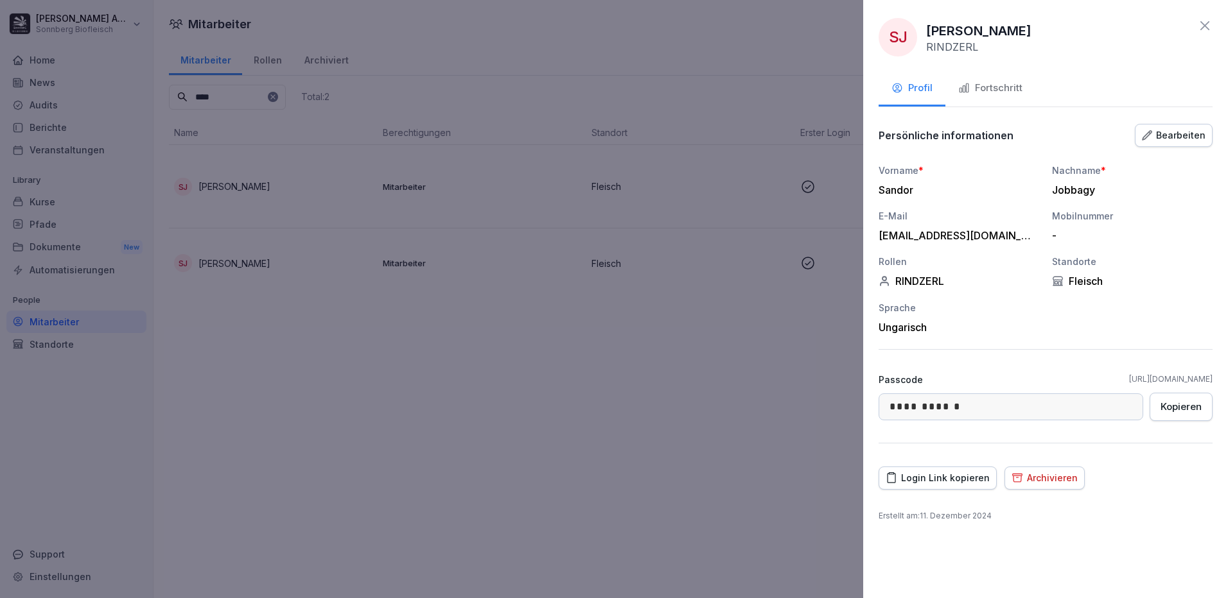
click at [1004, 85] on div "Fortschritt" at bounding box center [990, 88] width 64 height 15
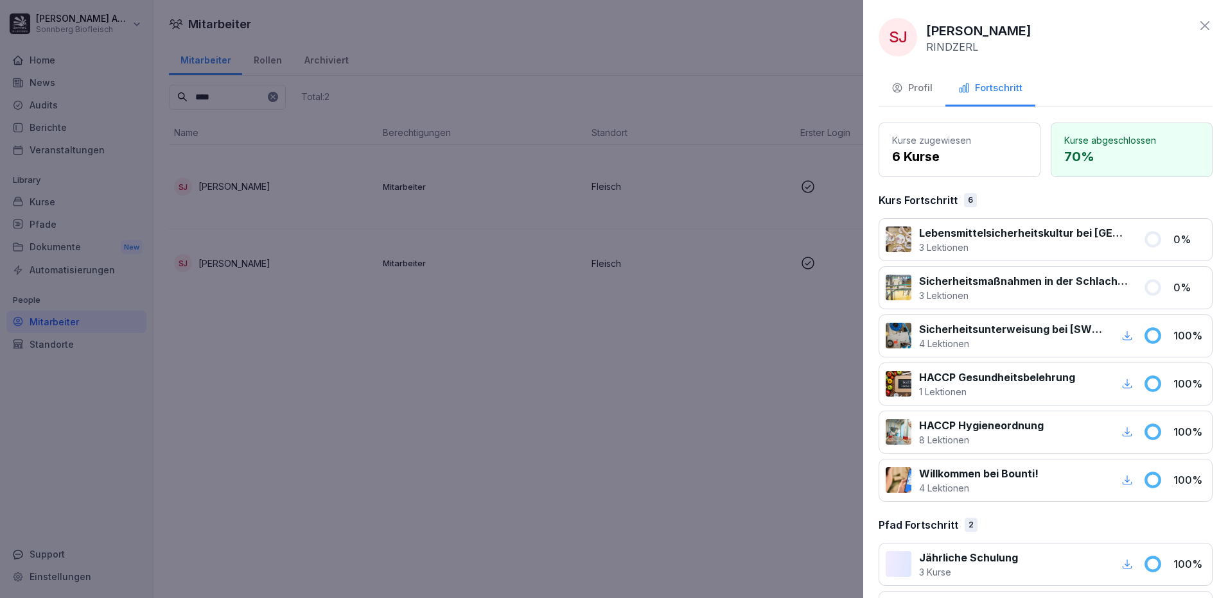
click at [573, 430] on div at bounding box center [614, 299] width 1228 height 598
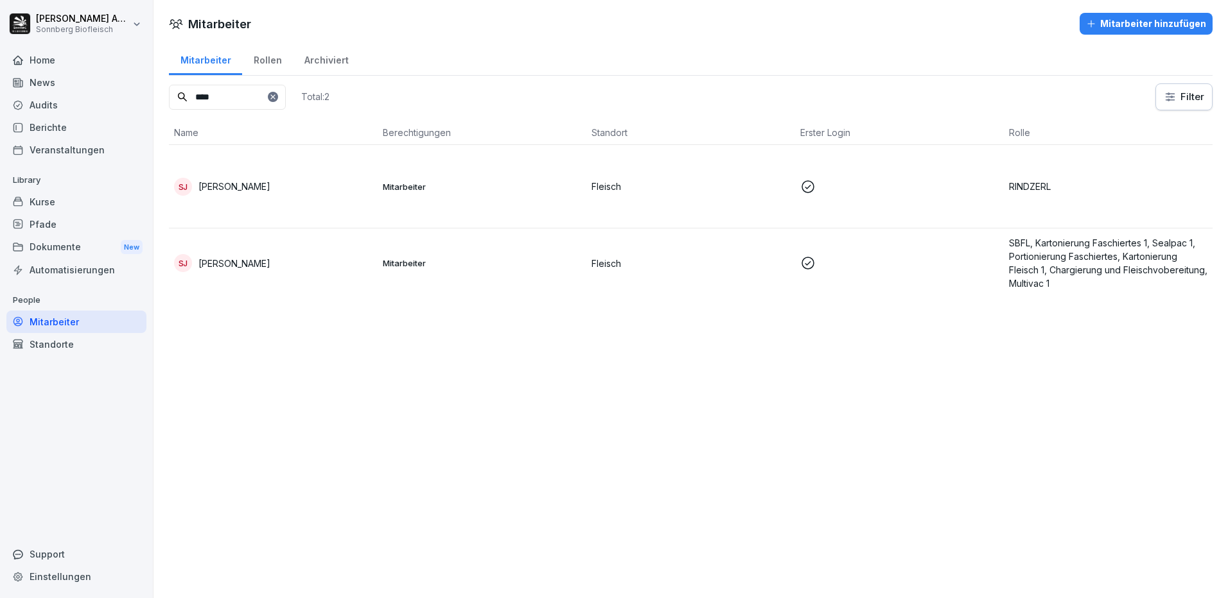
click at [59, 199] on div "Kurse" at bounding box center [76, 202] width 140 height 22
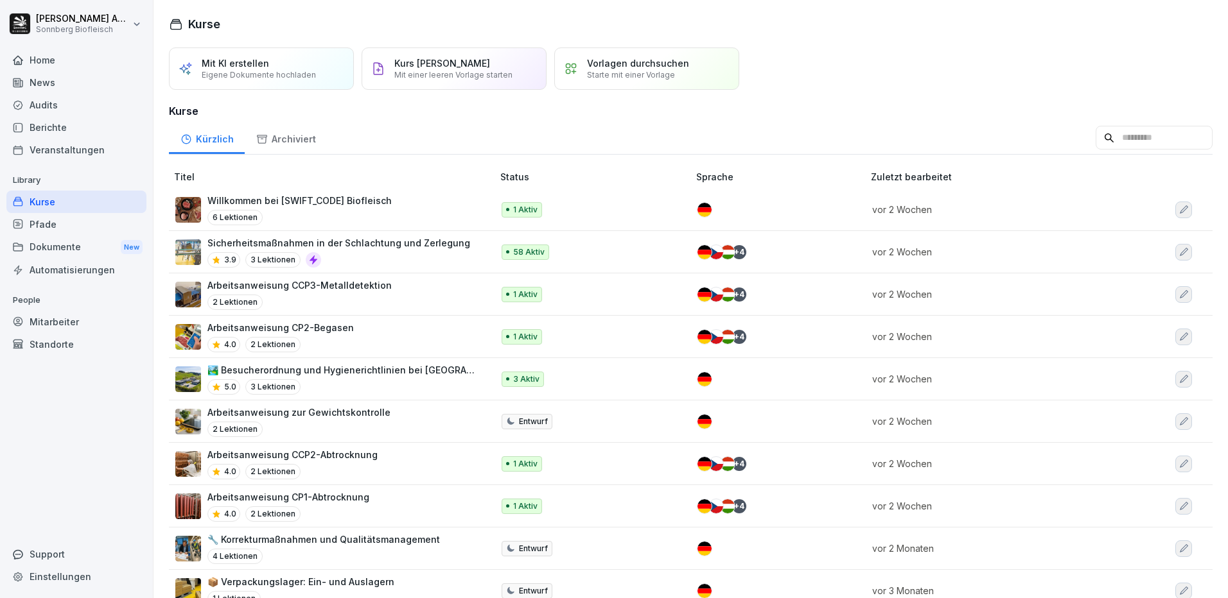
click at [439, 245] on p "Sicherheitsmaßnahmen in der Schlachtung und Zerlegung" at bounding box center [338, 242] width 263 height 13
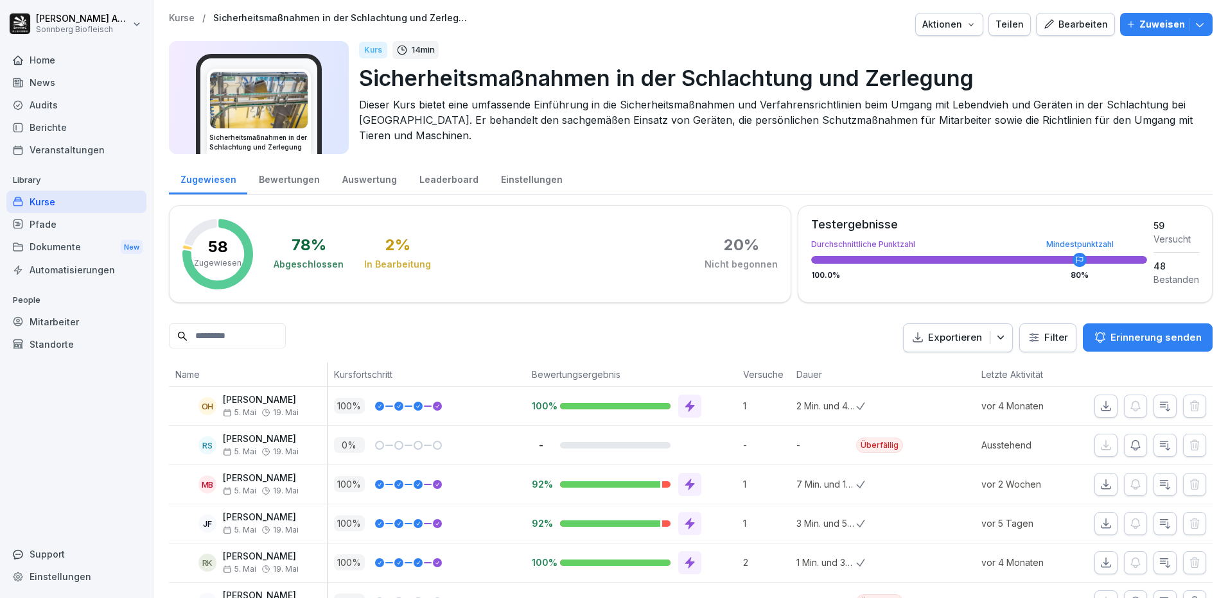
click at [248, 336] on input at bounding box center [227, 336] width 117 height 25
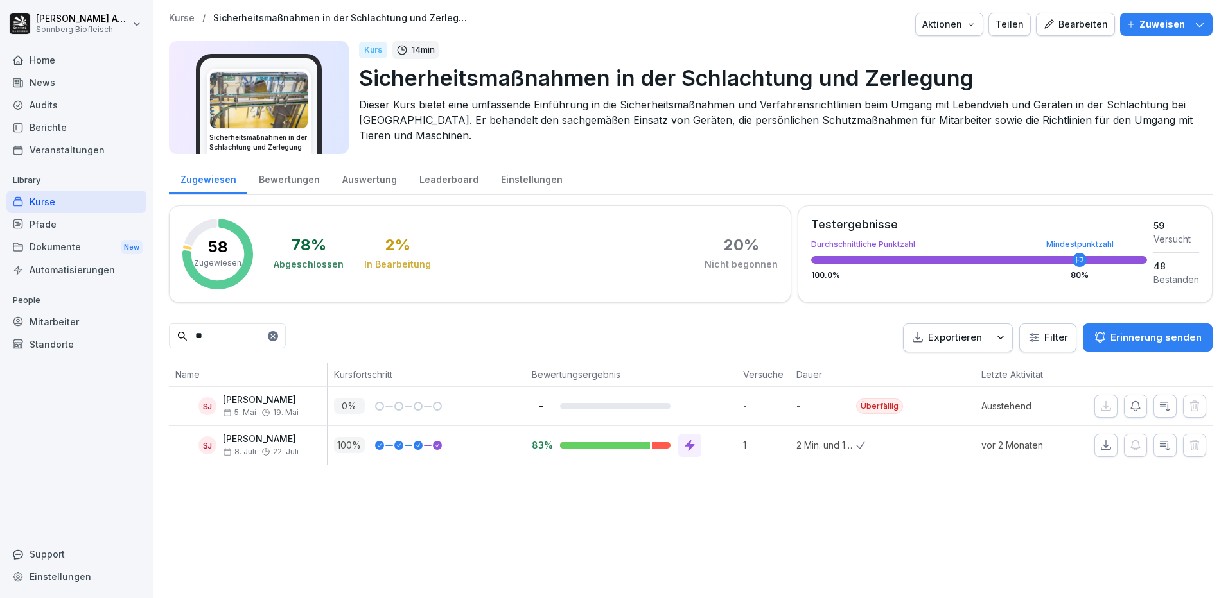
type input "*"
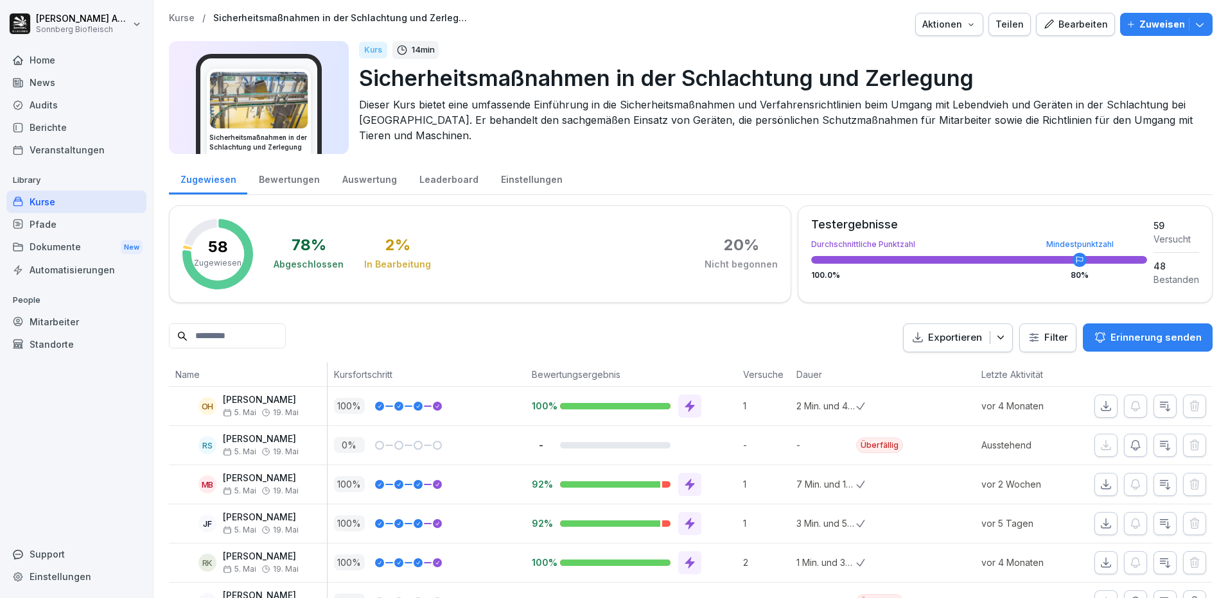
click at [91, 196] on div "Kurse" at bounding box center [76, 202] width 140 height 22
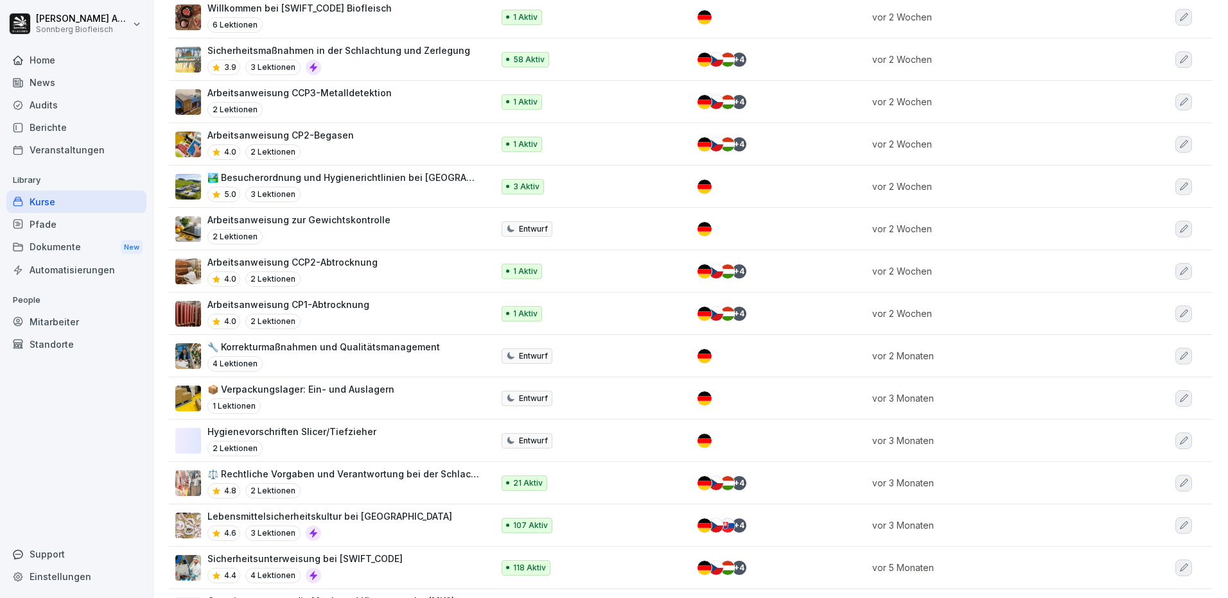
scroll to position [257, 0]
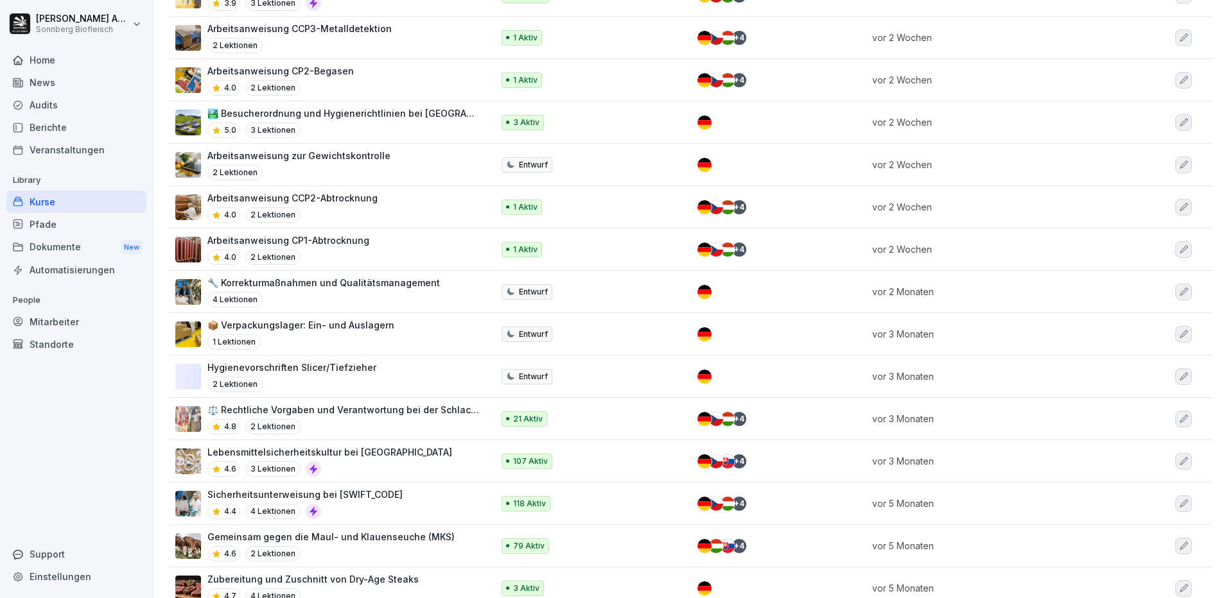
click at [361, 503] on div "Sicherheitsunterweisung bei [SWIFT_CODE] 4.4 4 Lektionen" at bounding box center [304, 503] width 195 height 31
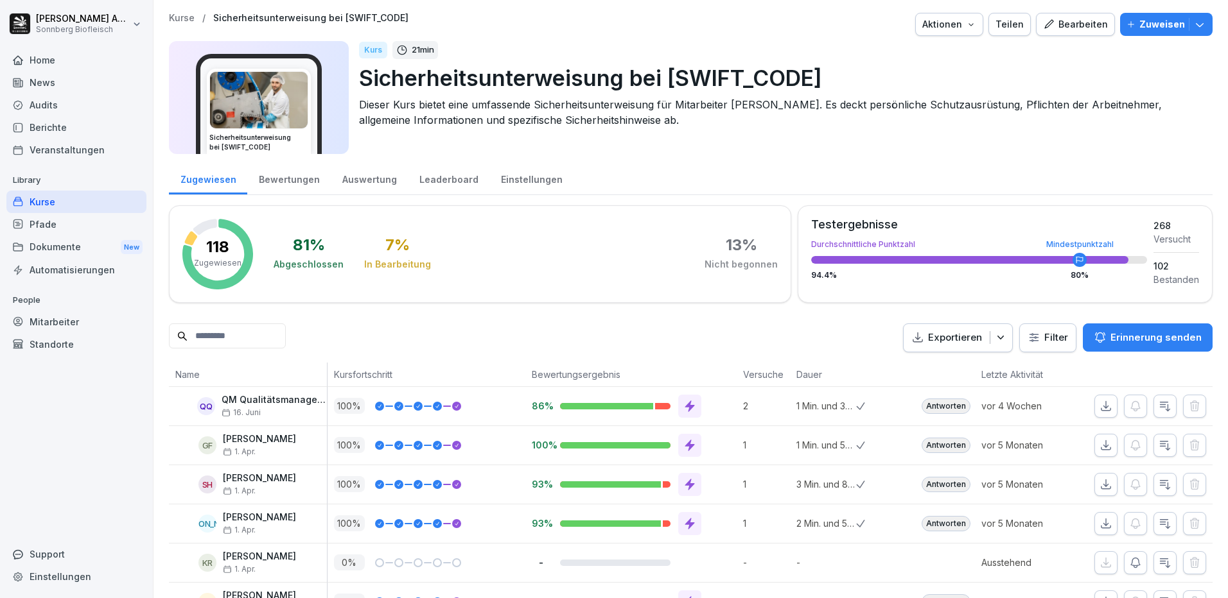
click at [236, 333] on input at bounding box center [227, 336] width 117 height 25
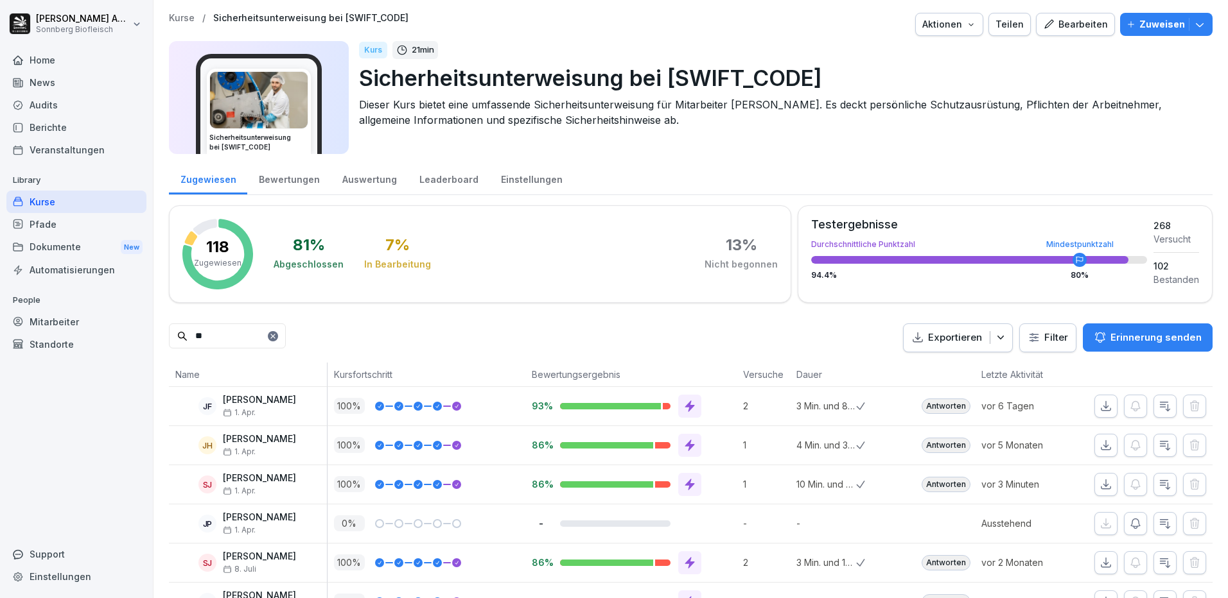
type input "*"
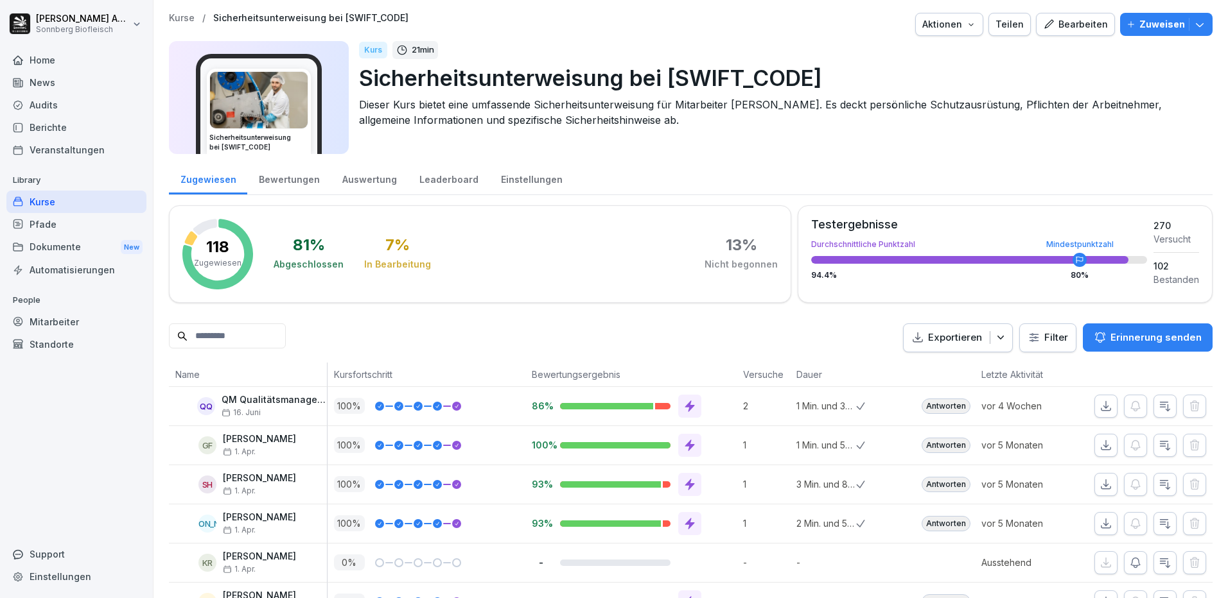
click at [30, 313] on div "Mitarbeiter" at bounding box center [76, 322] width 140 height 22
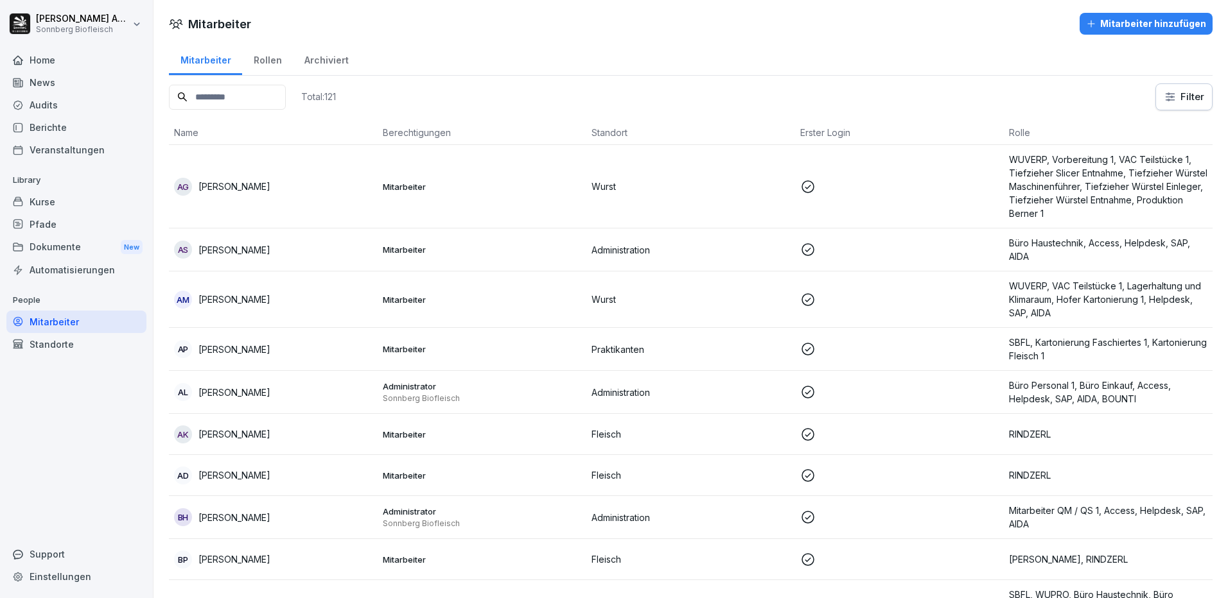
click at [260, 91] on input at bounding box center [227, 97] width 117 height 25
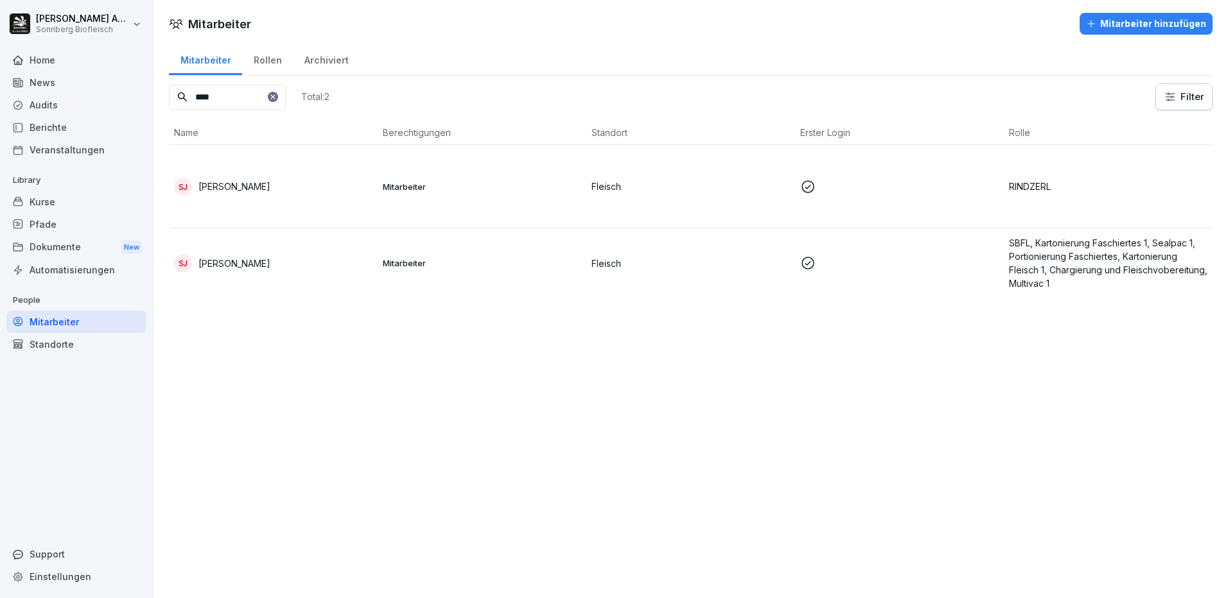
click at [256, 186] on p "[PERSON_NAME]" at bounding box center [234, 186] width 72 height 13
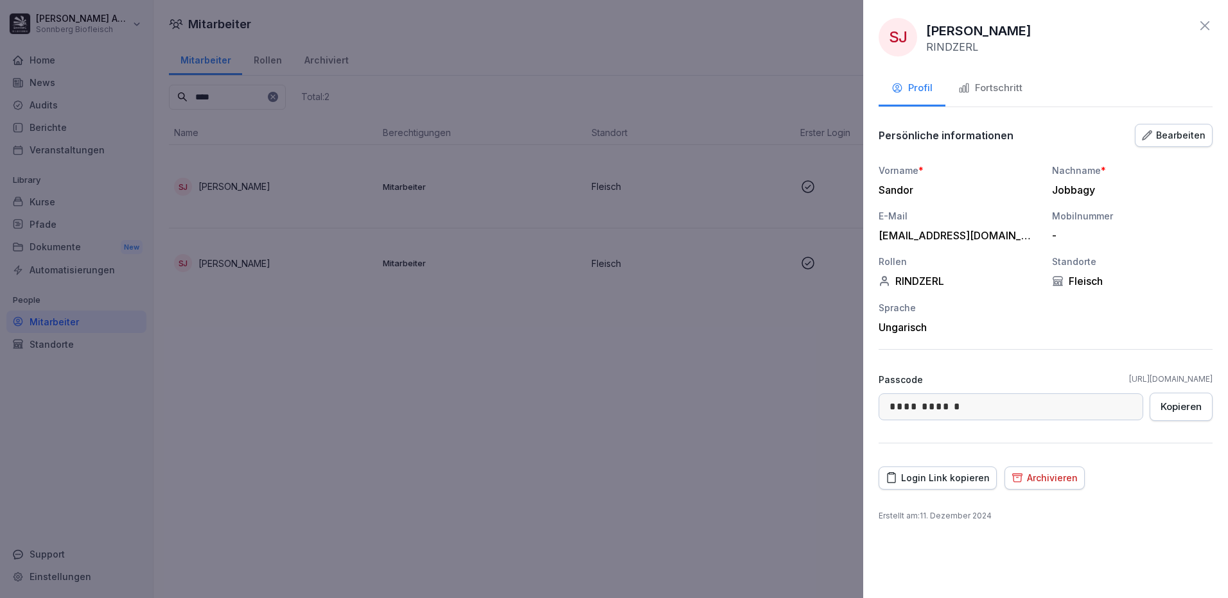
click at [998, 76] on button "Fortschritt" at bounding box center [990, 89] width 90 height 35
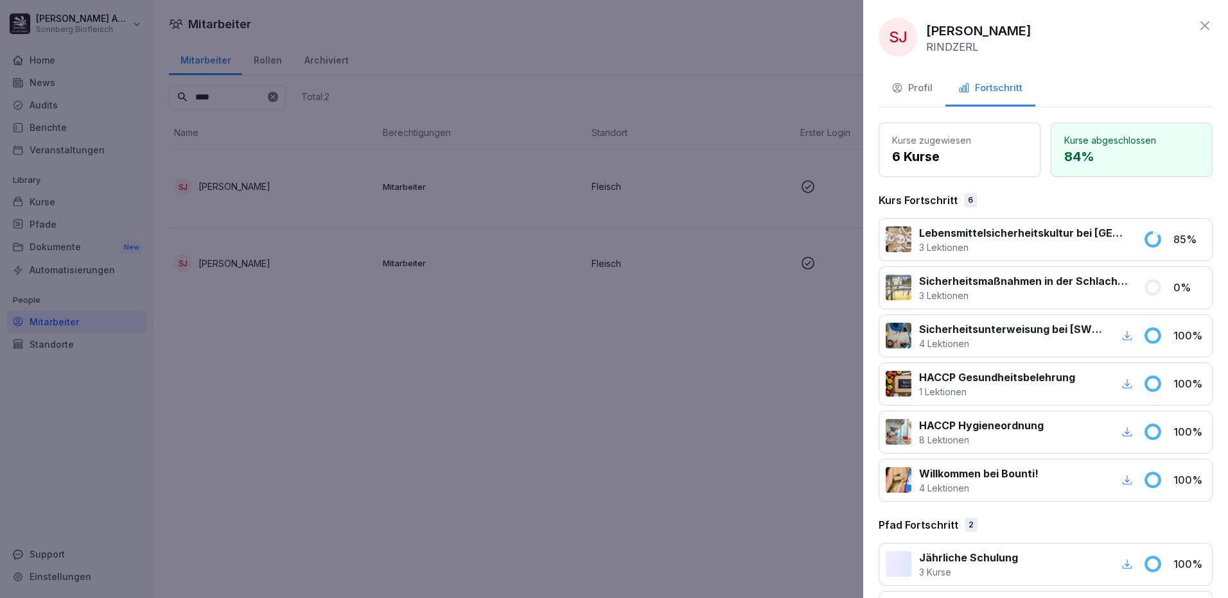
click at [916, 82] on div "Profil" at bounding box center [911, 88] width 41 height 15
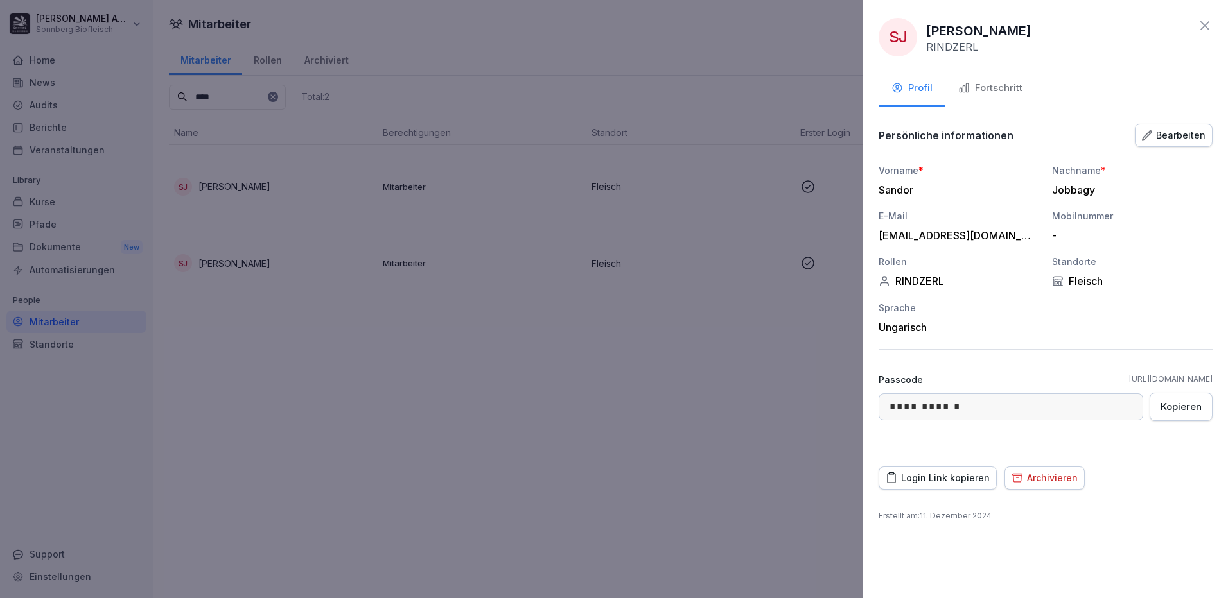
click at [576, 474] on div at bounding box center [614, 299] width 1228 height 598
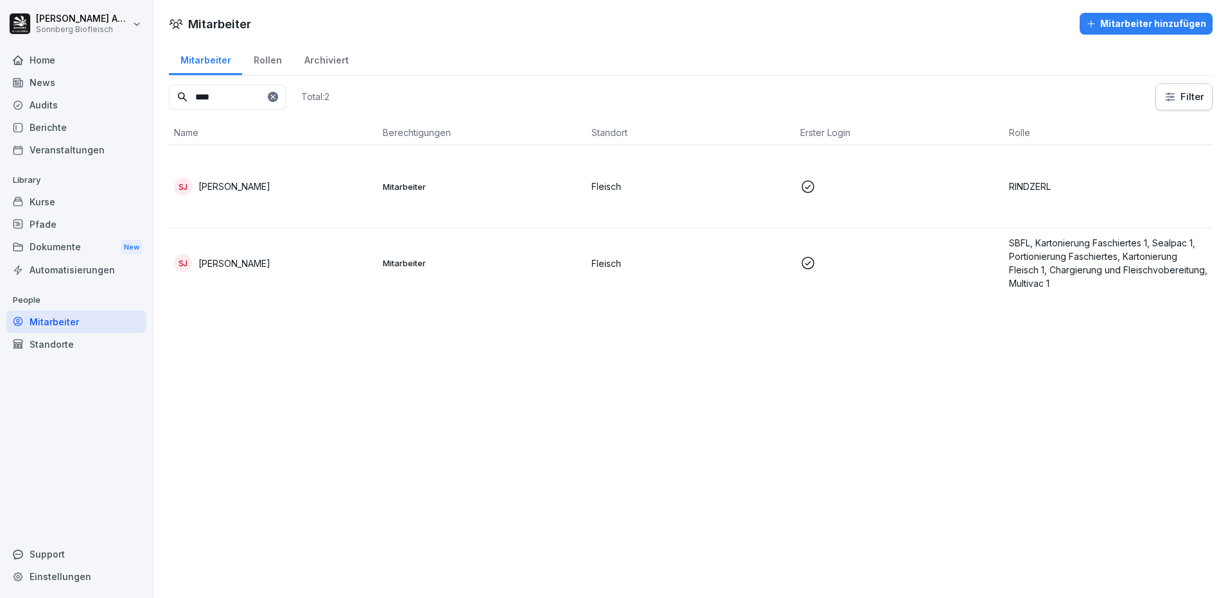
click at [241, 94] on input "****" at bounding box center [227, 97] width 117 height 25
type input "*"
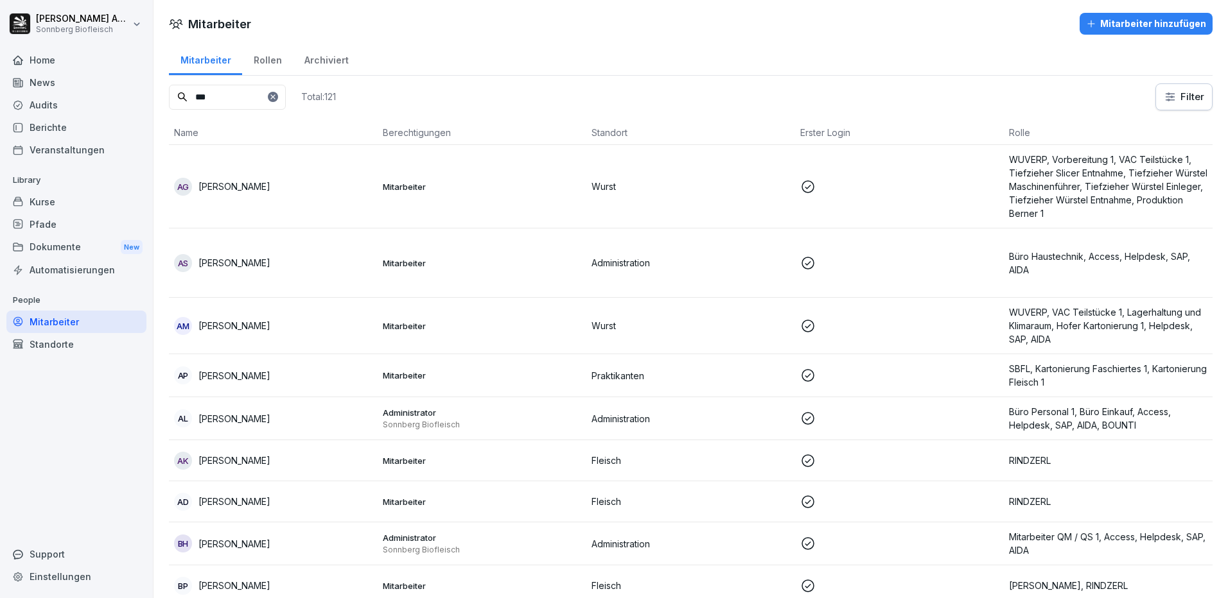
type input "****"
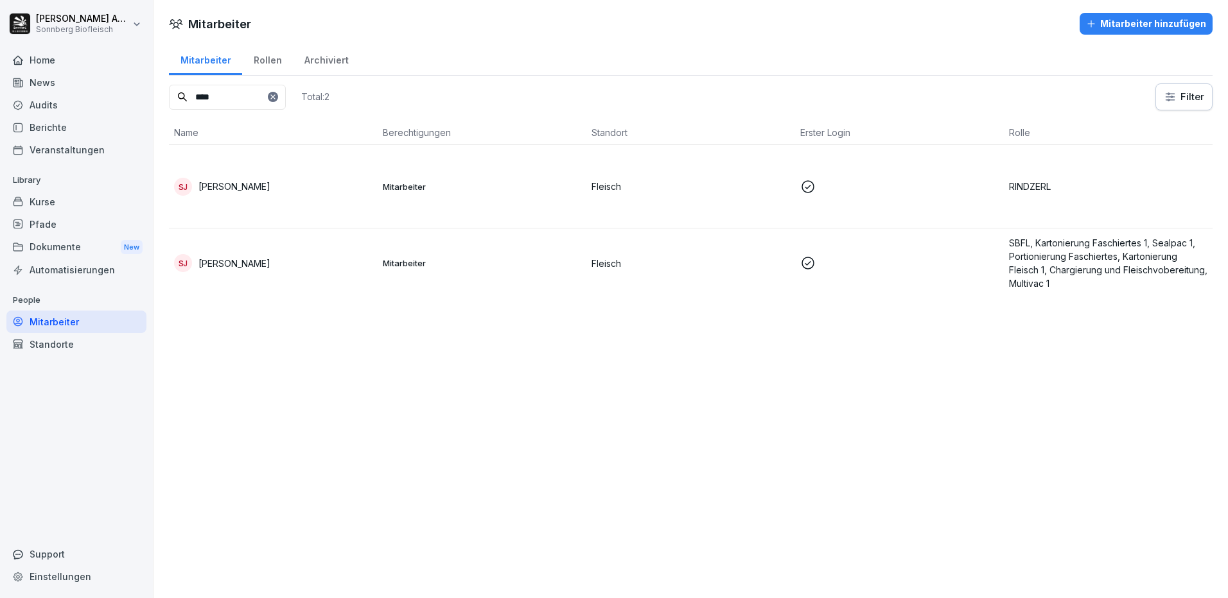
click at [245, 177] on td "[PERSON_NAME]" at bounding box center [273, 186] width 209 height 83
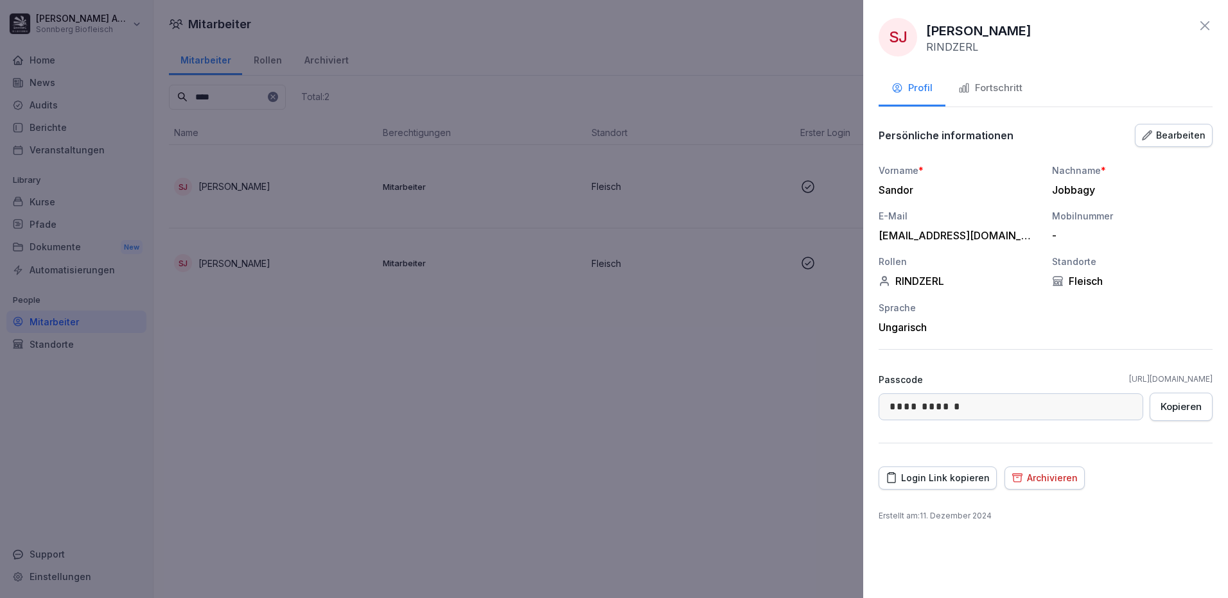
click at [1008, 83] on div "Fortschritt" at bounding box center [990, 88] width 64 height 15
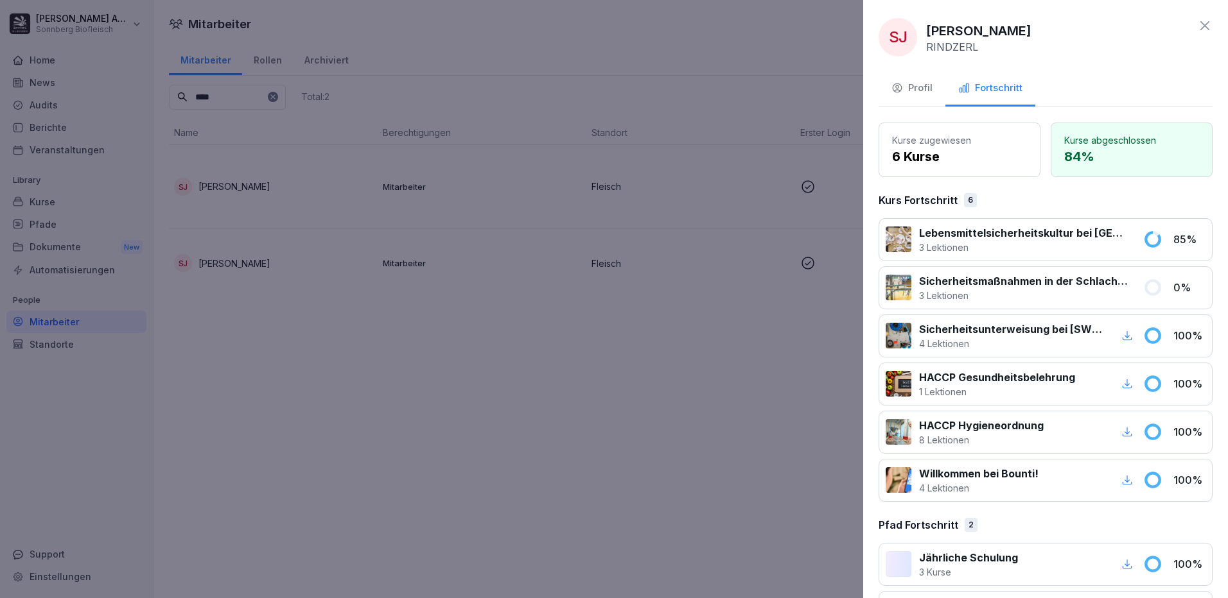
click at [523, 501] on div at bounding box center [614, 299] width 1228 height 598
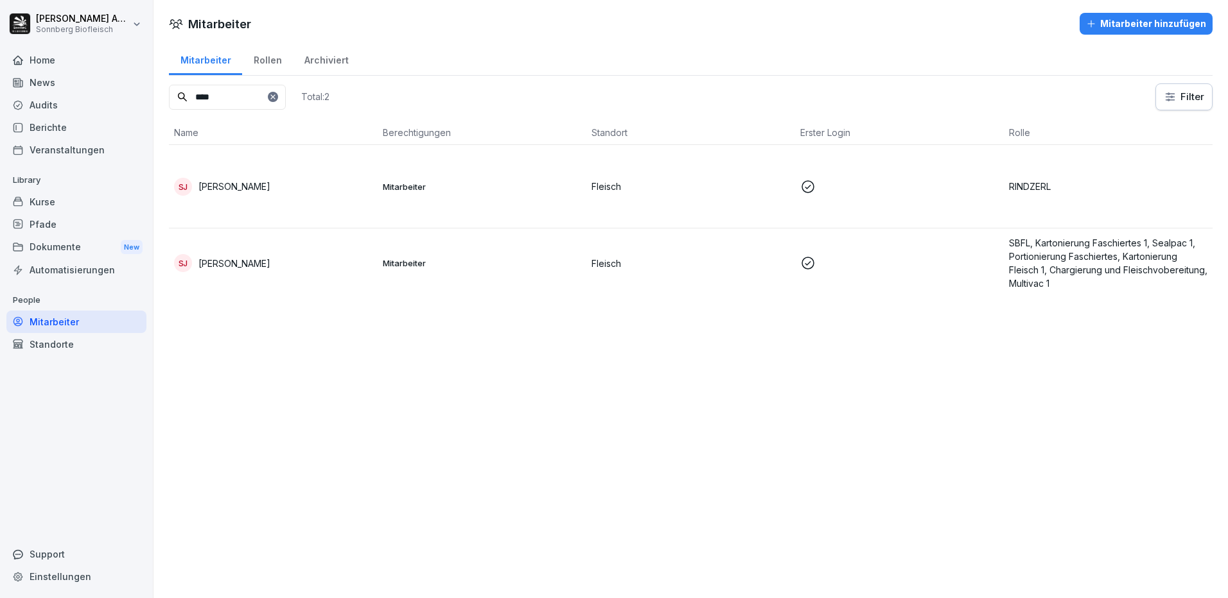
click at [80, 195] on div "Kurse" at bounding box center [76, 202] width 140 height 22
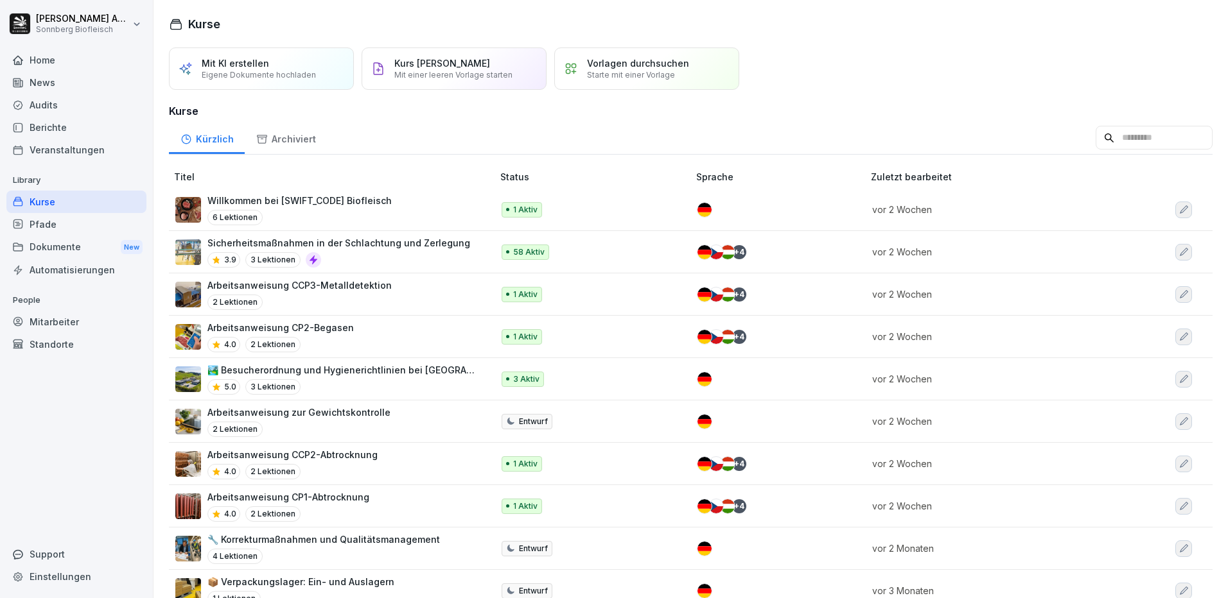
click at [1140, 147] on input at bounding box center [1153, 138] width 117 height 24
type input "*"
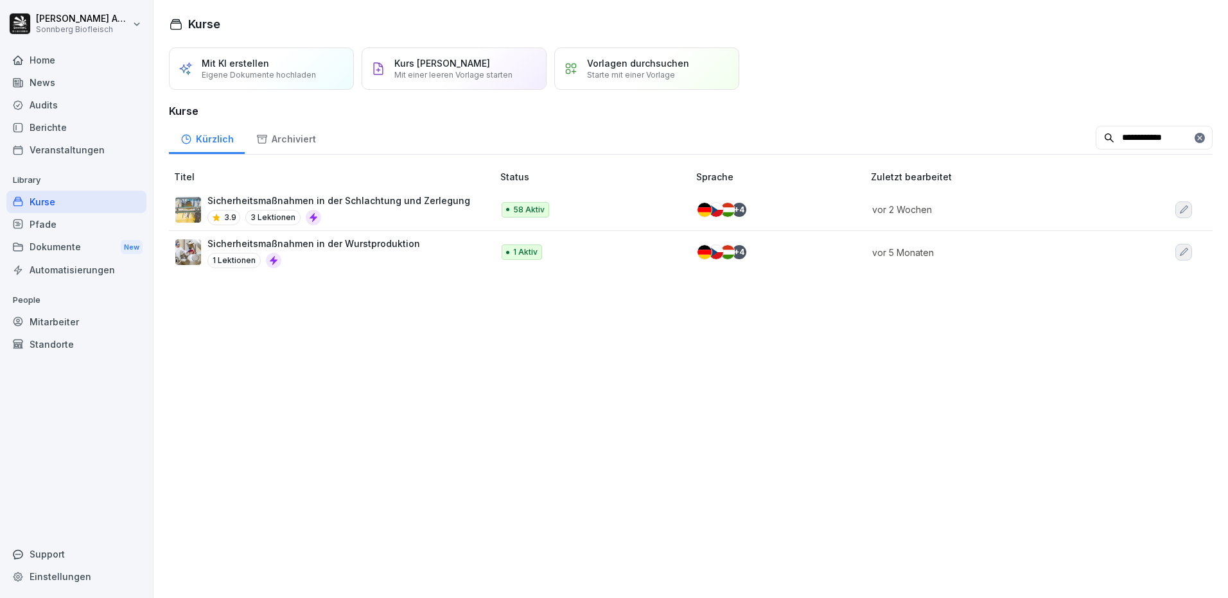
type input "**********"
click at [446, 209] on div "Sicherheitsmaßnahmen in der Schlachtung und Zerlegung 3.9 3 Lektionen" at bounding box center [338, 209] width 263 height 31
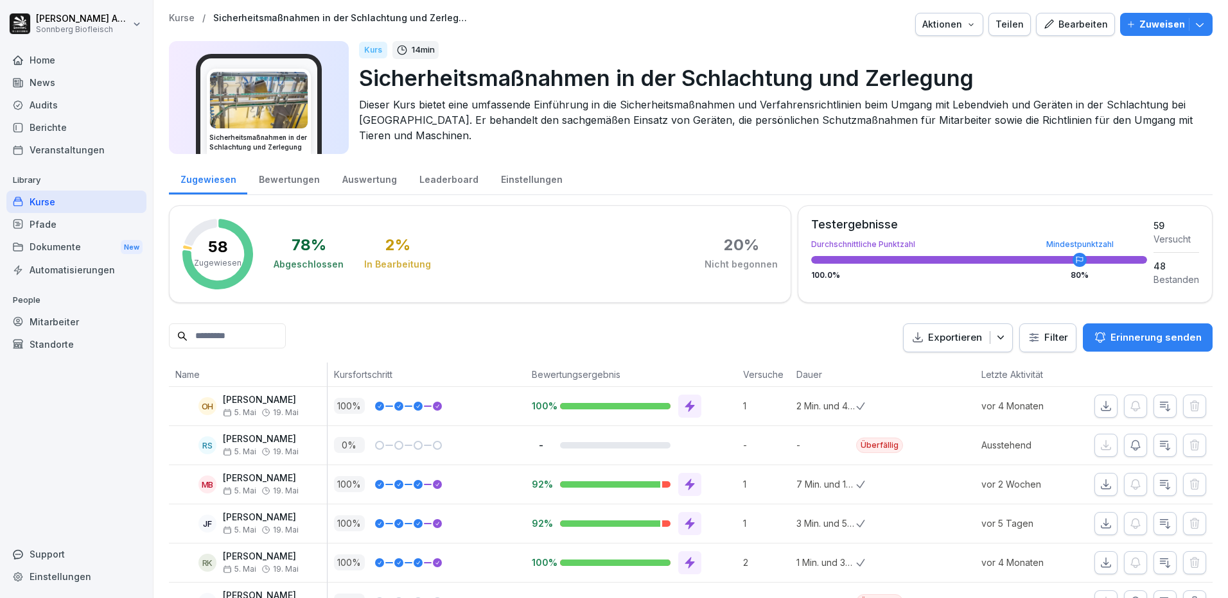
click at [223, 338] on input at bounding box center [227, 336] width 117 height 25
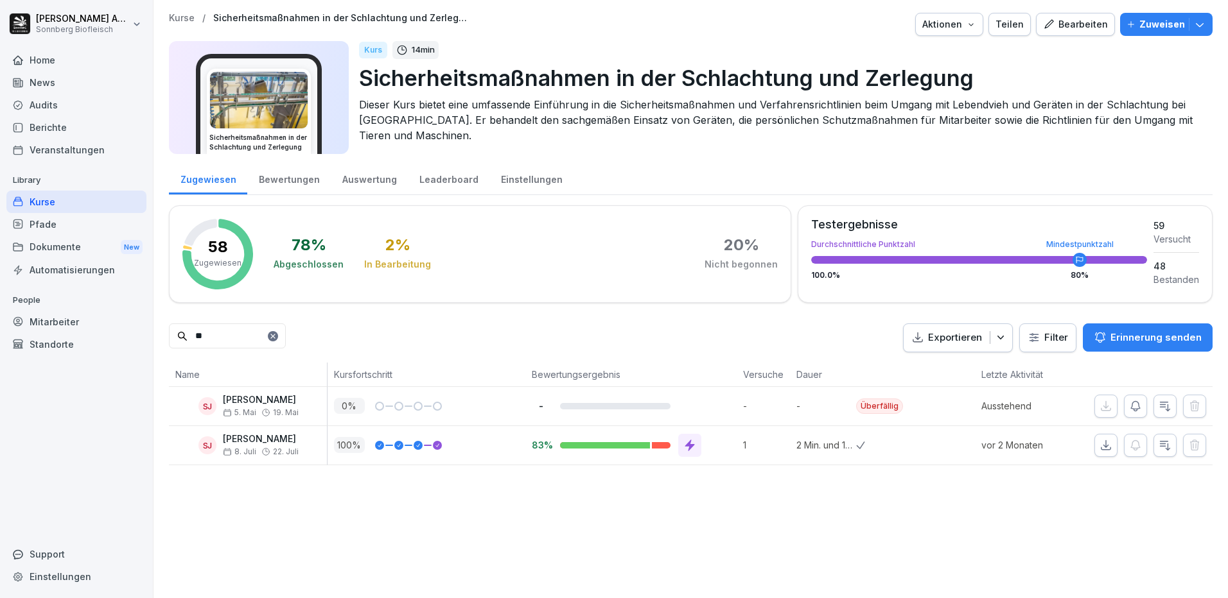
type input "*"
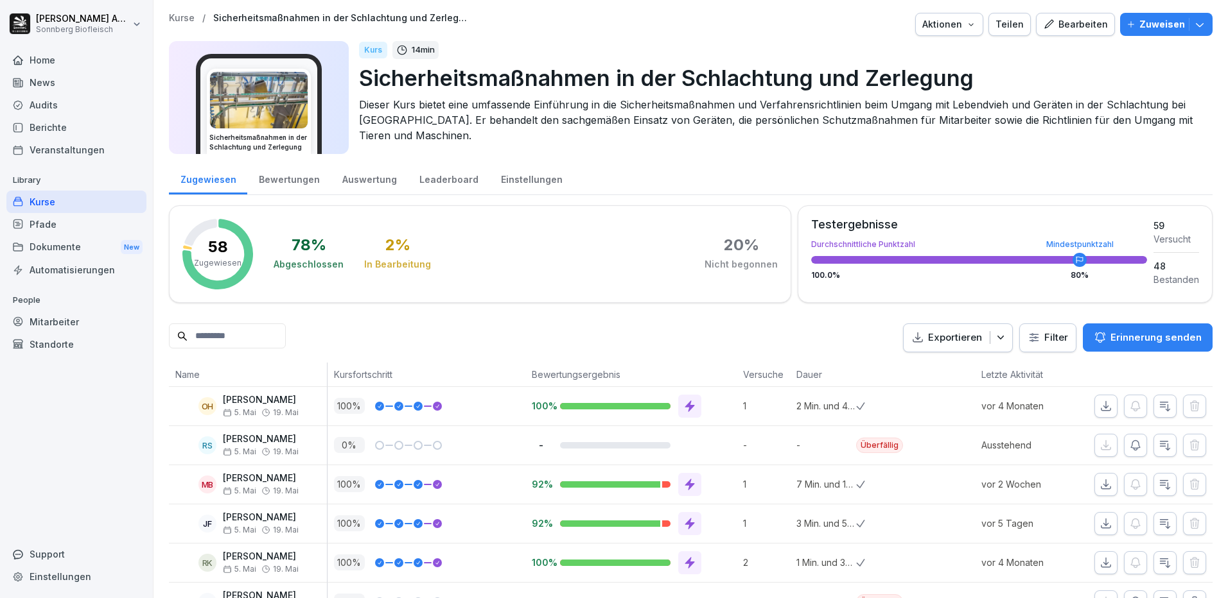
click at [58, 318] on div "Mitarbeiter" at bounding box center [76, 322] width 140 height 22
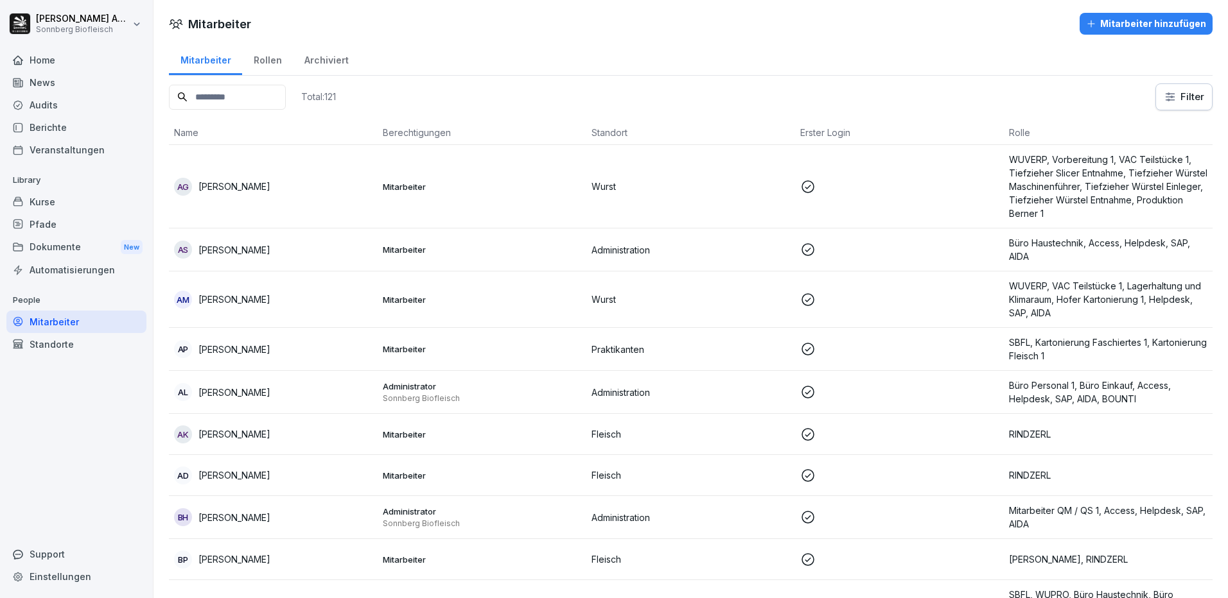
click at [248, 87] on input at bounding box center [227, 97] width 117 height 25
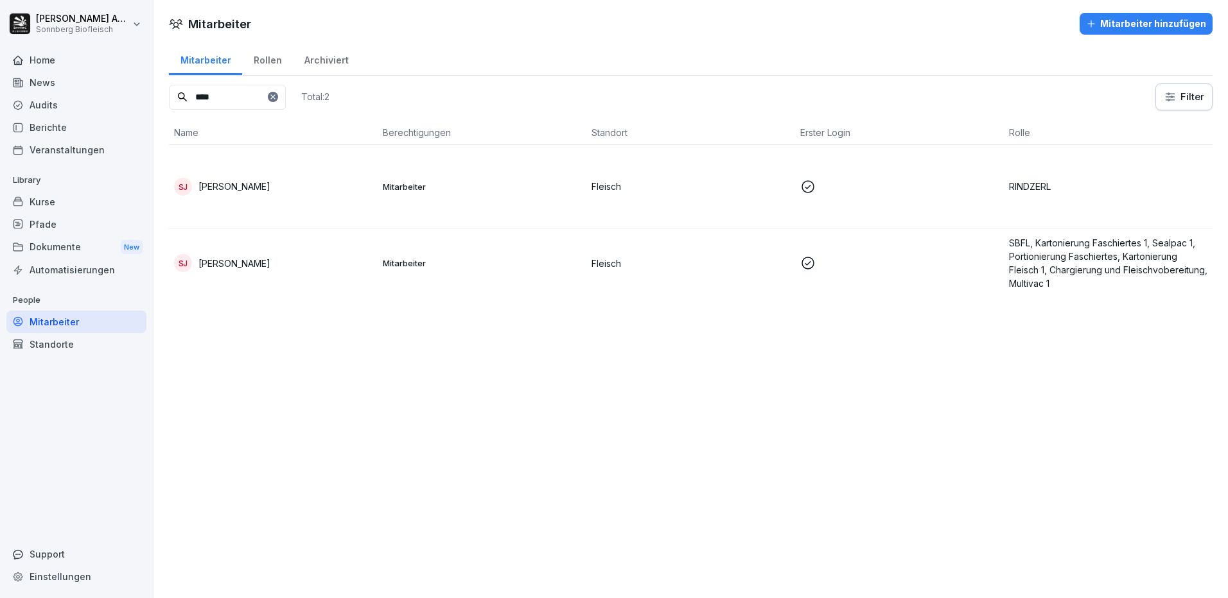
click at [238, 183] on p "[PERSON_NAME]" at bounding box center [234, 186] width 72 height 13
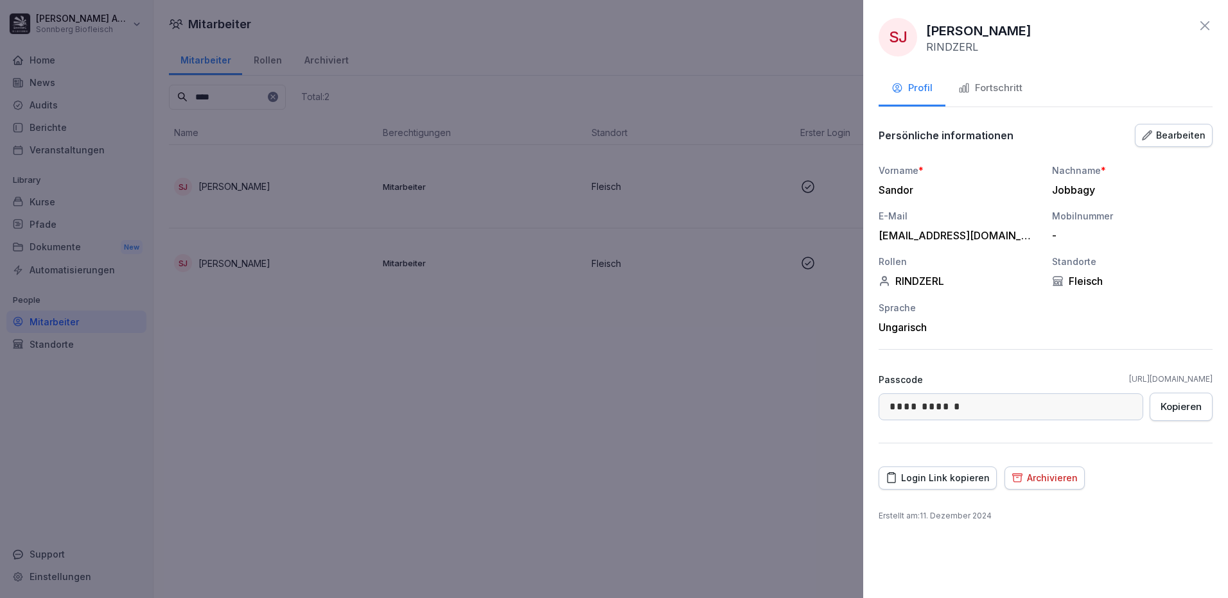
click at [986, 94] on div "Fortschritt" at bounding box center [990, 88] width 64 height 15
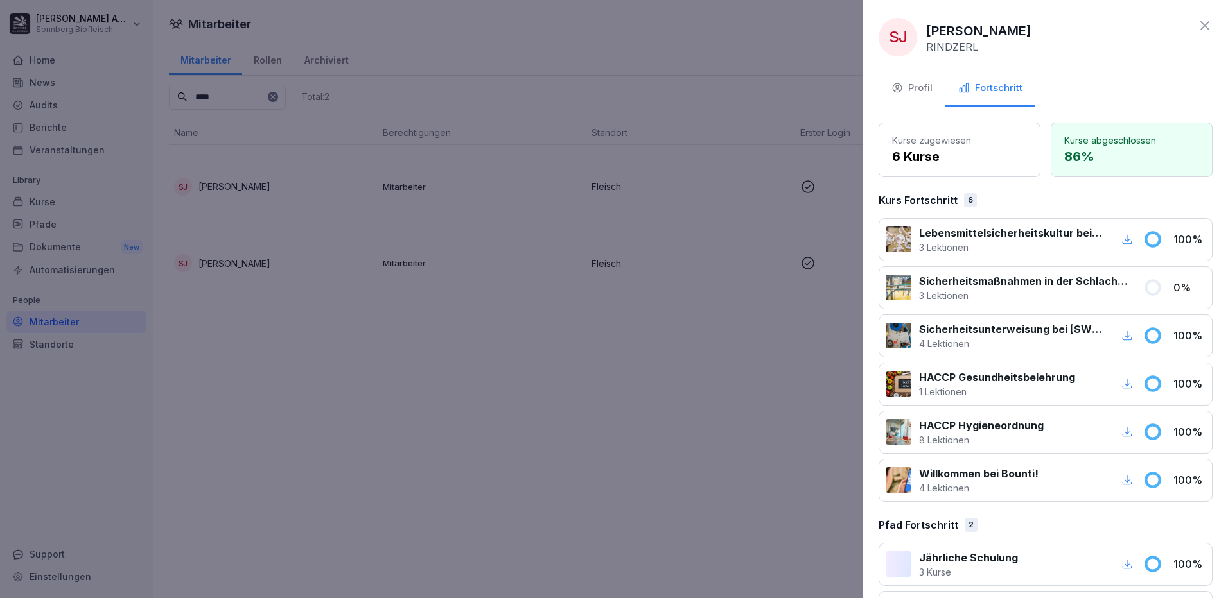
click at [914, 91] on div "Profil" at bounding box center [911, 88] width 41 height 15
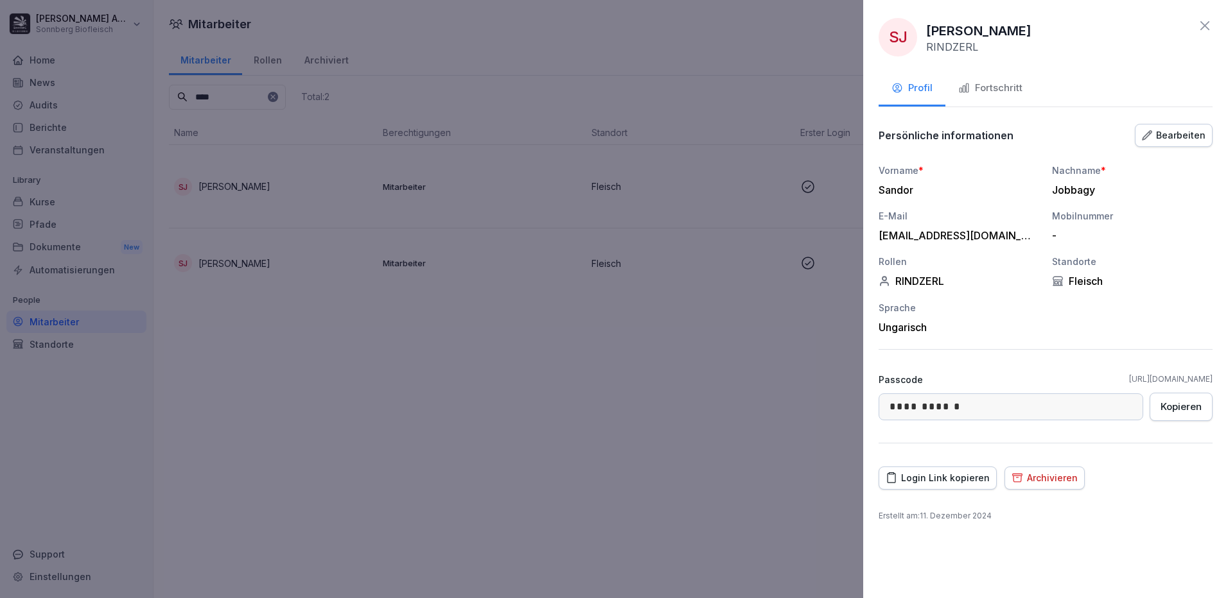
click at [409, 451] on div at bounding box center [614, 299] width 1228 height 598
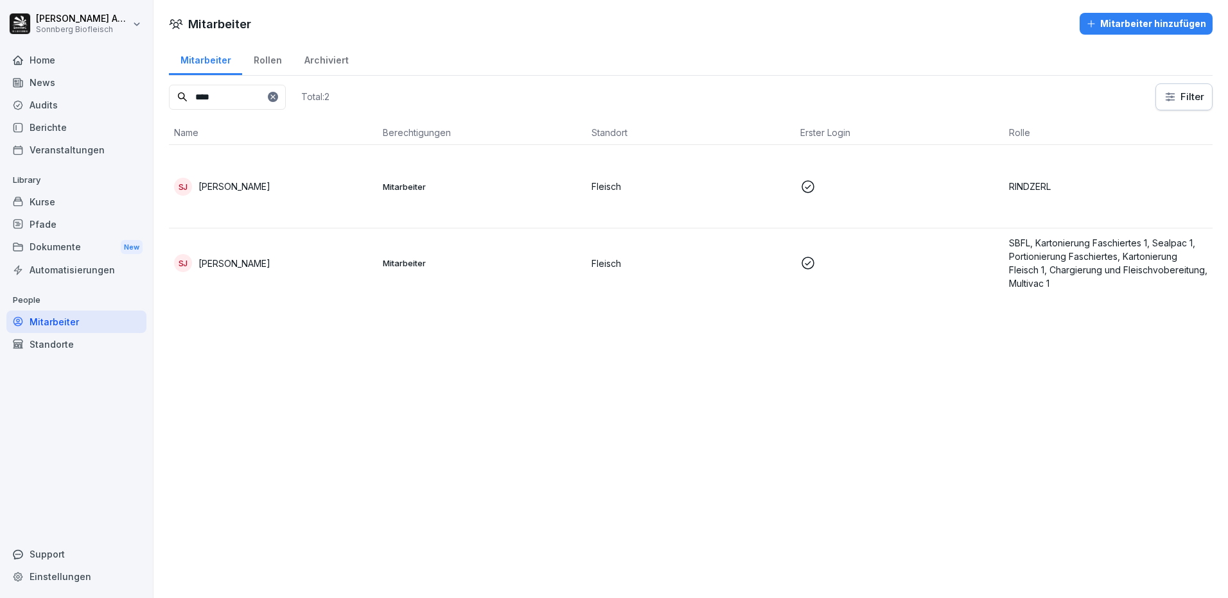
drag, startPoint x: 241, startPoint y: 95, endPoint x: 188, endPoint y: 83, distance: 54.7
click at [188, 83] on div "Mitarbeiter Rollen Archiviert **** Total: 2 Filter Name Berechtigungen Standort…" at bounding box center [690, 175] width 1074 height 266
type input "******"
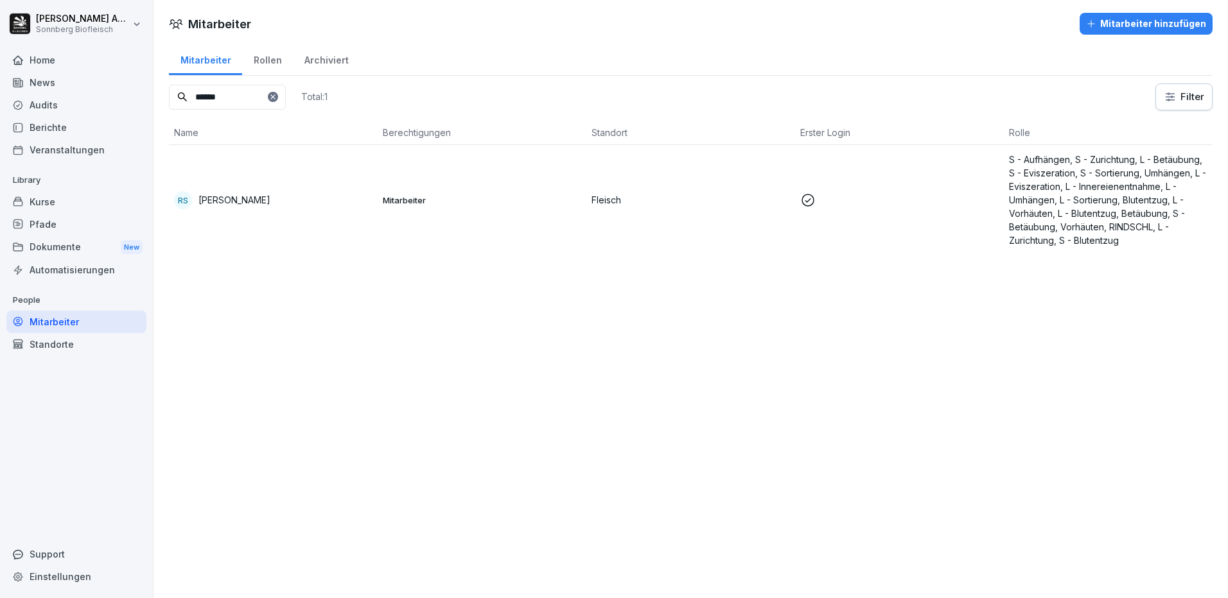
click at [216, 193] on p "[PERSON_NAME]" at bounding box center [234, 199] width 72 height 13
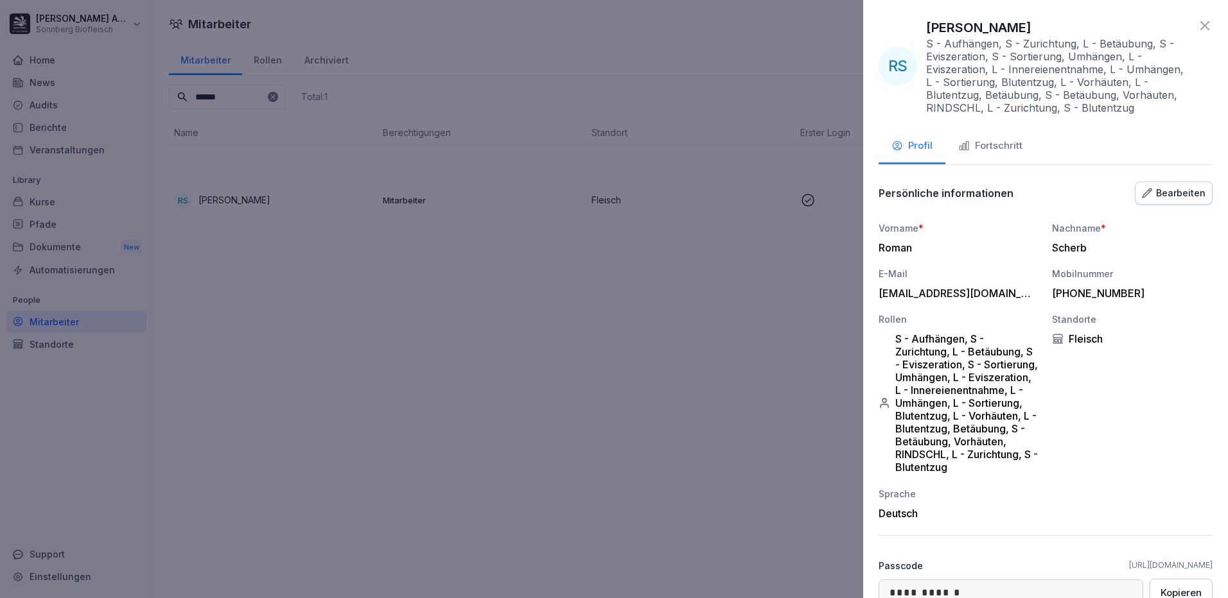
click at [1003, 150] on div "Fortschritt" at bounding box center [990, 146] width 64 height 15
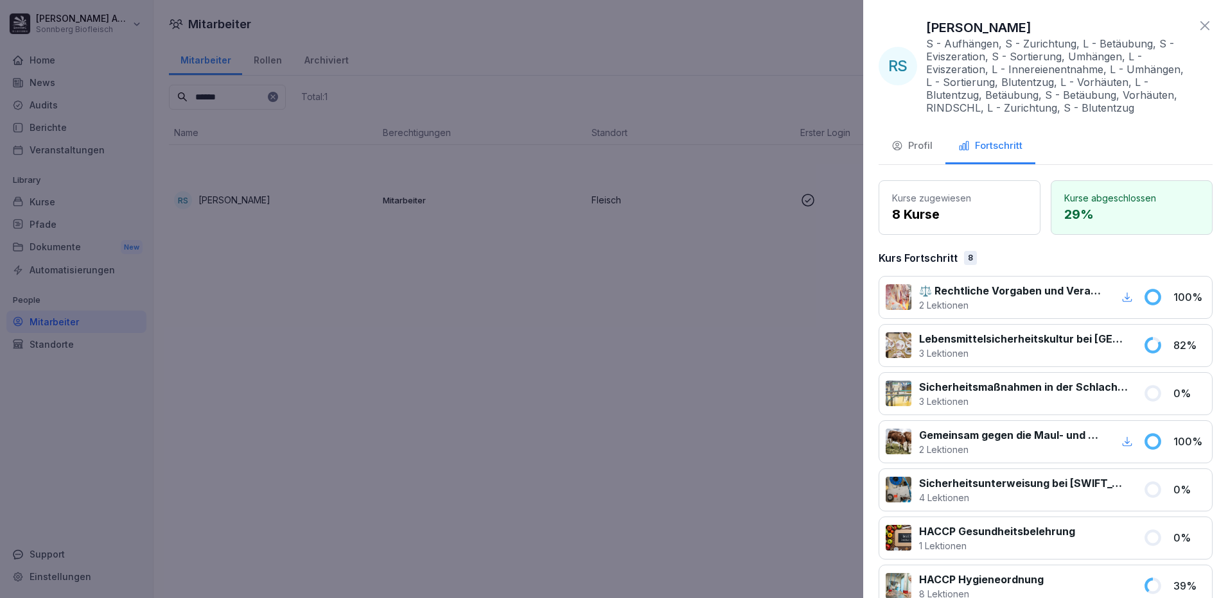
click at [419, 394] on div at bounding box center [614, 299] width 1228 height 598
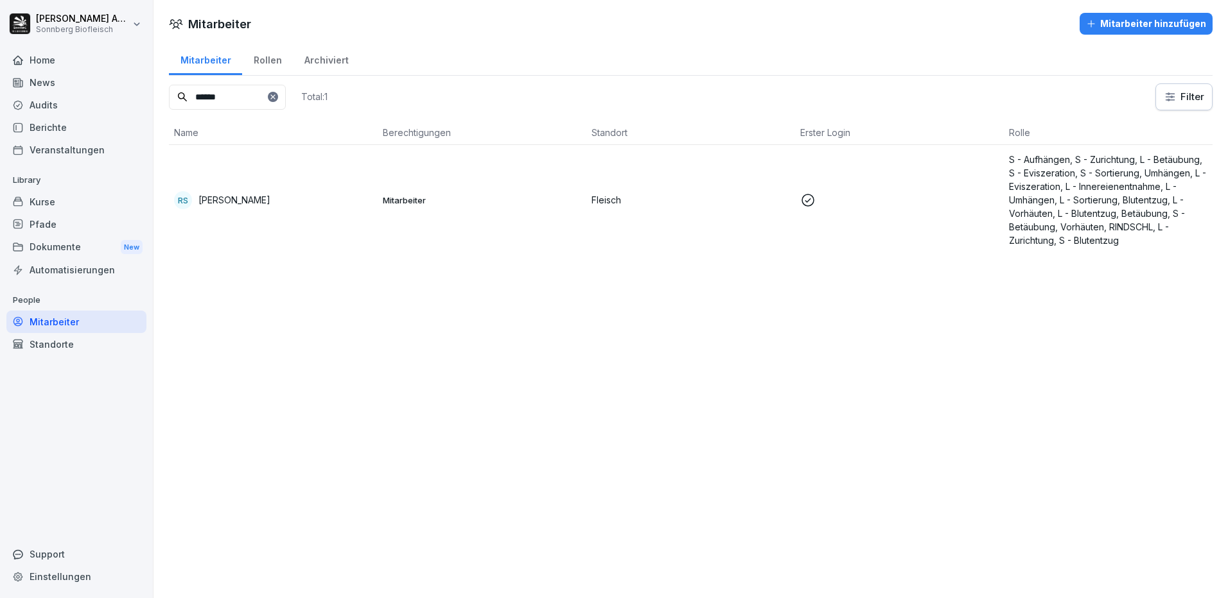
drag, startPoint x: 231, startPoint y: 99, endPoint x: 126, endPoint y: 89, distance: 104.5
click at [160, 90] on div "Mitarbeiter Rollen Archiviert ****** Total: 1 Filter Name Berechtigungen Stando…" at bounding box center [690, 153] width 1074 height 223
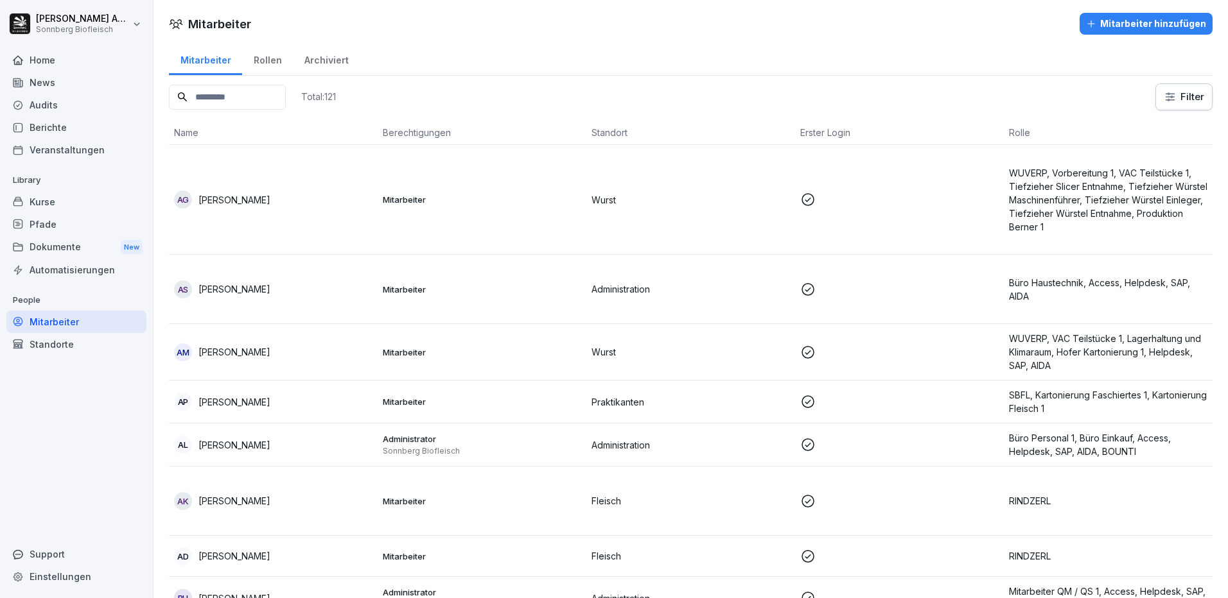
click at [237, 101] on input at bounding box center [227, 97] width 117 height 25
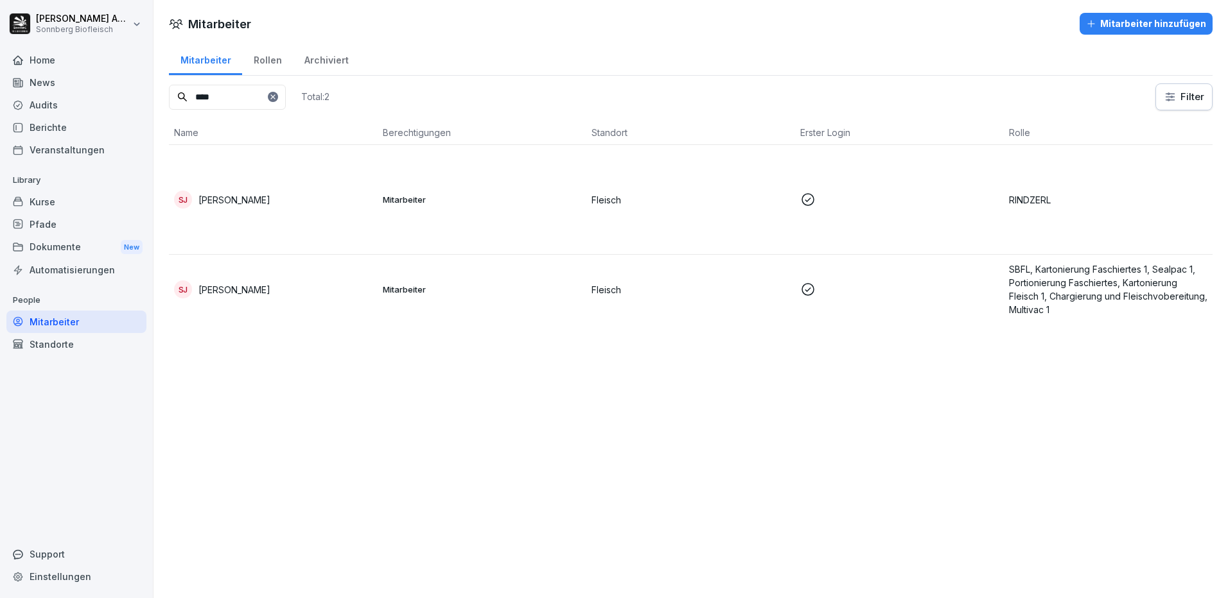
click at [223, 211] on td "[PERSON_NAME]" at bounding box center [273, 200] width 209 height 110
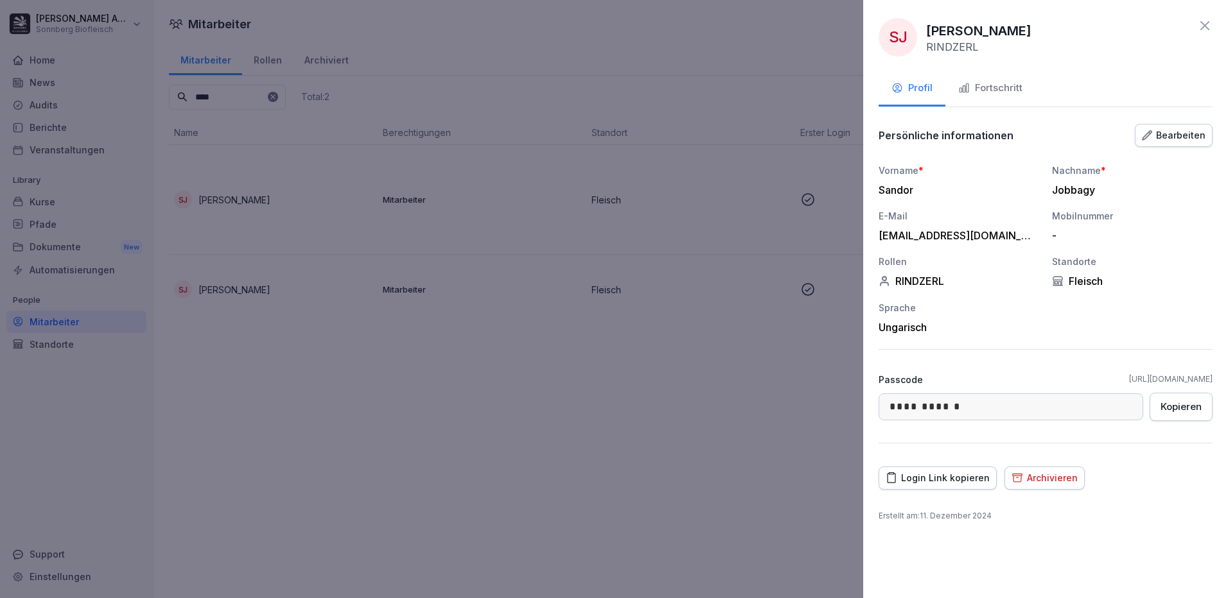
click at [1011, 93] on div "Fortschritt" at bounding box center [990, 88] width 64 height 15
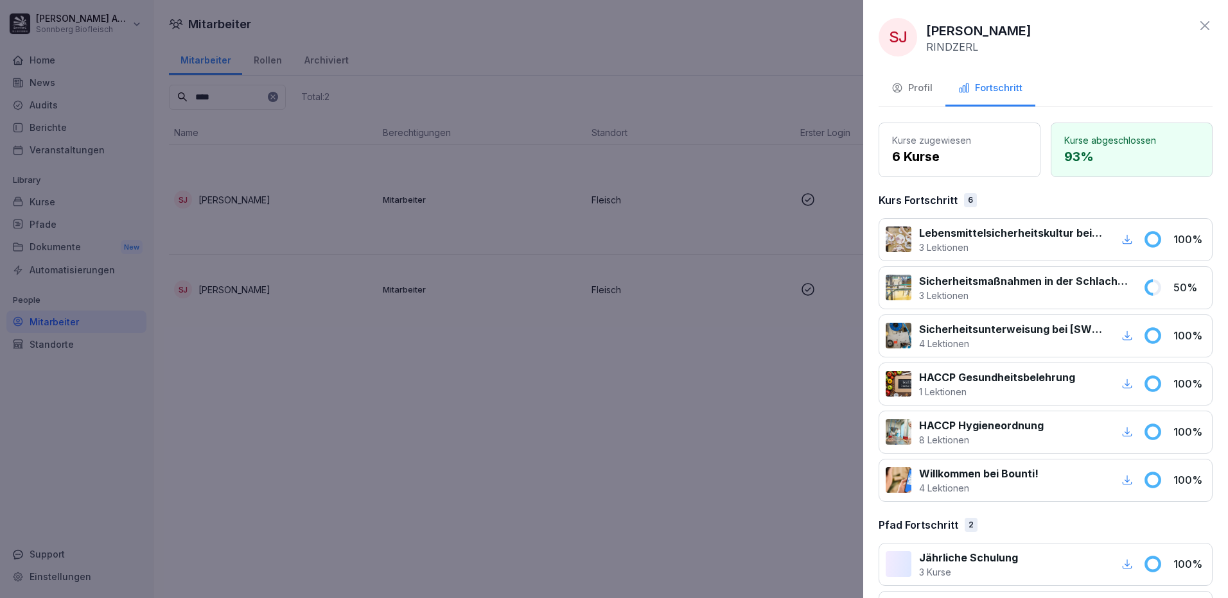
click at [928, 78] on button "Profil" at bounding box center [911, 89] width 67 height 35
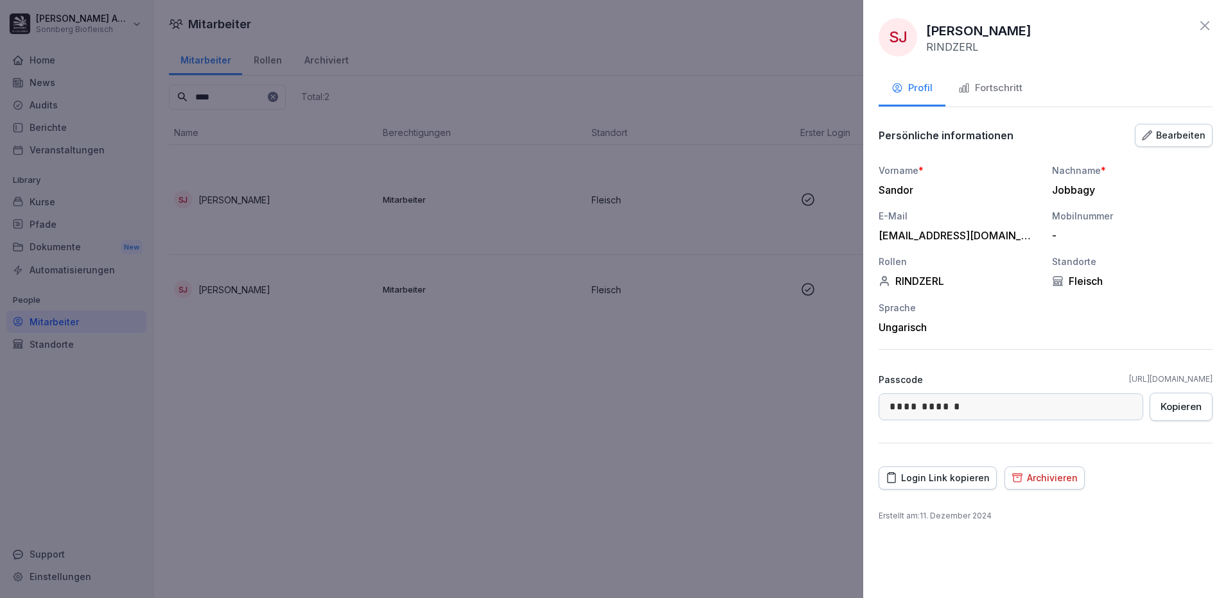
click at [607, 575] on div at bounding box center [614, 299] width 1228 height 598
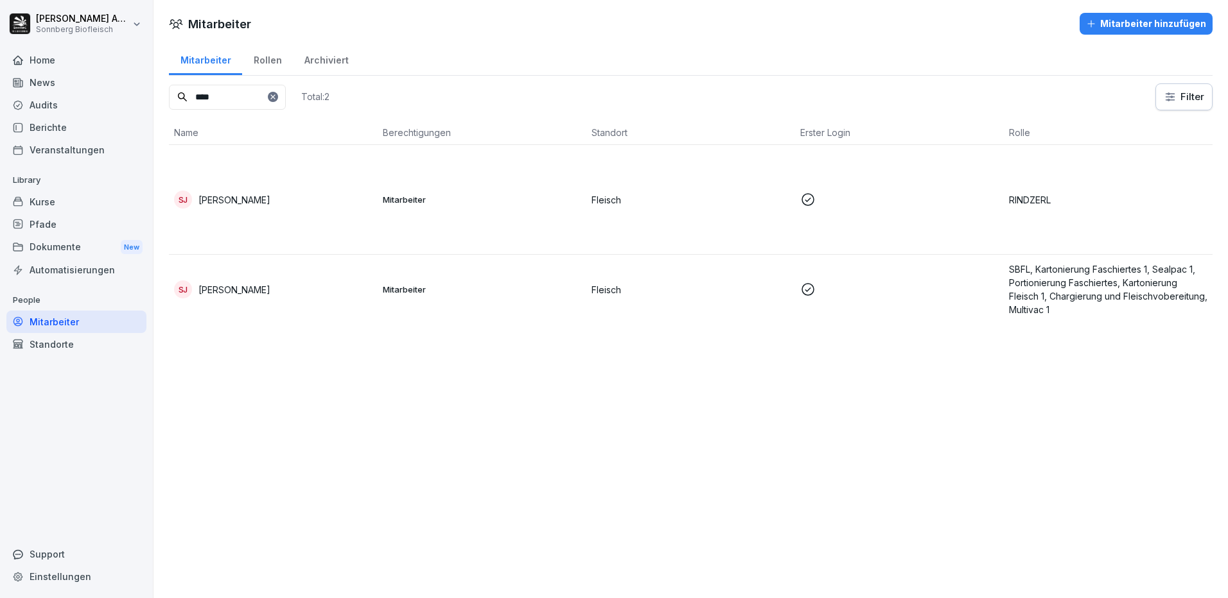
drag, startPoint x: 218, startPoint y: 92, endPoint x: 77, endPoint y: 83, distance: 141.6
click at [77, 83] on div "[PERSON_NAME] Biofleisch Home News Audits Berichte Veranstaltungen Library Kurs…" at bounding box center [614, 299] width 1228 height 598
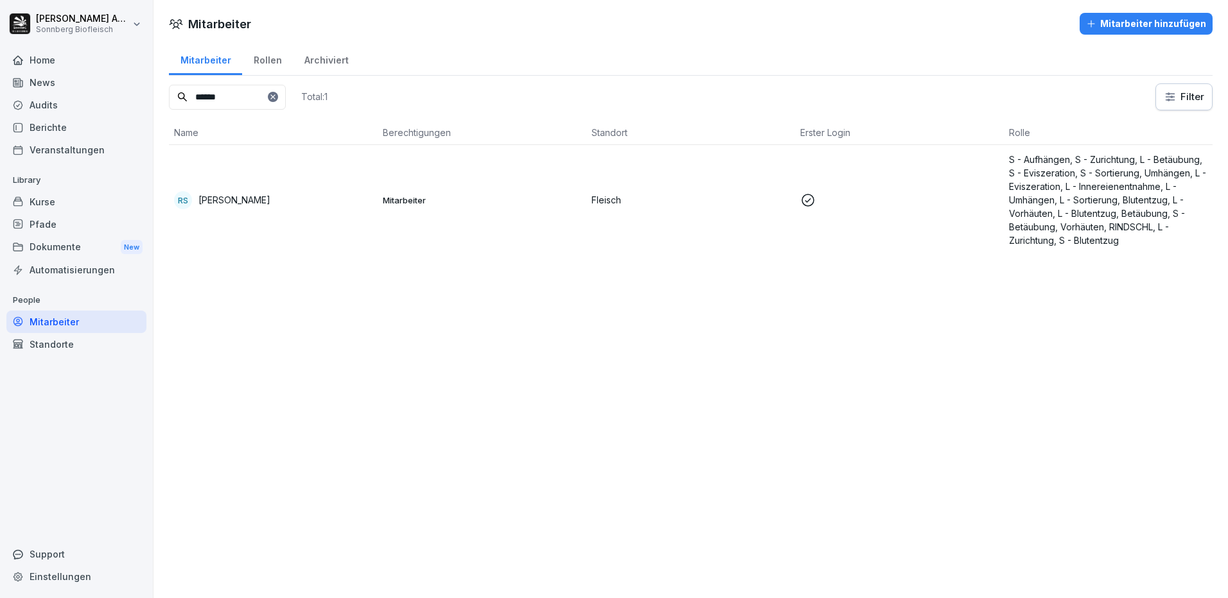
click at [268, 205] on div "RS [PERSON_NAME]" at bounding box center [273, 200] width 198 height 18
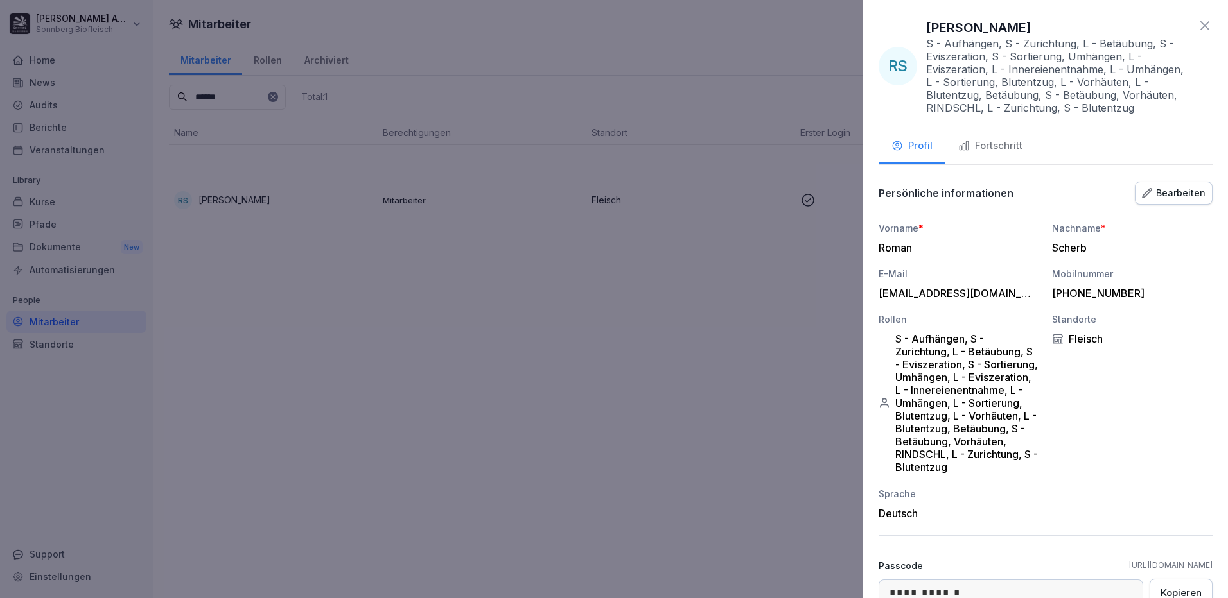
click at [1002, 141] on div "Fortschritt" at bounding box center [990, 146] width 64 height 15
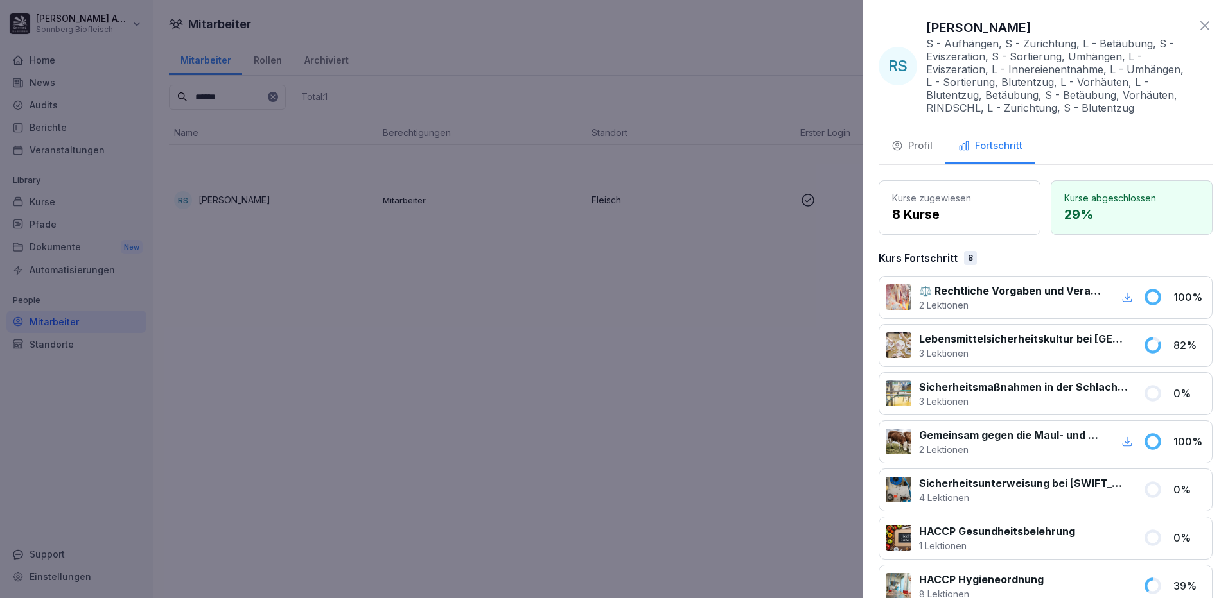
click at [904, 144] on div "Profil" at bounding box center [911, 146] width 41 height 15
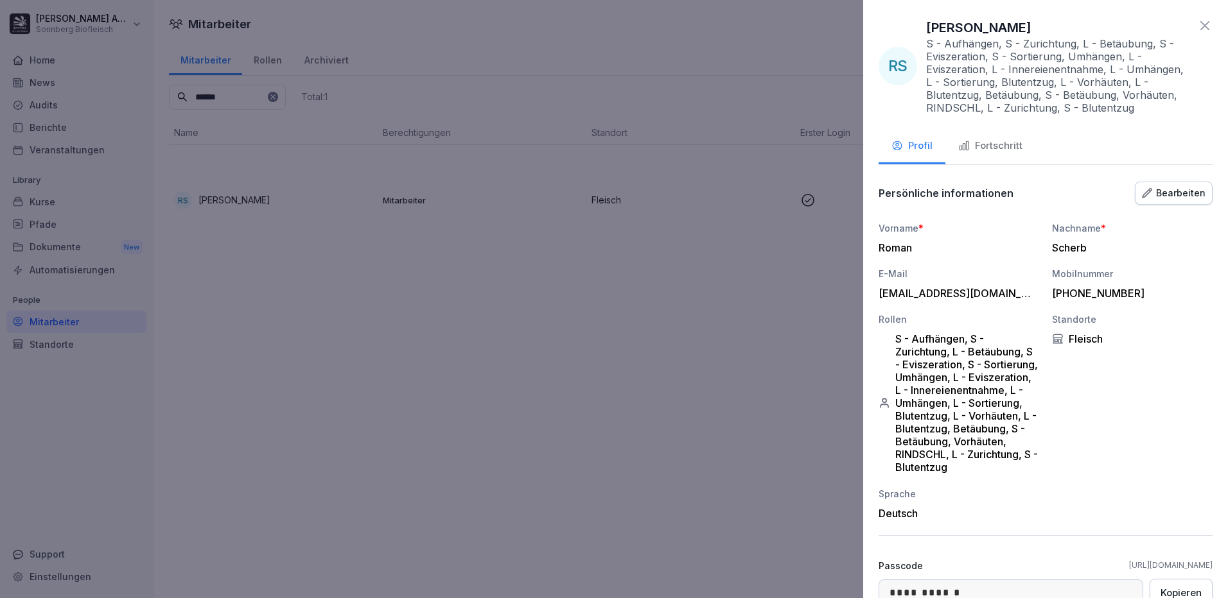
click at [244, 404] on div at bounding box center [614, 299] width 1228 height 598
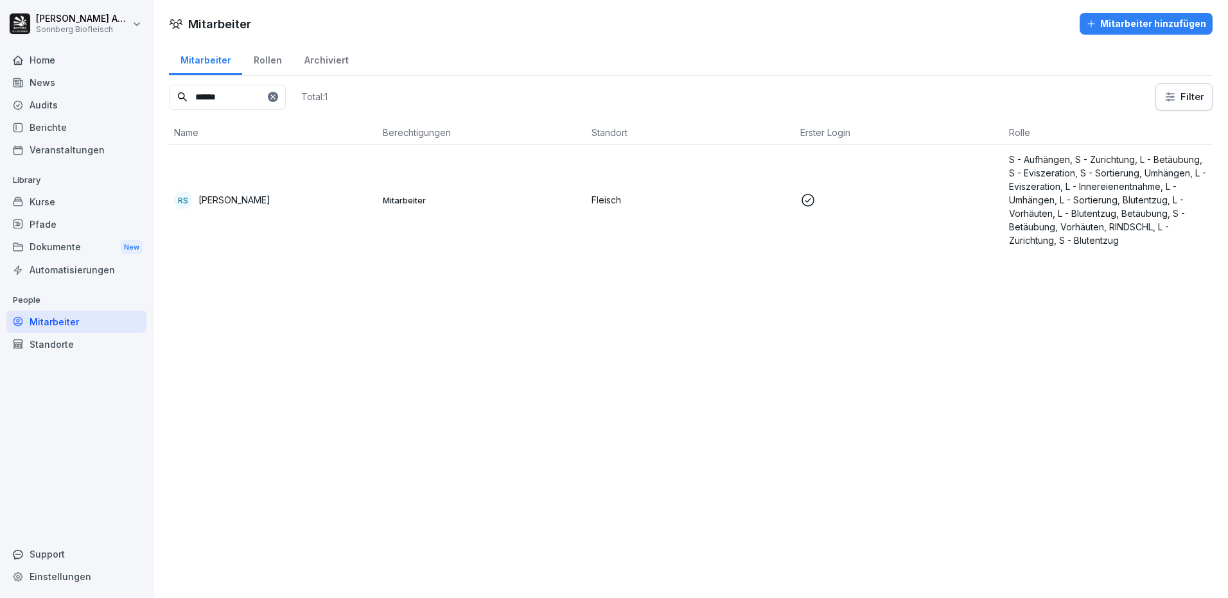
drag, startPoint x: 245, startPoint y: 101, endPoint x: 94, endPoint y: 90, distance: 151.9
click at [101, 91] on div "[PERSON_NAME] Biofleisch Home News Audits Berichte Veranstaltungen Library Kurs…" at bounding box center [614, 299] width 1228 height 598
type input "*"
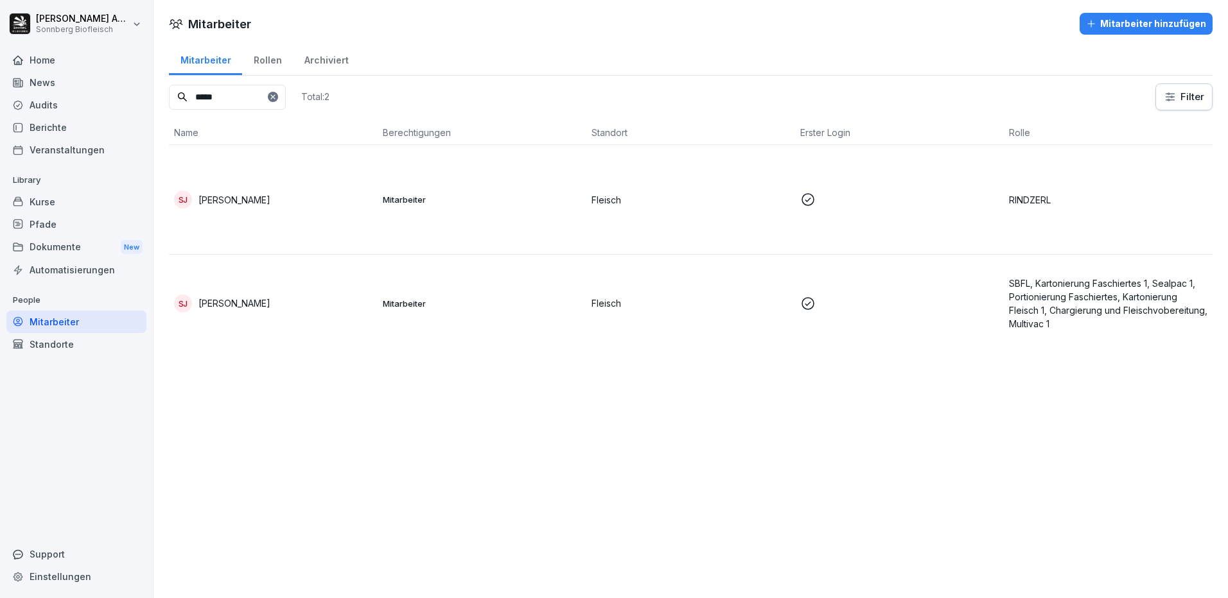
type input "*****"
click at [236, 195] on p "[PERSON_NAME]" at bounding box center [234, 199] width 72 height 13
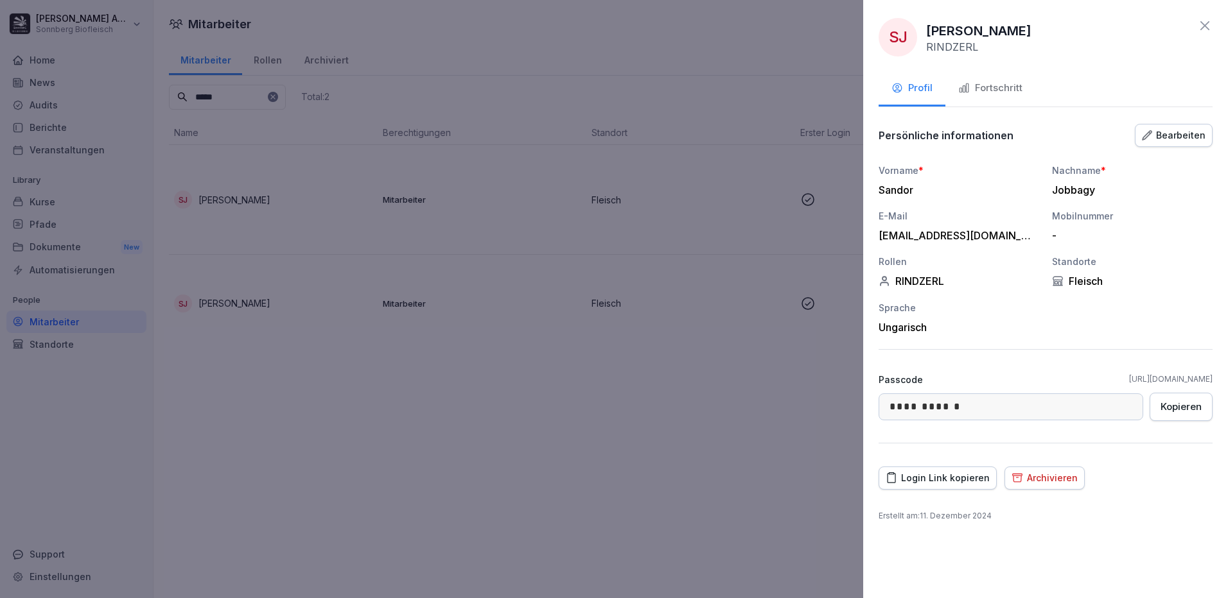
click at [995, 85] on div "Fortschritt" at bounding box center [990, 88] width 64 height 15
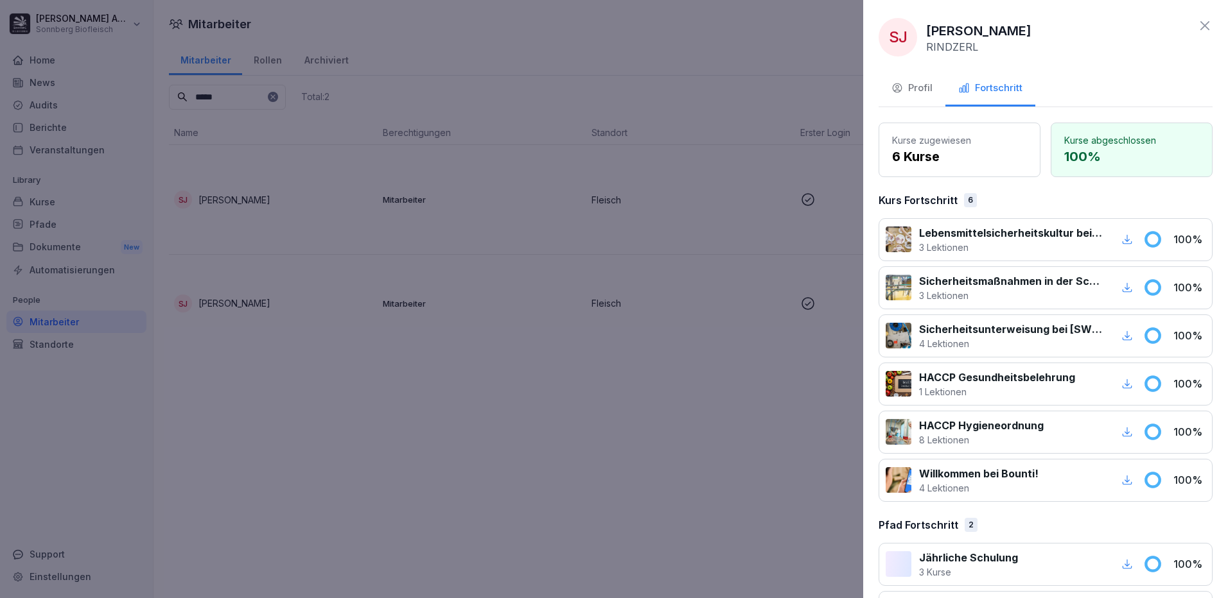
scroll to position [54, 0]
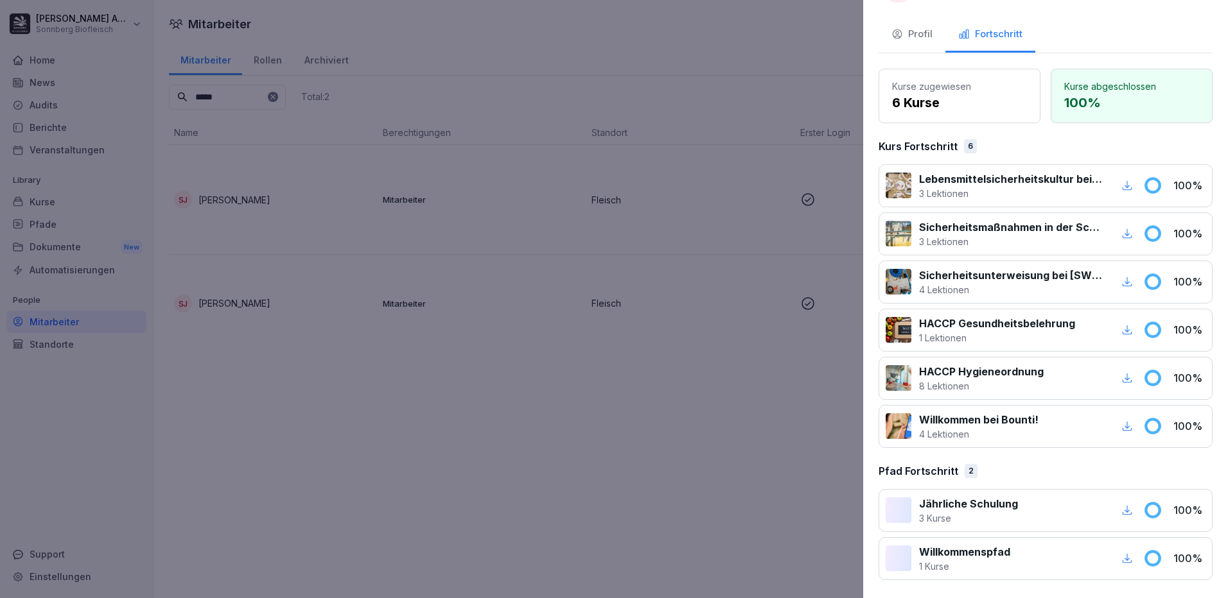
click at [411, 456] on div at bounding box center [614, 299] width 1228 height 598
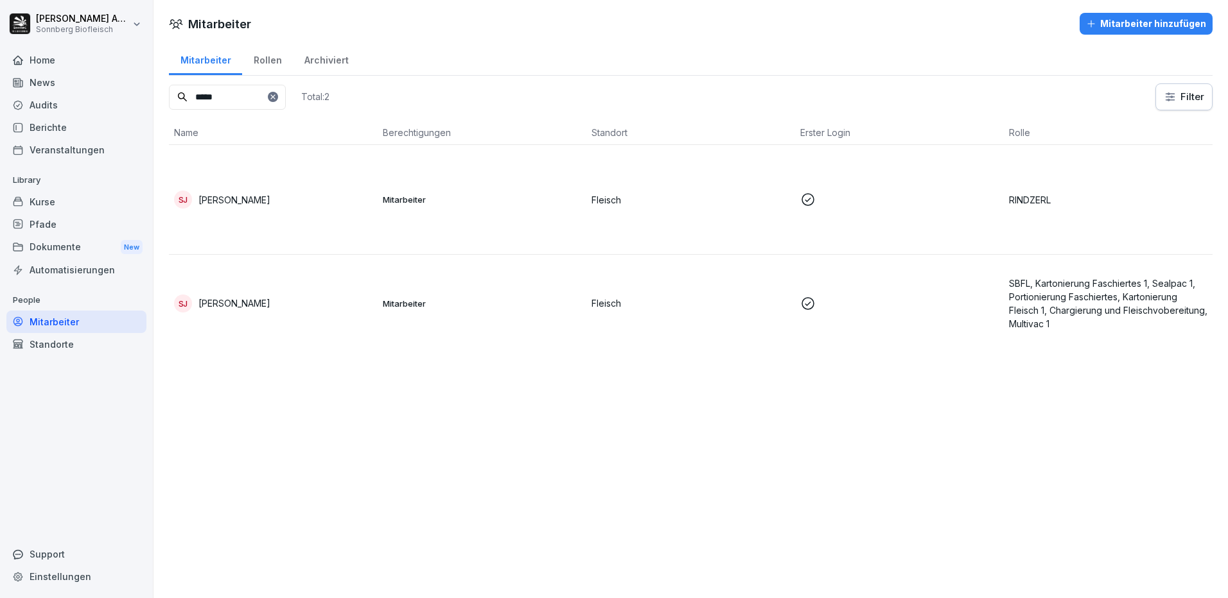
drag, startPoint x: 231, startPoint y: 97, endPoint x: 68, endPoint y: 70, distance: 165.3
click at [164, 95] on div "Mitarbeiter Rollen Archiviert ***** Total: 2 Filter Name Berechtigungen Standor…" at bounding box center [690, 202] width 1074 height 320
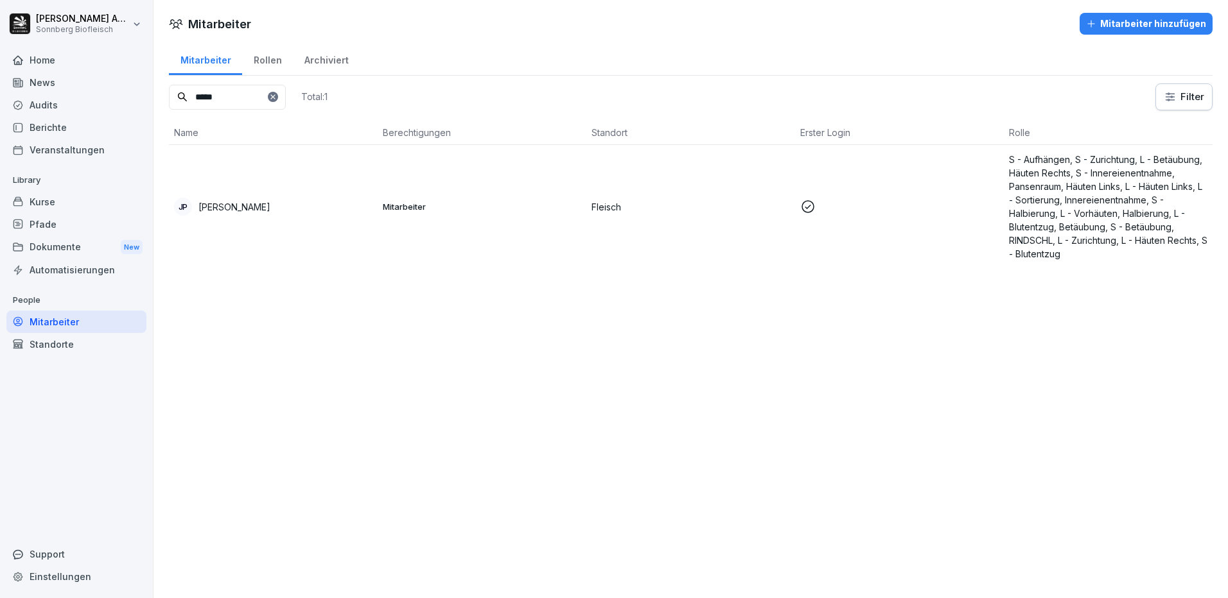
click at [248, 209] on p "[PERSON_NAME]" at bounding box center [234, 206] width 72 height 13
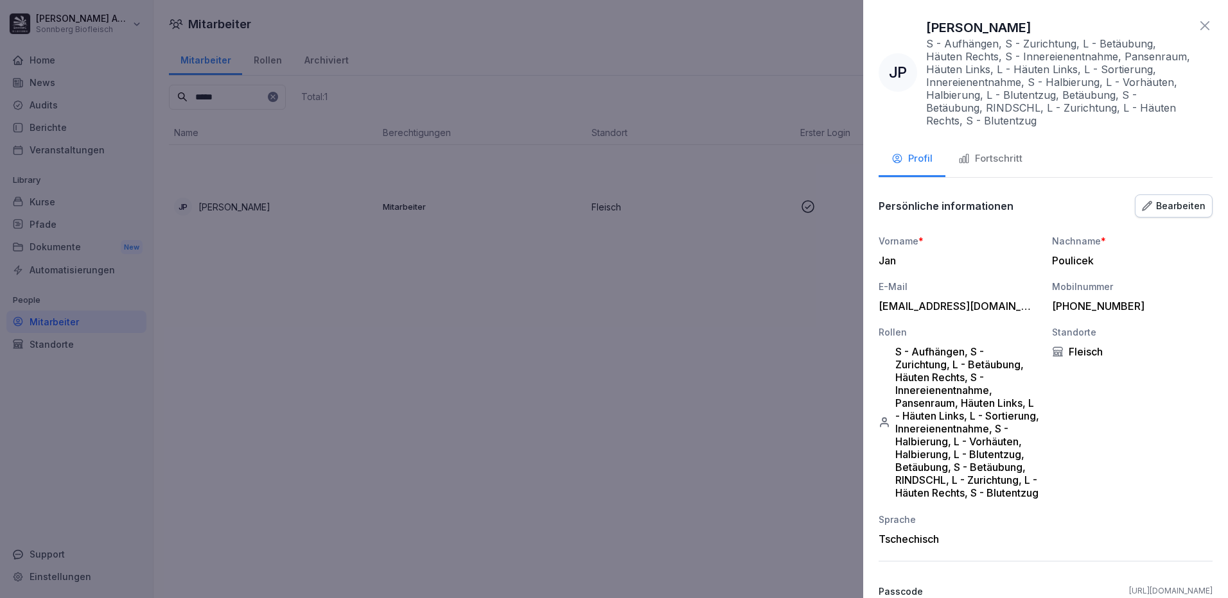
click at [998, 171] on button "Fortschritt" at bounding box center [990, 160] width 90 height 35
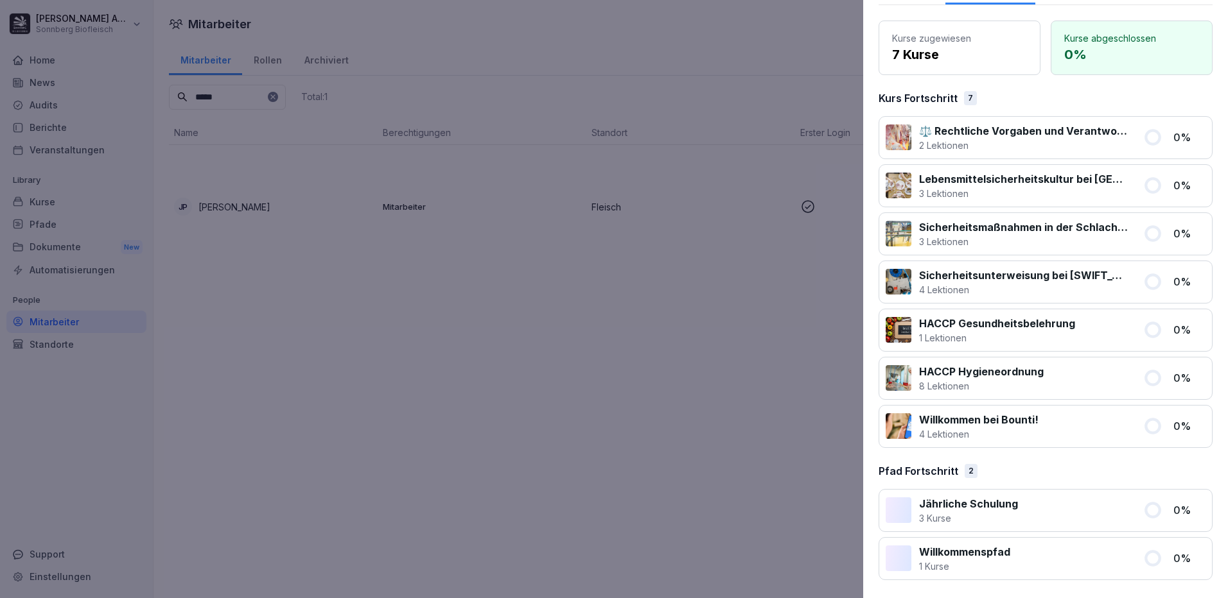
scroll to position [0, 0]
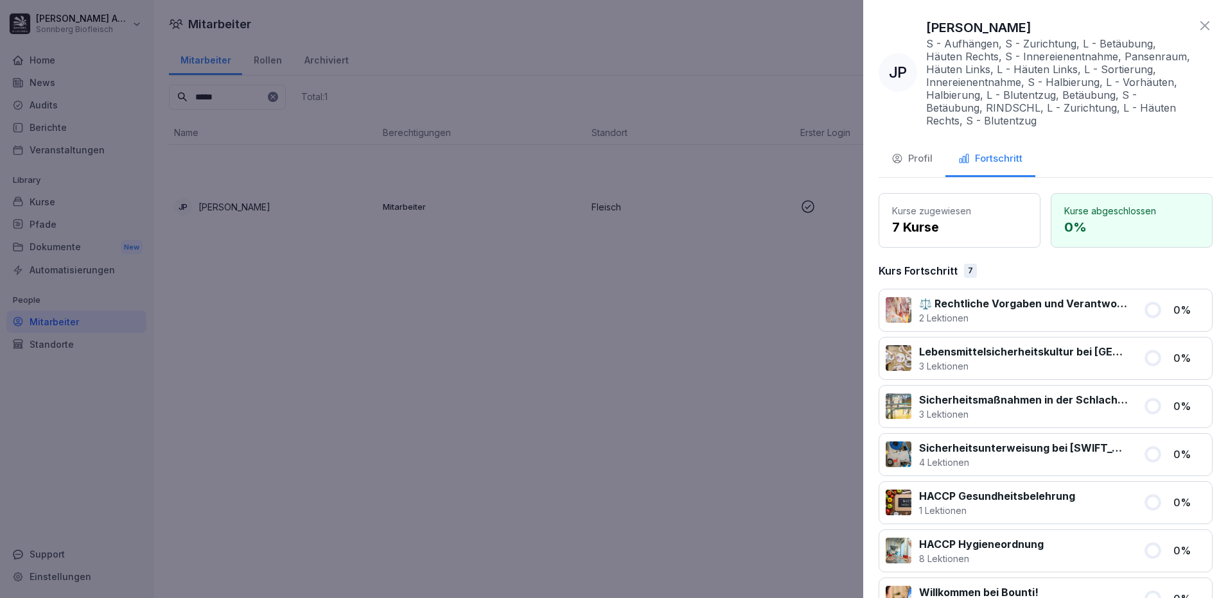
click at [907, 160] on div "Profil" at bounding box center [911, 159] width 41 height 15
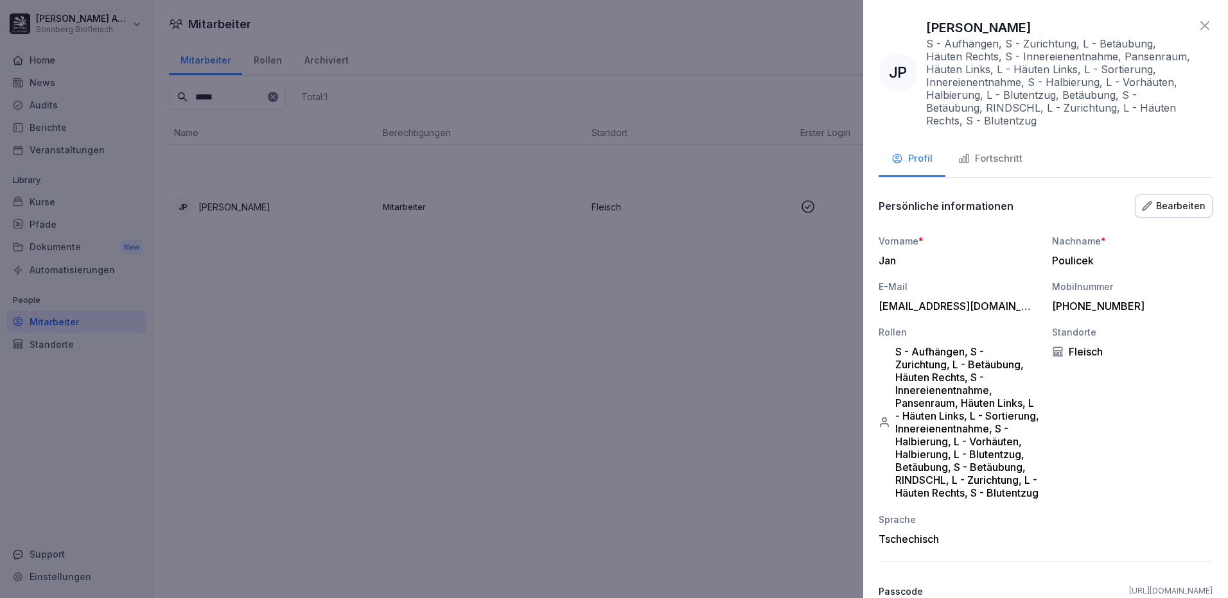
click at [265, 106] on div at bounding box center [614, 299] width 1228 height 598
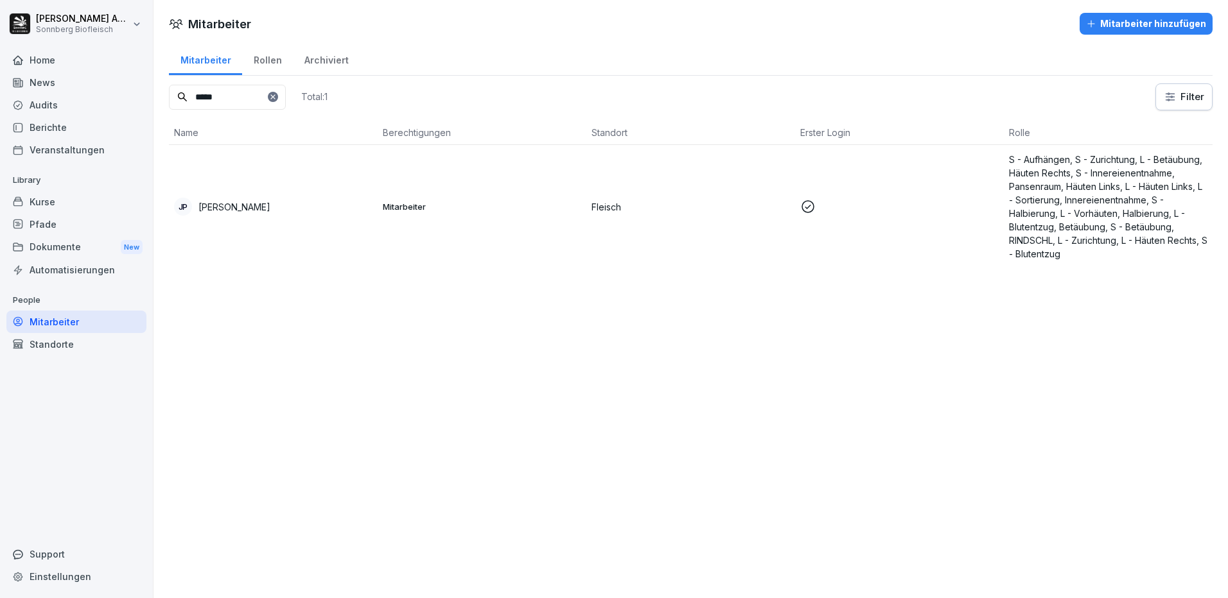
drag, startPoint x: 243, startPoint y: 98, endPoint x: 131, endPoint y: 96, distance: 112.4
click at [131, 96] on div "[PERSON_NAME] Biofleisch Home News Audits Berichte Veranstaltungen Library Kurs…" at bounding box center [614, 299] width 1228 height 598
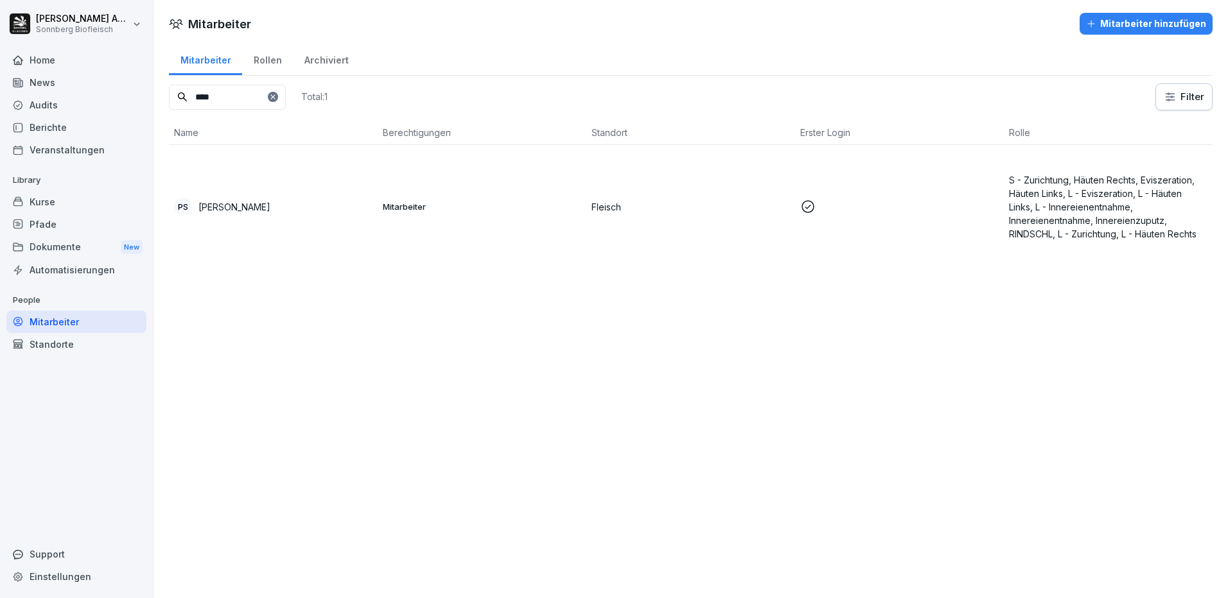
click at [248, 196] on td "[PERSON_NAME]" at bounding box center [273, 206] width 209 height 123
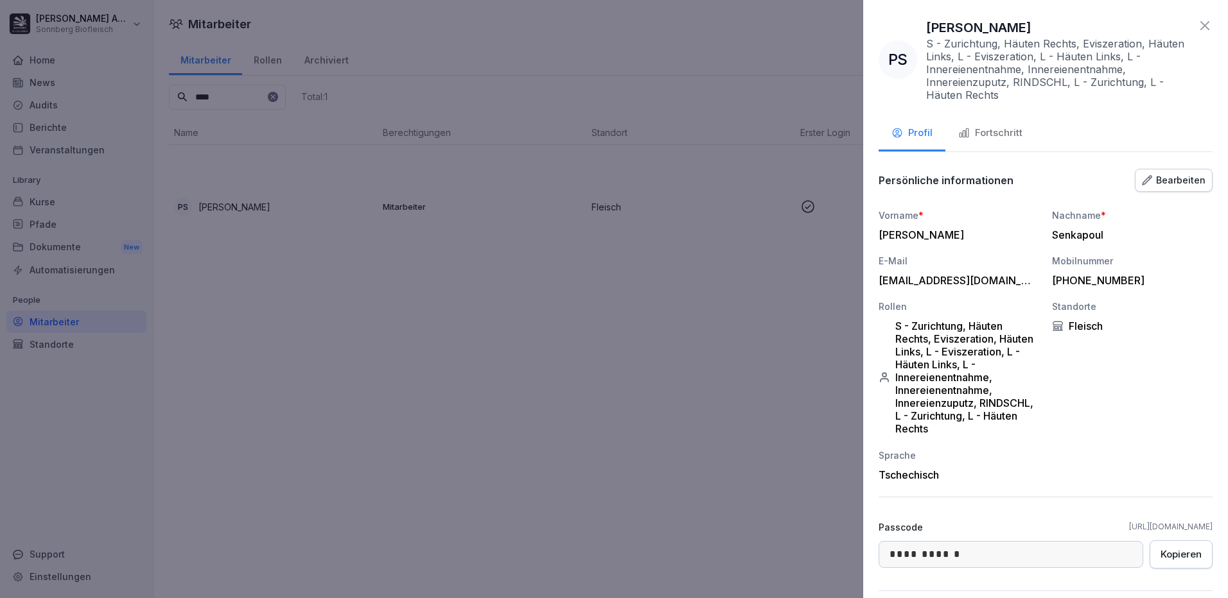
click at [988, 133] on div "Fortschritt" at bounding box center [990, 133] width 64 height 15
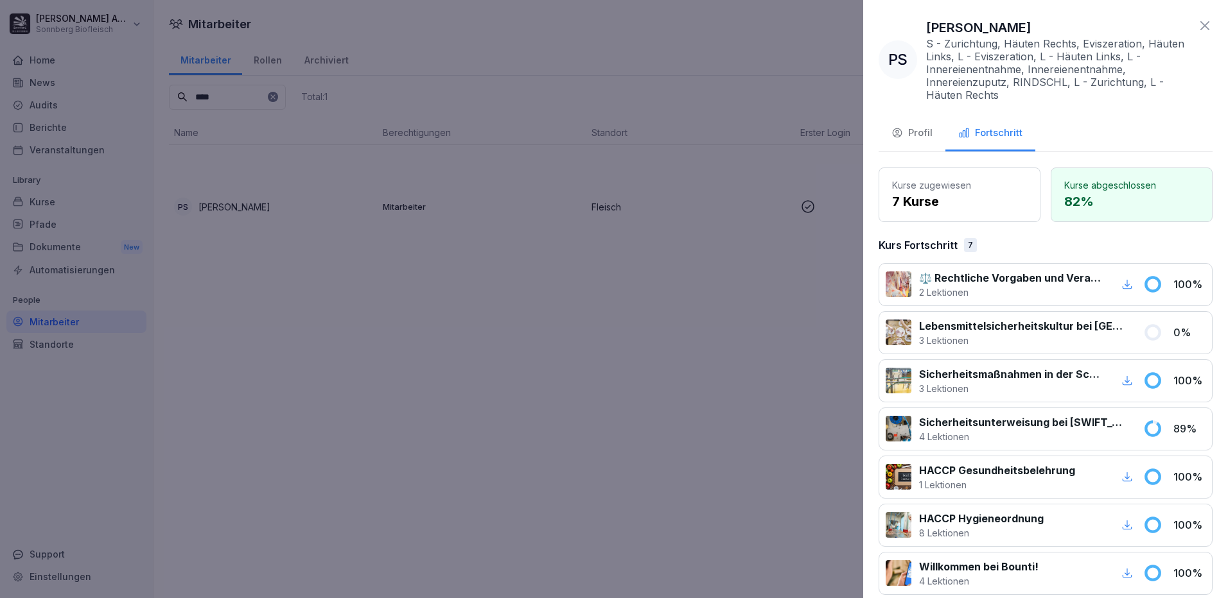
click at [924, 138] on div "Profil" at bounding box center [911, 133] width 41 height 15
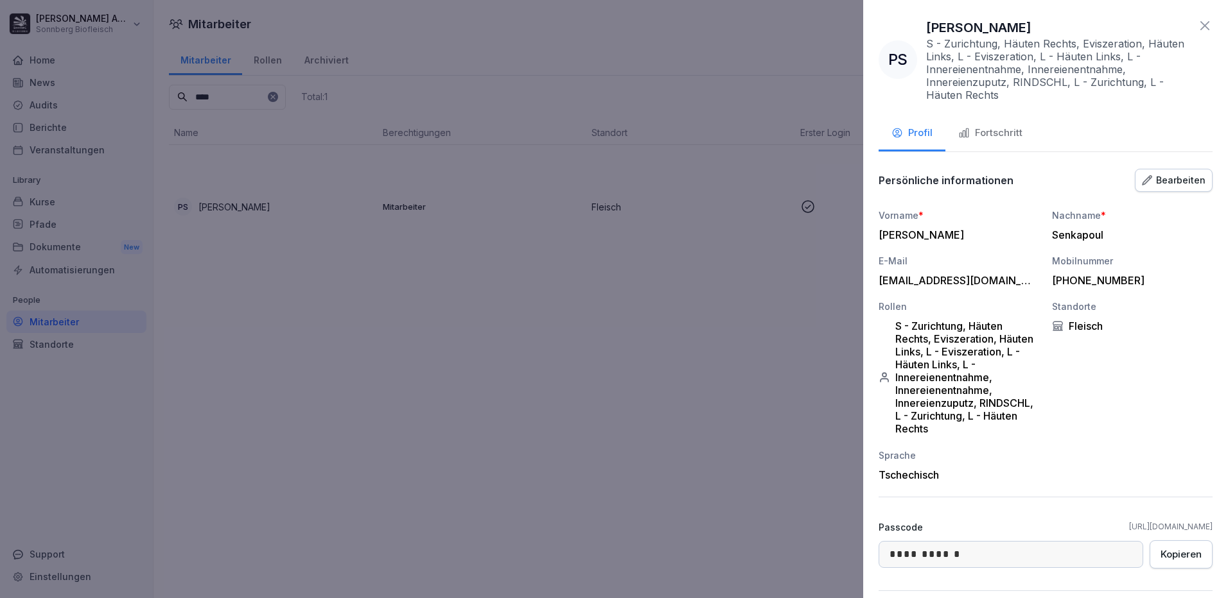
click at [532, 516] on div at bounding box center [614, 299] width 1228 height 598
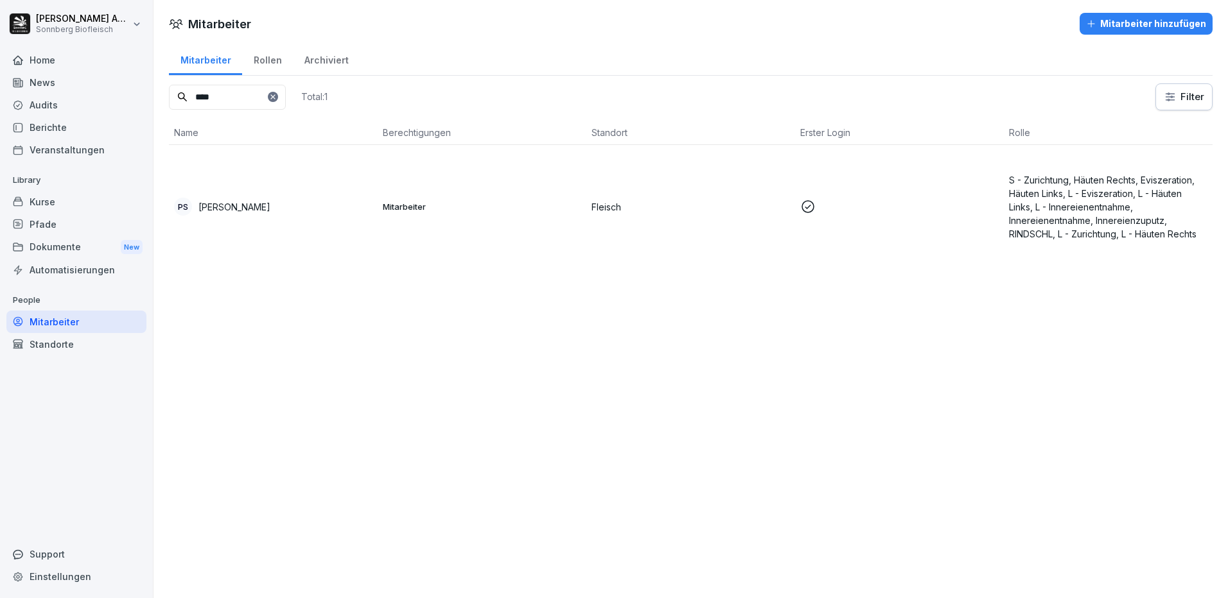
drag, startPoint x: 226, startPoint y: 89, endPoint x: 67, endPoint y: 73, distance: 160.0
click at [134, 82] on div "[PERSON_NAME] Biofleisch Home News Audits Berichte Veranstaltungen Library Kurs…" at bounding box center [614, 299] width 1228 height 598
click at [245, 202] on p "[PERSON_NAME]" at bounding box center [234, 206] width 72 height 13
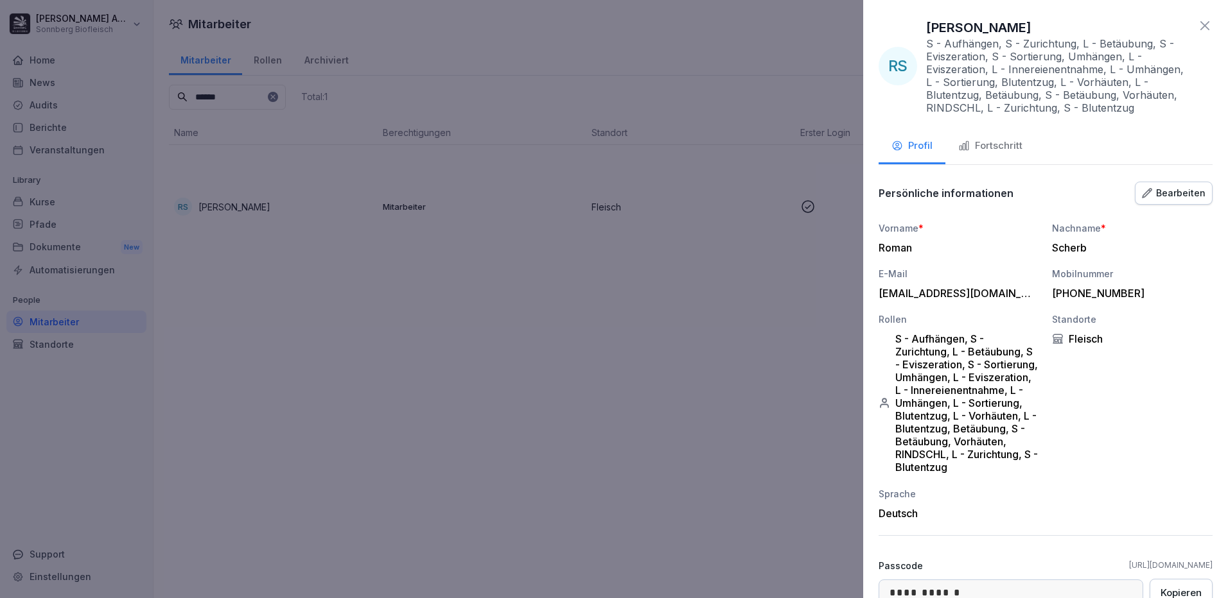
click at [1022, 147] on button "Fortschritt" at bounding box center [990, 147] width 90 height 35
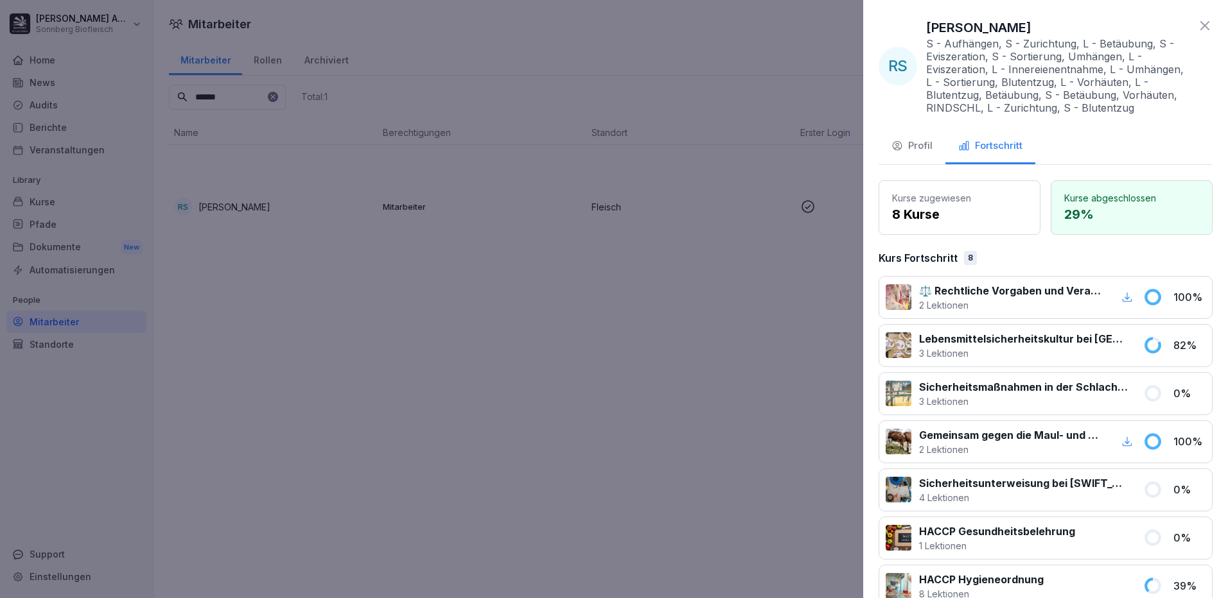
click at [628, 281] on div at bounding box center [614, 299] width 1228 height 598
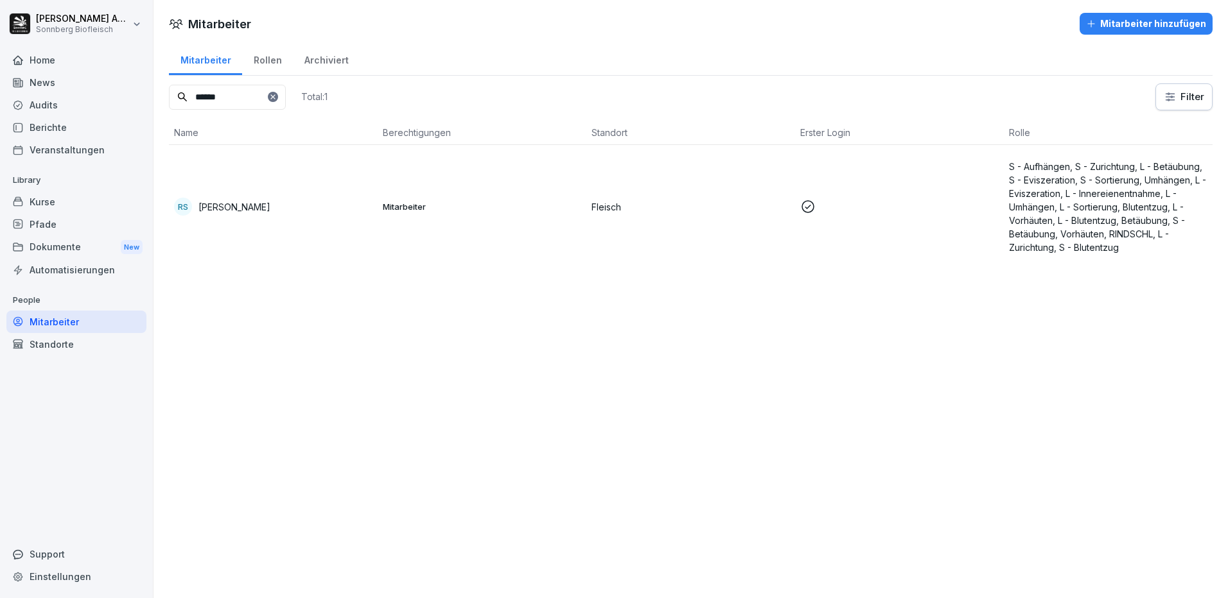
drag, startPoint x: 61, startPoint y: 57, endPoint x: 34, endPoint y: 52, distance: 27.5
click at [35, 53] on div "[PERSON_NAME] Biofleisch Home News Audits Berichte Veranstaltungen Library Kurs…" at bounding box center [614, 299] width 1228 height 598
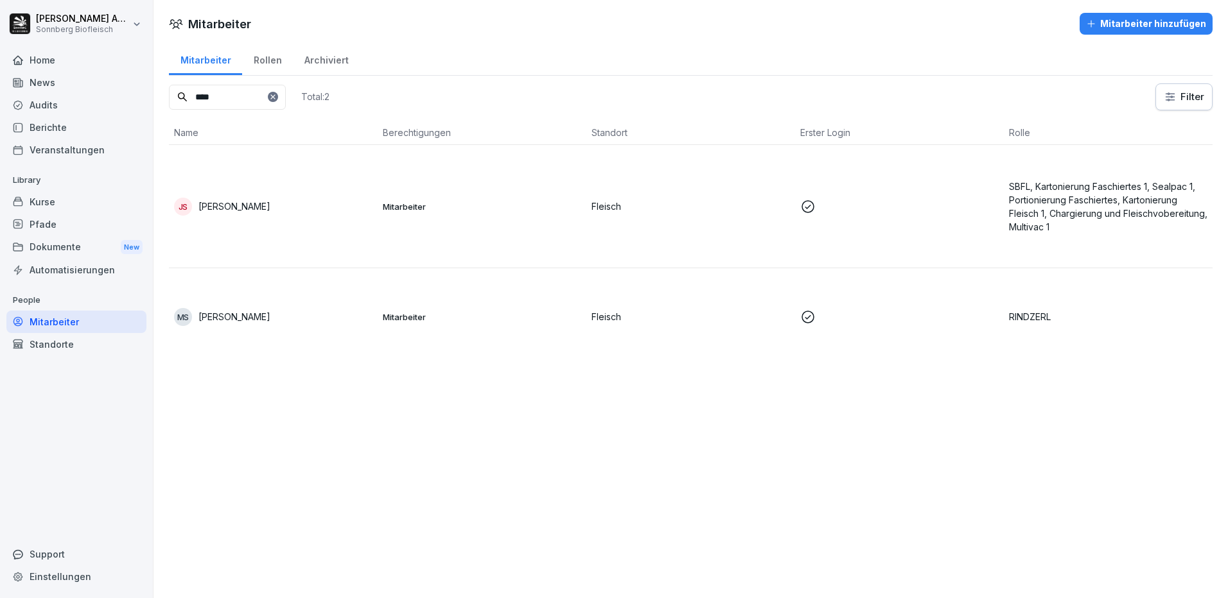
type input "****"
click at [254, 213] on div "JS [PERSON_NAME]" at bounding box center [273, 207] width 198 height 18
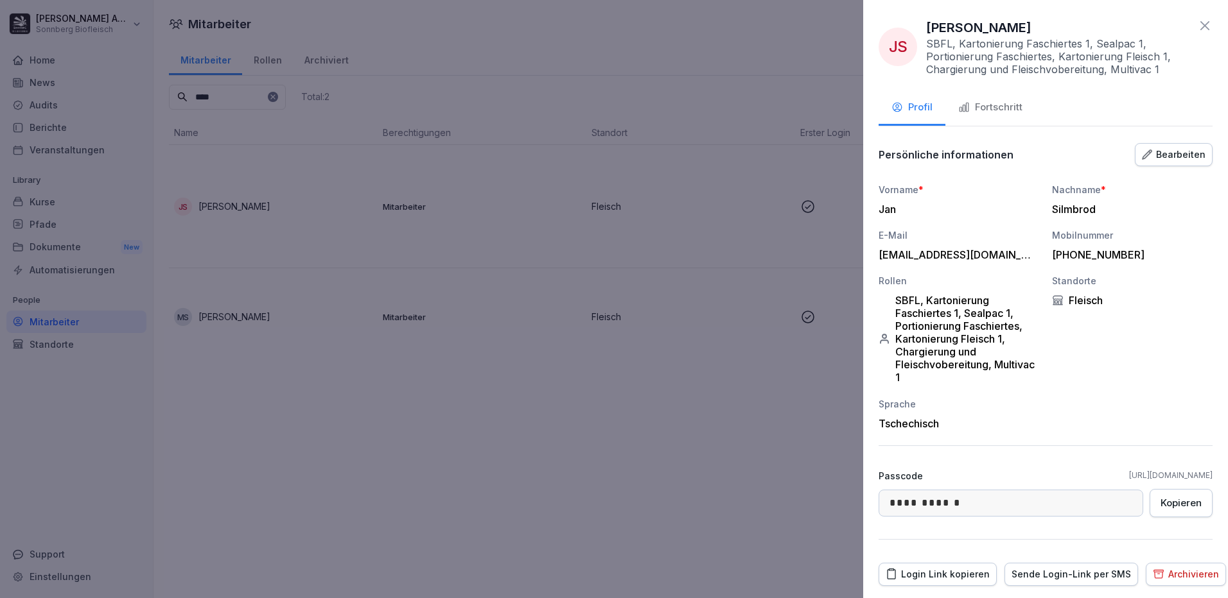
click at [988, 111] on div "Fortschritt" at bounding box center [990, 107] width 64 height 15
